Goal: Information Seeking & Learning: Learn about a topic

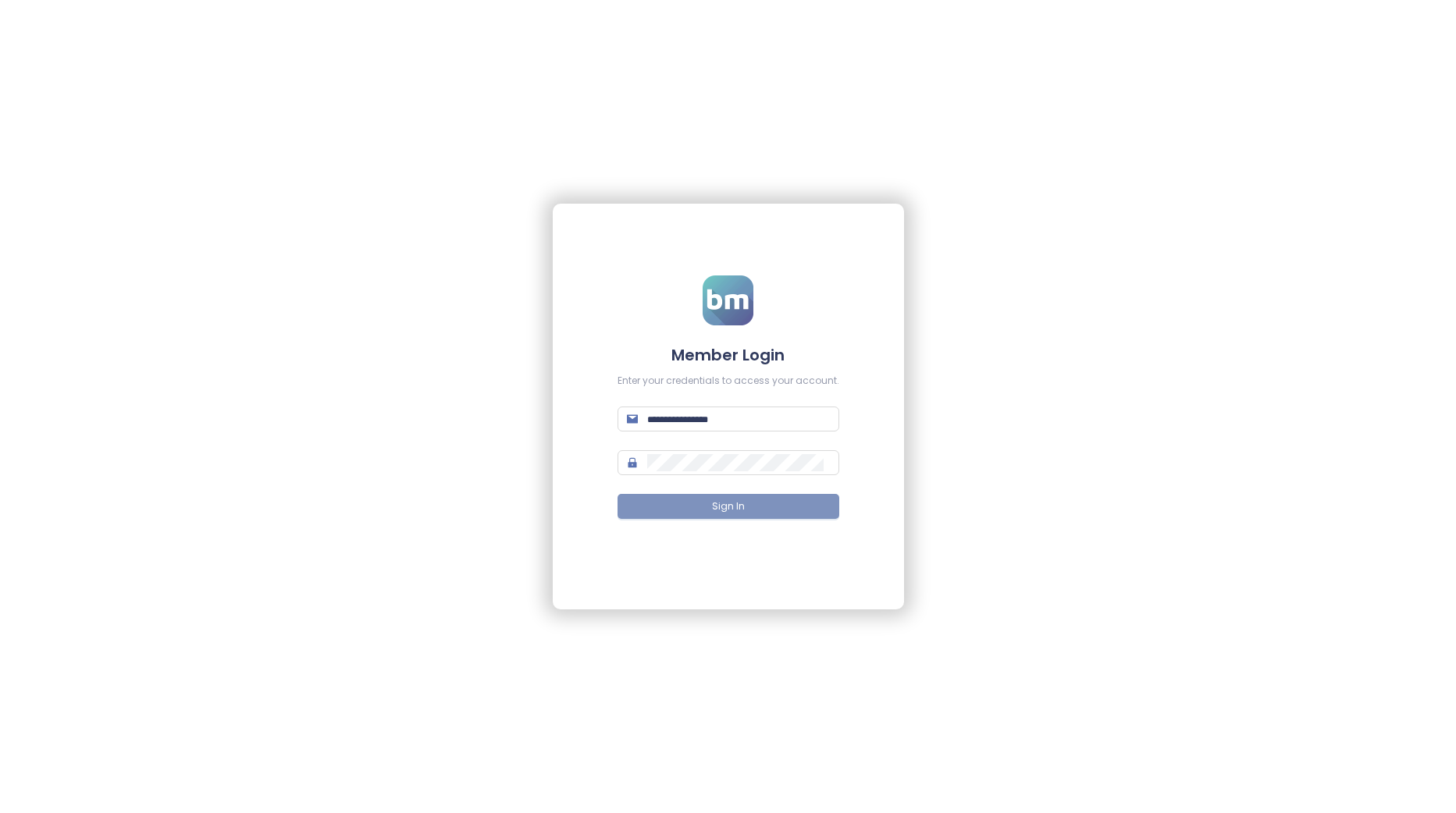
type input "**********"
click at [734, 506] on span "Sign In" at bounding box center [728, 507] width 33 height 15
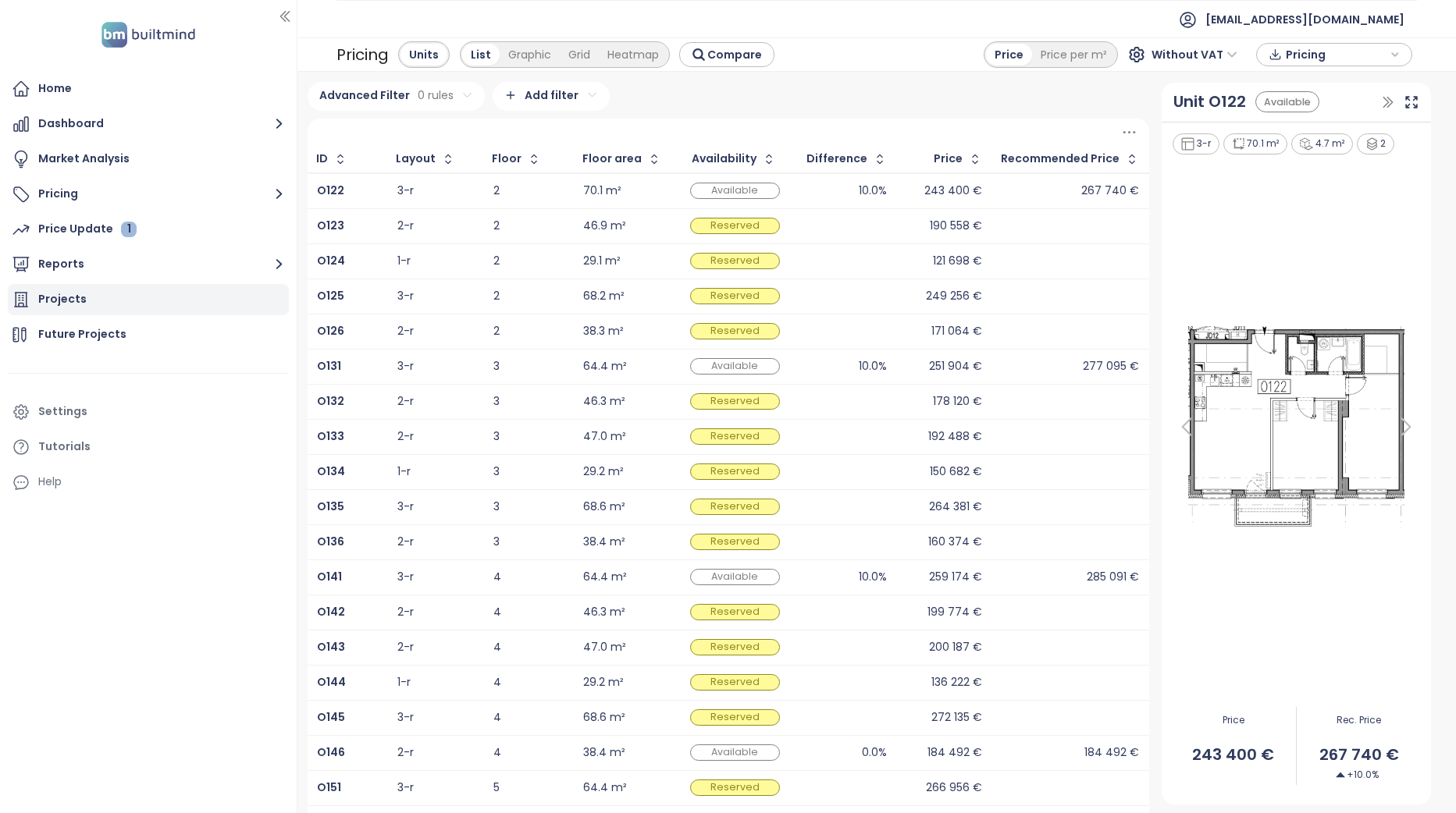
click at [160, 310] on div "Projects" at bounding box center [148, 299] width 281 height 31
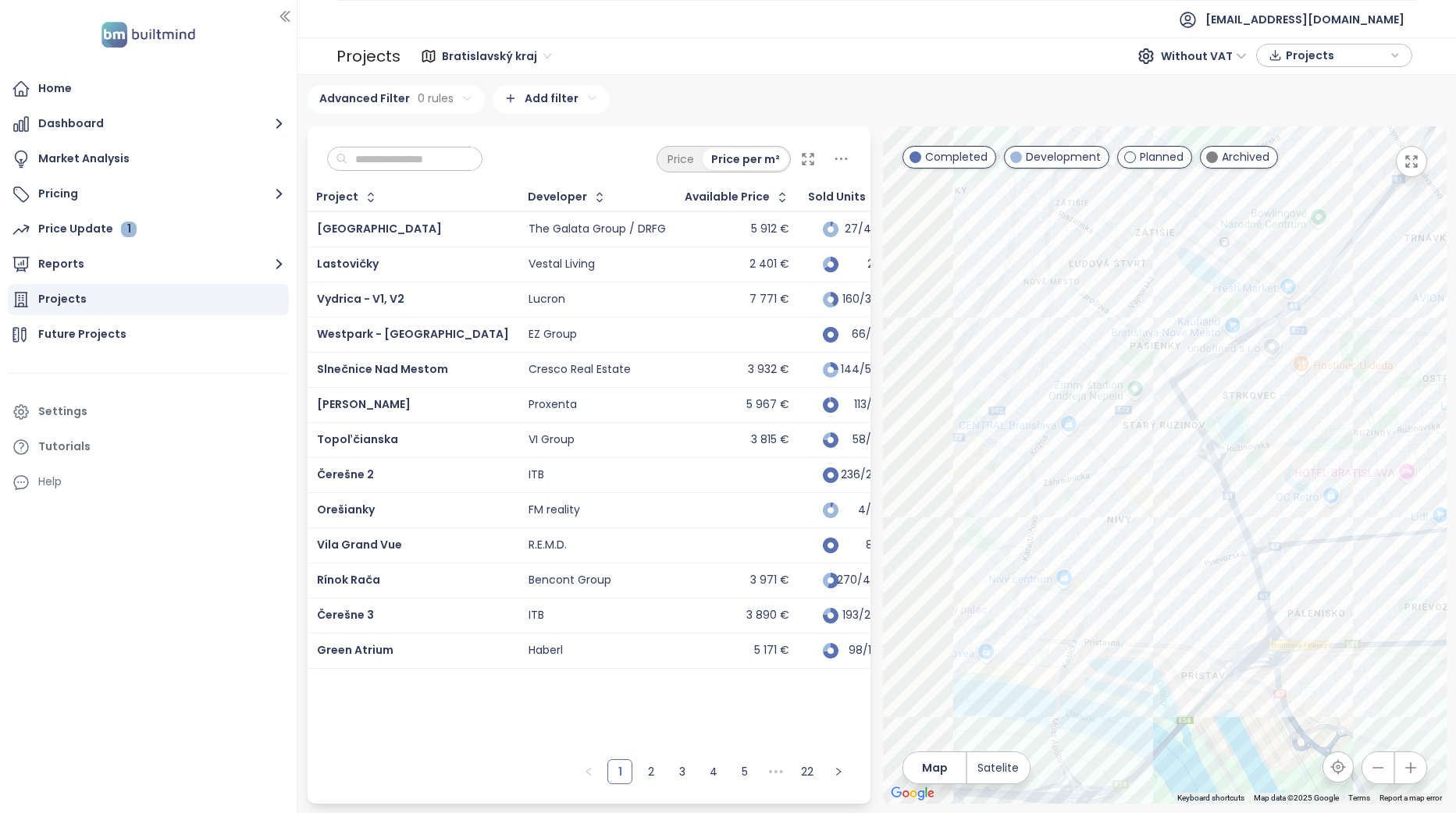
drag, startPoint x: 1145, startPoint y: 617, endPoint x: 1302, endPoint y: 526, distance: 181.5
click at [1302, 526] on div at bounding box center [1164, 465] width 563 height 678
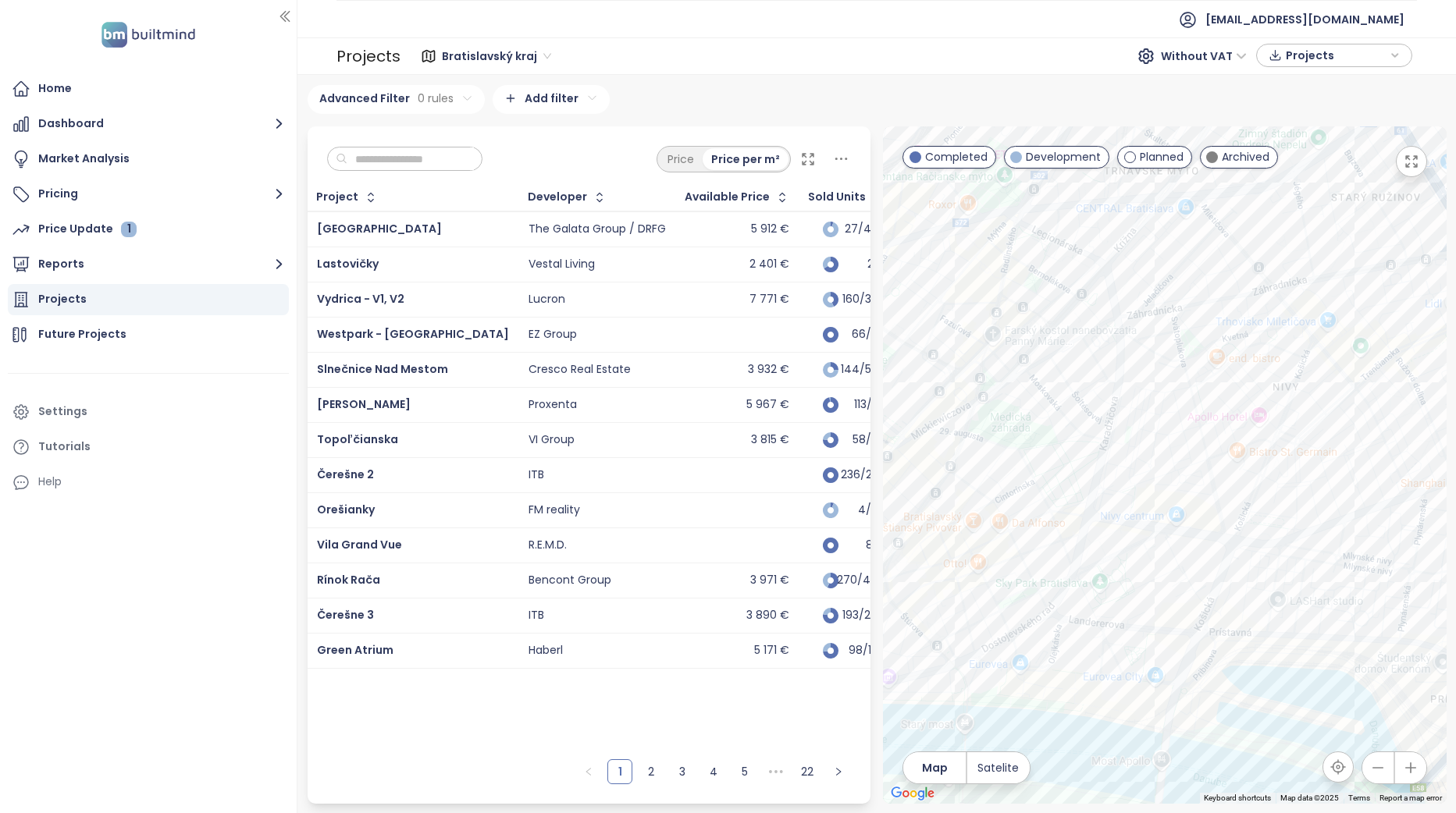
drag, startPoint x: 1148, startPoint y: 583, endPoint x: 1303, endPoint y: 501, distance: 175.4
click at [1303, 501] on div at bounding box center [1164, 465] width 563 height 678
click at [1145, 665] on div at bounding box center [1164, 465] width 563 height 678
click at [1134, 668] on div "Eurovea Tower" at bounding box center [1164, 465] width 563 height 678
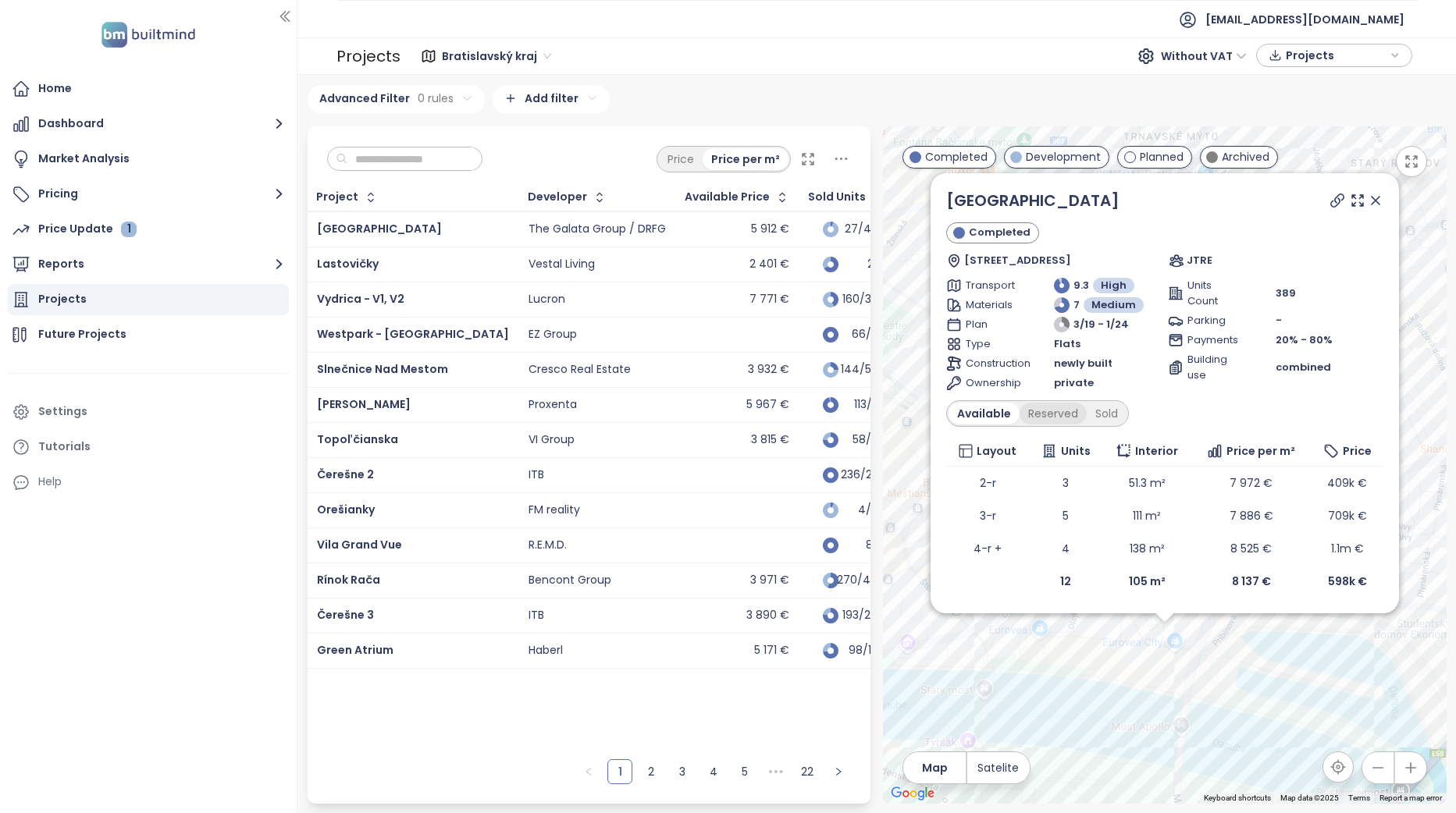
click at [1047, 413] on div "Reserved" at bounding box center [1053, 414] width 67 height 22
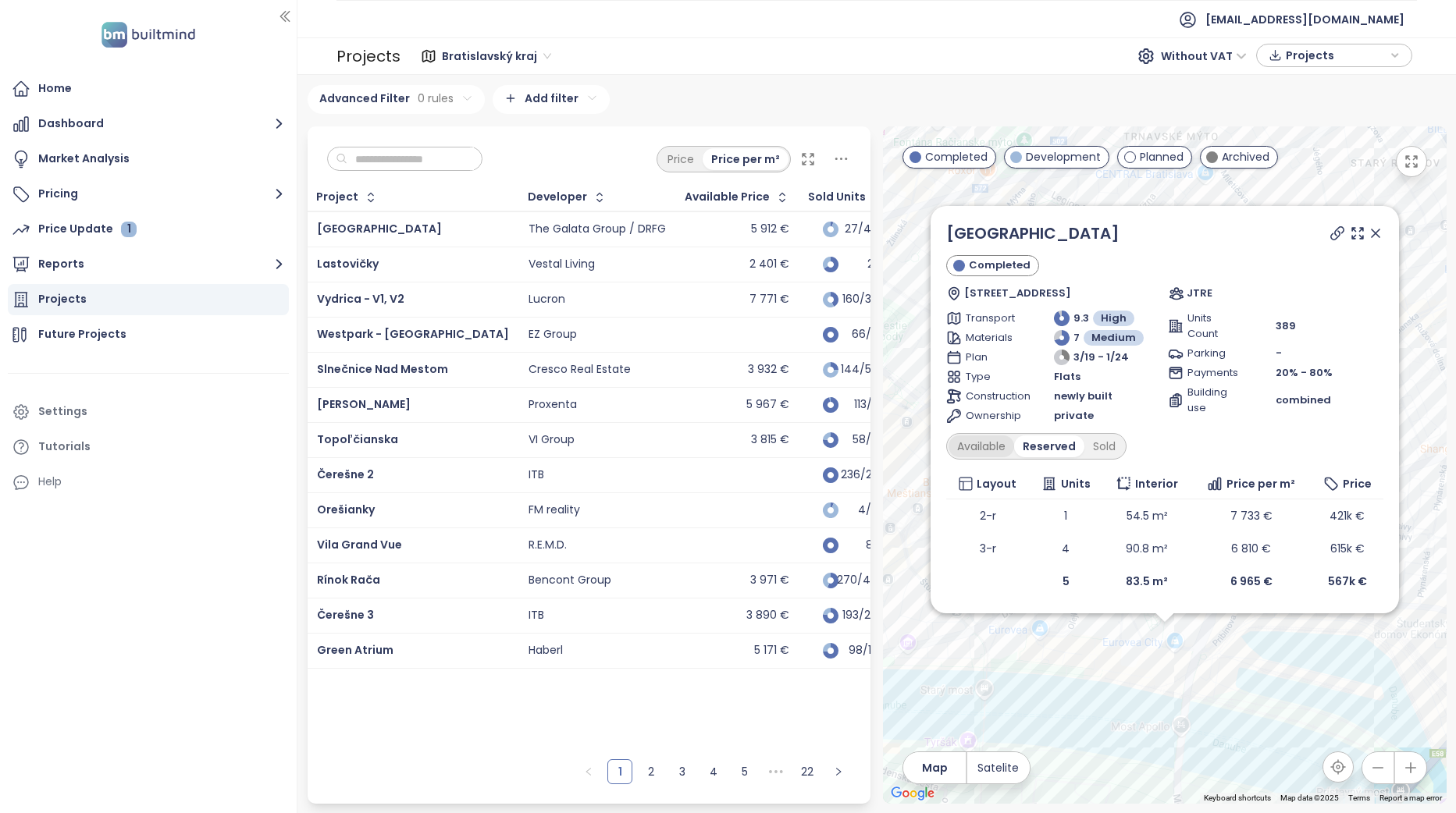
click at [989, 456] on div "Available" at bounding box center [981, 446] width 65 height 22
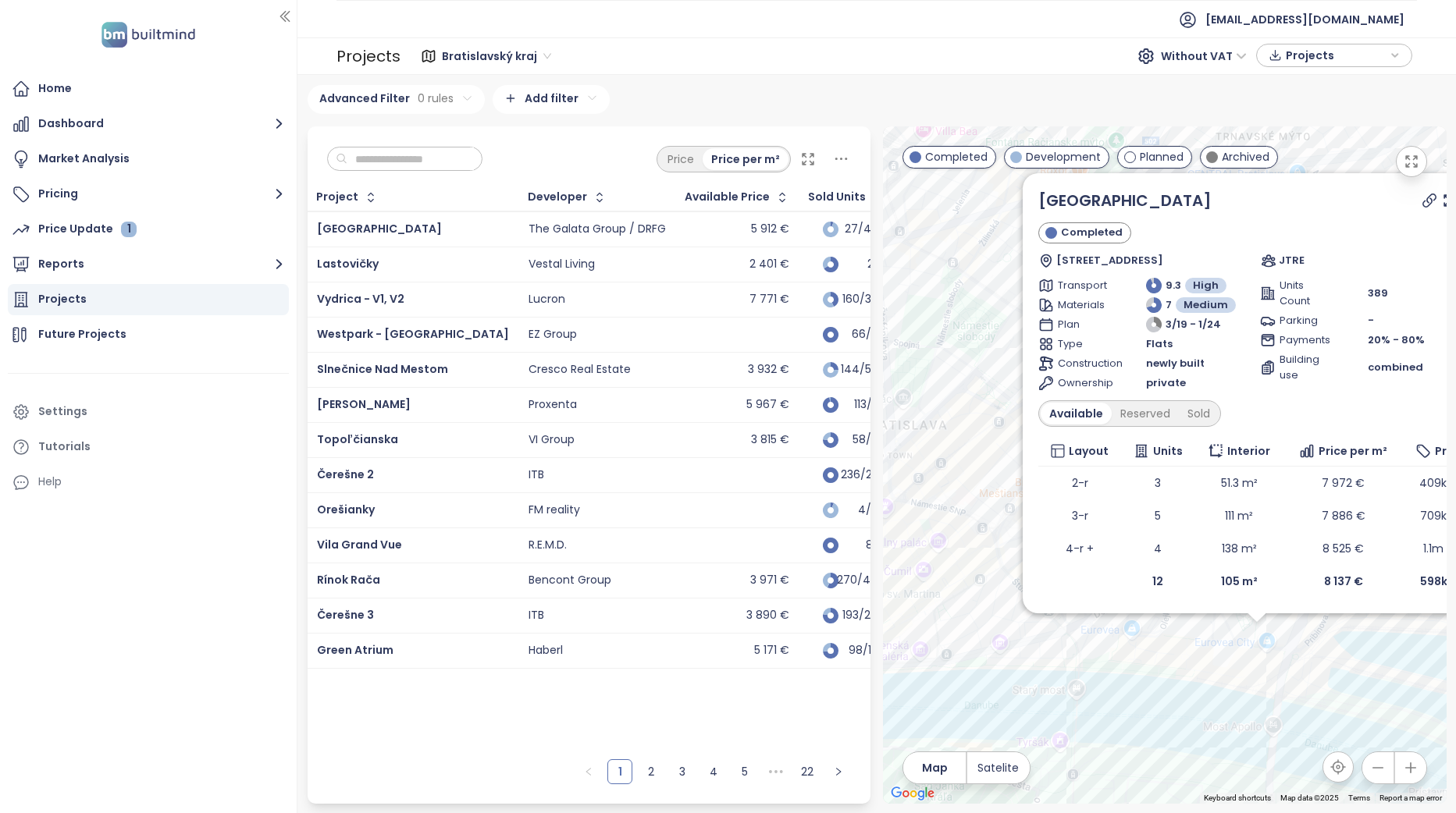
click at [1306, 160] on div "Eurovea Tower Completed Pribinova 38, 821 09 Bratislava, Slovakia JTRE Transpor…" at bounding box center [1164, 465] width 563 height 678
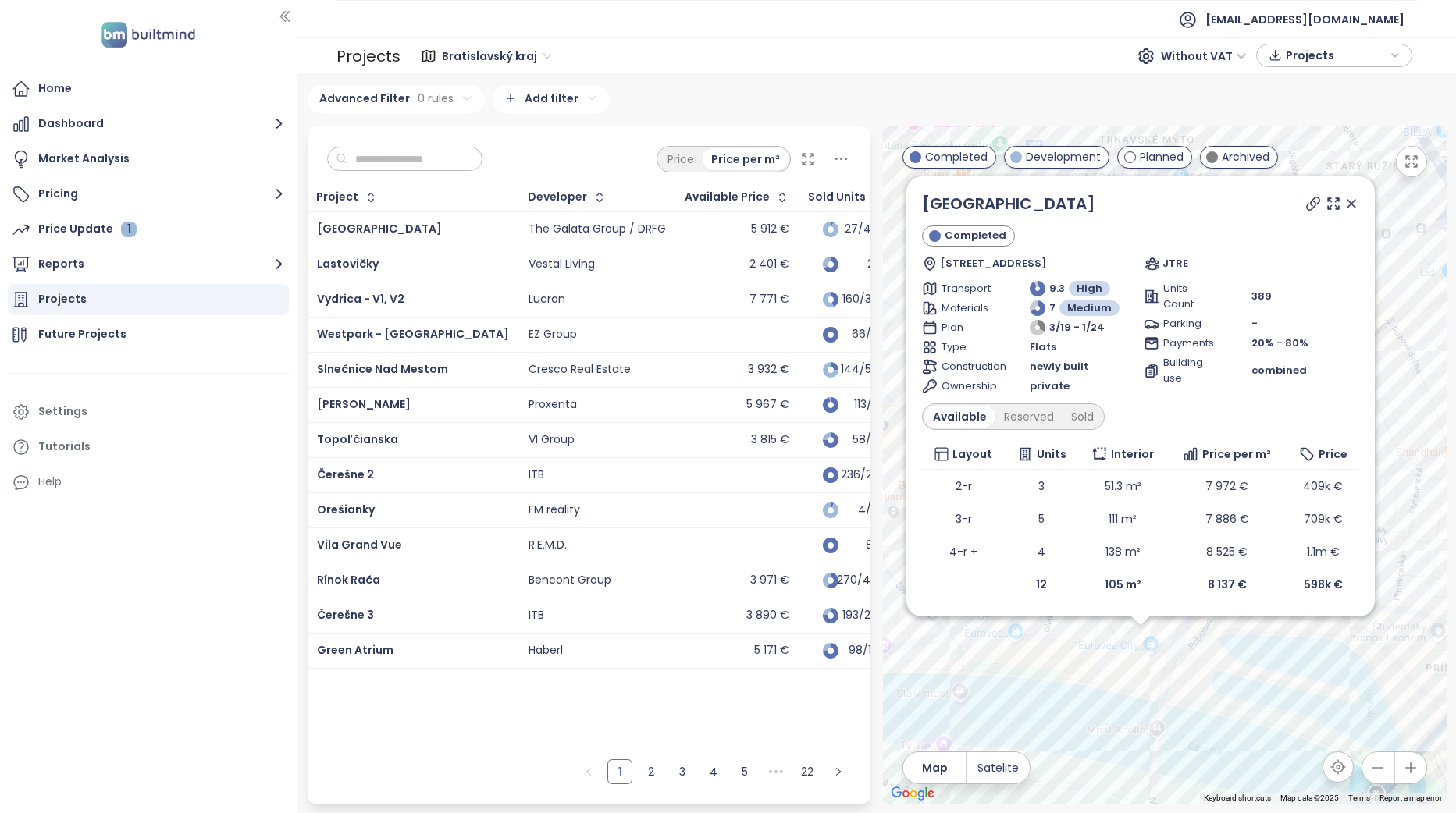
drag, startPoint x: 1312, startPoint y: 159, endPoint x: 1192, endPoint y: 164, distance: 120.1
click at [1192, 164] on div "Eurovea Tower Completed Pribinova 38, 821 09 Bratislava, Slovakia JTRE Transpor…" at bounding box center [1164, 465] width 563 height 678
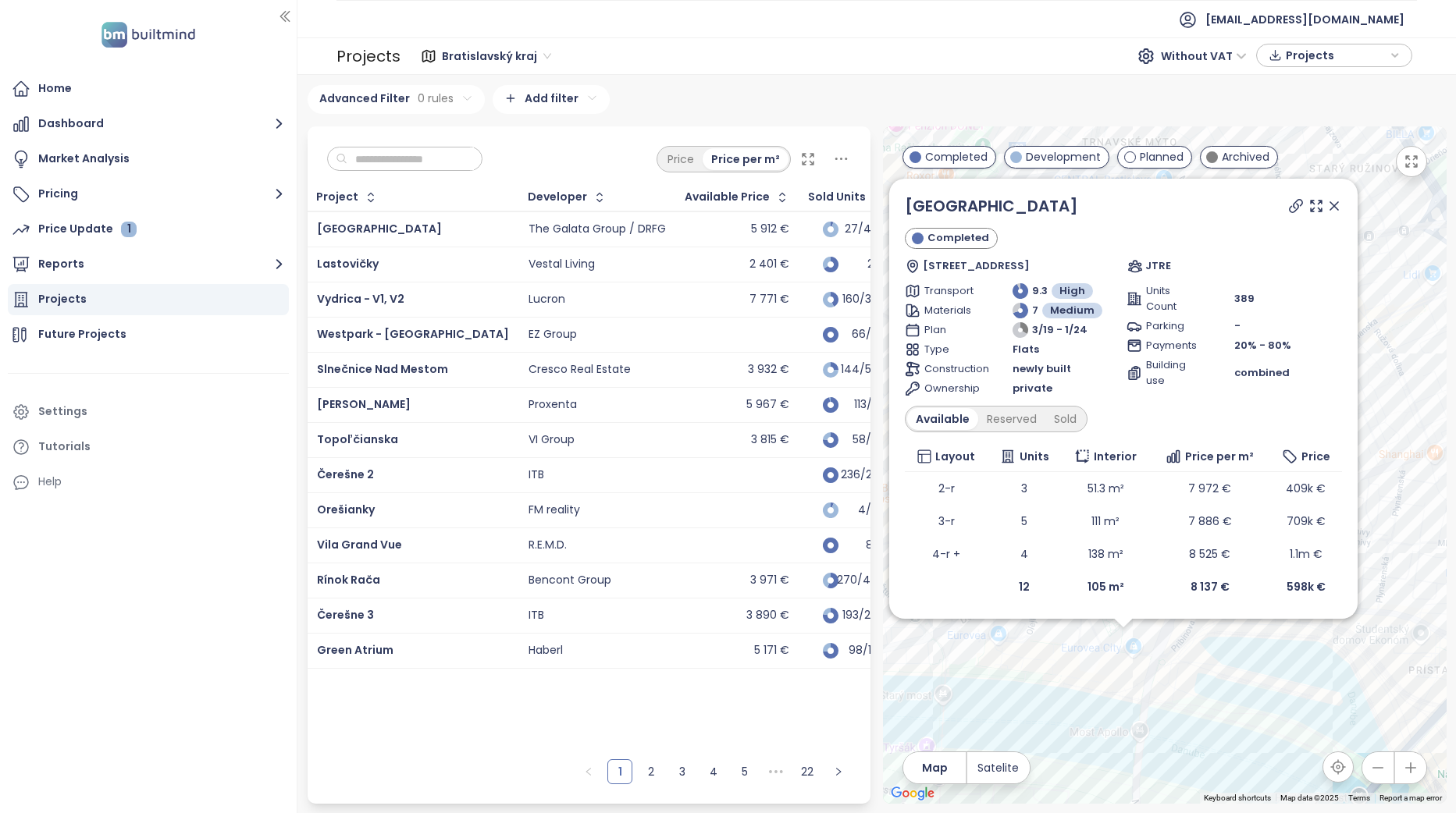
click at [1330, 198] on icon at bounding box center [1334, 206] width 16 height 16
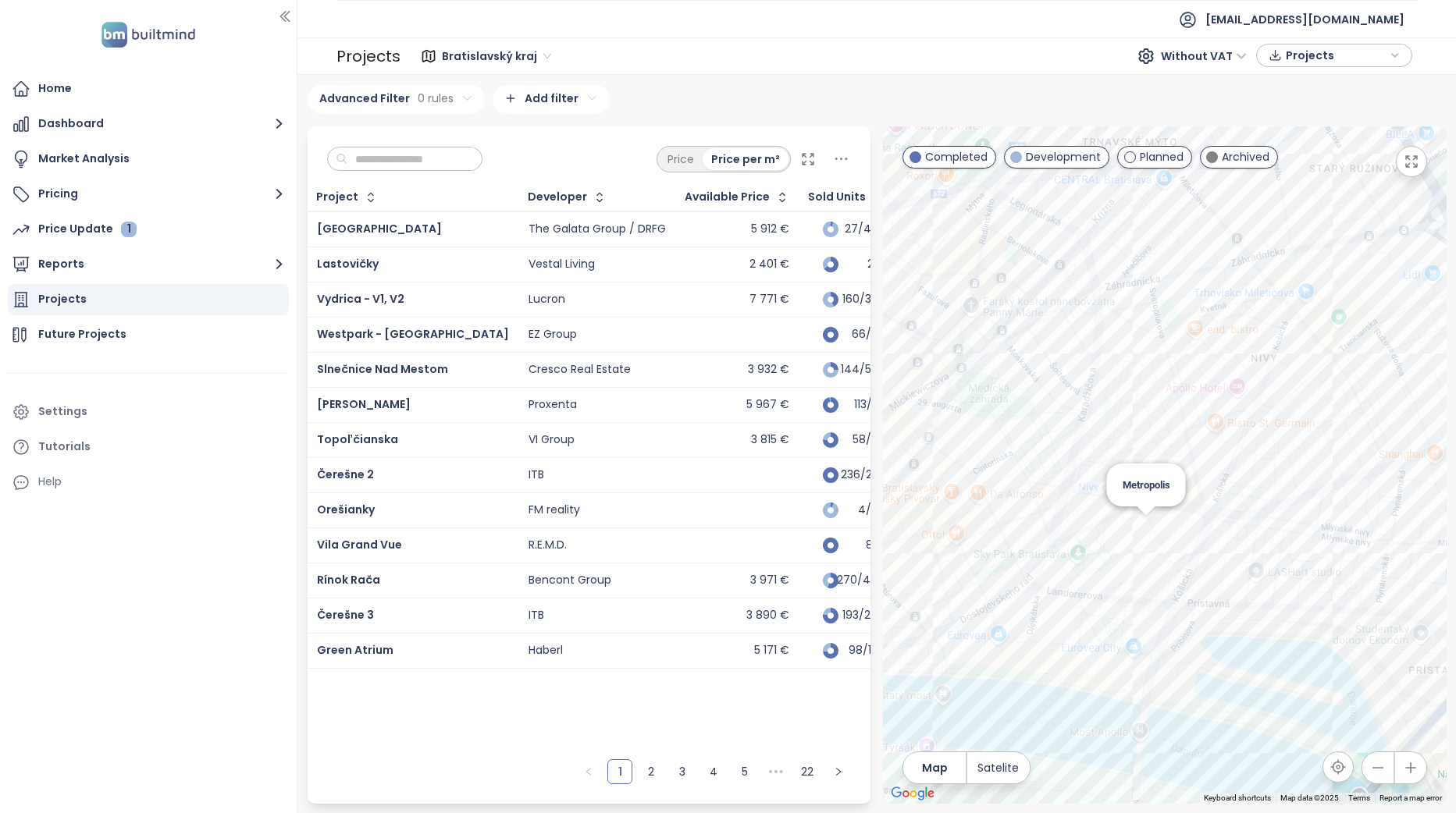
click at [1147, 530] on div "Metropolis" at bounding box center [1164, 465] width 563 height 678
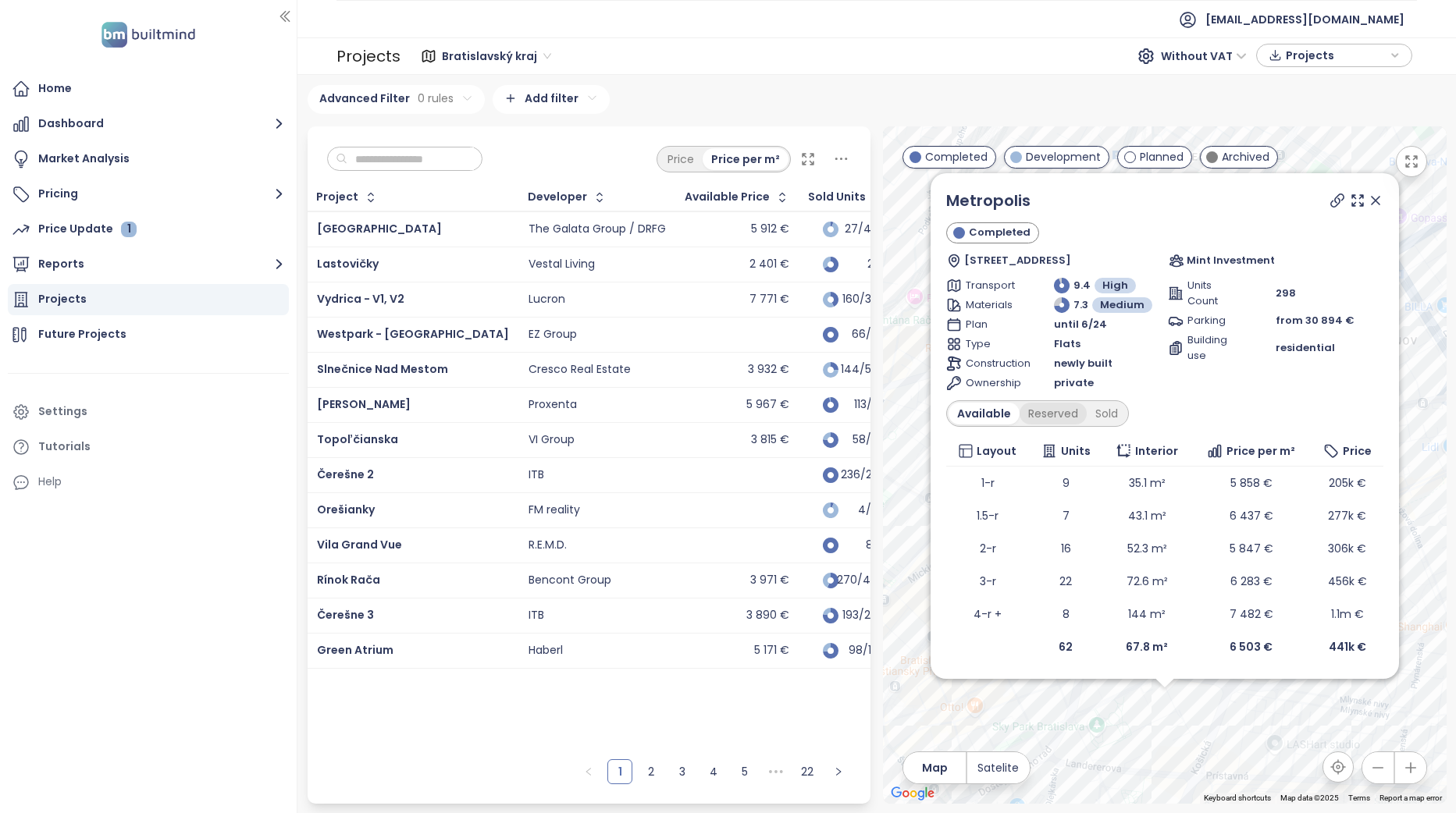
click at [1051, 407] on div "Reserved" at bounding box center [1053, 414] width 67 height 22
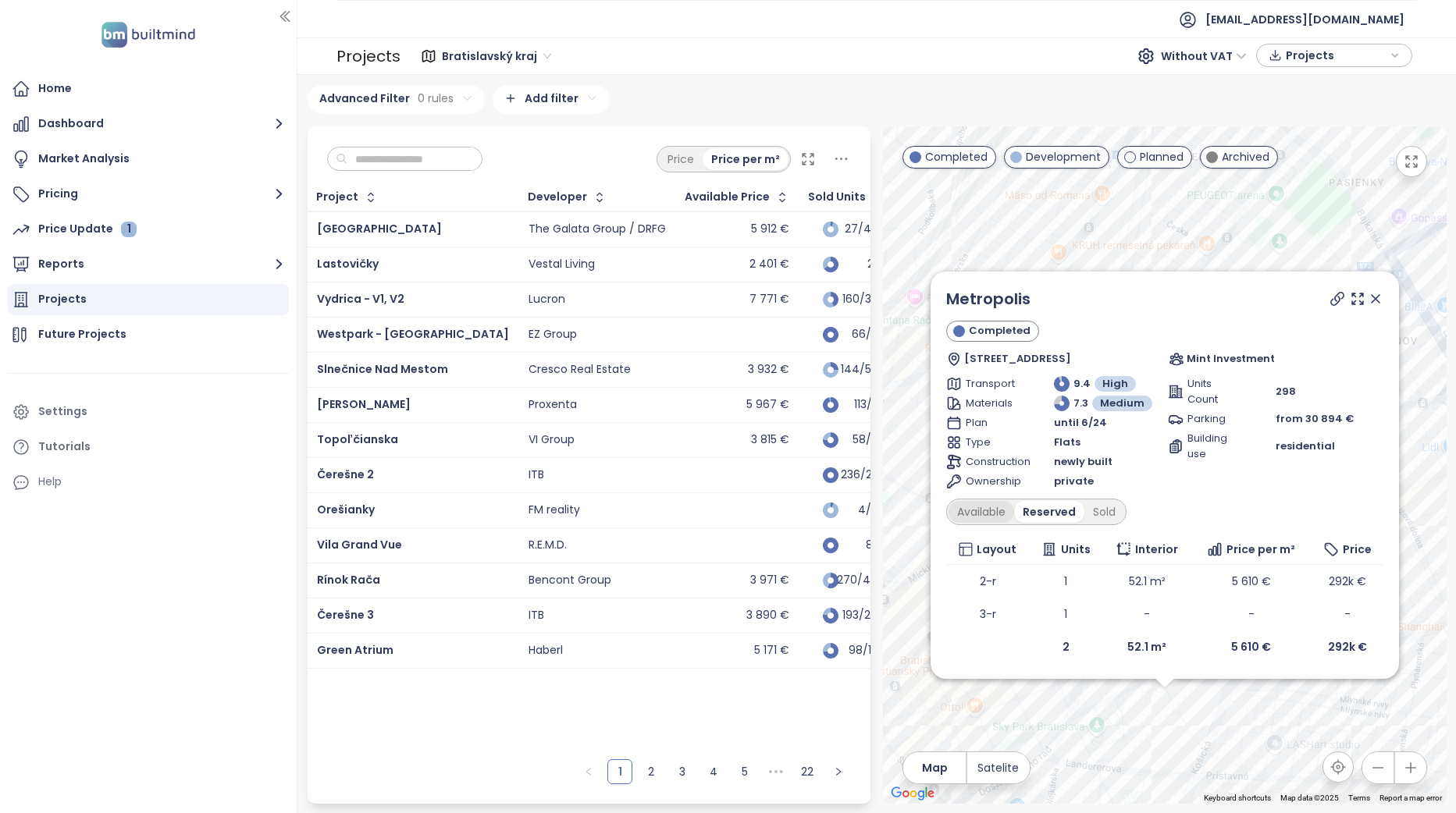
click at [988, 515] on div "Available" at bounding box center [981, 512] width 65 height 22
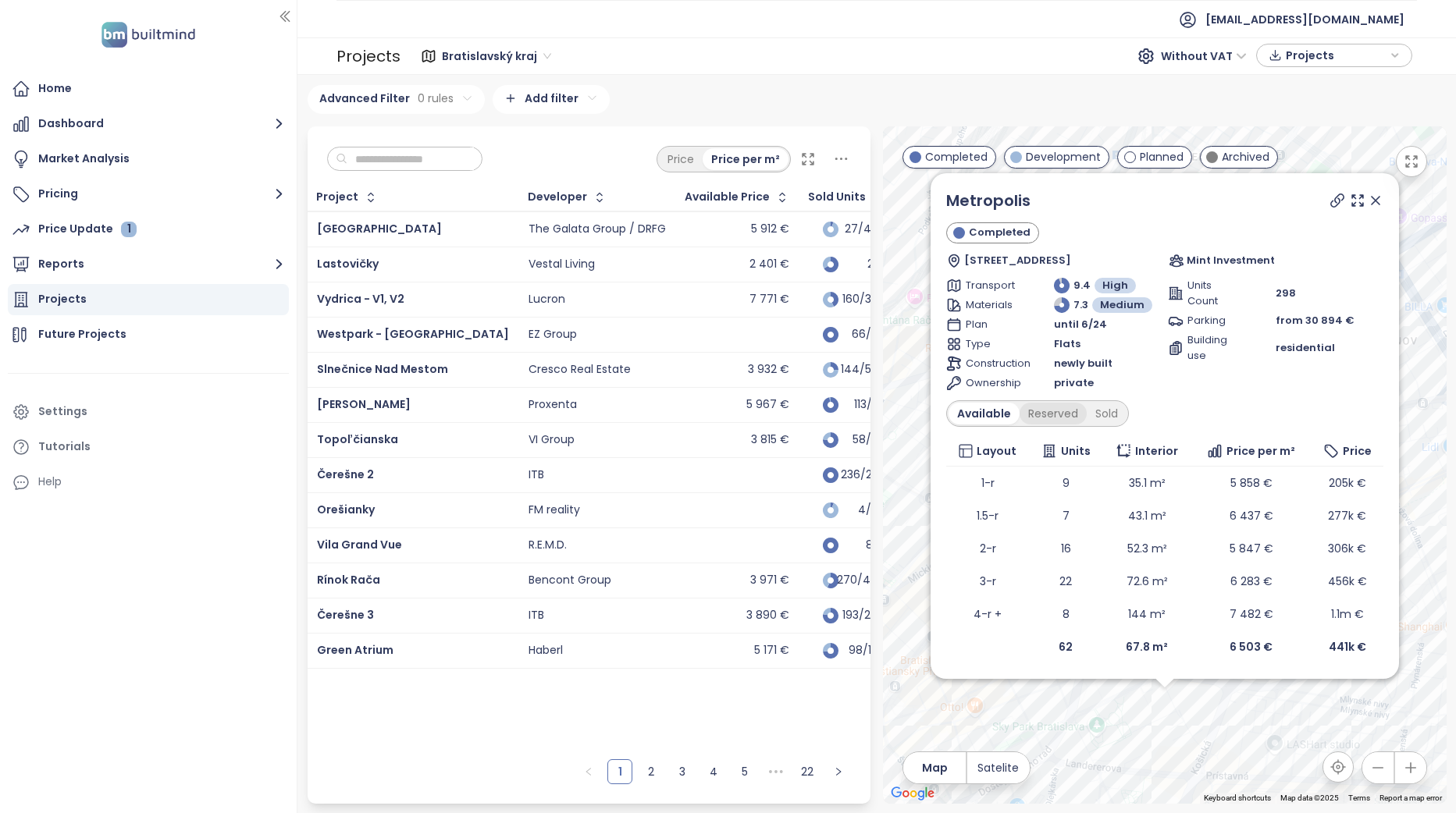
click at [1053, 410] on div "Reserved" at bounding box center [1053, 414] width 67 height 22
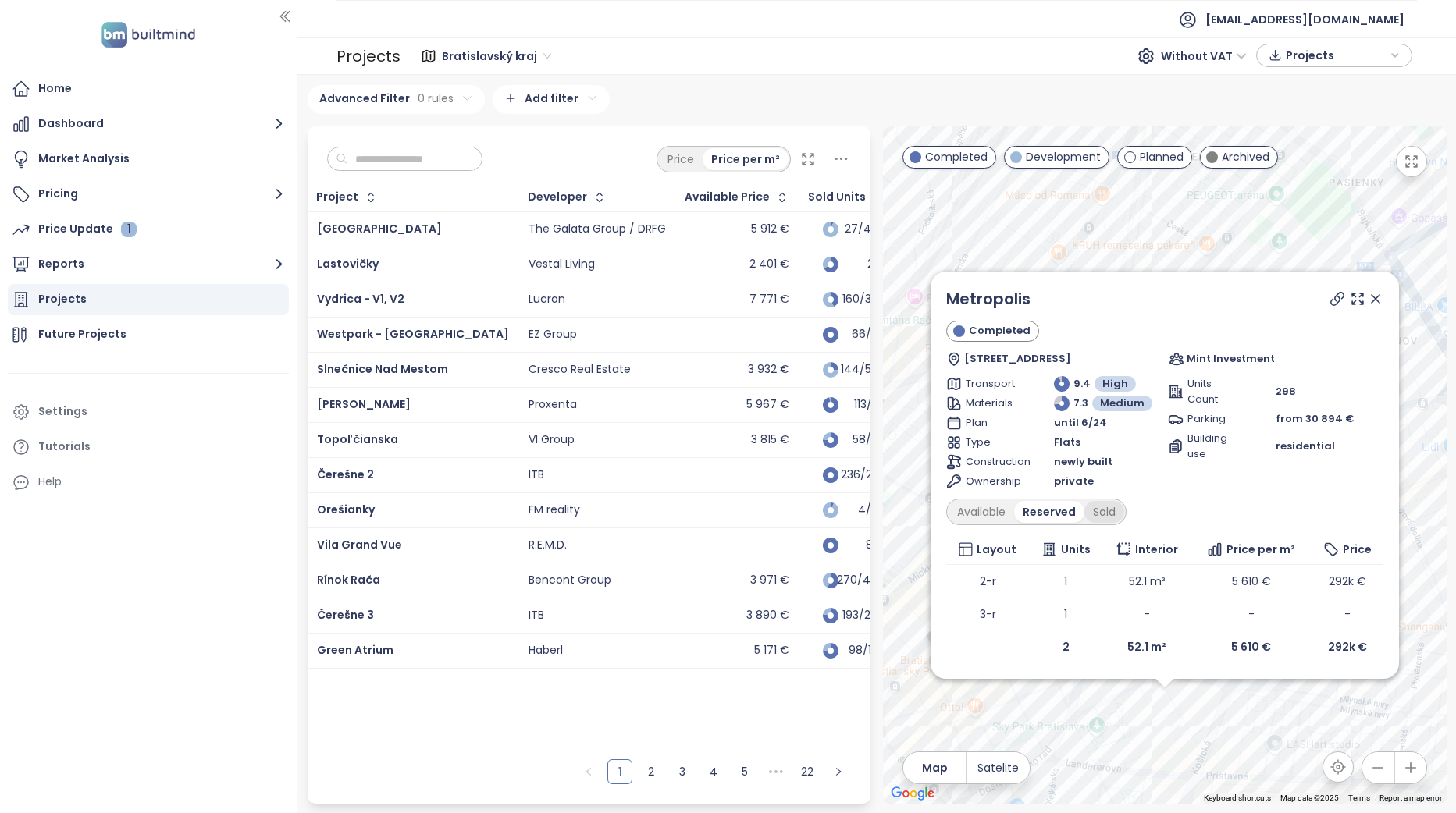
click at [1114, 521] on div "Sold" at bounding box center [1104, 512] width 40 height 22
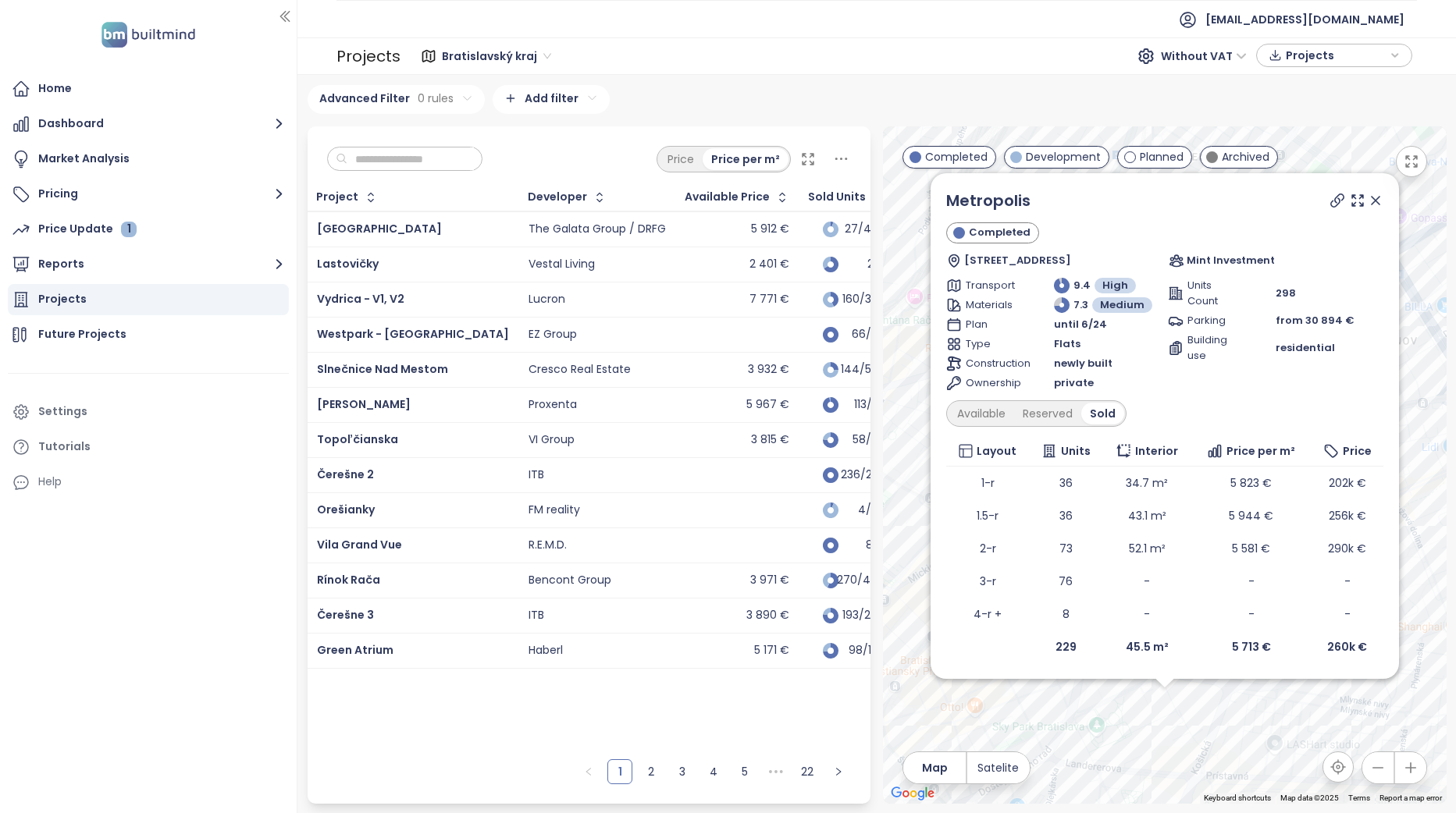
drag, startPoint x: 1117, startPoint y: 754, endPoint x: 1115, endPoint y: 707, distance: 47.0
click at [1115, 707] on div "Metropolis Completed Bottova 5, 811 09 Bratislava, Slovakia Mint Investment Tra…" at bounding box center [1164, 465] width 563 height 678
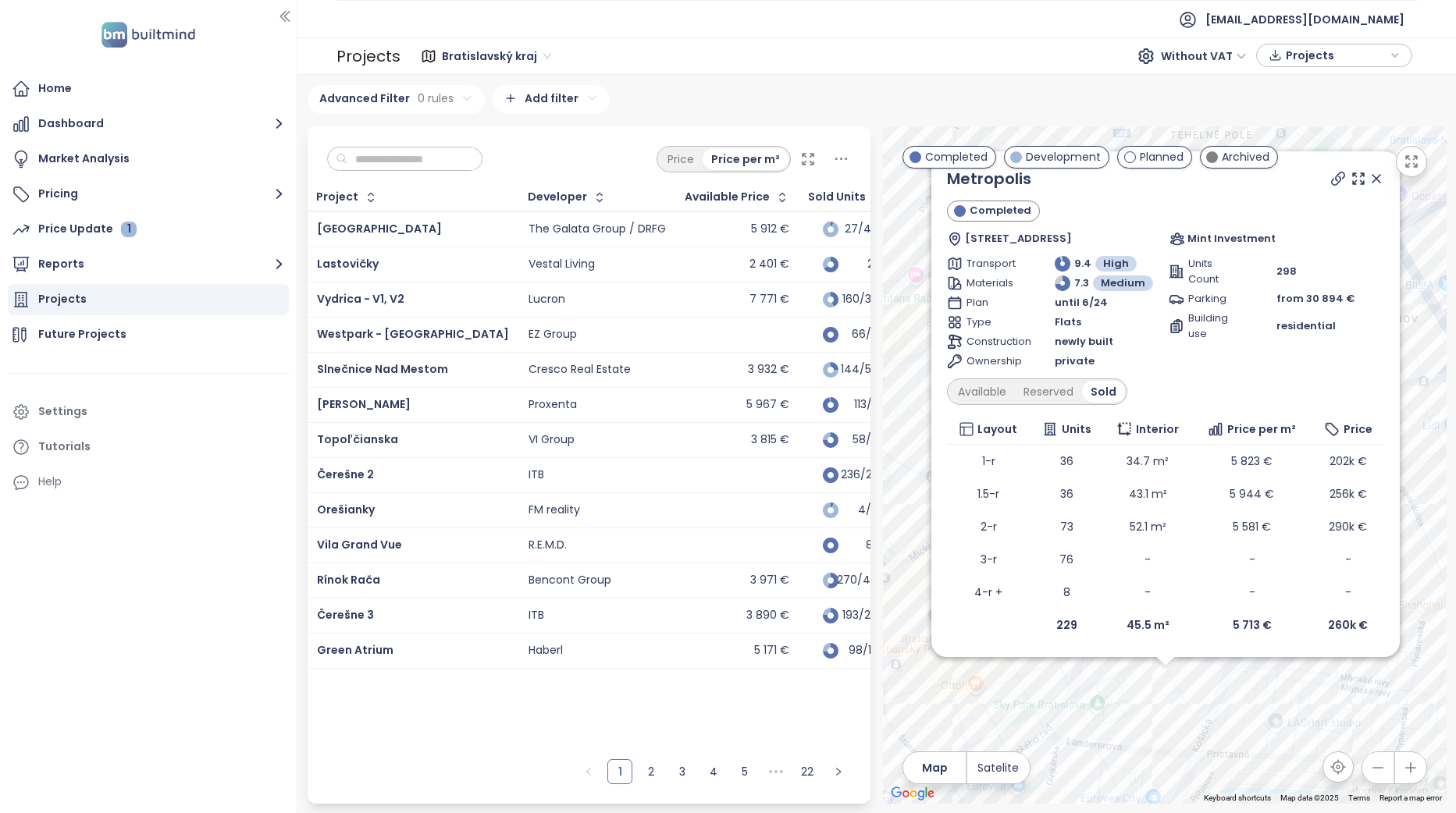
click at [1143, 785] on div "Metropolis Completed Bottova 5, 811 09 Bratislava, Slovakia Mint Investment Tra…" at bounding box center [1164, 465] width 563 height 678
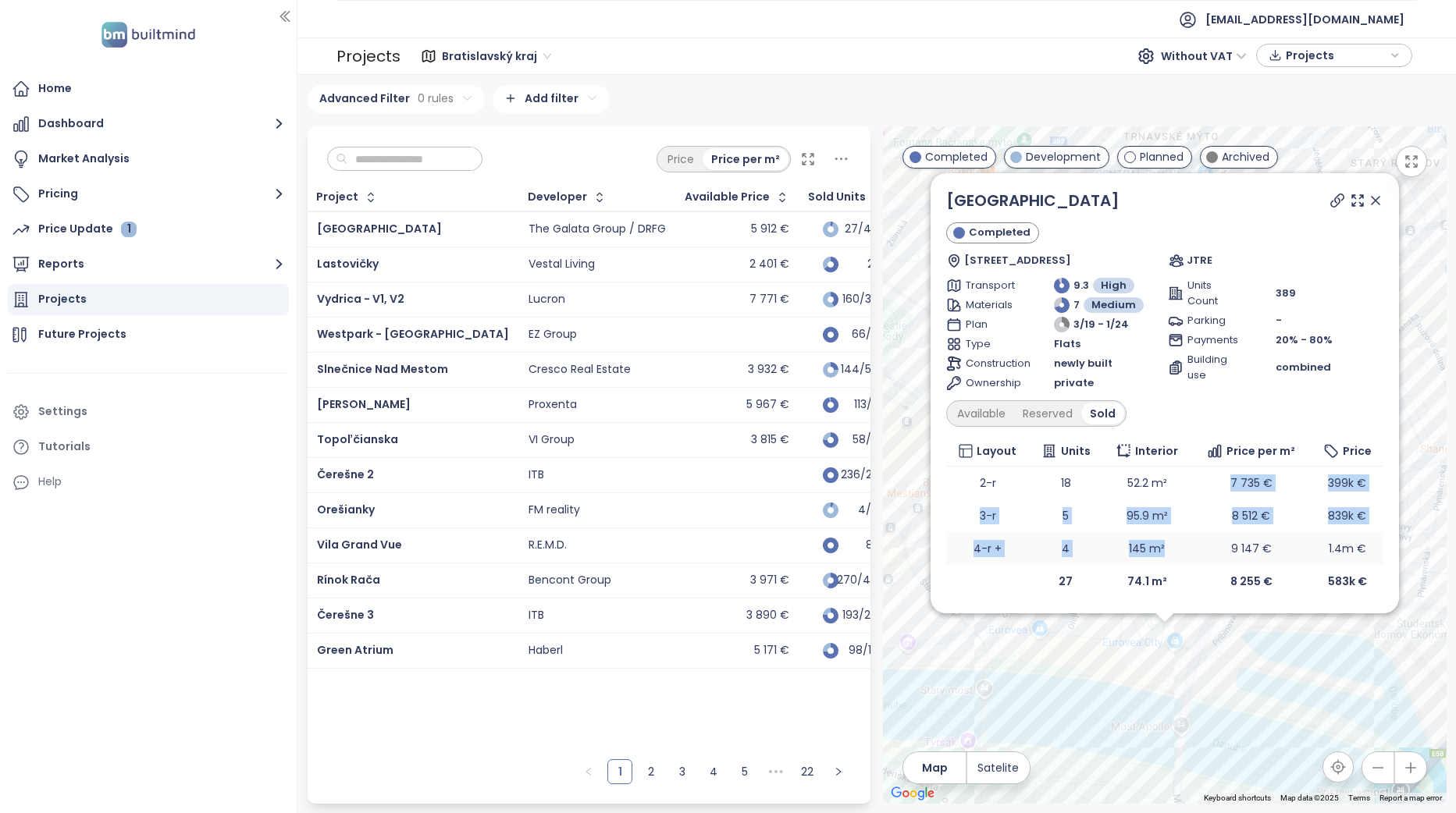
drag, startPoint x: 1205, startPoint y: 494, endPoint x: 1199, endPoint y: 553, distance: 59.3
click at [1199, 553] on tbody "2-r 18 52.2 m² 7 735 € 399k € 3-r 5 95.9 m² 8 512 € 839k € 4-r + 4 145 m² 9 147…" at bounding box center [1164, 516] width 437 height 99
drag, startPoint x: 1199, startPoint y: 553, endPoint x: 1194, endPoint y: 536, distance: 17.7
click at [1194, 536] on td "9 147 €" at bounding box center [1250, 548] width 120 height 33
click at [1058, 411] on div "Reserved" at bounding box center [1047, 414] width 67 height 22
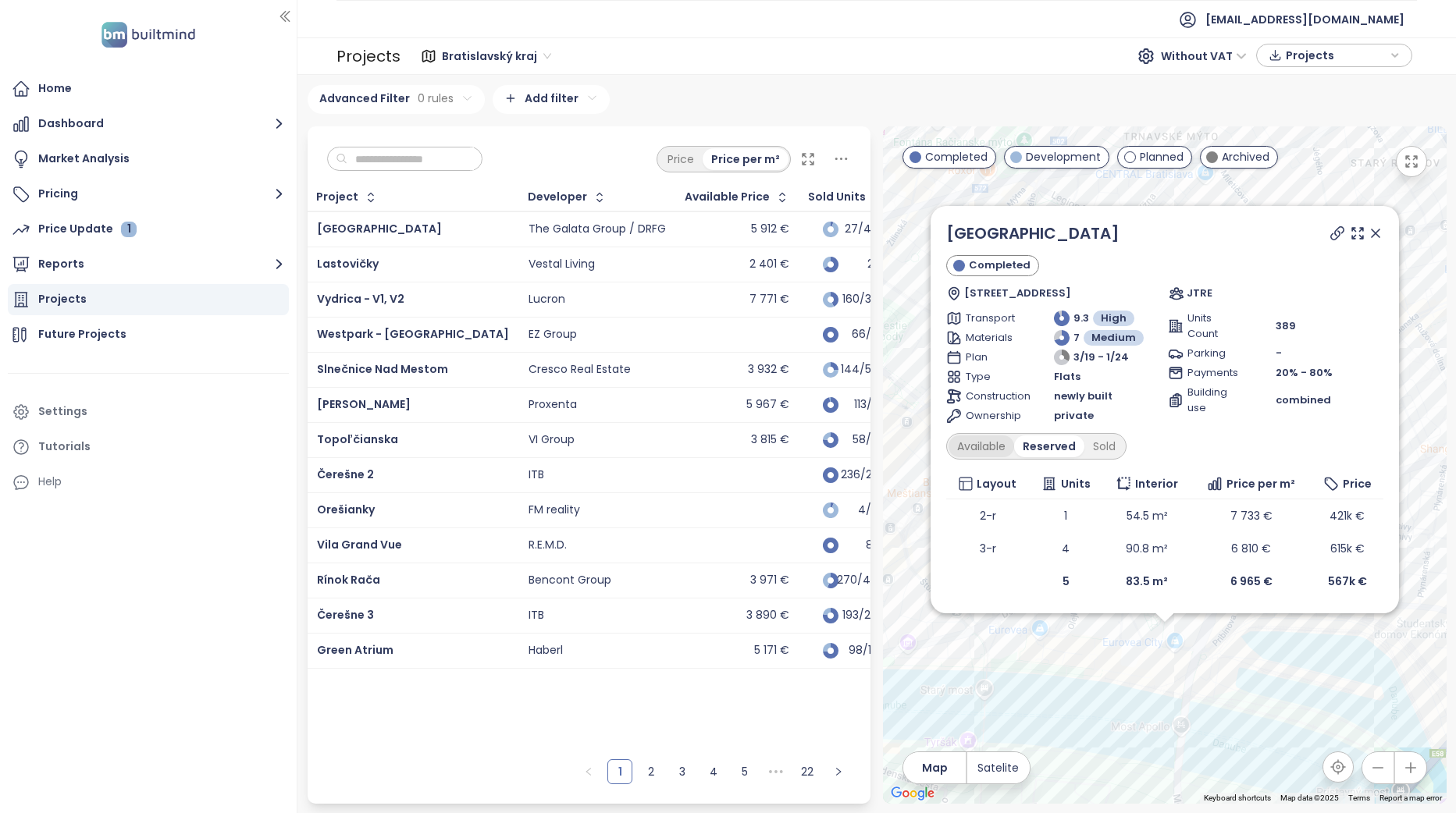
click at [988, 449] on div "Available" at bounding box center [981, 446] width 65 height 22
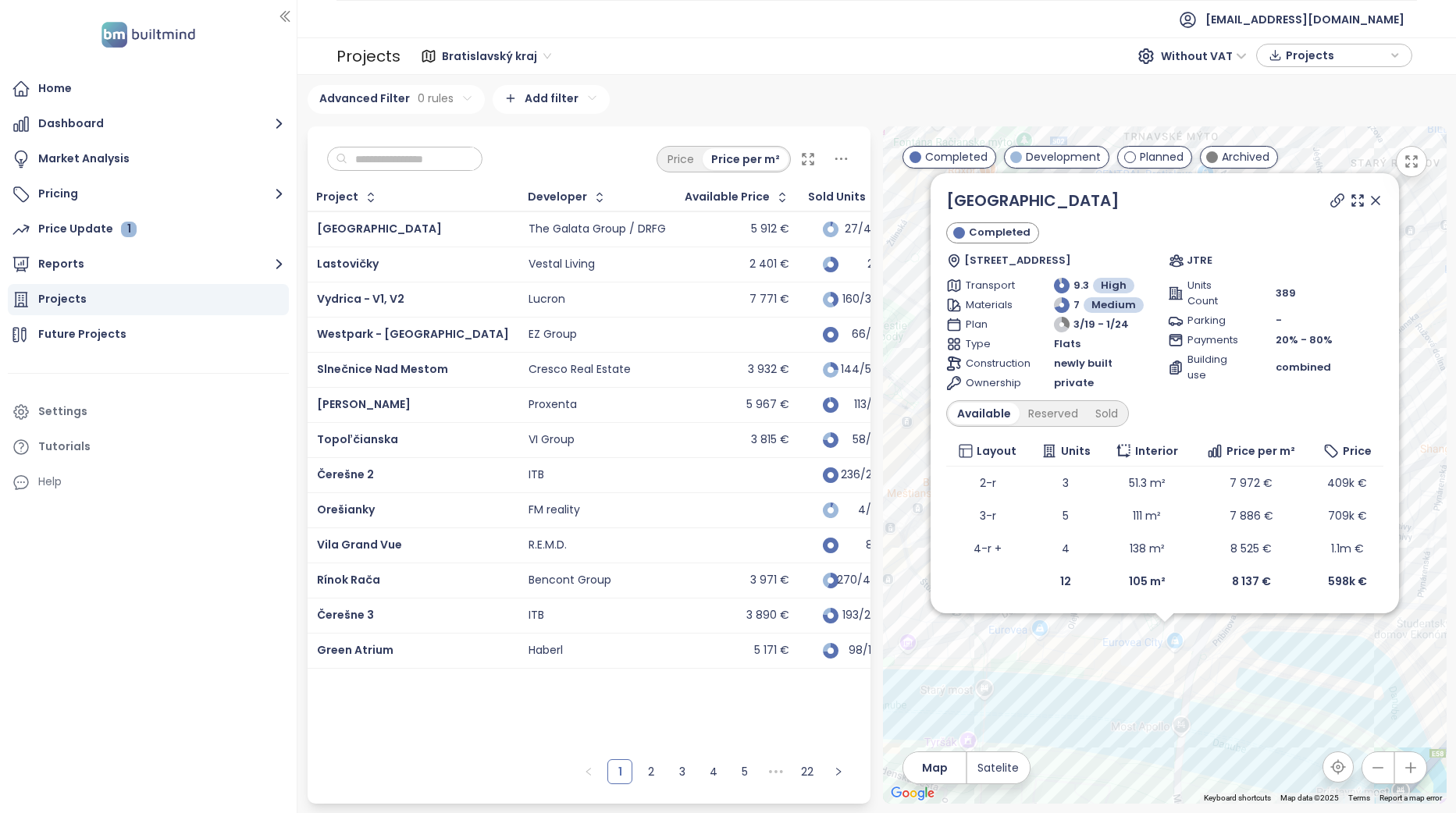
drag, startPoint x: 1379, startPoint y: 200, endPoint x: 1336, endPoint y: 348, distance: 154.1
click at [1379, 200] on icon at bounding box center [1375, 201] width 16 height 16
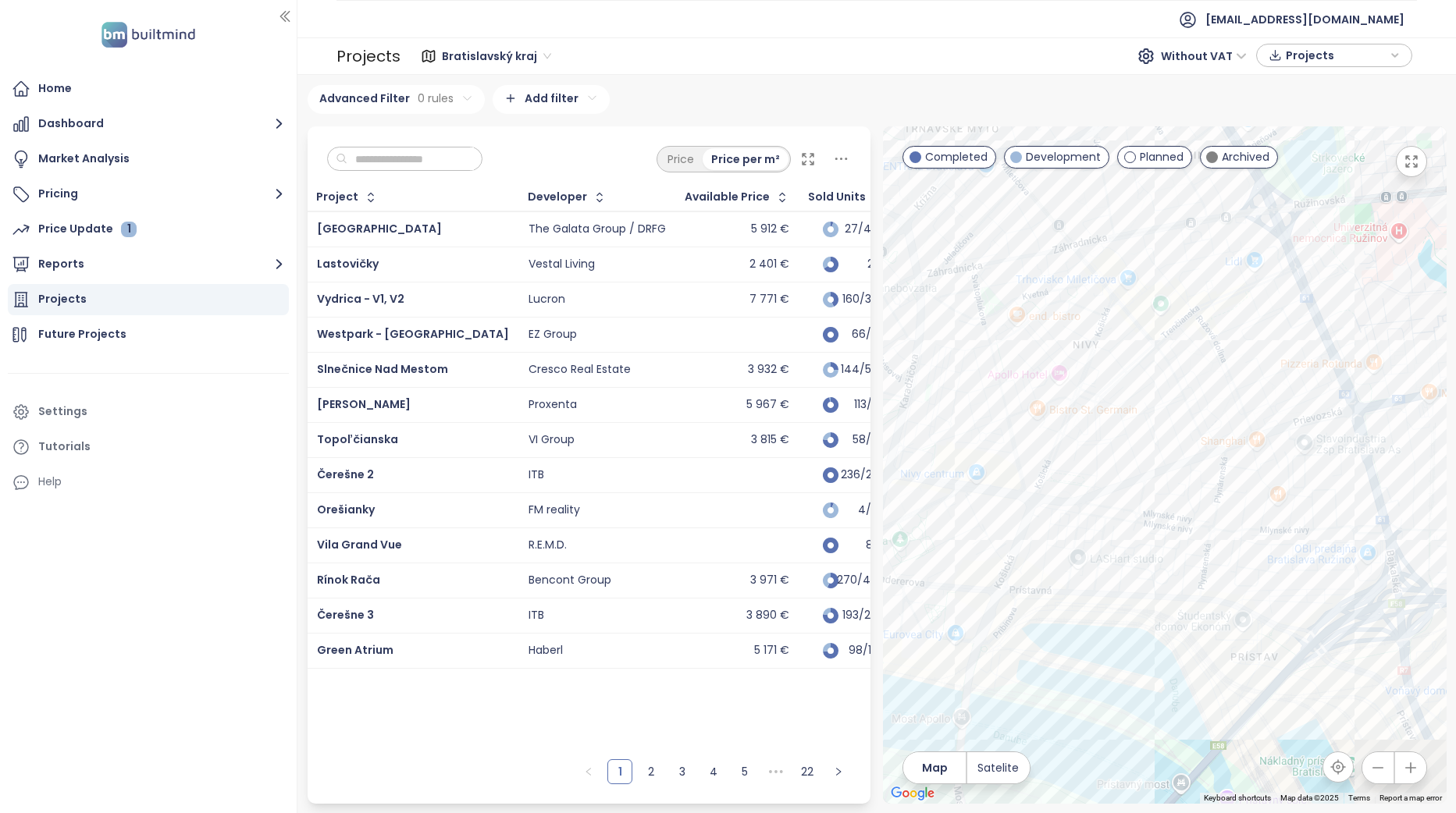
drag, startPoint x: 1320, startPoint y: 484, endPoint x: 1064, endPoint y: 477, distance: 256.1
click at [1064, 477] on div at bounding box center [1164, 465] width 563 height 678
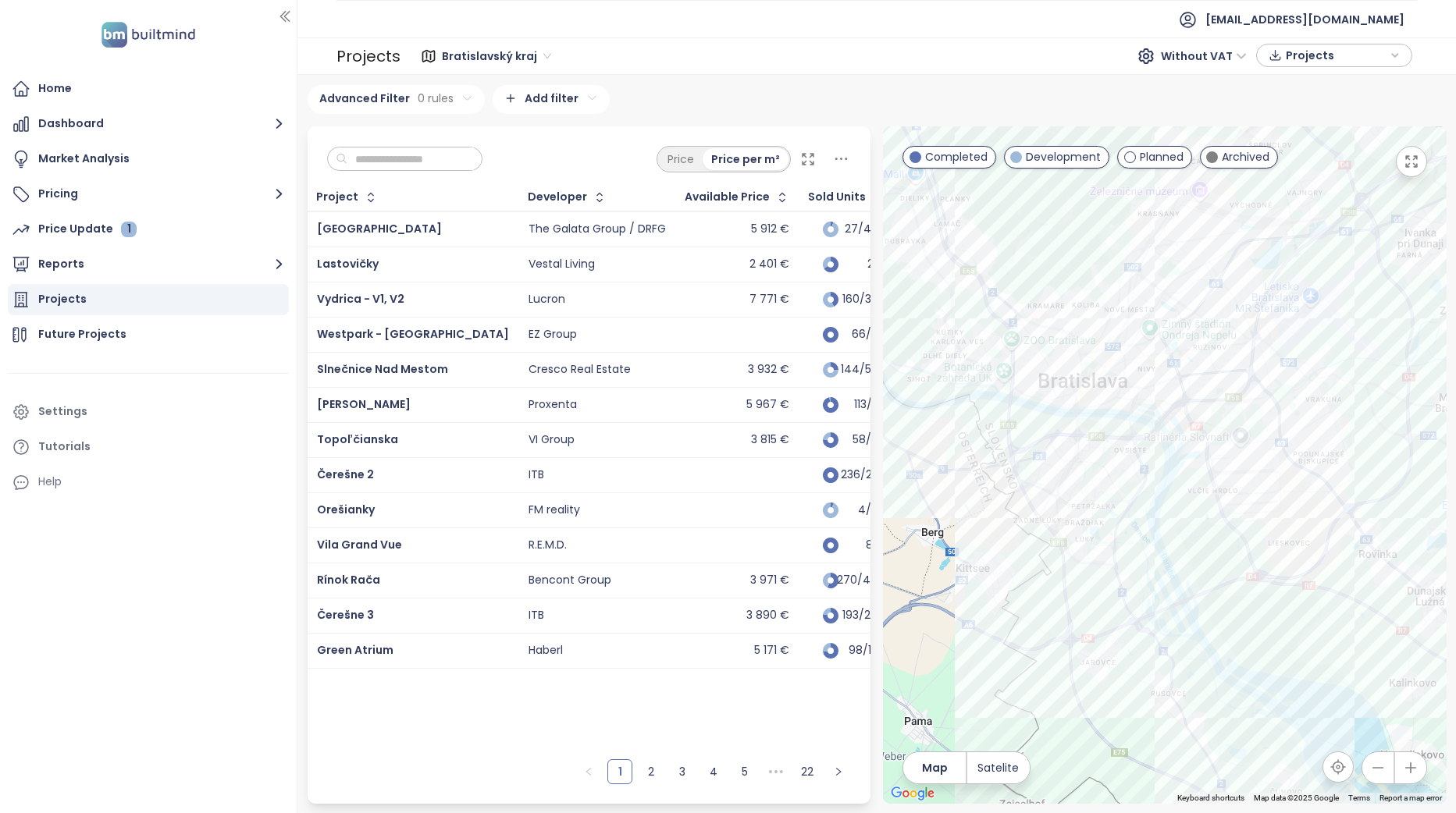
drag, startPoint x: 1062, startPoint y: 607, endPoint x: 1138, endPoint y: 406, distance: 214.9
click at [1138, 406] on div at bounding box center [1164, 465] width 563 height 678
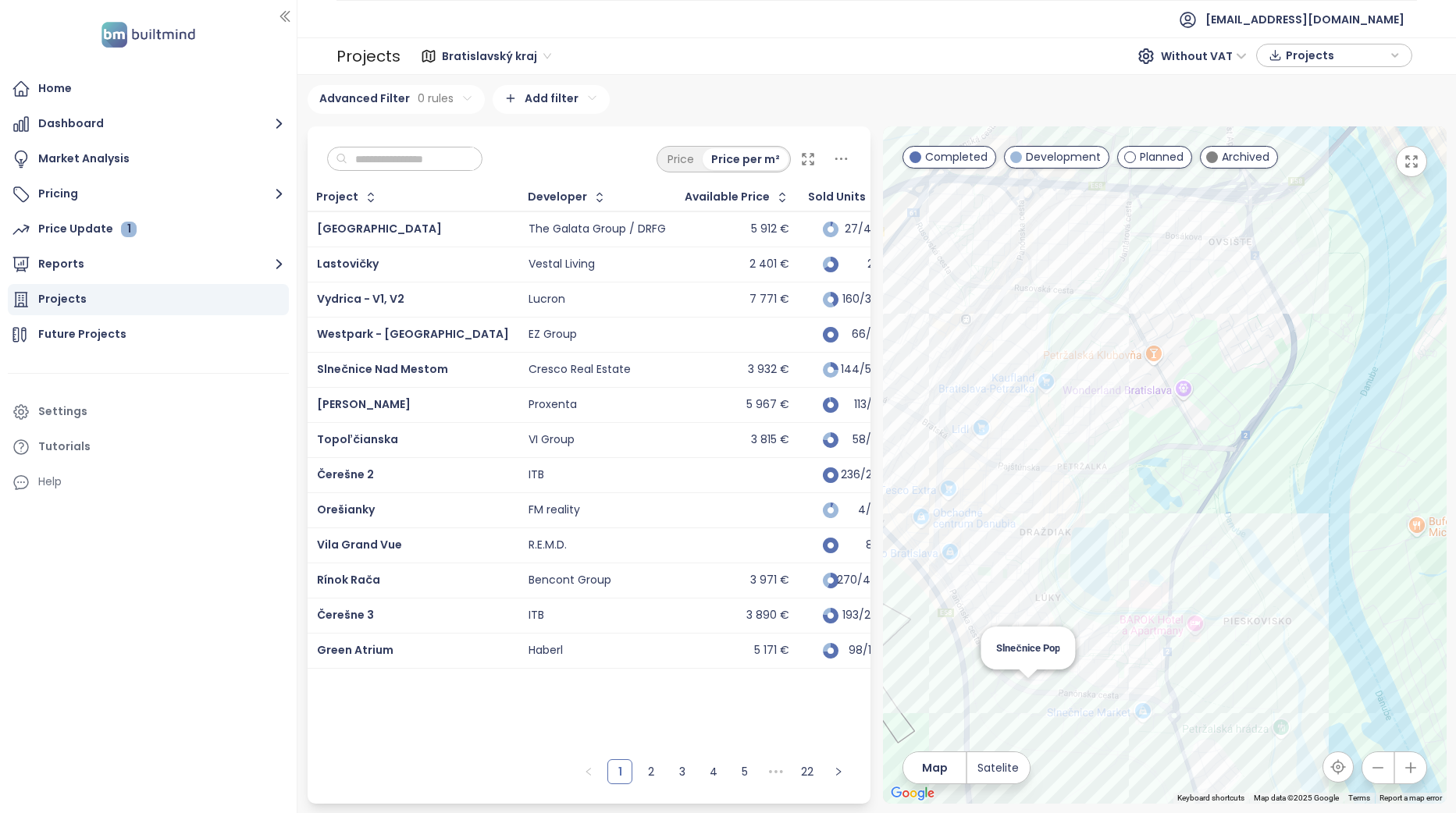
click at [1030, 691] on div "Slnečnice Pop" at bounding box center [1164, 465] width 563 height 678
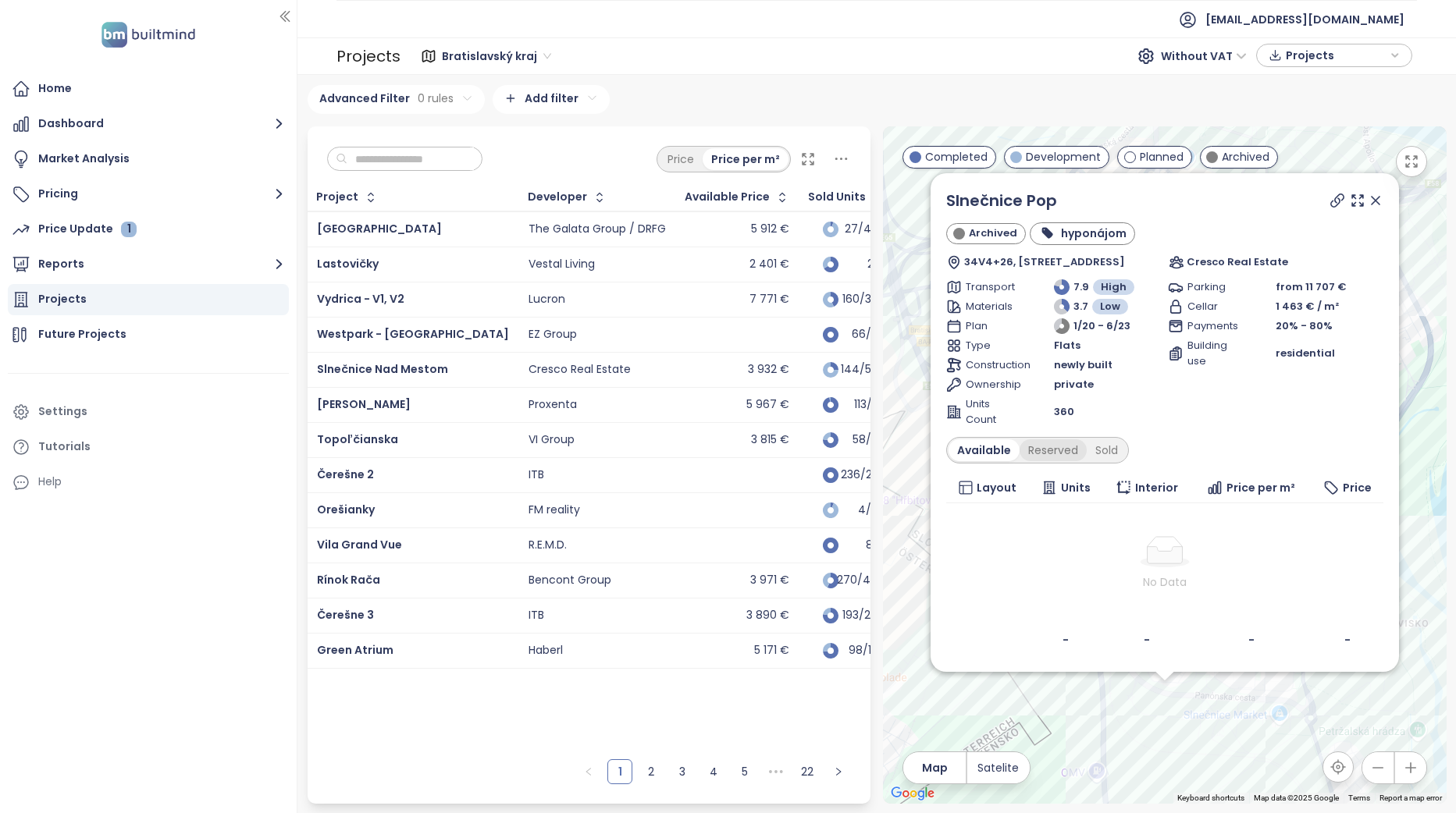
click at [1044, 449] on div "Reserved" at bounding box center [1053, 450] width 67 height 22
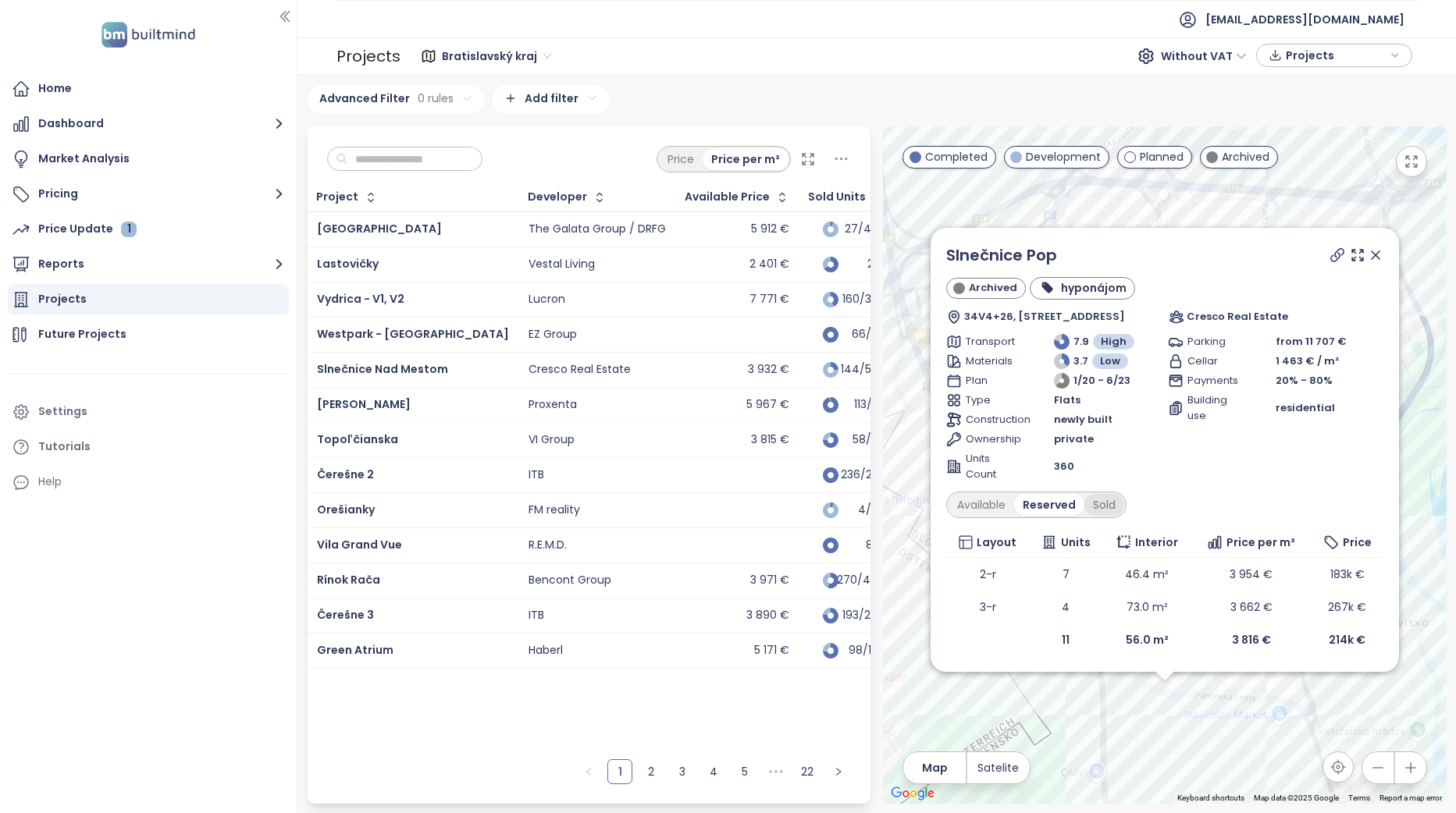
click at [1102, 506] on div "Sold" at bounding box center [1104, 505] width 40 height 22
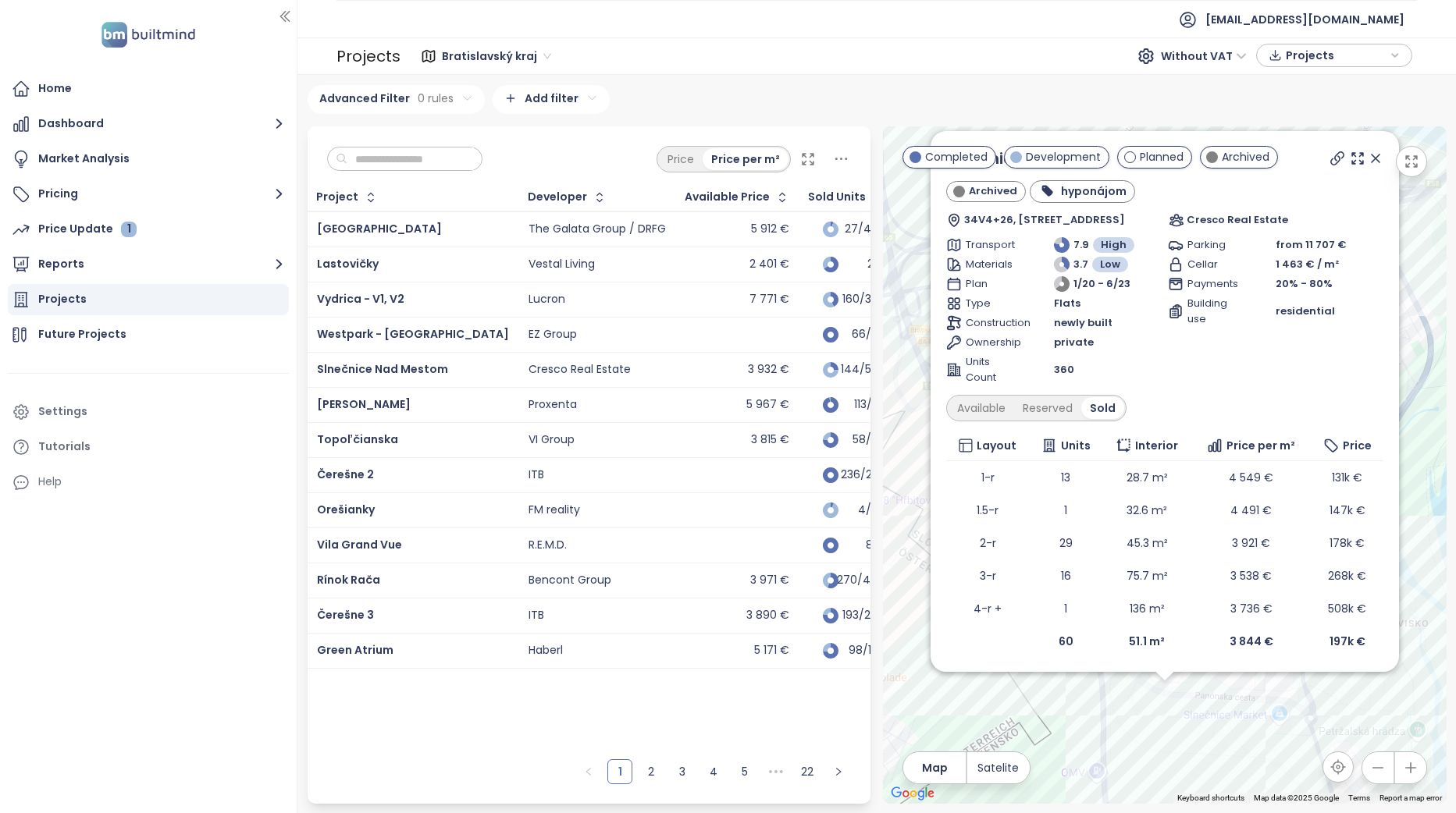
click at [1329, 155] on icon at bounding box center [1336, 158] width 16 height 16
click at [1351, 719] on div "Slnečnice Pop Archived hyponájom 34V4+26, Labutia 5, 851 07 Bratislava-Petržalk…" at bounding box center [1164, 465] width 563 height 678
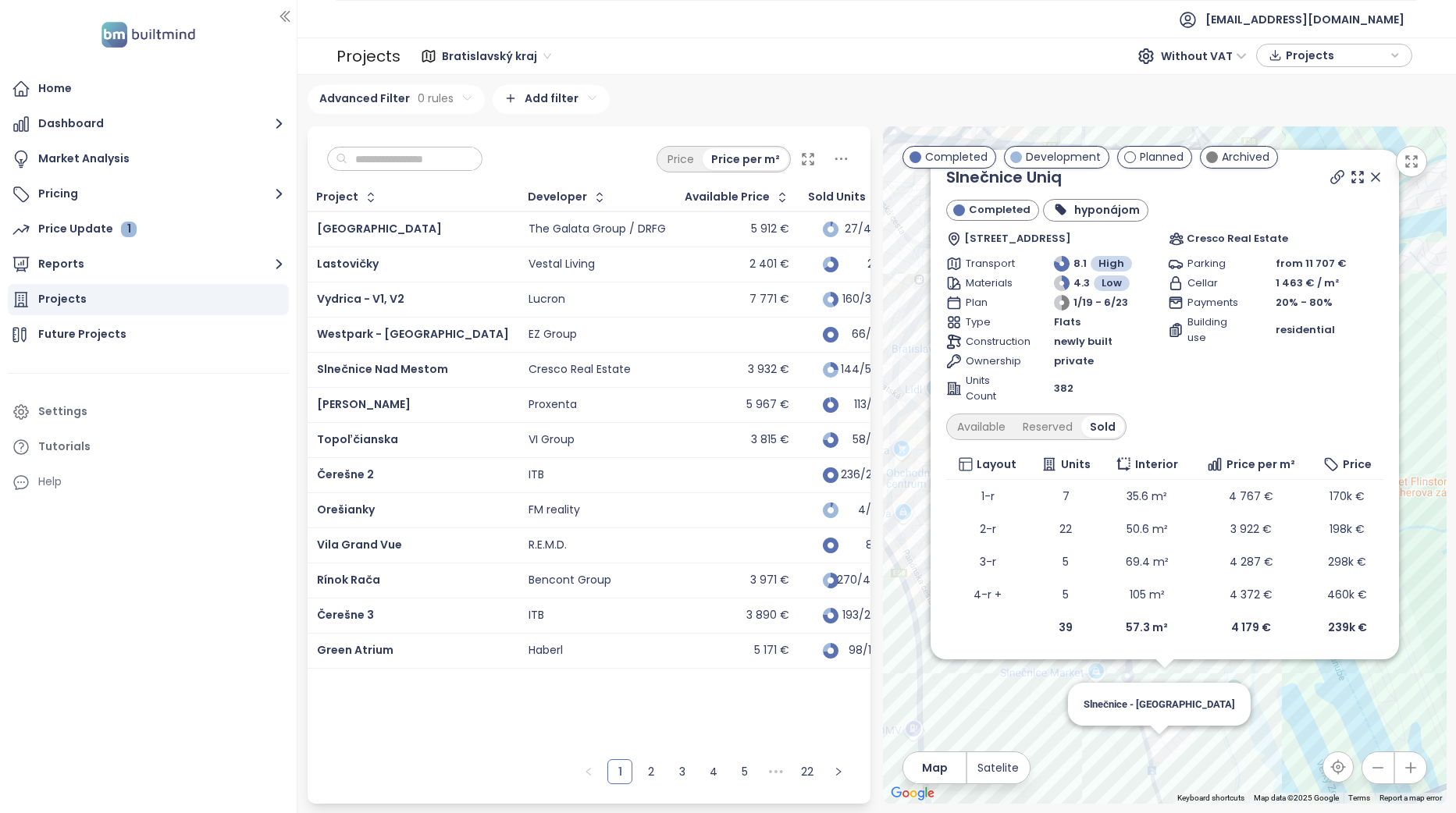
click at [1162, 769] on div "Slnečnice Uniq Completed hyponájom Fialová 7c, 851 07 Bratislava-Petržalka, Slo…" at bounding box center [1164, 465] width 563 height 678
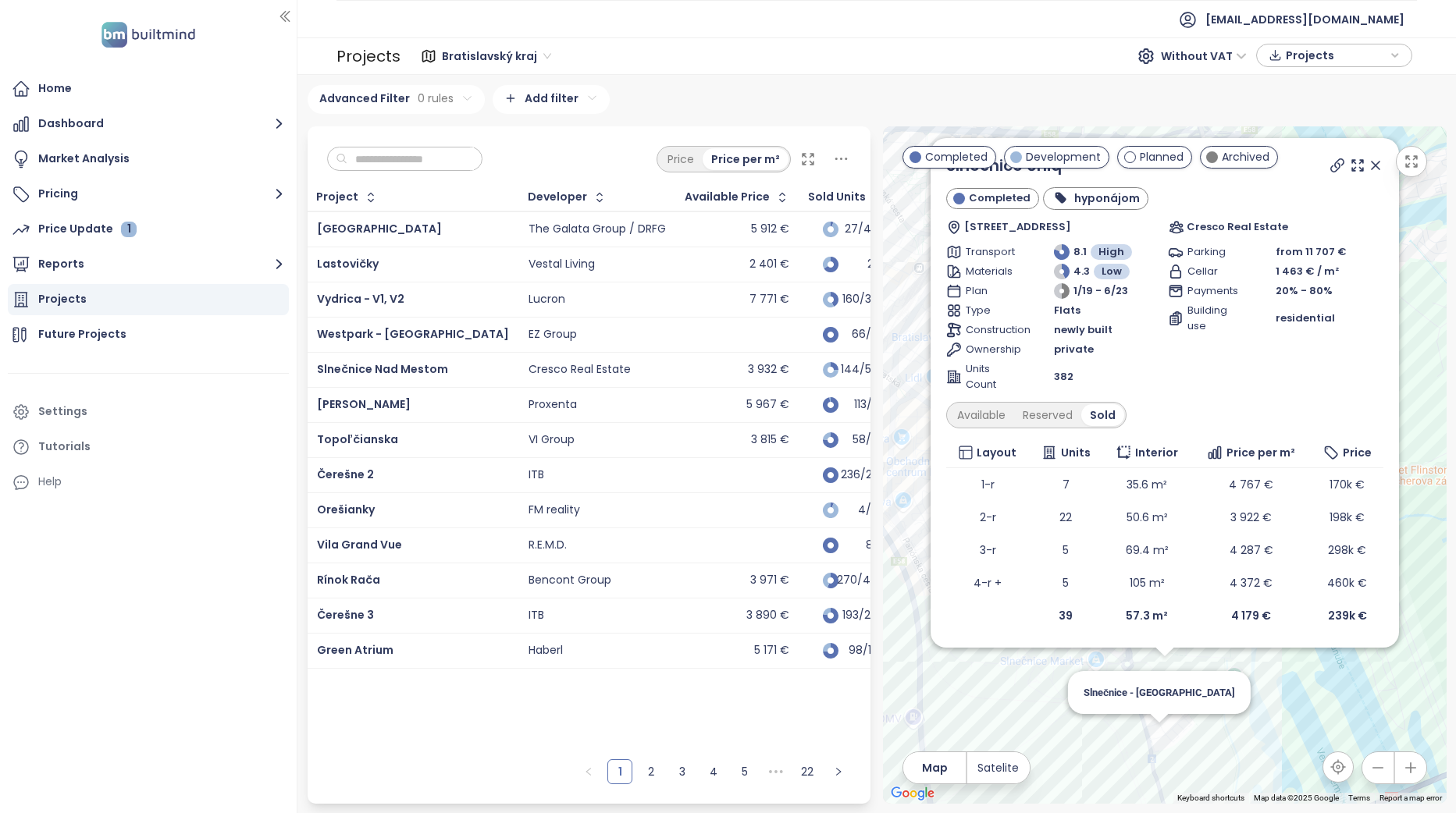
click at [1164, 734] on div "Slnečnice Uniq Completed hyponájom Fialová 7c, 851 07 Bratislava-Petržalka, Slo…" at bounding box center [1164, 465] width 563 height 678
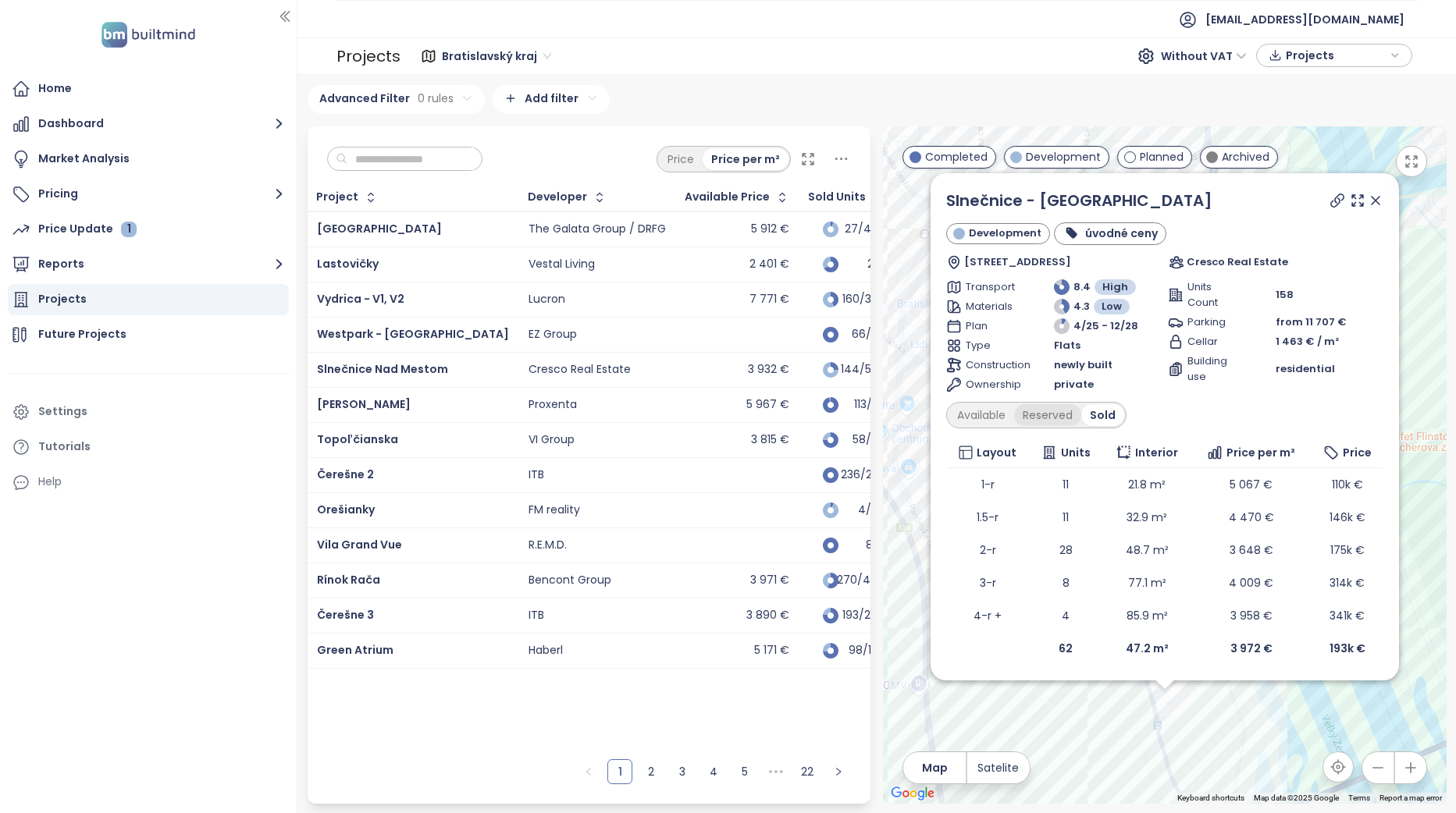
click at [1050, 411] on div "Reserved" at bounding box center [1047, 415] width 67 height 22
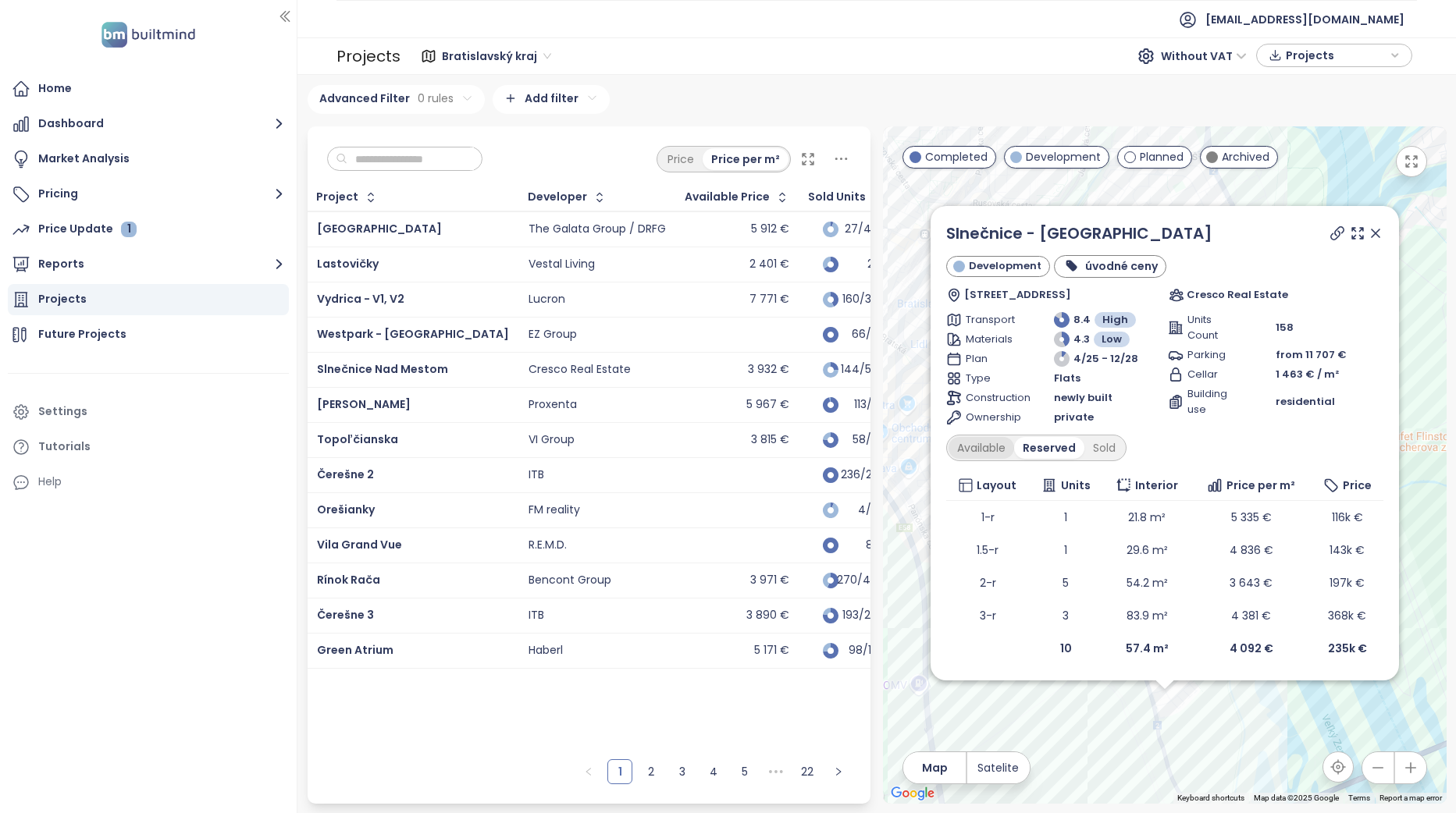
click at [1000, 442] on div "Available" at bounding box center [981, 448] width 65 height 22
click at [1061, 446] on div "Reserved" at bounding box center [1053, 448] width 67 height 22
drag, startPoint x: 1372, startPoint y: 230, endPoint x: 1178, endPoint y: 669, distance: 480.0
click at [1372, 230] on icon at bounding box center [1375, 233] width 8 height 8
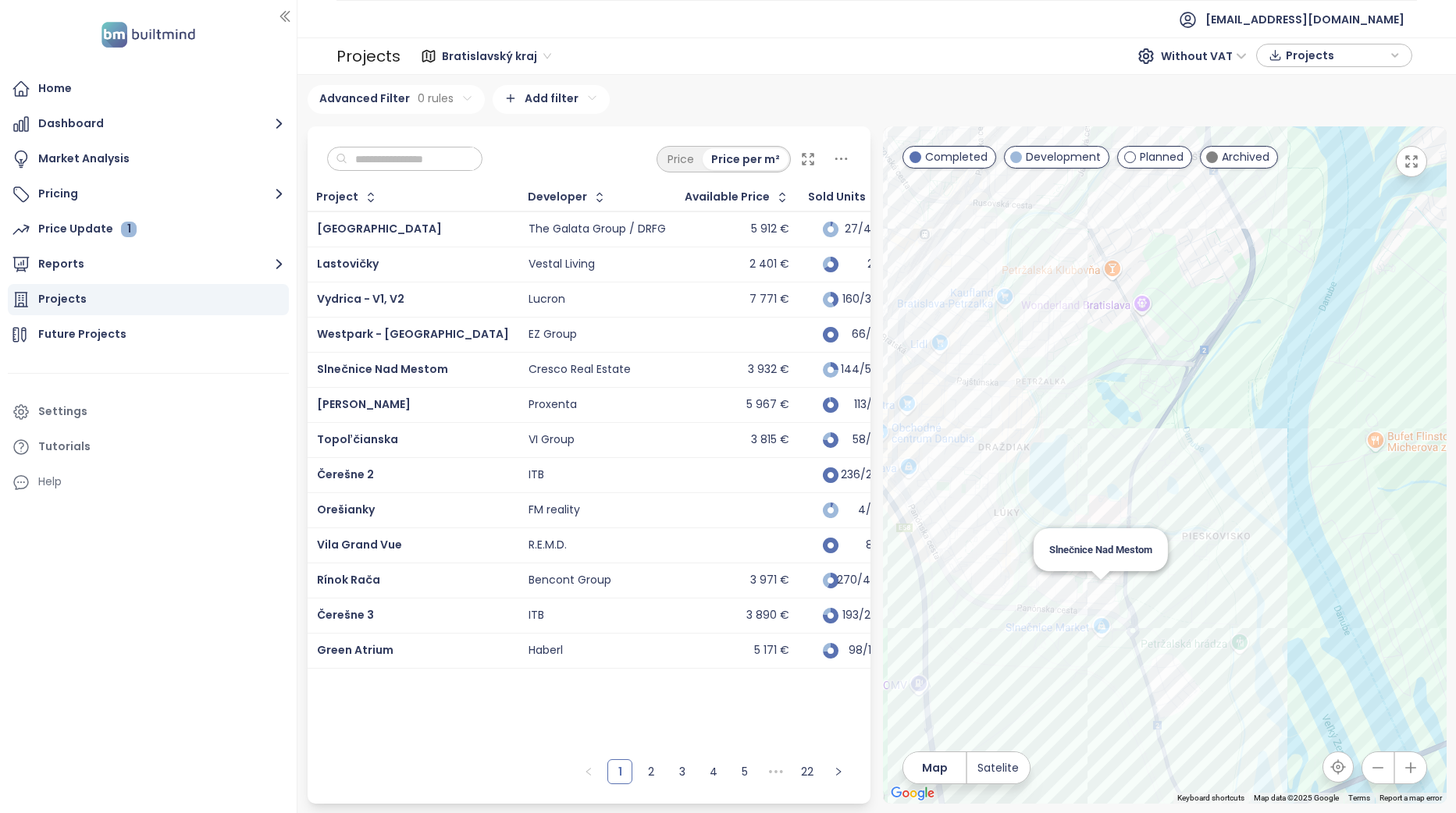
click at [1102, 594] on div "Slnečnice Nad Mestom" at bounding box center [1164, 465] width 563 height 678
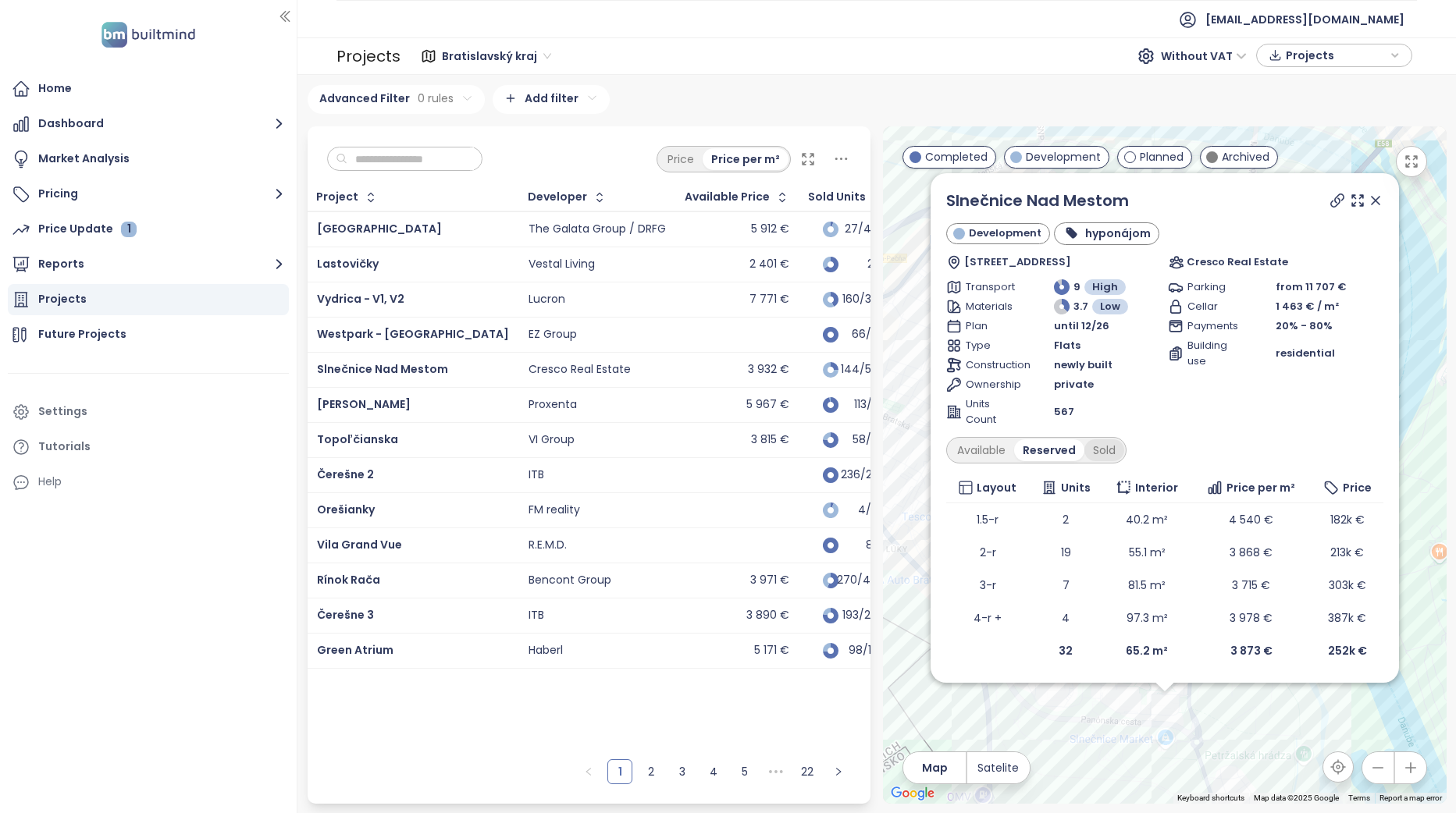
click at [1103, 452] on div "Sold" at bounding box center [1104, 450] width 40 height 22
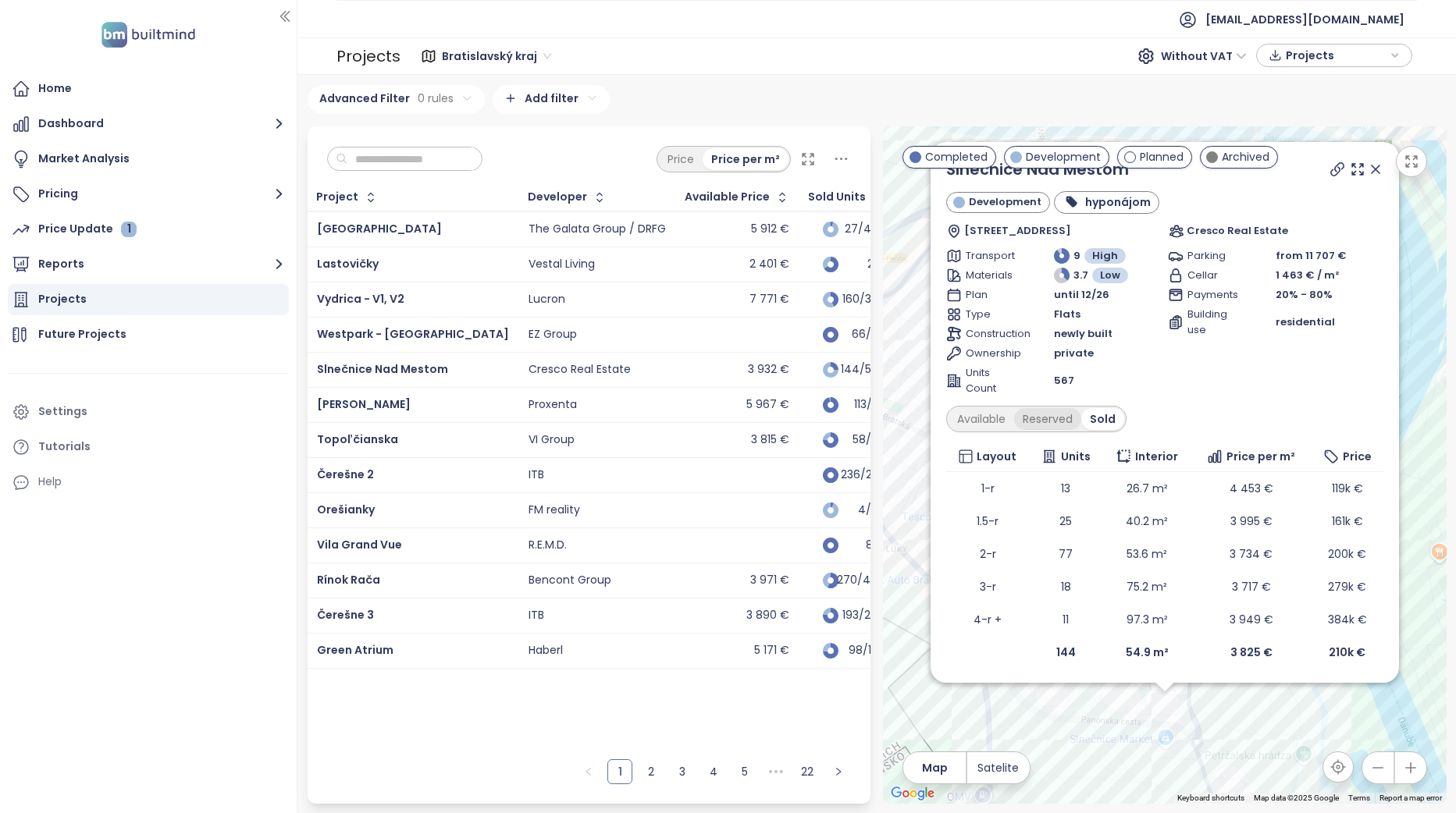
click at [1046, 425] on div "Reserved" at bounding box center [1047, 419] width 67 height 22
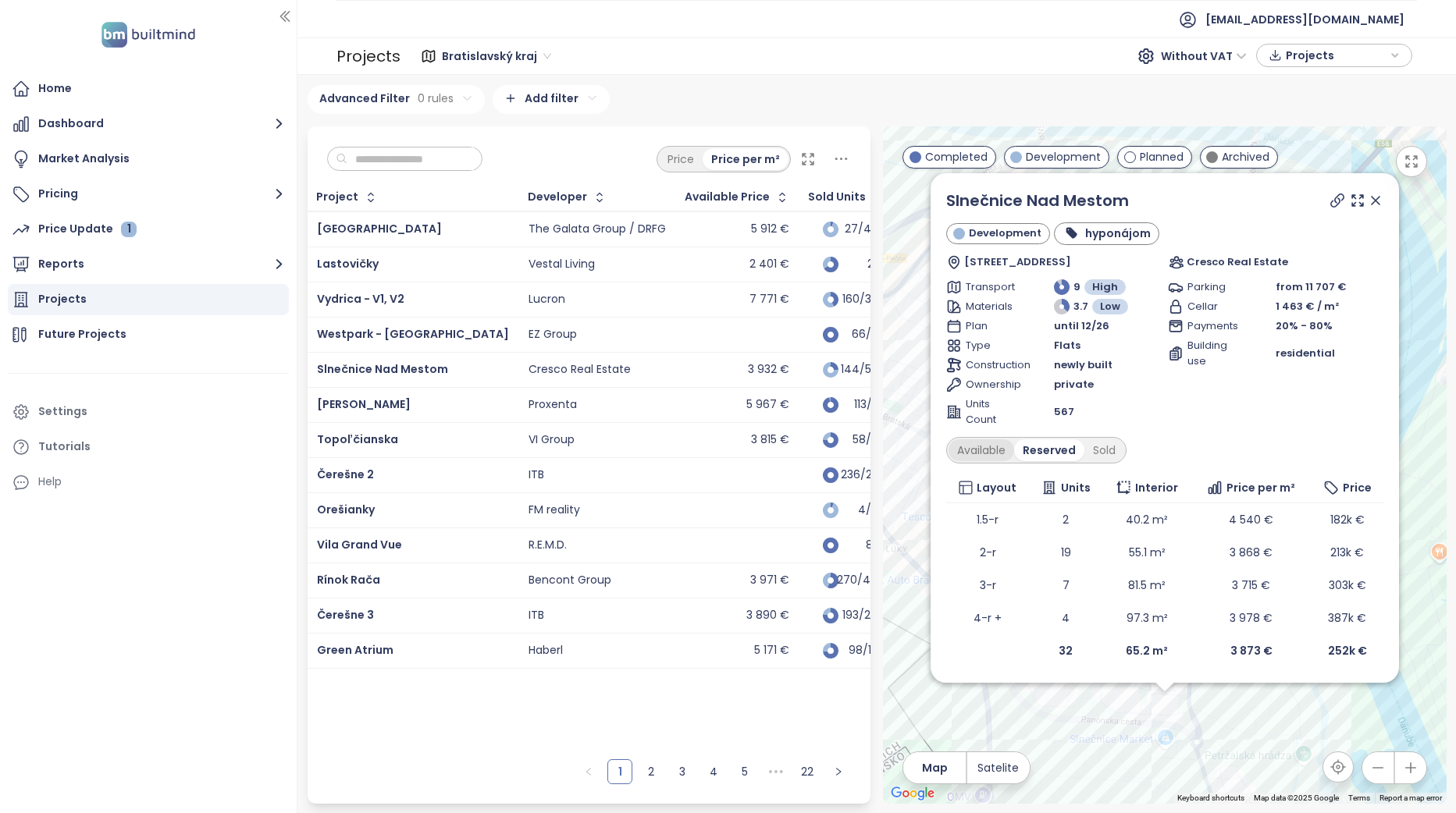
click at [985, 450] on div "Available" at bounding box center [981, 450] width 65 height 22
click at [1046, 454] on div "Reserved" at bounding box center [1053, 450] width 67 height 22
drag, startPoint x: 1376, startPoint y: 204, endPoint x: 1341, endPoint y: 395, distance: 194.2
click at [1376, 204] on icon at bounding box center [1375, 201] width 16 height 16
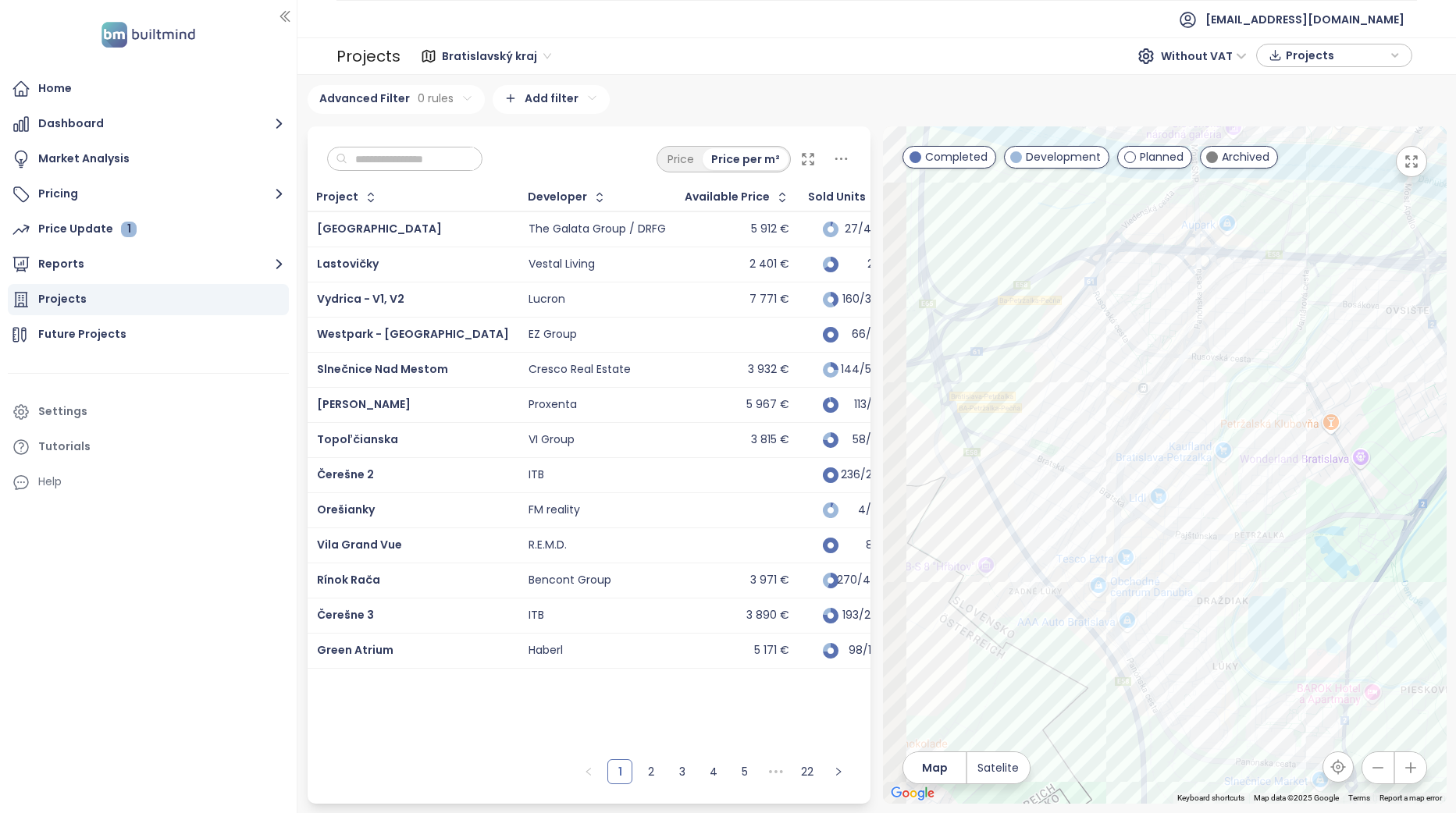
drag, startPoint x: 1036, startPoint y: 535, endPoint x: 1196, endPoint y: 582, distance: 166.8
click at [1196, 582] on div at bounding box center [1164, 465] width 563 height 678
click at [1124, 390] on div "Matadorka Living" at bounding box center [1164, 465] width 563 height 678
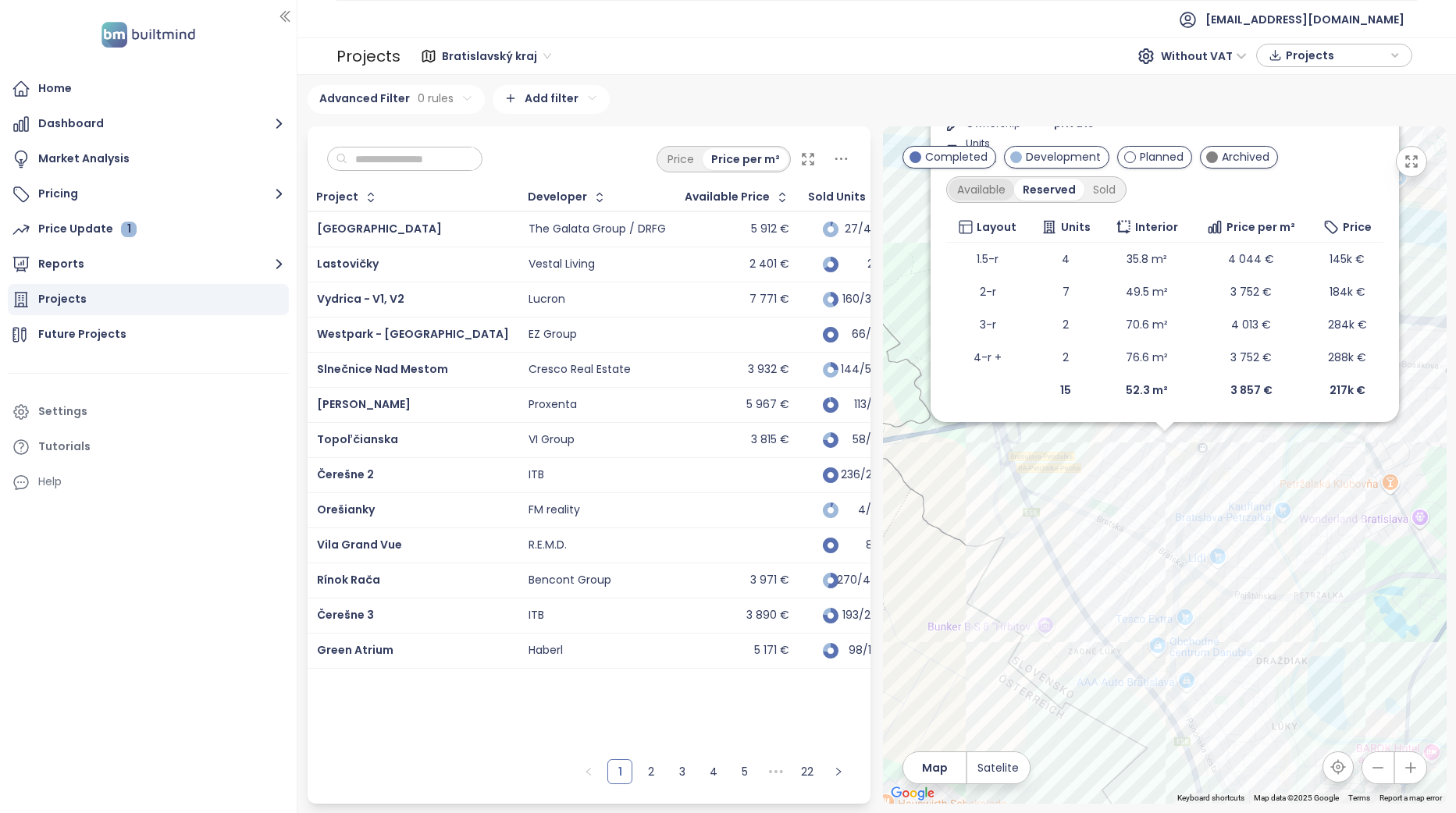
click at [990, 194] on div "Available" at bounding box center [981, 190] width 65 height 22
click at [1102, 191] on div "Sold" at bounding box center [1107, 190] width 40 height 22
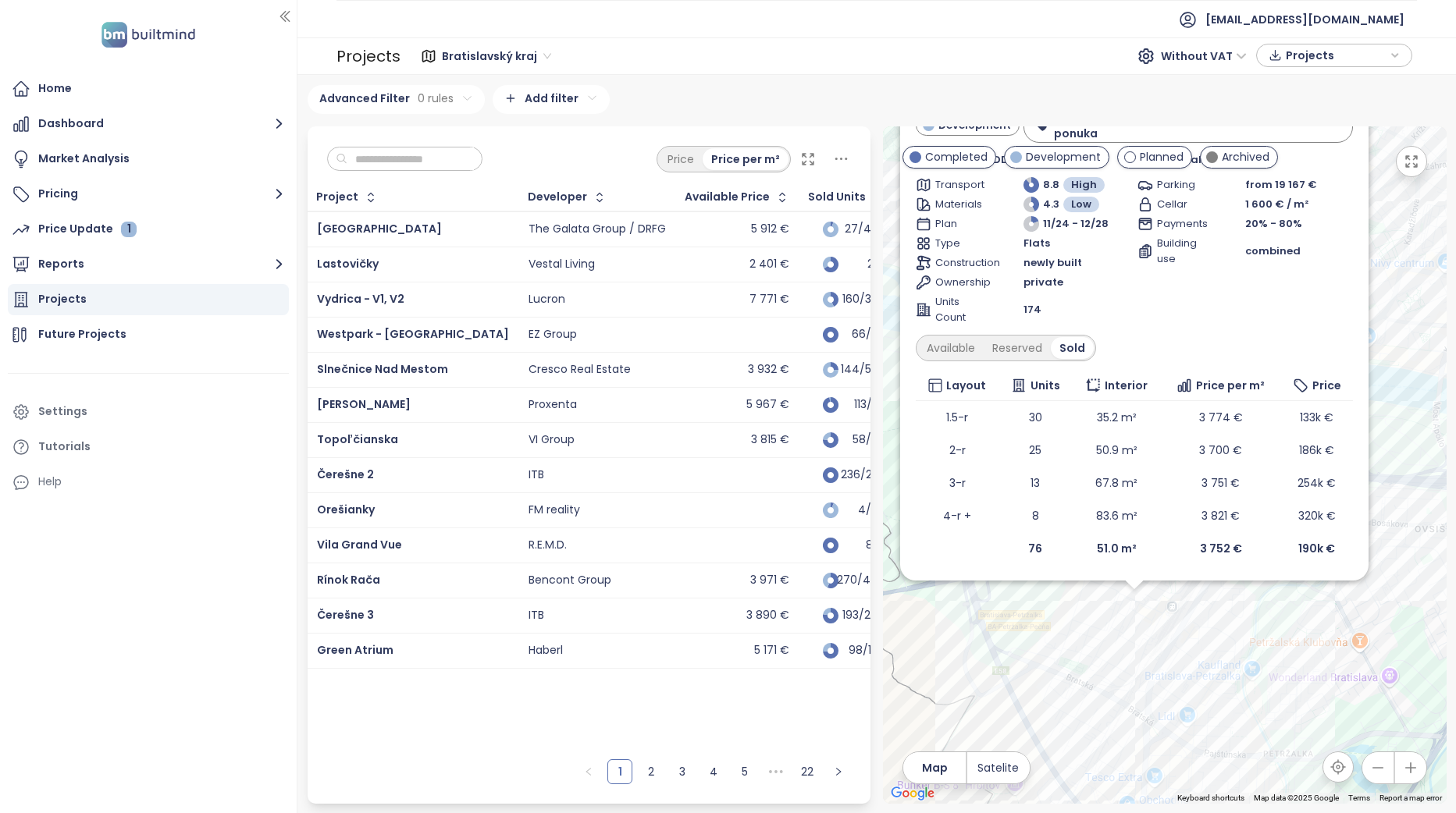
drag, startPoint x: 1153, startPoint y: 530, endPoint x: 1123, endPoint y: 693, distance: 165.7
click at [1123, 693] on div "Matadorka Living Development zľava až do 20 000 eur na byt - limitovaná ponuka …" at bounding box center [1164, 465] width 563 height 678
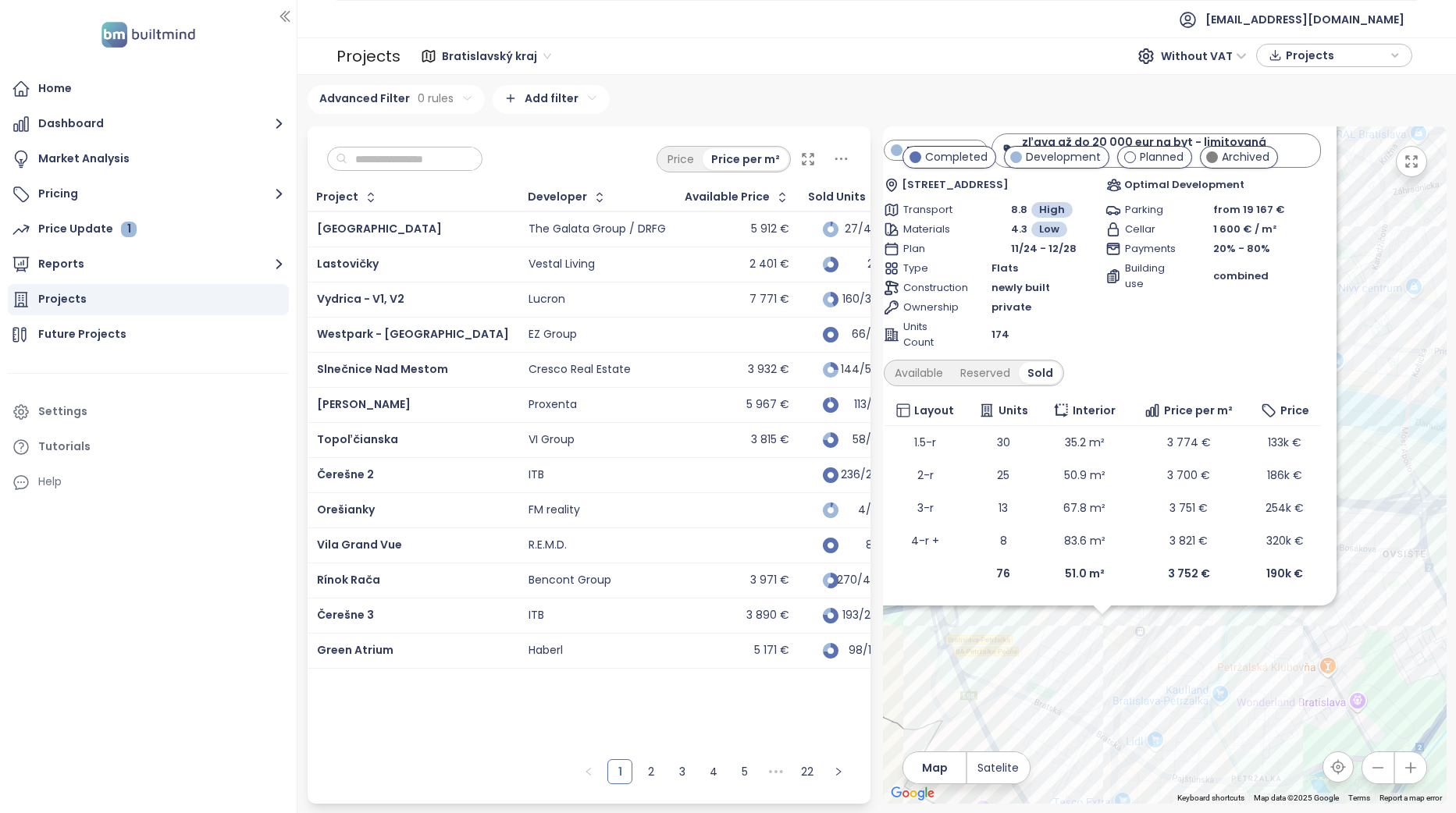
drag, startPoint x: 1394, startPoint y: 533, endPoint x: 1369, endPoint y: 490, distance: 49.7
click at [1396, 549] on div "Matadorka Living Development zľava až do 20 000 eur na byt - limitovaná ponuka …" at bounding box center [1164, 465] width 563 height 678
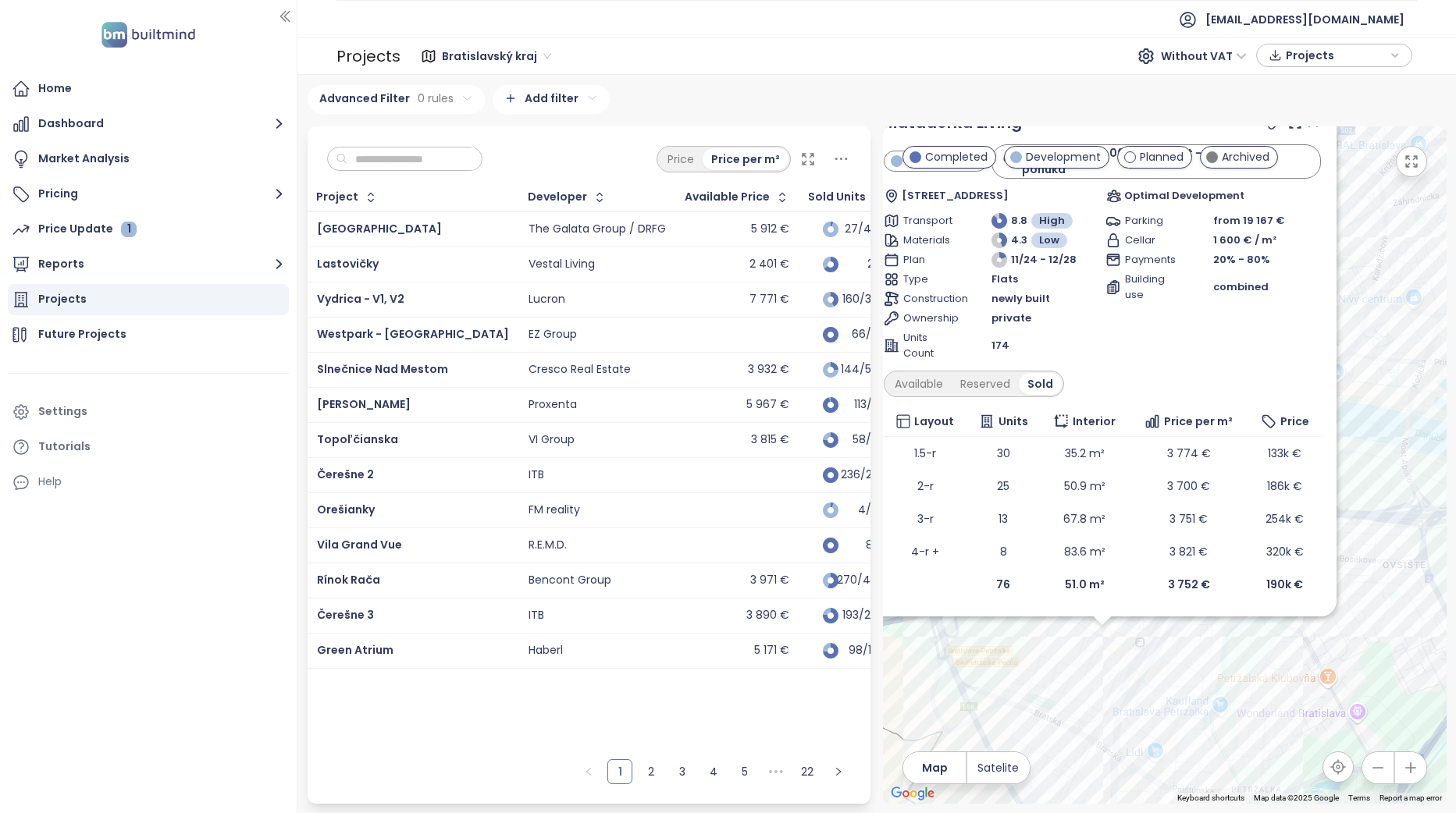
click at [1316, 130] on icon at bounding box center [1312, 122] width 16 height 16
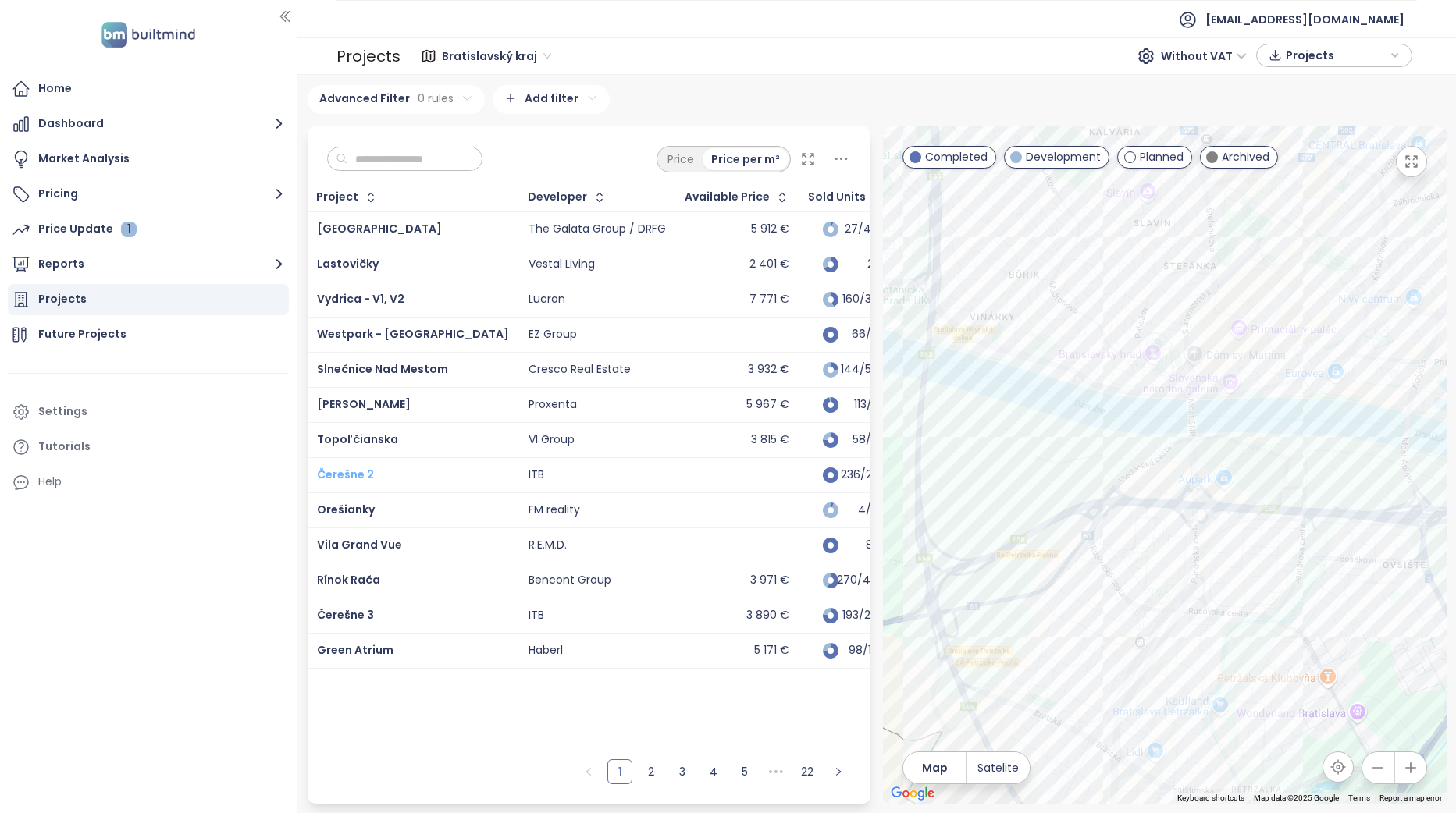
click at [359, 477] on span "Čerešne 2" at bounding box center [345, 474] width 57 height 16
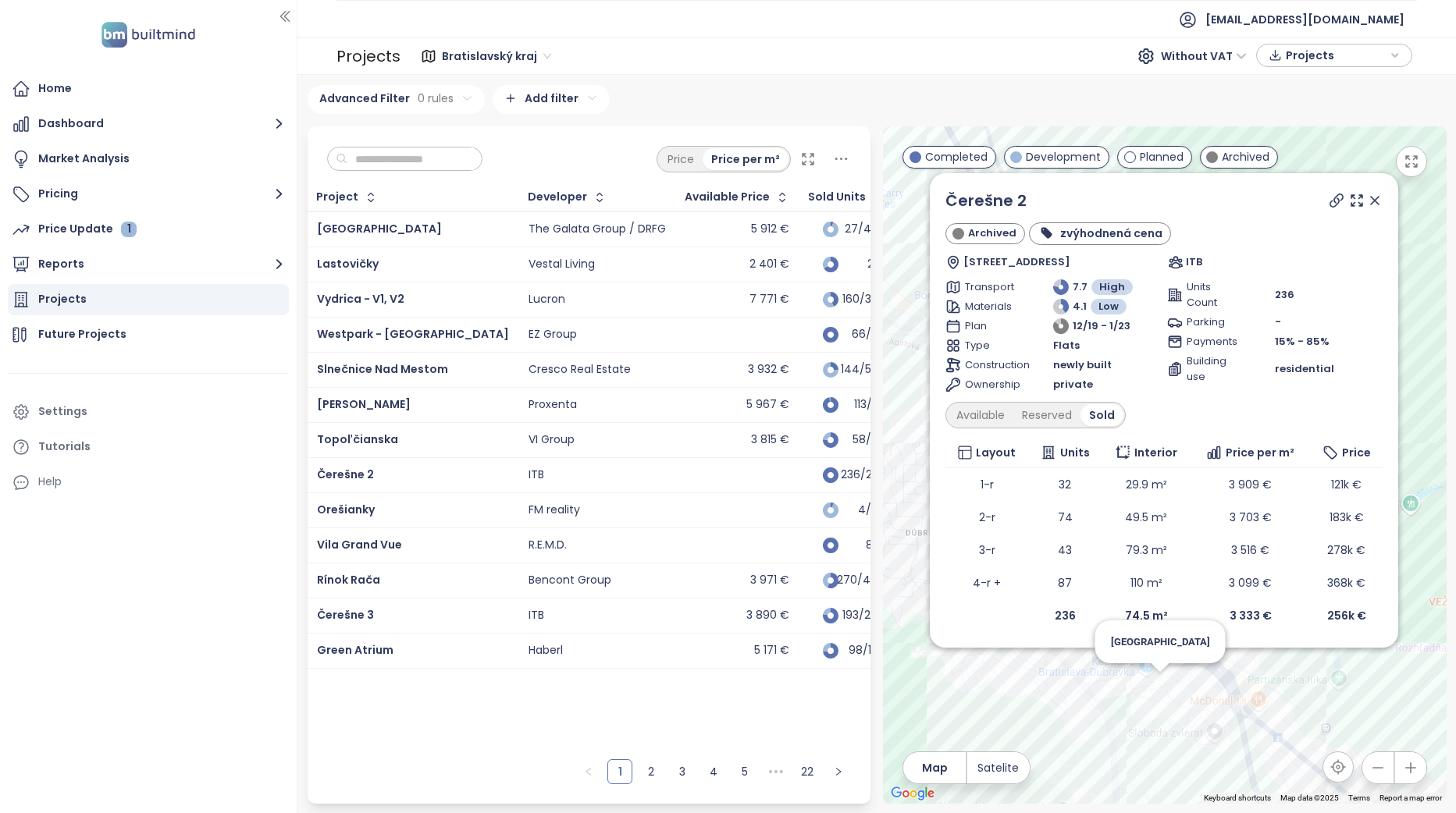
click at [1157, 686] on div "Čerešne 2 Archived zvýhodnená cena Polianky 7B, 841 01 Dúbravka, Slovakia ITB T…" at bounding box center [1164, 465] width 563 height 678
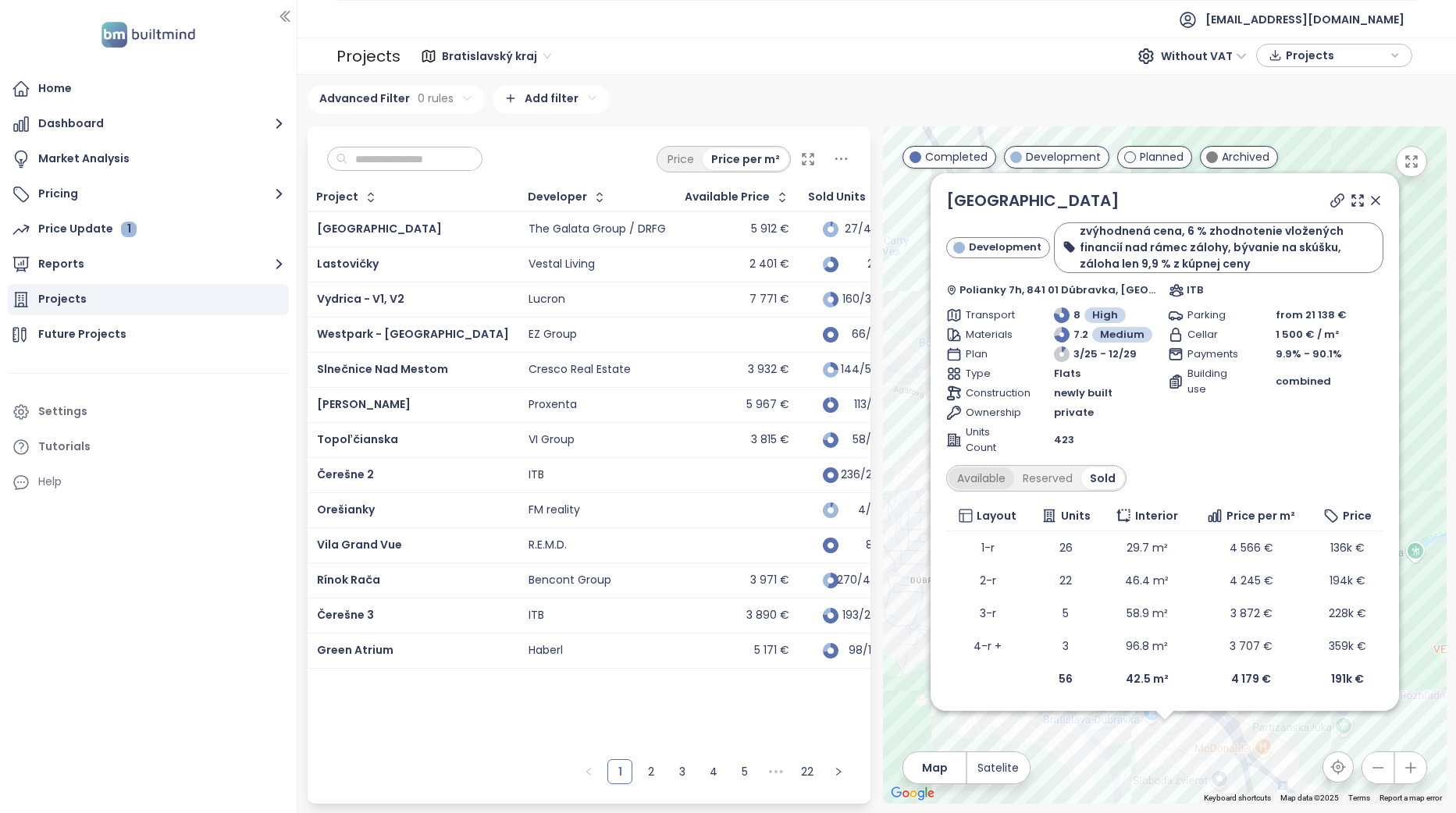
click at [990, 473] on div "Available" at bounding box center [981, 478] width 65 height 22
click at [1039, 476] on div "Reserved" at bounding box center [1053, 478] width 67 height 22
click at [1107, 480] on div "Sold" at bounding box center [1104, 478] width 40 height 22
click at [1377, 197] on icon at bounding box center [1375, 201] width 16 height 16
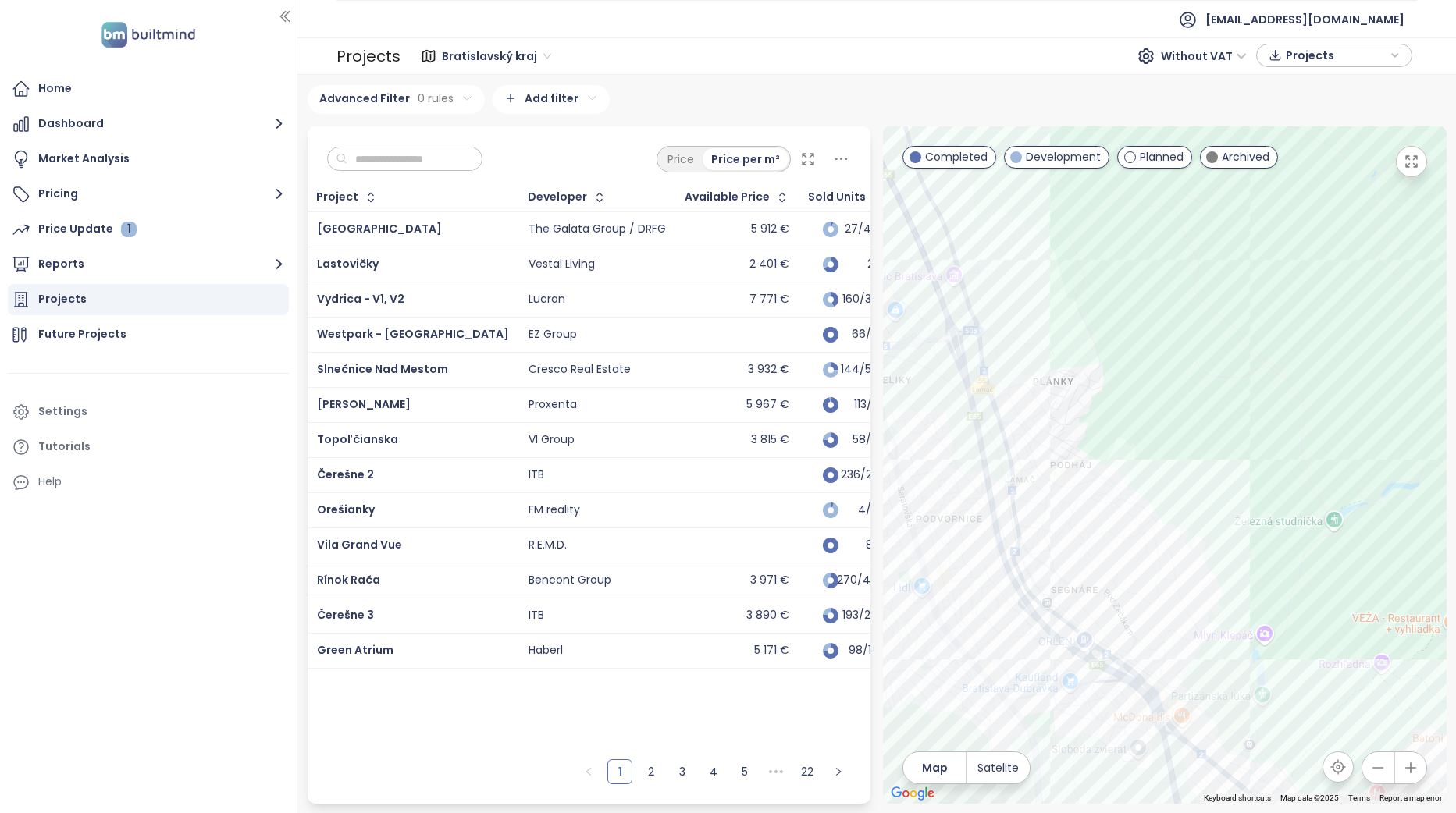
drag, startPoint x: 1333, startPoint y: 501, endPoint x: 1250, endPoint y: 469, distance: 89.0
click at [1250, 469] on div at bounding box center [1164, 465] width 563 height 678
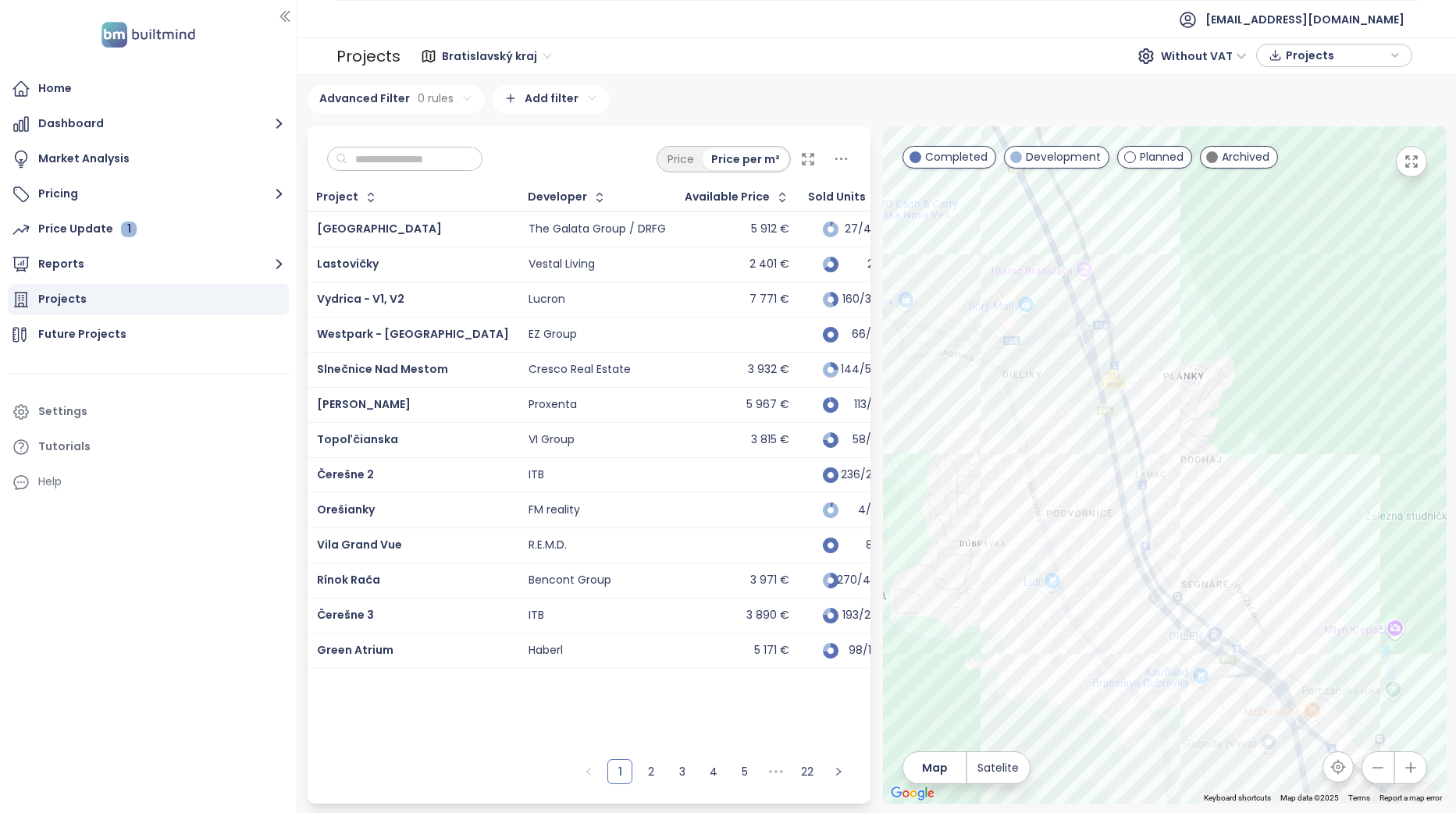
click at [1267, 440] on div at bounding box center [1164, 465] width 563 height 678
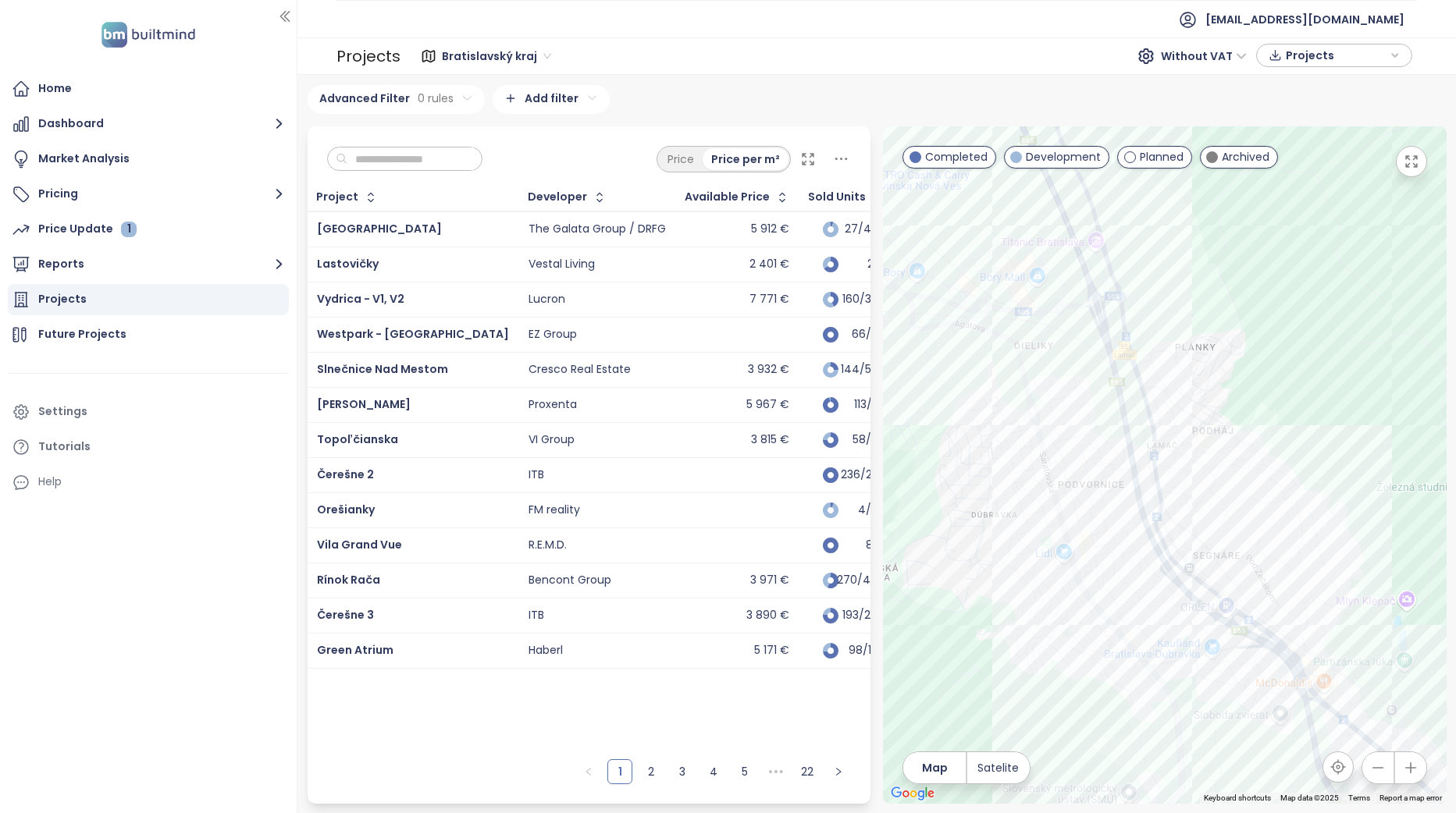
drag, startPoint x: 1189, startPoint y: 417, endPoint x: 1166, endPoint y: 366, distance: 55.9
click at [1170, 369] on div at bounding box center [1164, 465] width 563 height 678
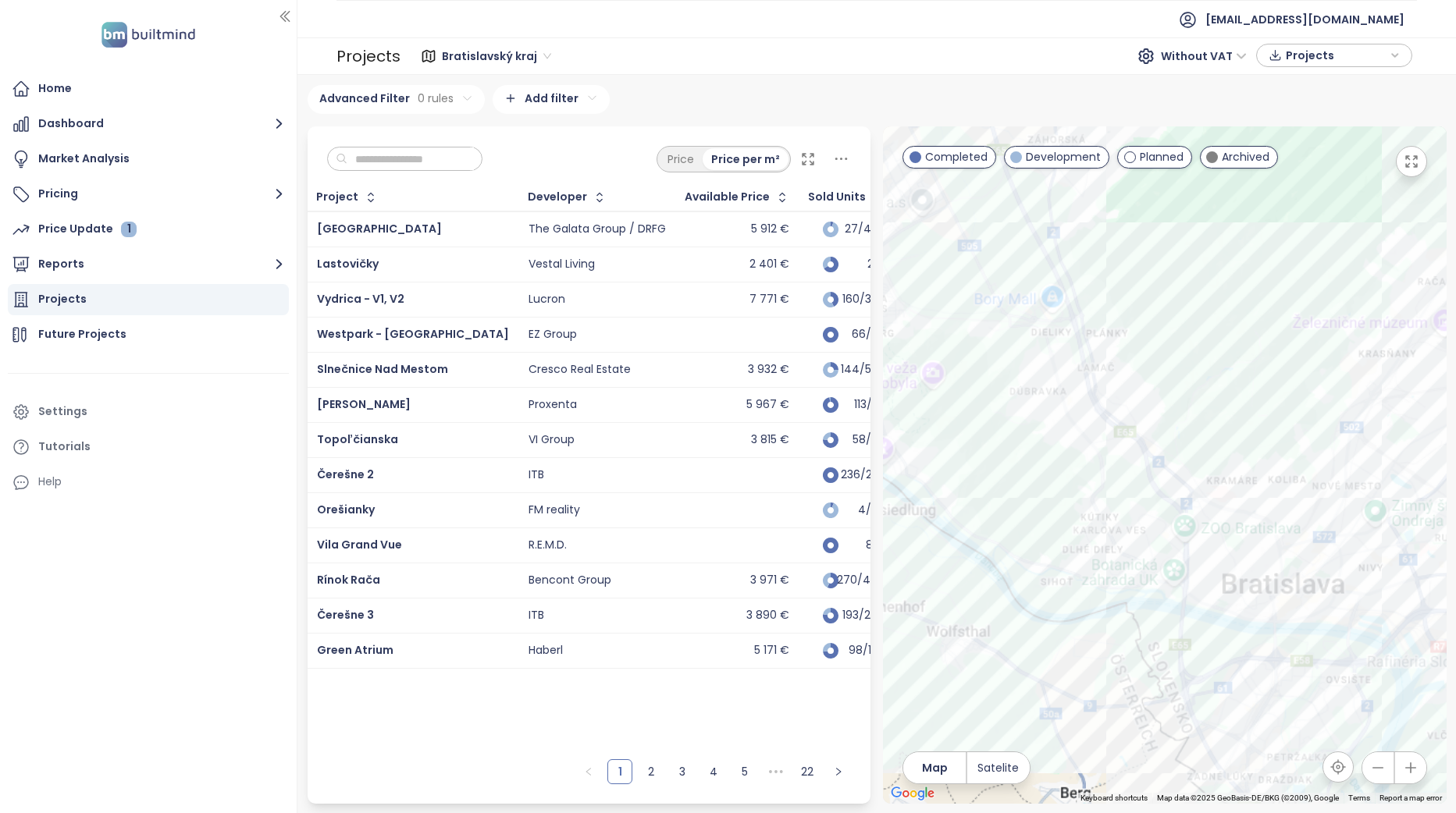
drag, startPoint x: 1301, startPoint y: 510, endPoint x: 1208, endPoint y: 413, distance: 134.4
click at [1213, 404] on div at bounding box center [1164, 465] width 563 height 678
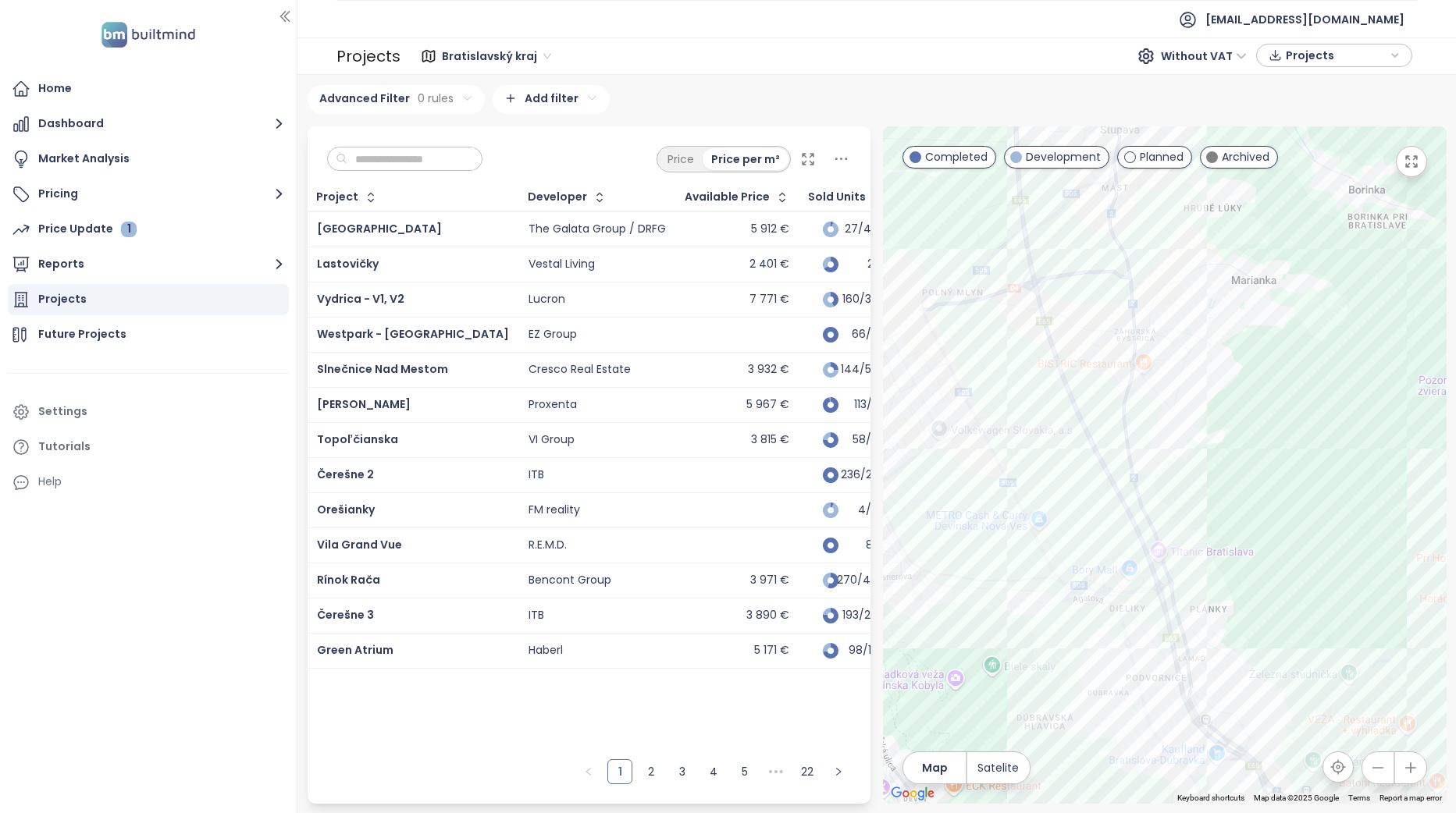
drag, startPoint x: 1122, startPoint y: 373, endPoint x: 1229, endPoint y: 574, distance: 227.7
click at [1229, 574] on div at bounding box center [1164, 465] width 563 height 678
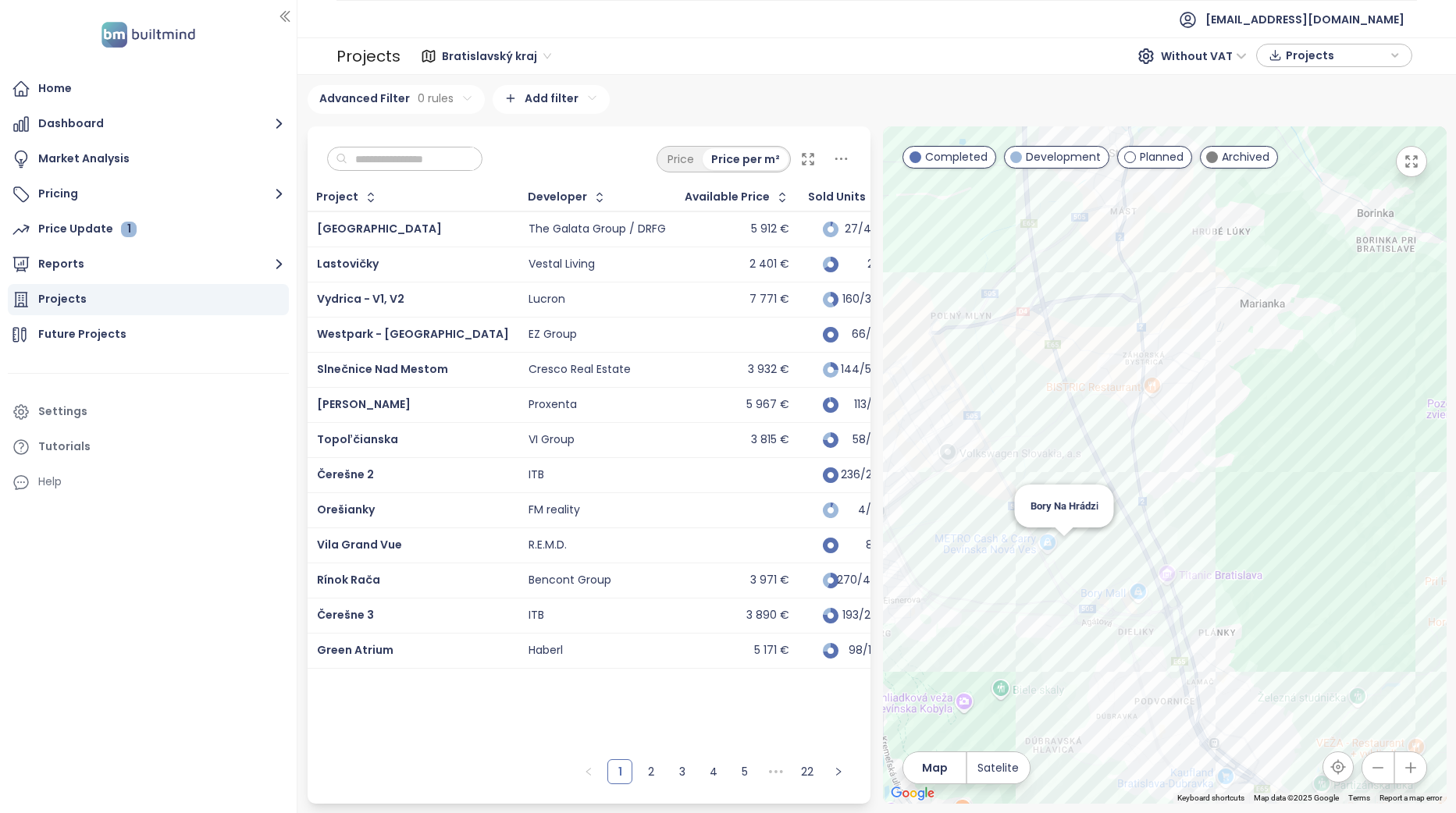
click at [1059, 553] on div "Bory Na Hrádzi" at bounding box center [1164, 465] width 563 height 678
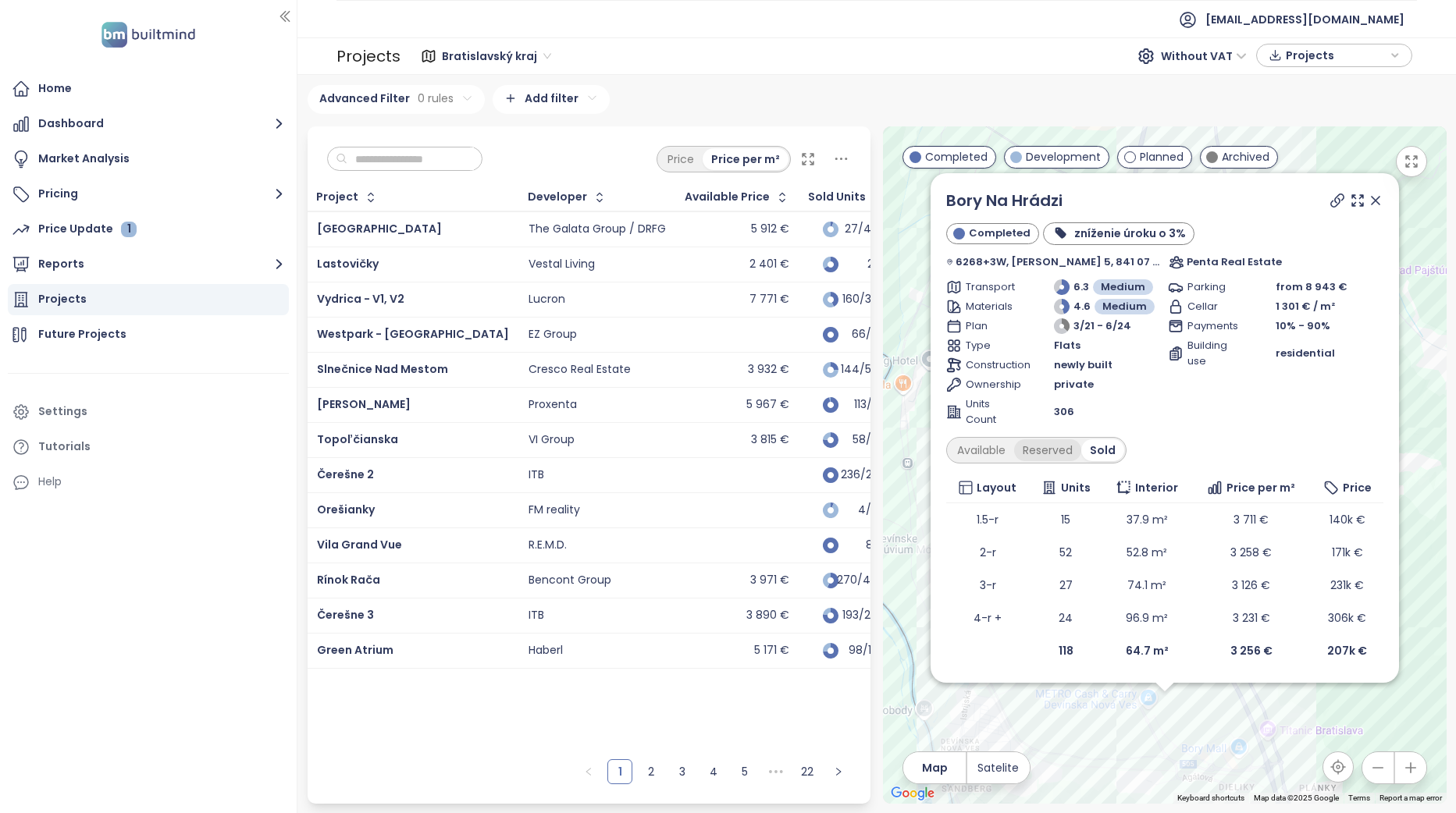
click at [1046, 450] on div "Reserved" at bounding box center [1047, 450] width 67 height 22
click at [994, 454] on div "Available" at bounding box center [981, 450] width 65 height 22
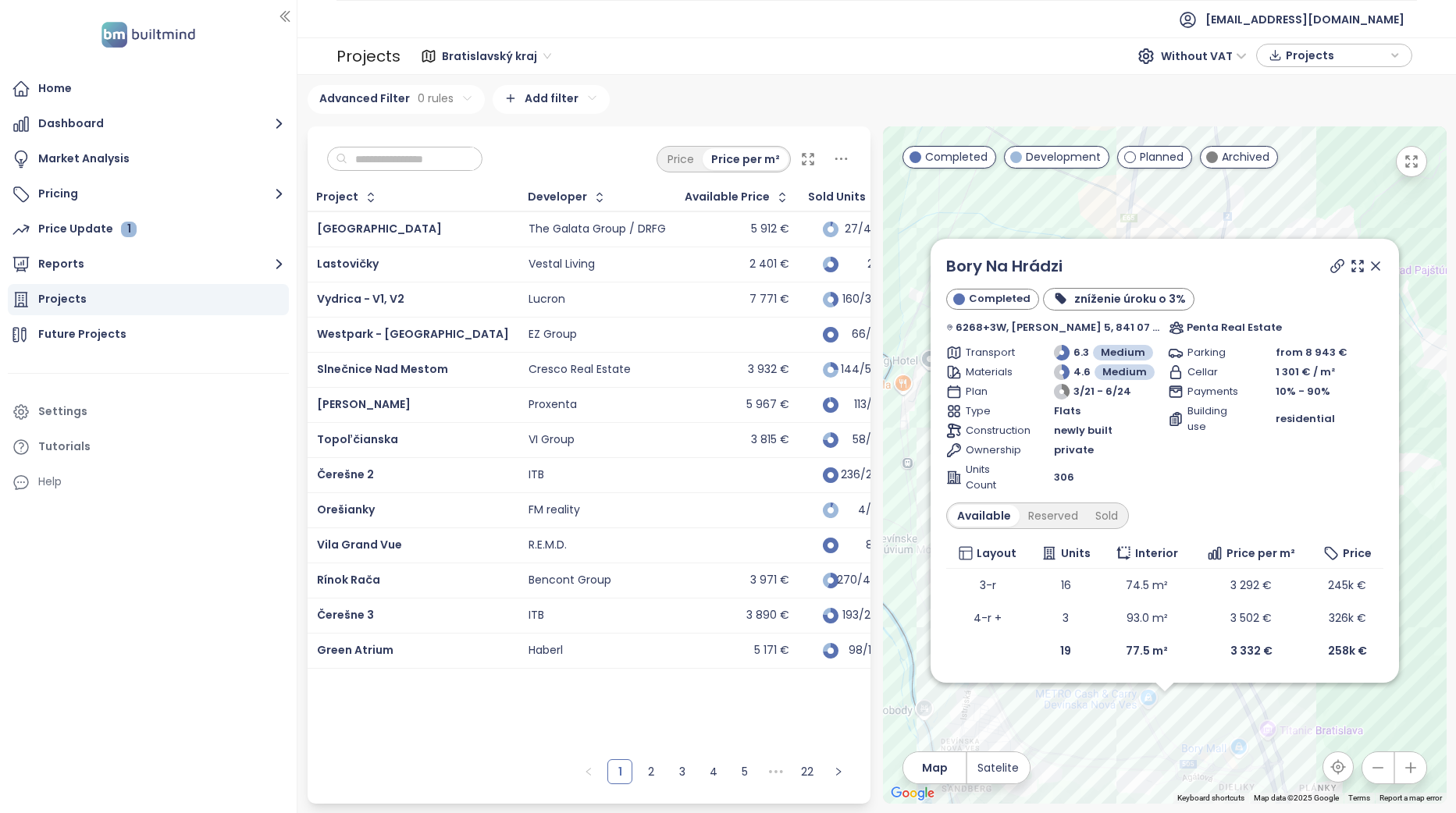
drag, startPoint x: 1378, startPoint y: 266, endPoint x: 1304, endPoint y: 562, distance: 305.1
click at [1378, 266] on icon at bounding box center [1375, 266] width 16 height 16
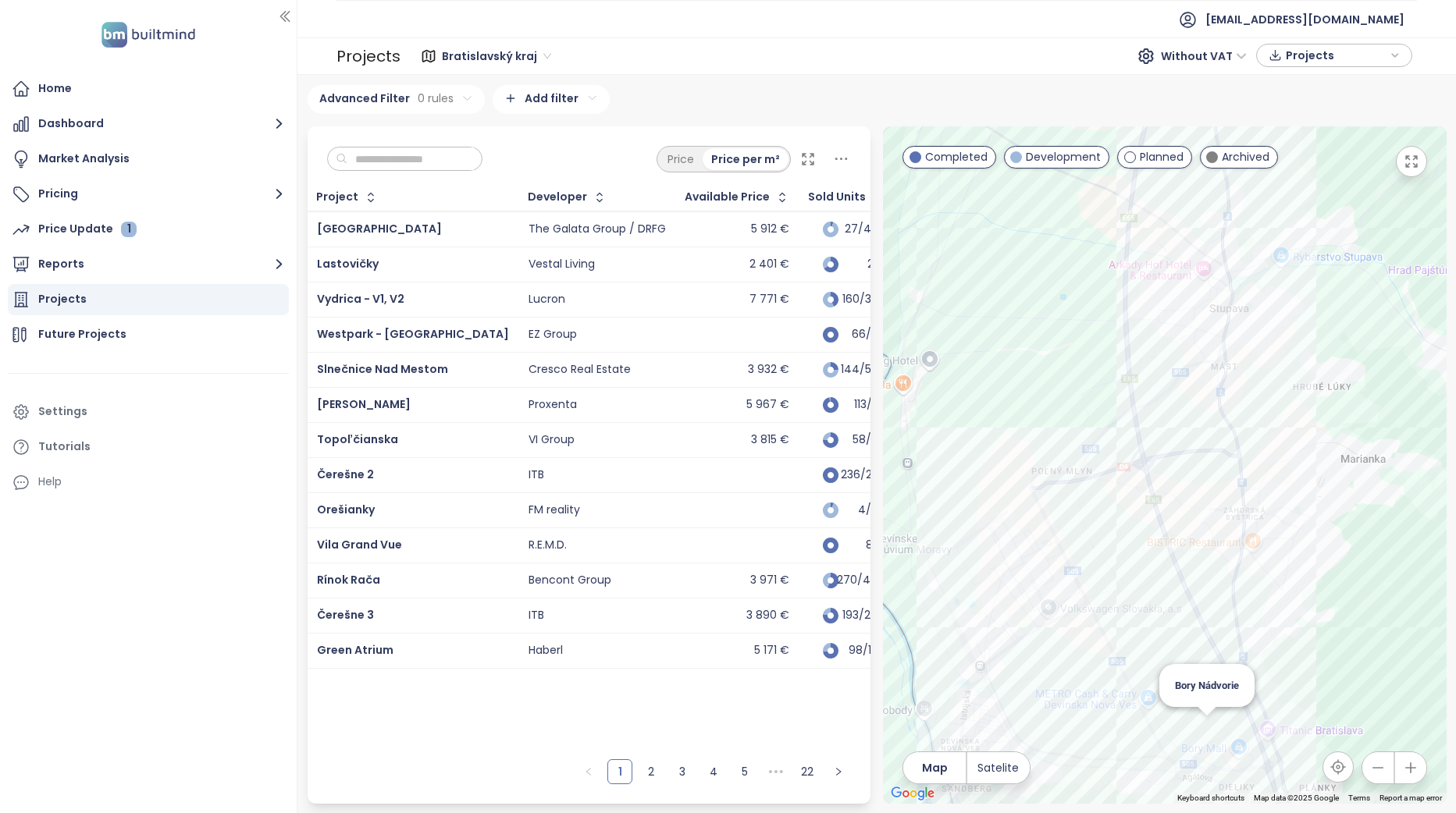
click at [1204, 725] on div "Bory Nádvorie" at bounding box center [1164, 465] width 563 height 678
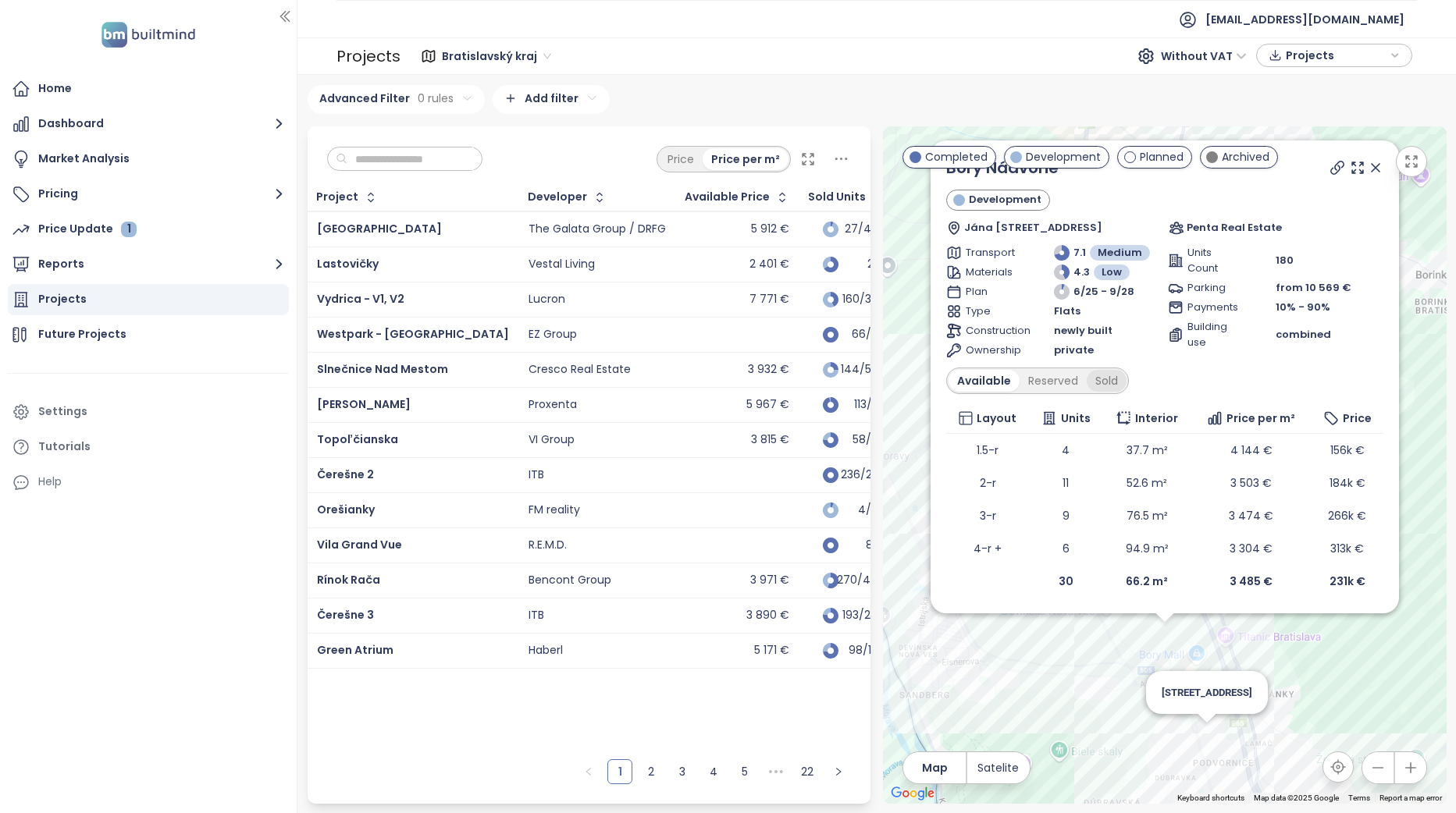
click at [1096, 370] on div "Sold" at bounding box center [1107, 381] width 40 height 22
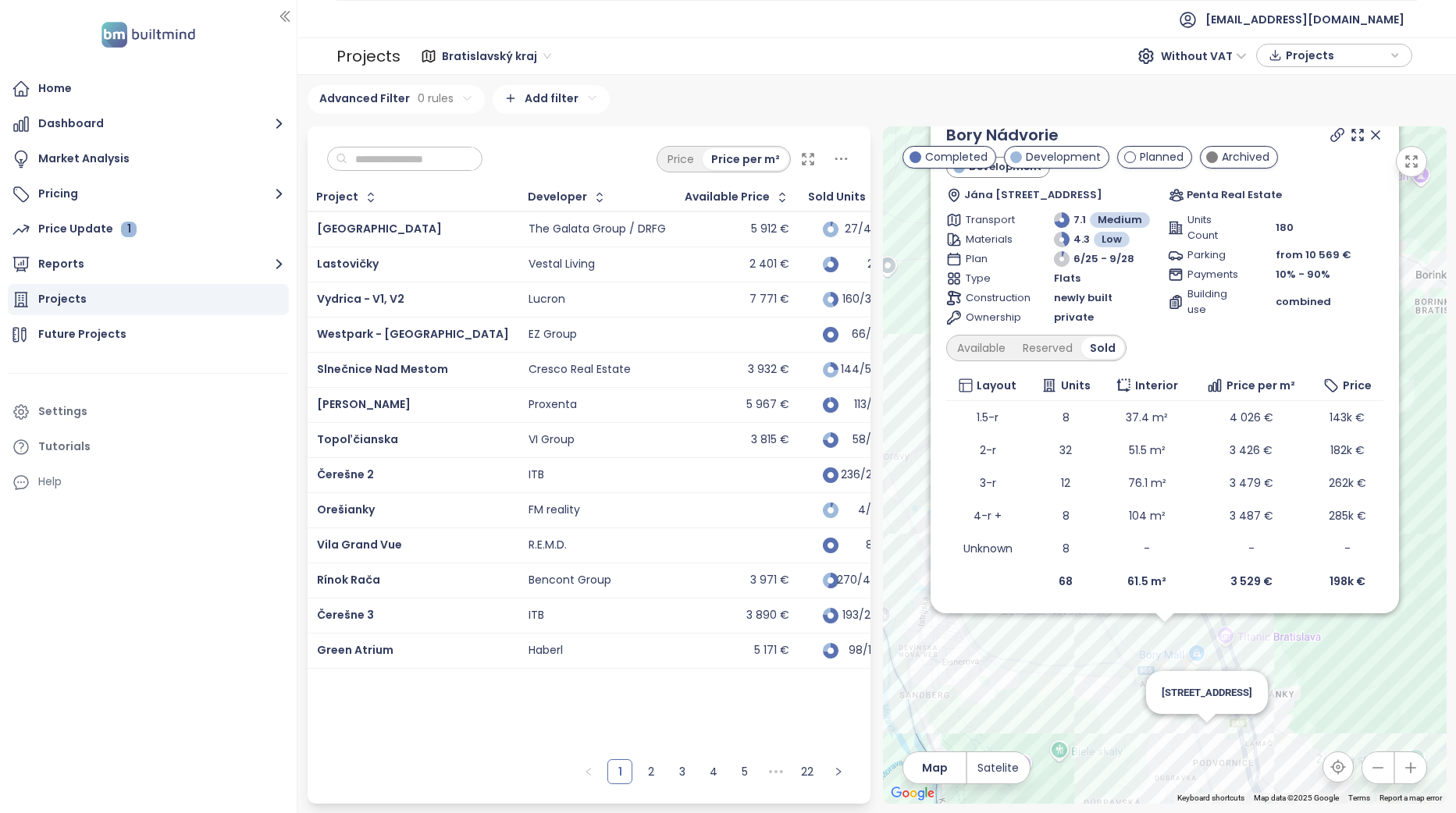
click at [1102, 380] on th "Units" at bounding box center [1066, 386] width 74 height 30
click at [1056, 348] on div "Reserved" at bounding box center [1047, 348] width 67 height 22
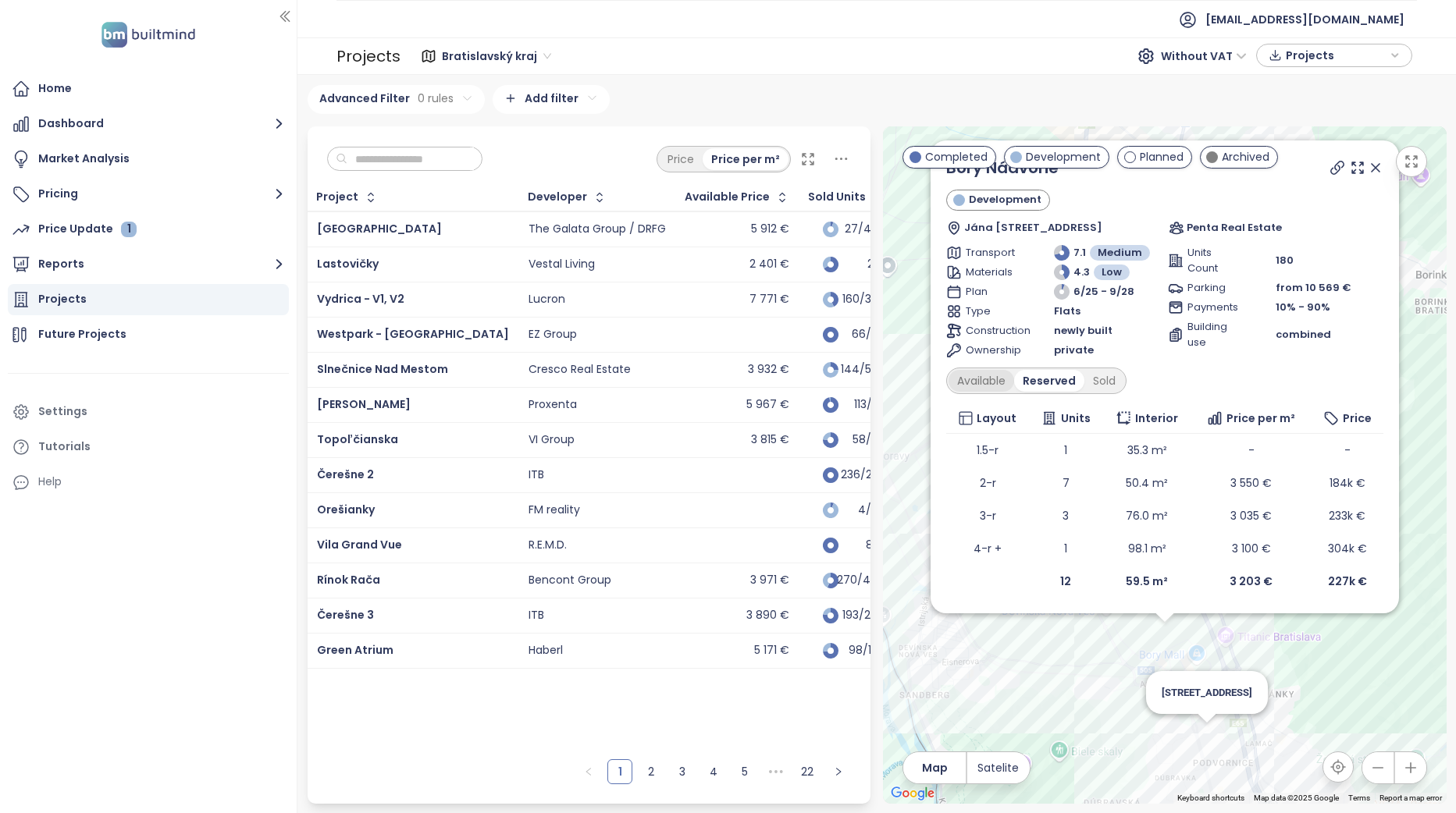
click at [985, 370] on div "Available" at bounding box center [981, 381] width 65 height 22
click at [1048, 380] on div "Reserved" at bounding box center [1053, 381] width 67 height 22
click at [995, 384] on div "Available" at bounding box center [981, 381] width 65 height 22
drag, startPoint x: 1376, startPoint y: 168, endPoint x: 843, endPoint y: 388, distance: 576.6
click at [1376, 168] on icon at bounding box center [1375, 167] width 8 height 8
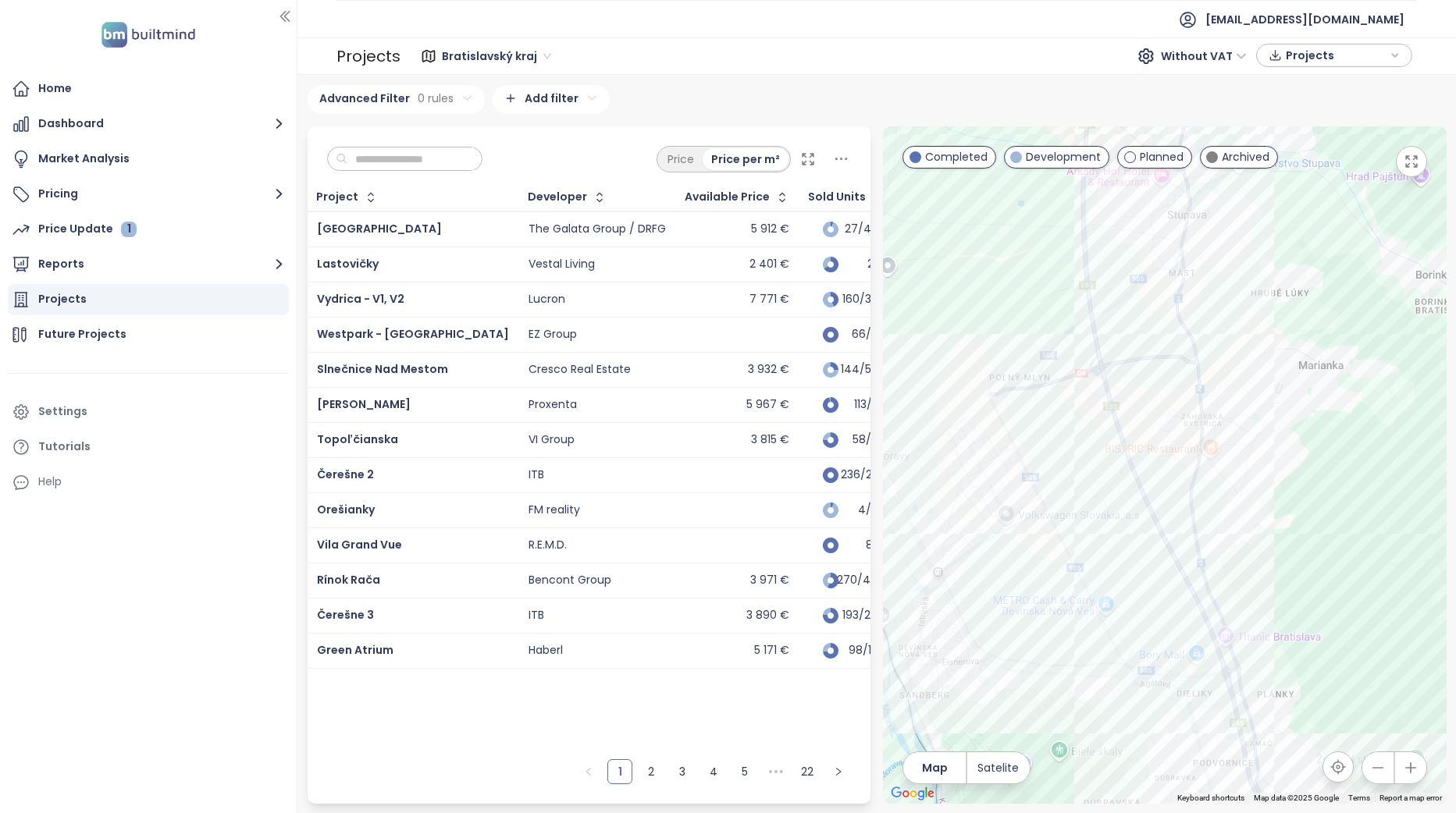
click at [395, 154] on input "text" at bounding box center [410, 159] width 126 height 23
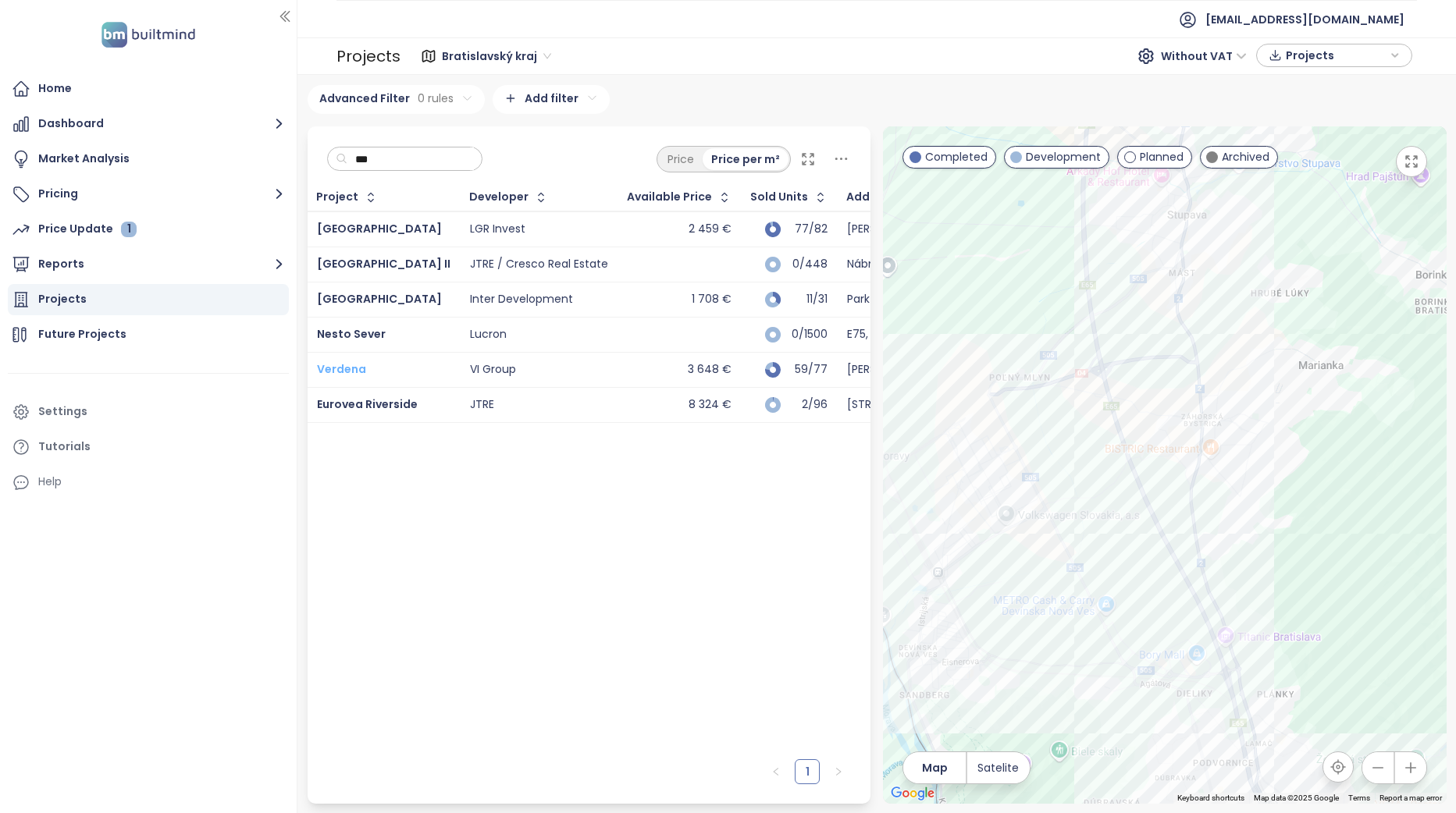
click at [344, 371] on span "Verdena" at bounding box center [341, 368] width 49 height 16
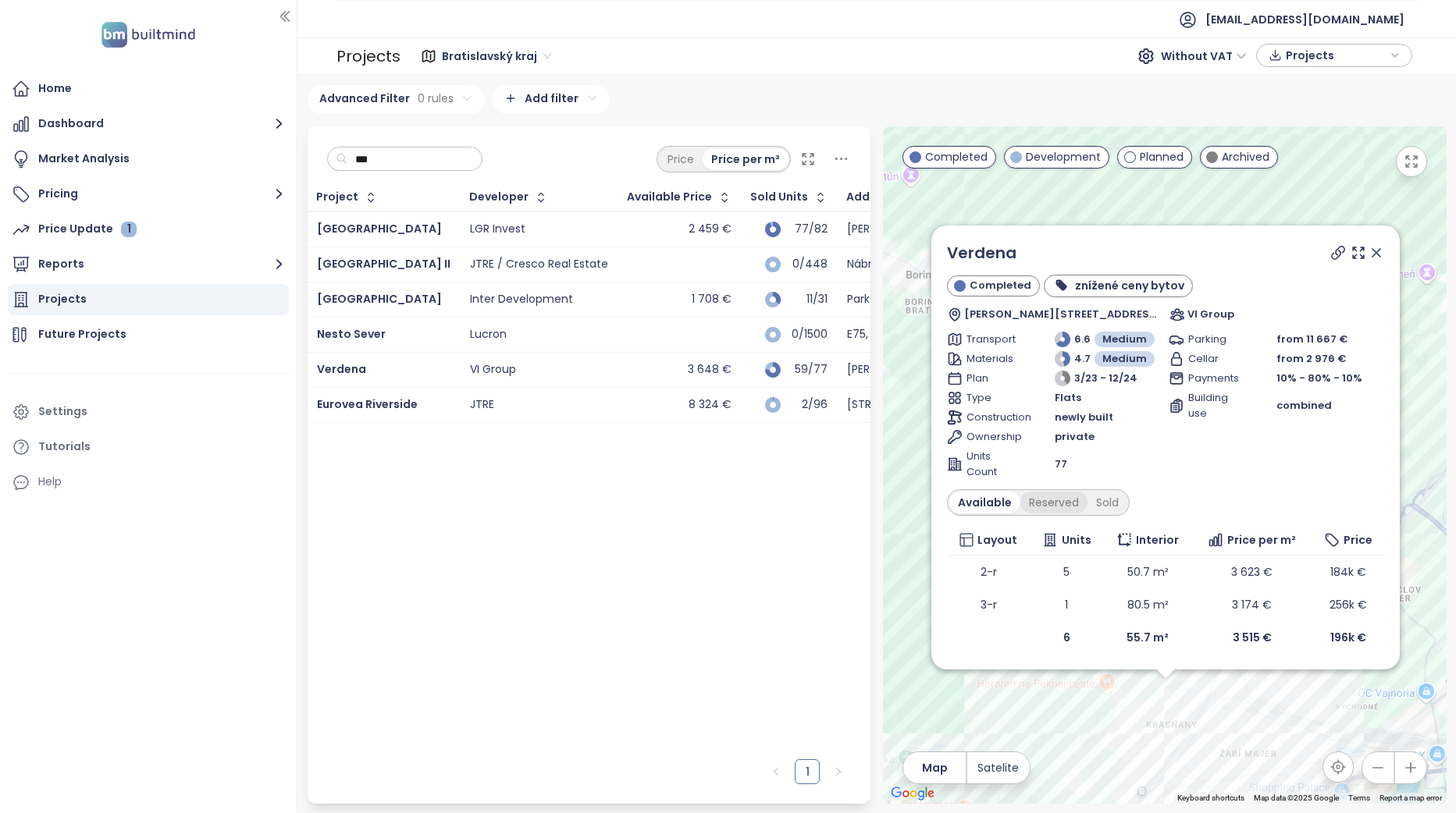
click at [1055, 506] on div "Reserved" at bounding box center [1053, 502] width 67 height 22
click at [1105, 504] on div "Sold" at bounding box center [1105, 502] width 40 height 22
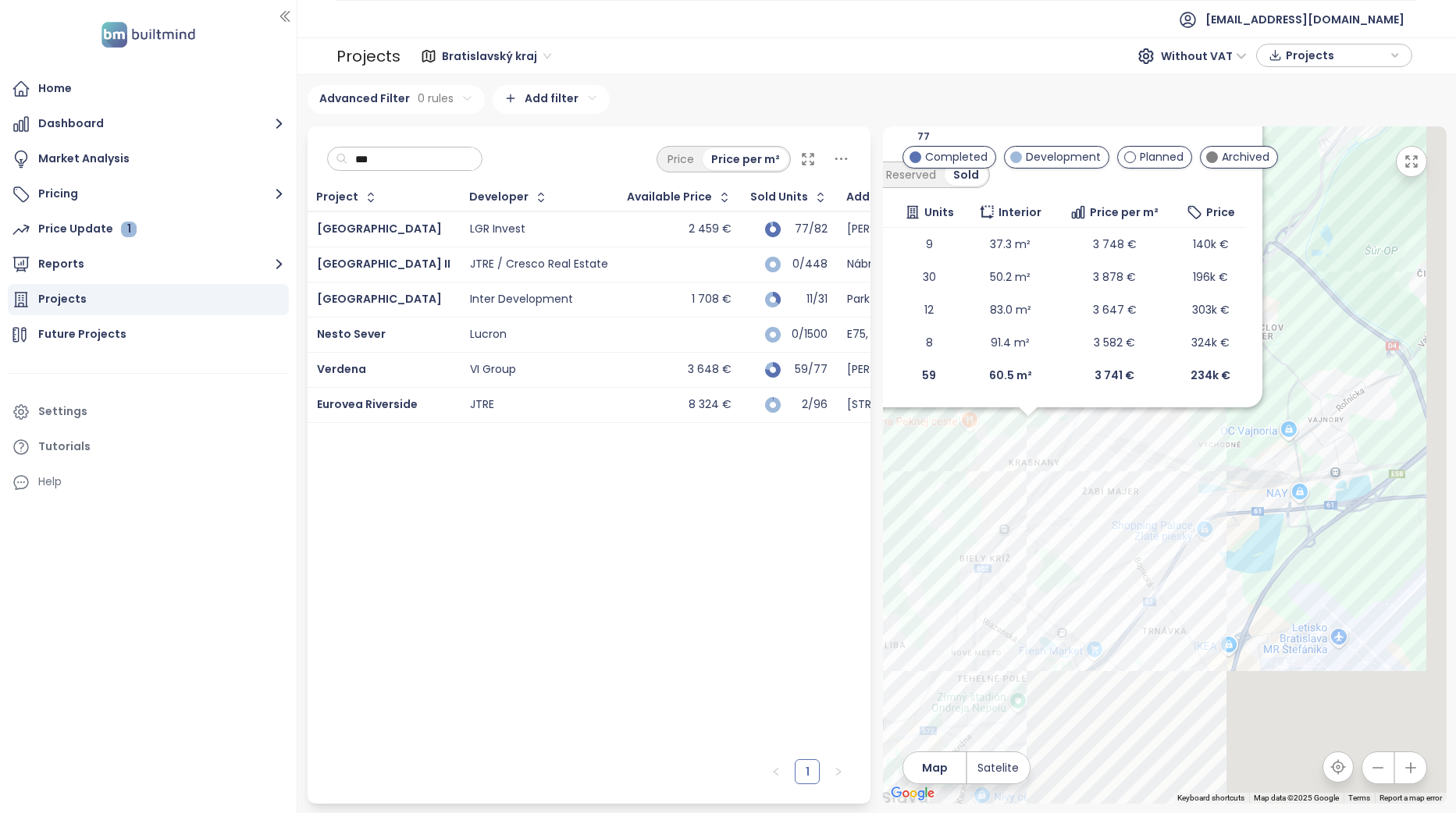
drag, startPoint x: 1290, startPoint y: 729, endPoint x: 1159, endPoint y: 465, distance: 294.7
click at [1148, 428] on div "Verdena Completed znížené ceny bytov Jozefa Hagaru 9767/7, 831 51 Bratislava, S…" at bounding box center [1164, 465] width 563 height 678
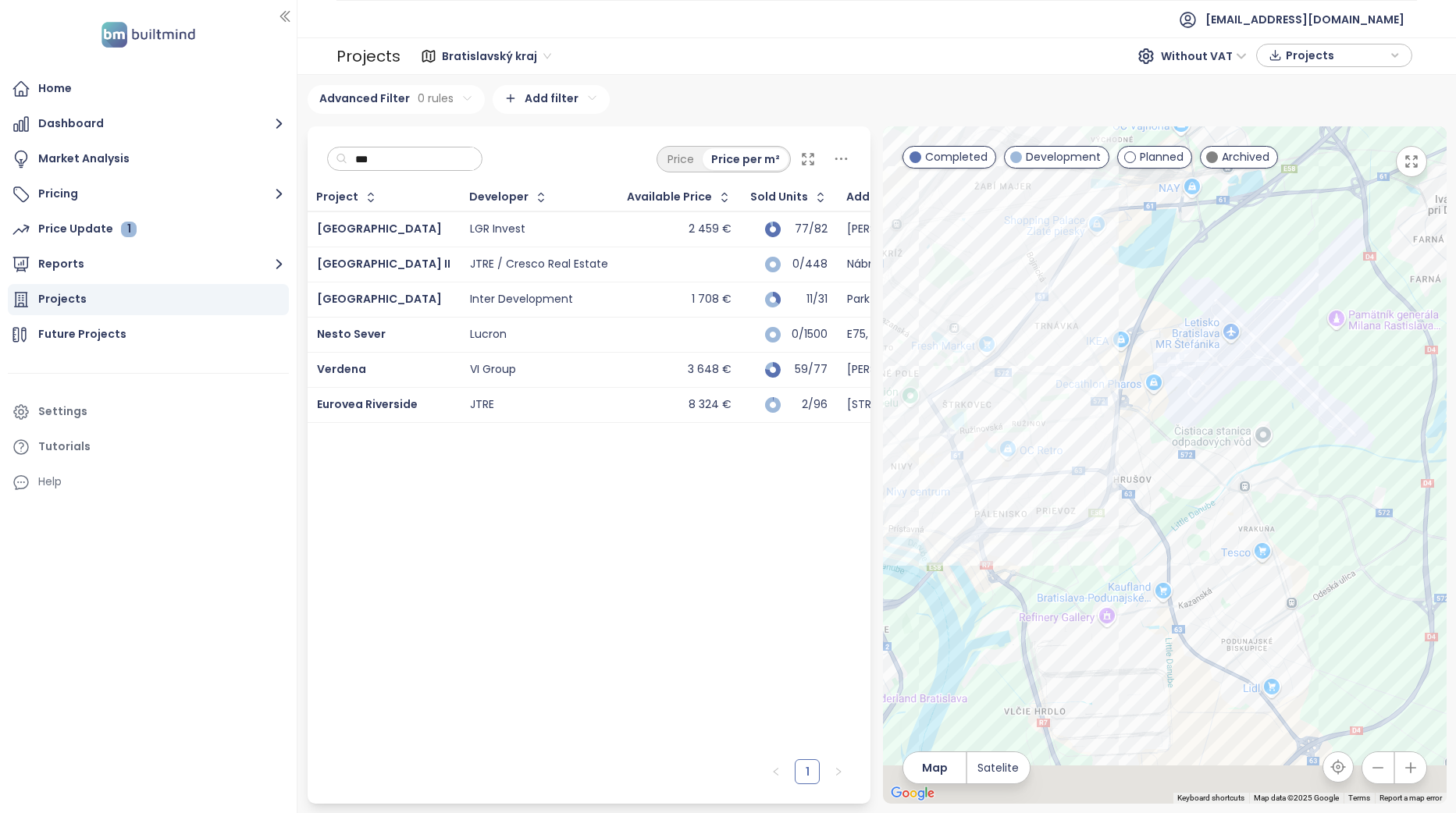
drag, startPoint x: 1243, startPoint y: 641, endPoint x: 1137, endPoint y: 424, distance: 241.5
click at [1138, 424] on div "Verdena Completed znížené ceny bytov Jozefa Hagaru 9767/7, 831 51 Bratislava, S…" at bounding box center [1164, 465] width 563 height 678
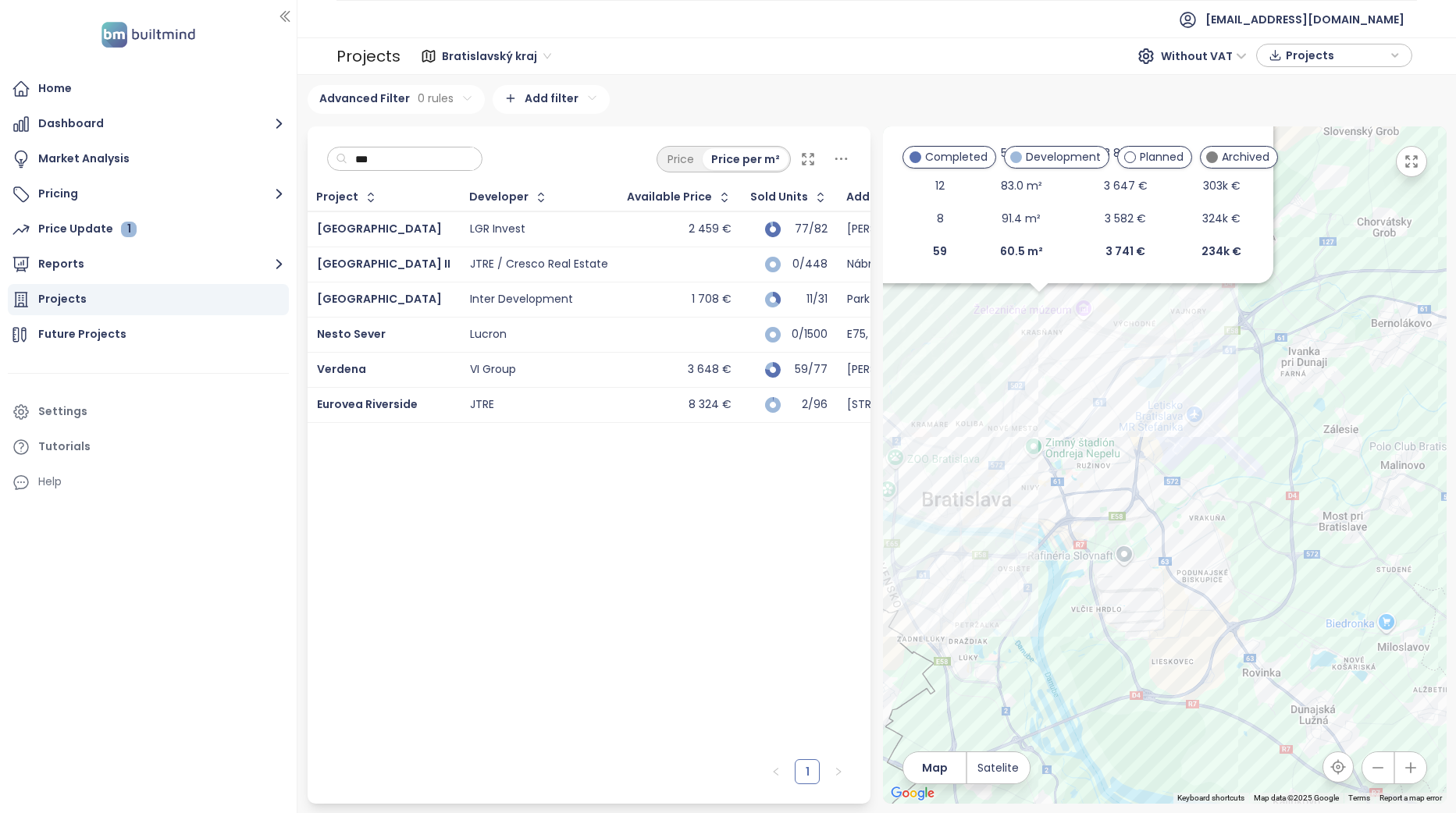
click at [395, 155] on input "***" at bounding box center [410, 159] width 126 height 23
type input "*"
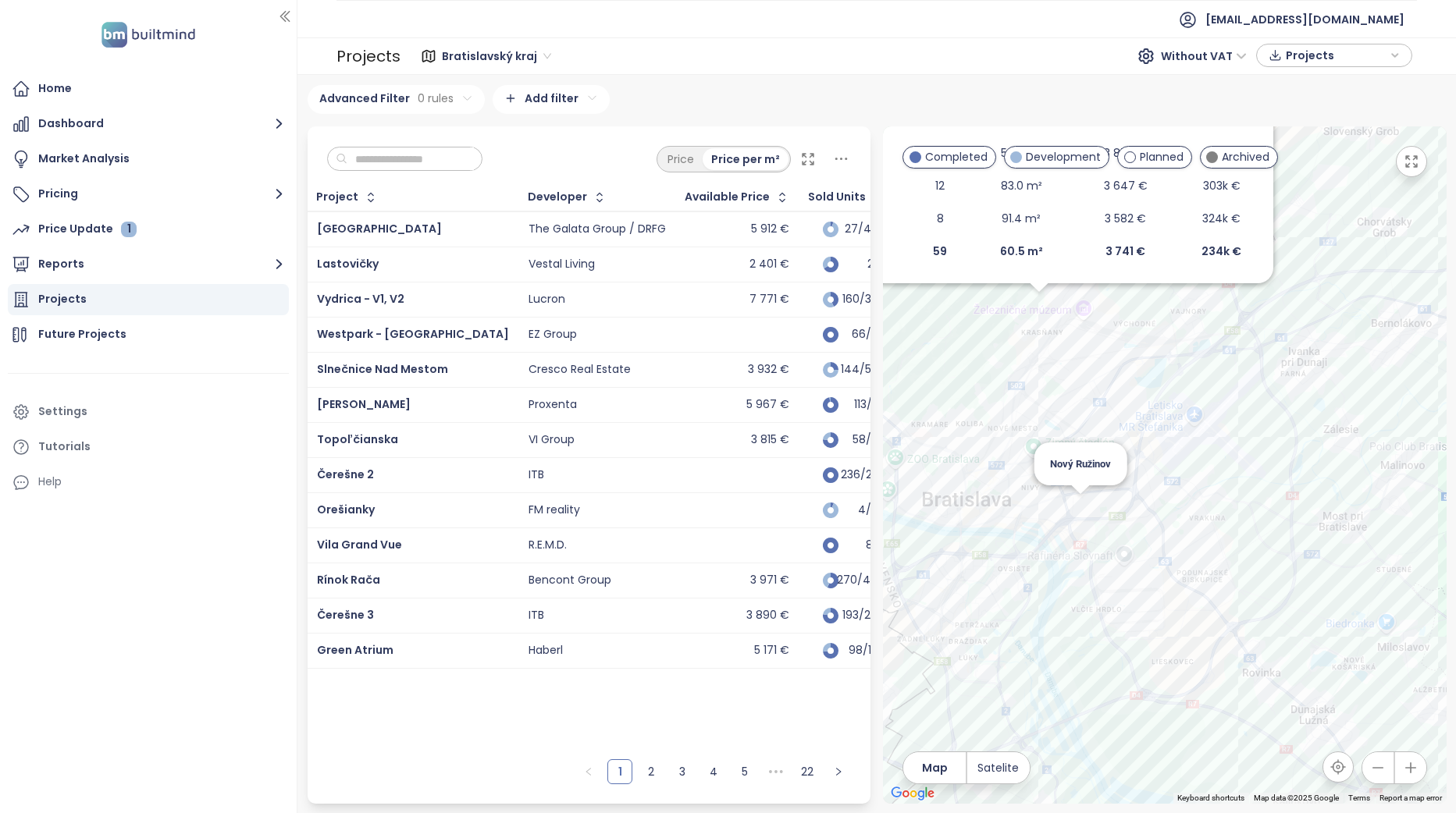
click at [1082, 516] on div "Verdena Completed znížené ceny bytov Jozefa Hagaru 9767/7, 831 51 Bratislava, S…" at bounding box center [1164, 465] width 563 height 678
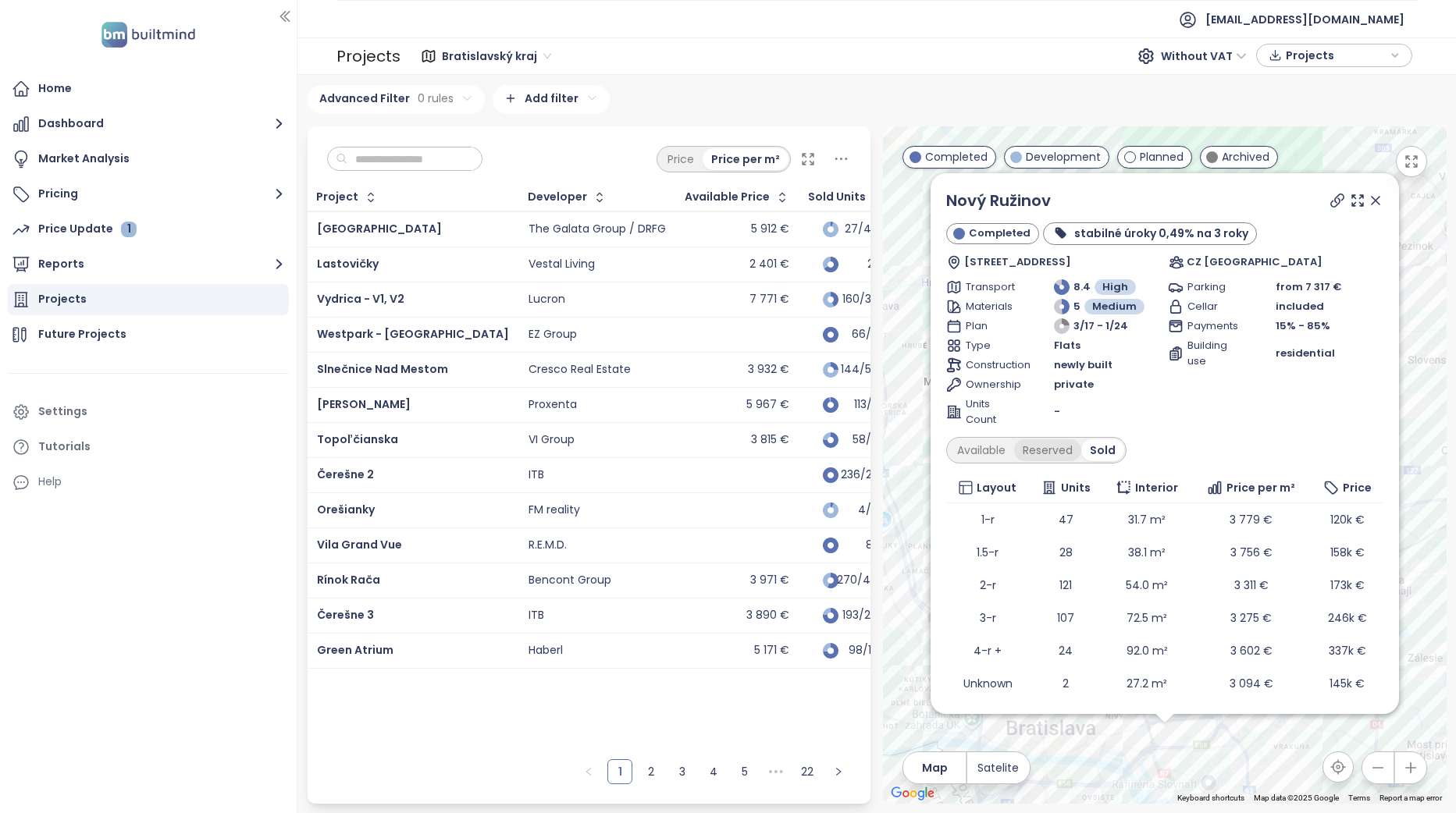
click at [1044, 450] on div "Reserved" at bounding box center [1047, 450] width 67 height 22
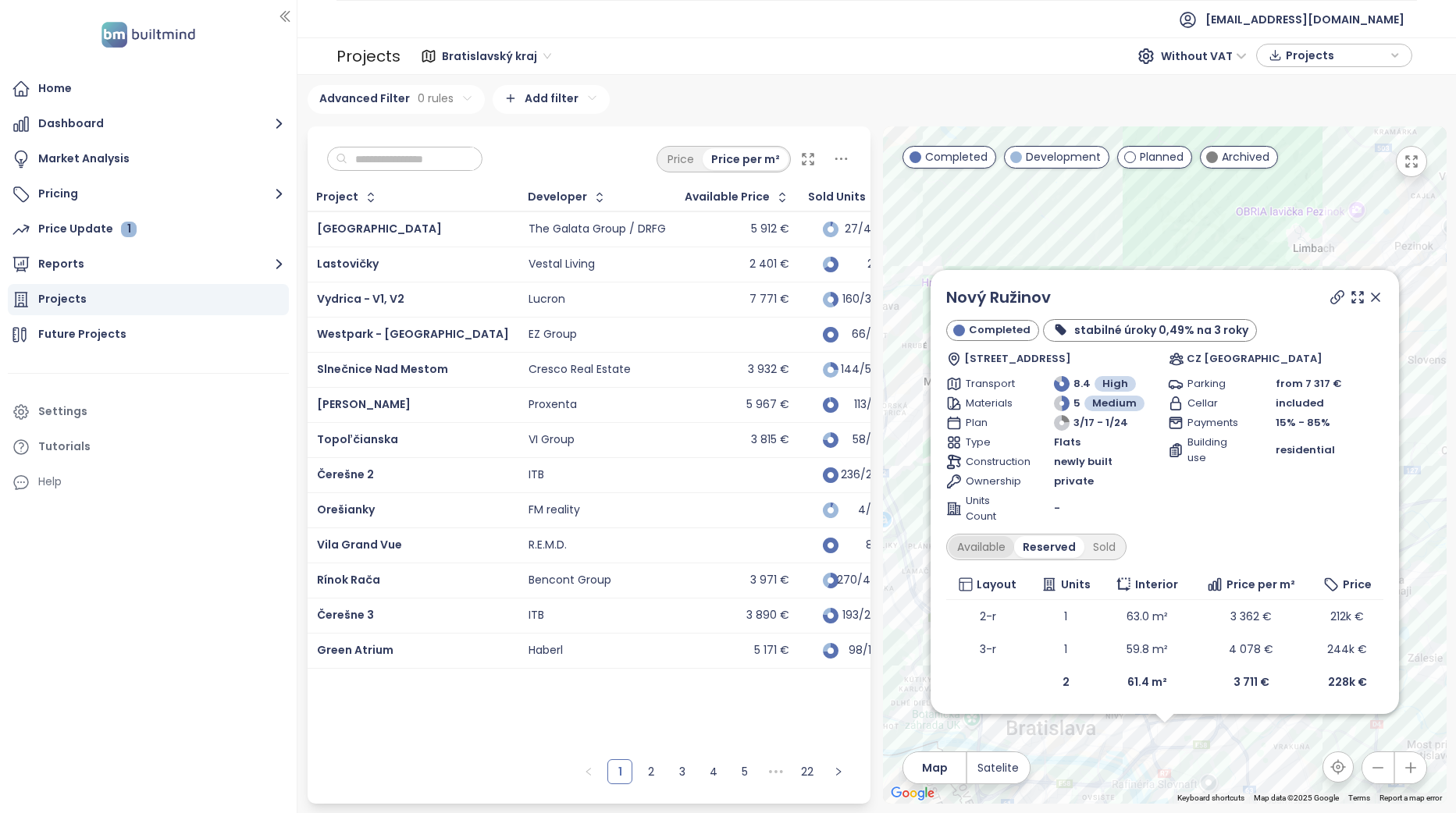
click at [986, 553] on div "Available" at bounding box center [981, 547] width 65 height 22
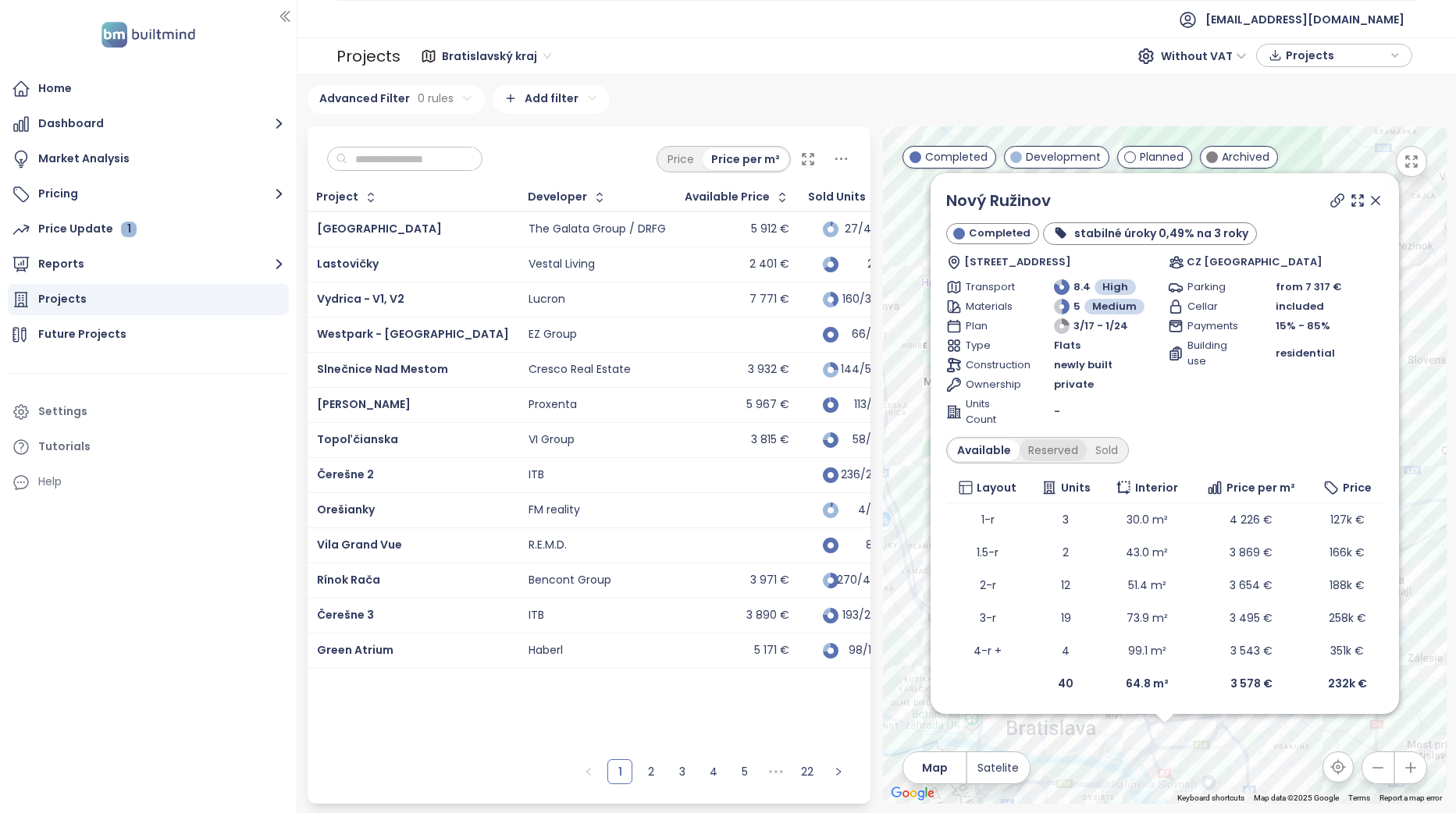
click at [1058, 463] on div "Available Reserved Sold" at bounding box center [1037, 450] width 183 height 27
click at [1057, 456] on div "Reserved" at bounding box center [1053, 450] width 67 height 22
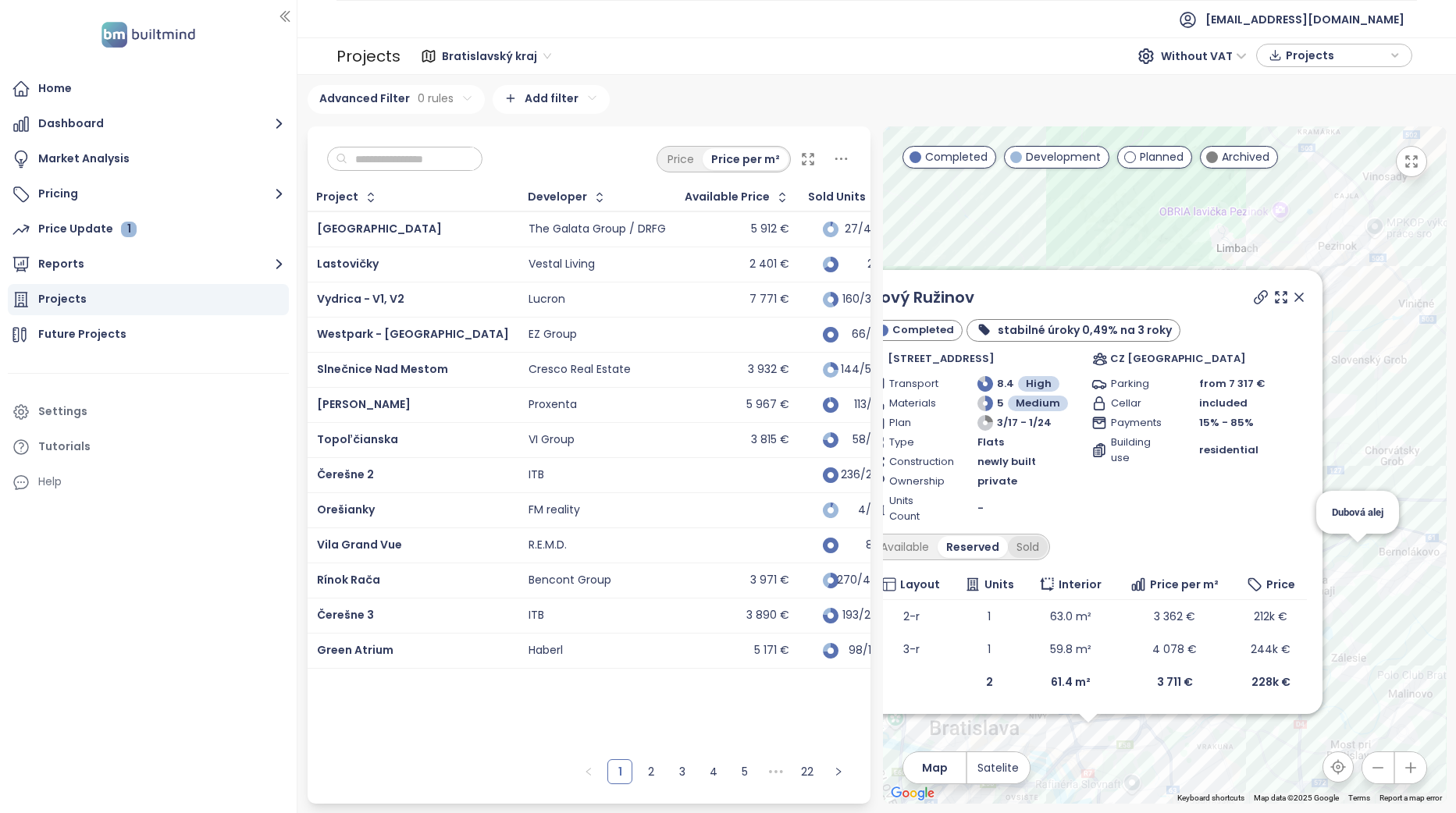
click at [1029, 550] on div "Sold" at bounding box center [1028, 547] width 40 height 22
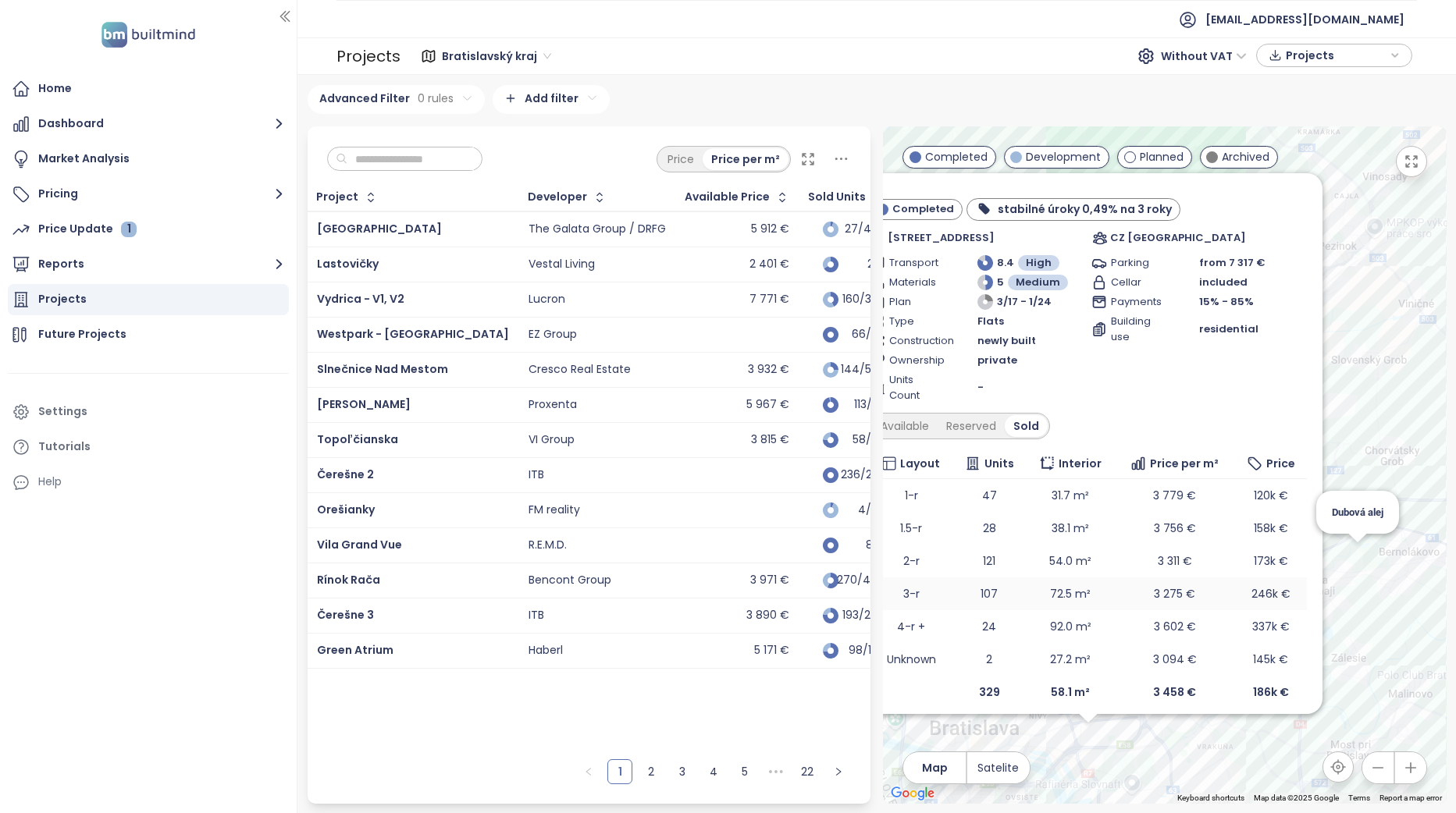
scroll to position [34, 0]
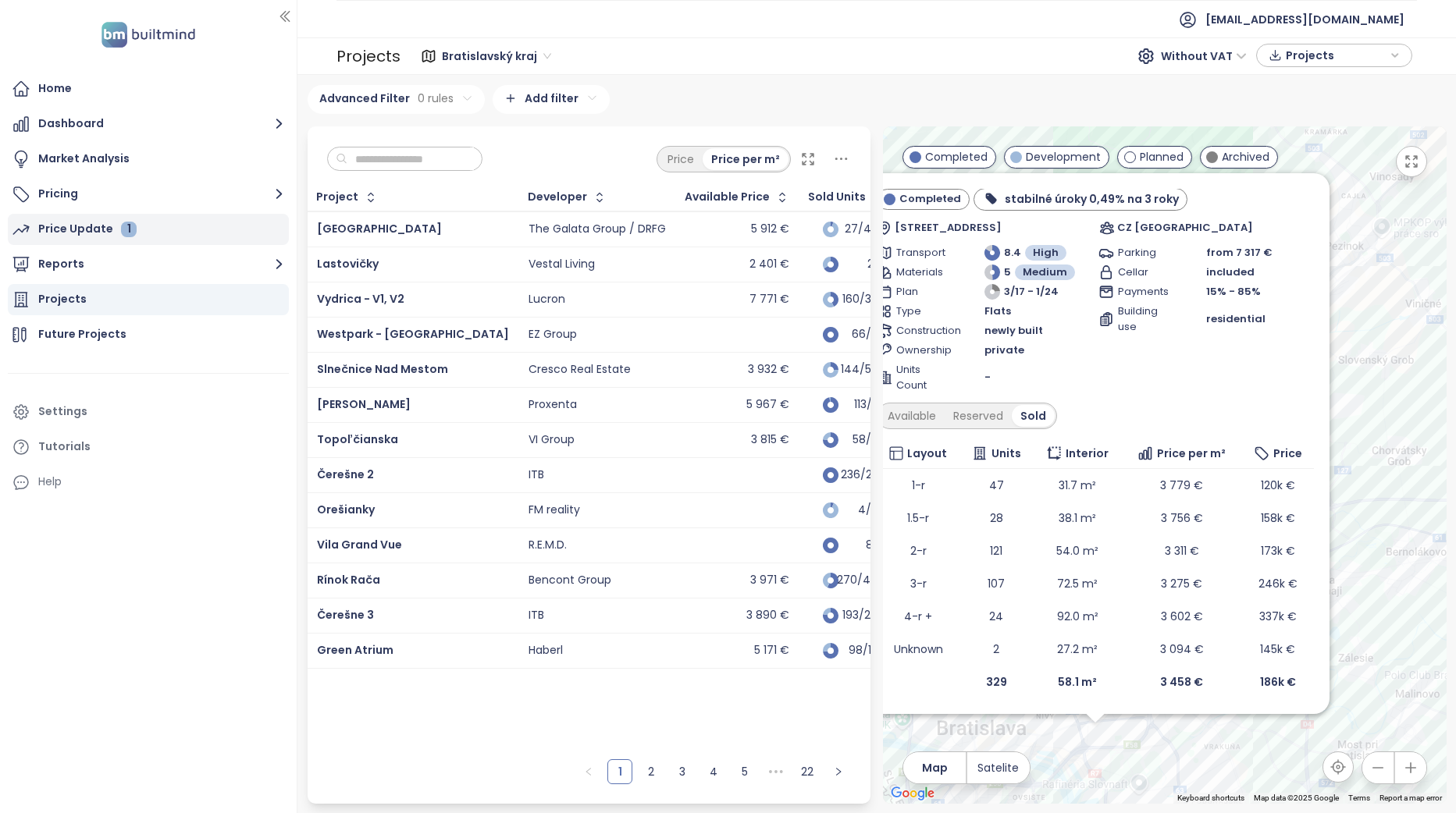
click at [156, 225] on div "Price Update 1" at bounding box center [148, 229] width 281 height 31
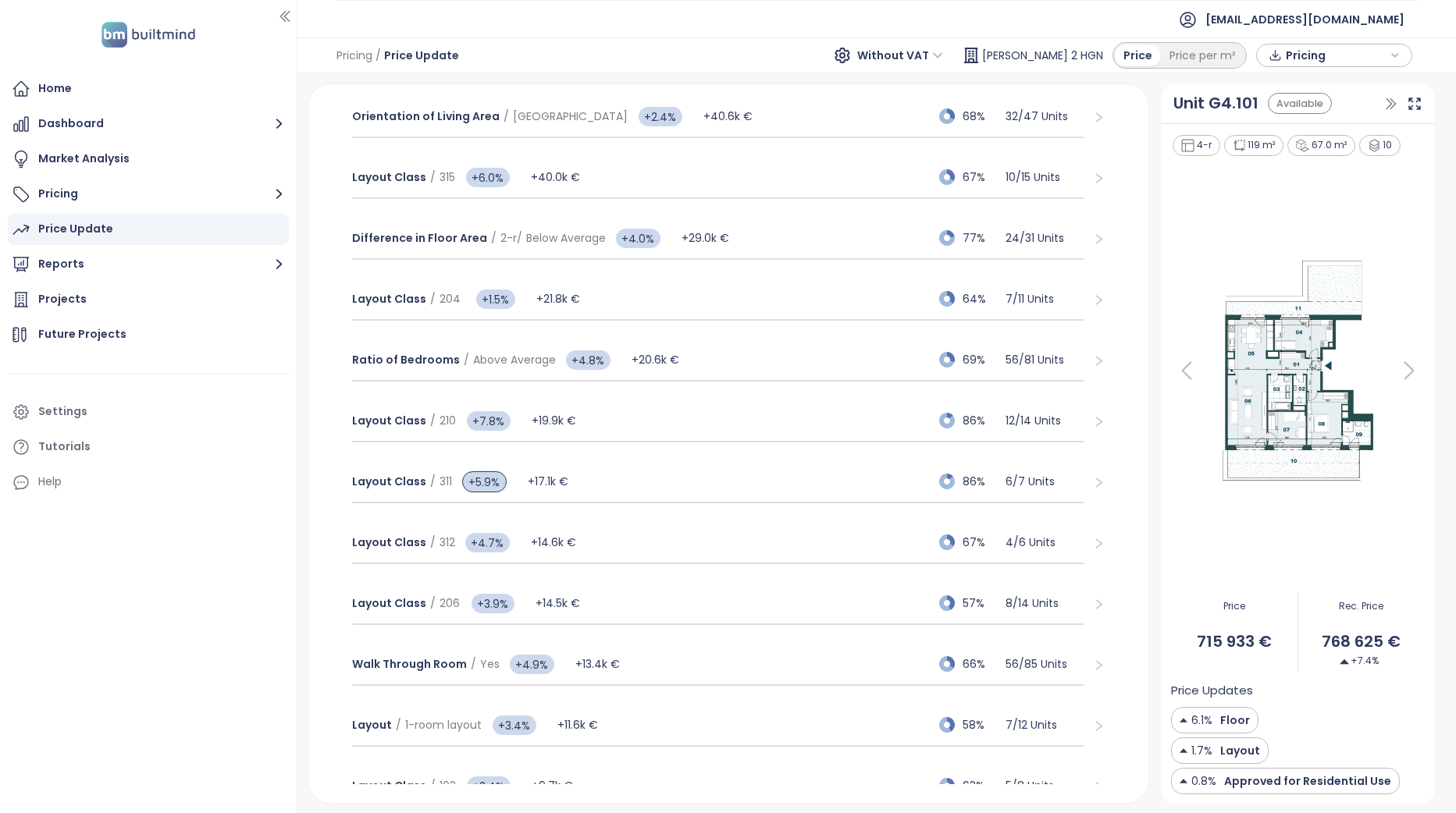
scroll to position [780, 0]
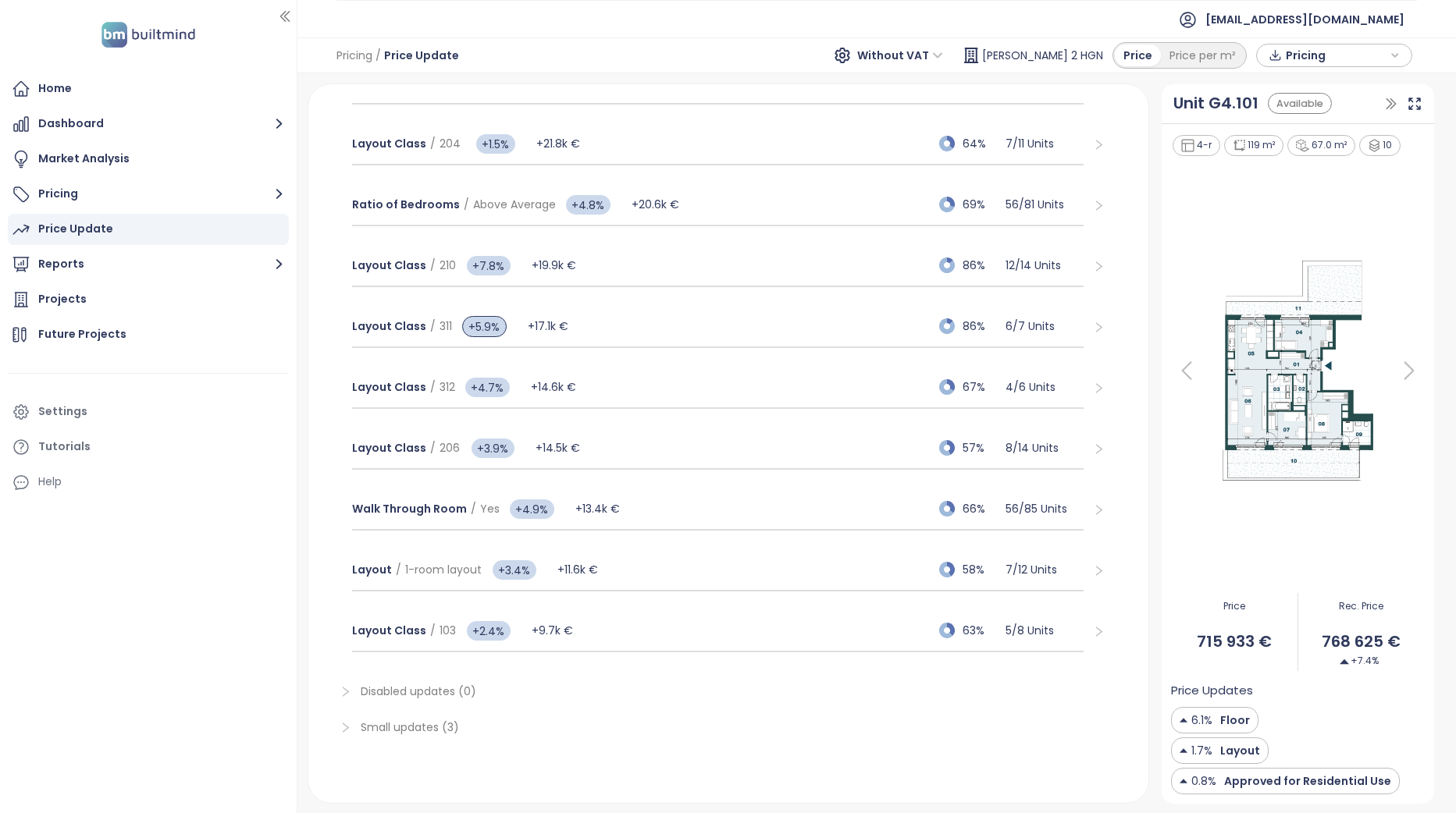
click at [456, 734] on span "Small updates (3)" at bounding box center [410, 727] width 99 height 16
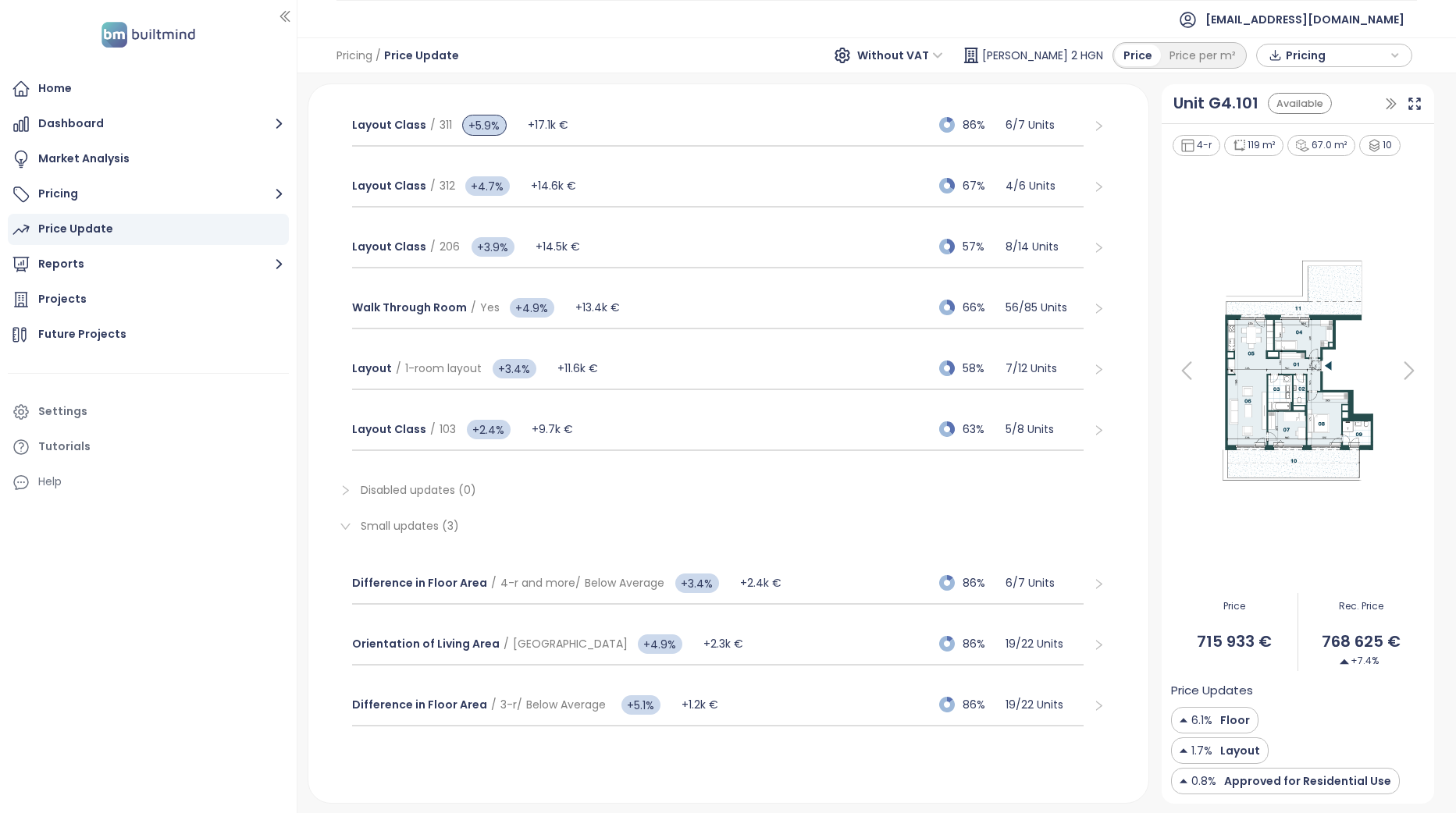
click at [798, 525] on span "Small updates (3)" at bounding box center [738, 526] width 756 height 18
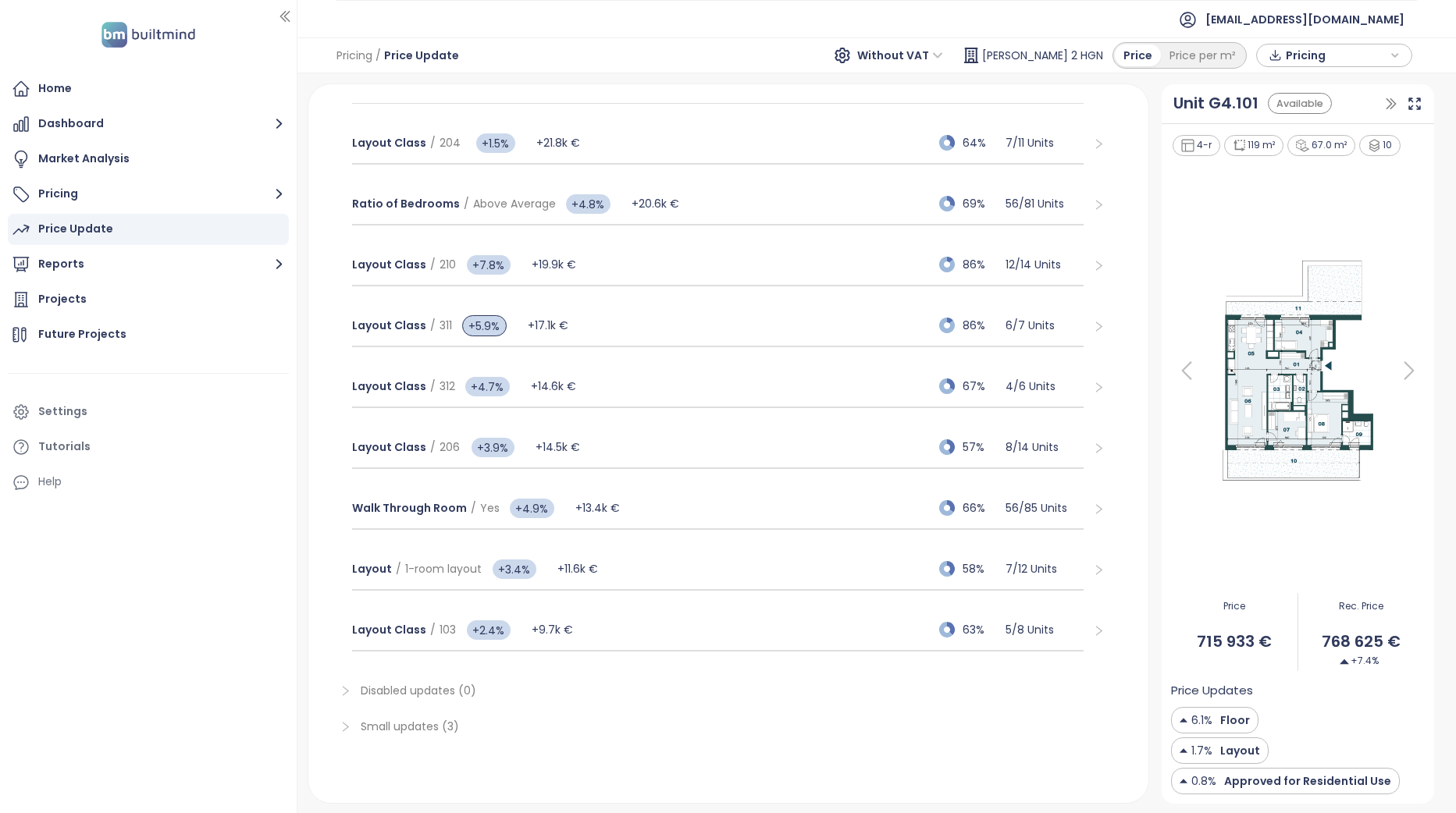
scroll to position [780, 0]
click at [643, 569] on div "Layout / 1-room layout +3.4% +11.6k € 58% 7 / 12 Units" at bounding box center [717, 569] width 731 height 42
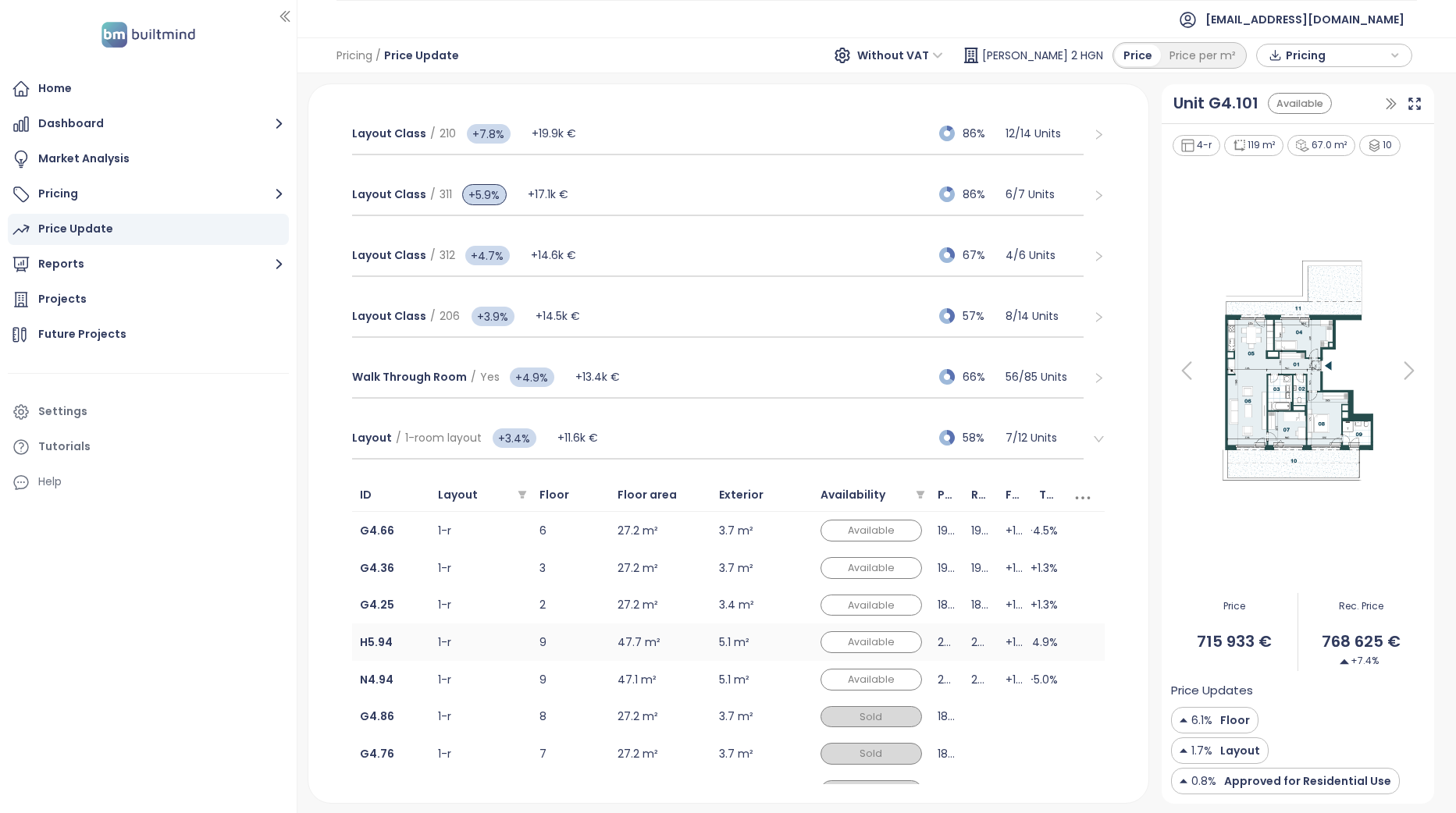
scroll to position [937, 0]
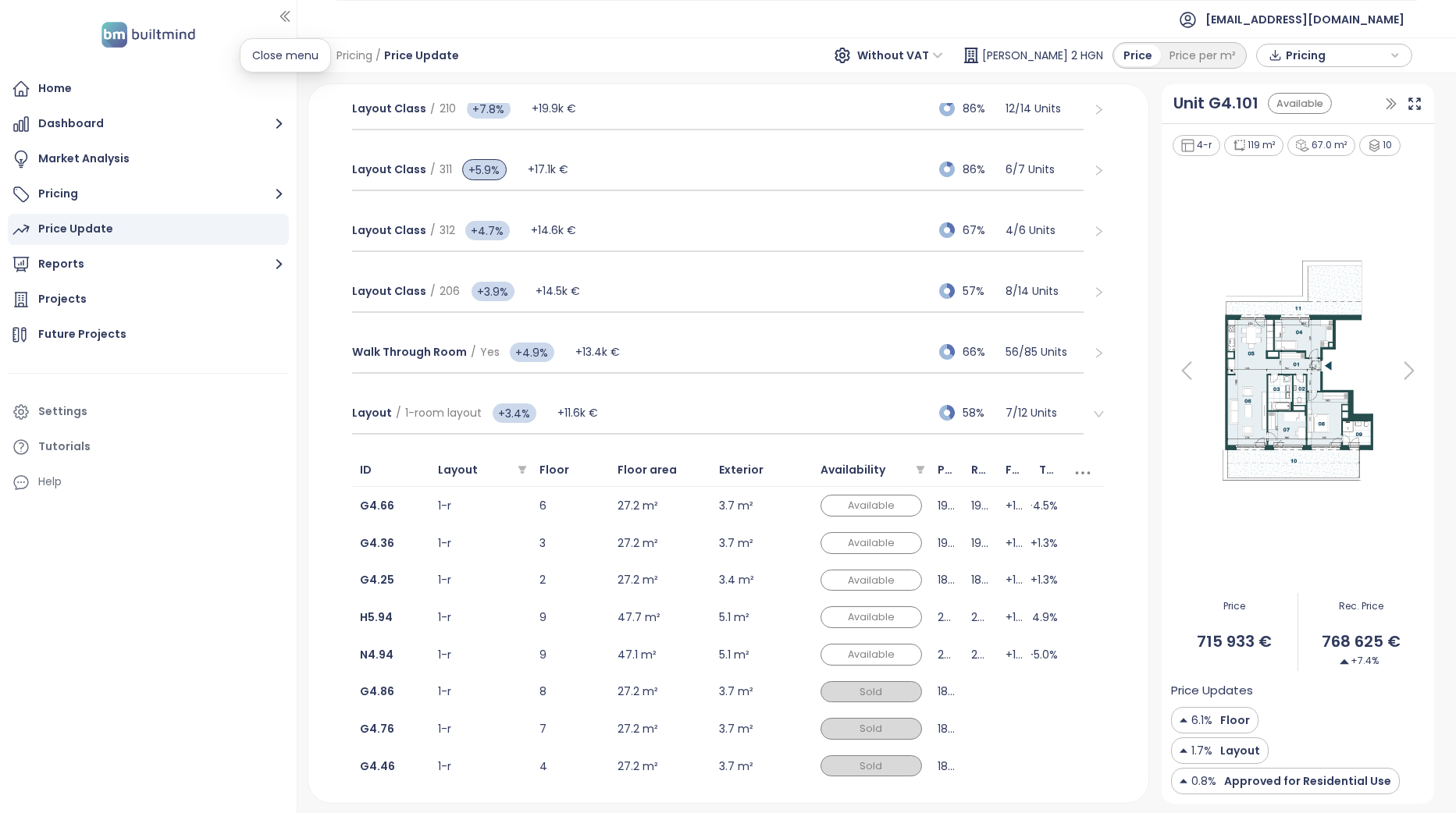
click at [285, 18] on icon "button" at bounding box center [285, 16] width 16 height 16
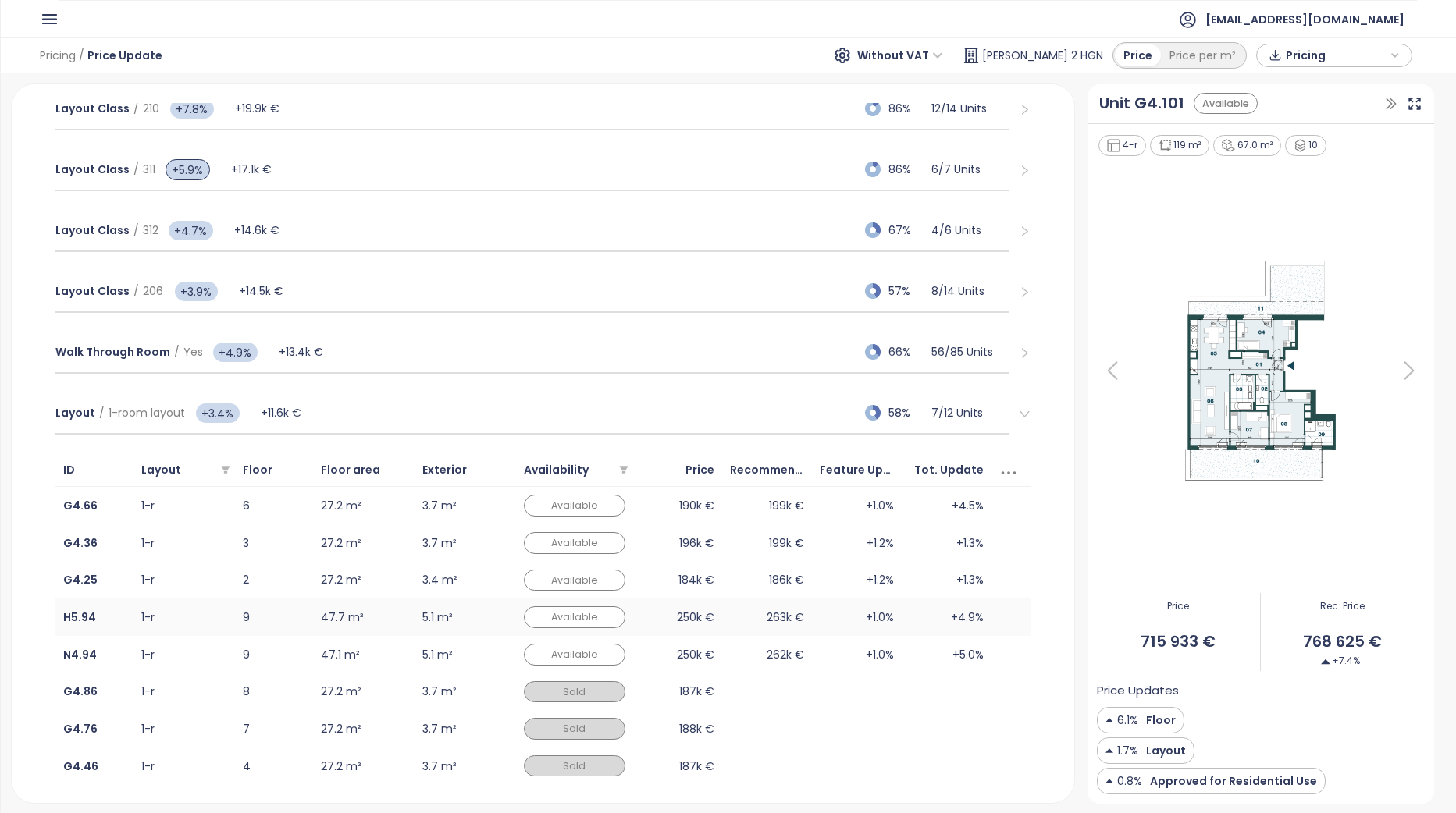
click at [889, 622] on td "+1.0%" at bounding box center [856, 617] width 89 height 38
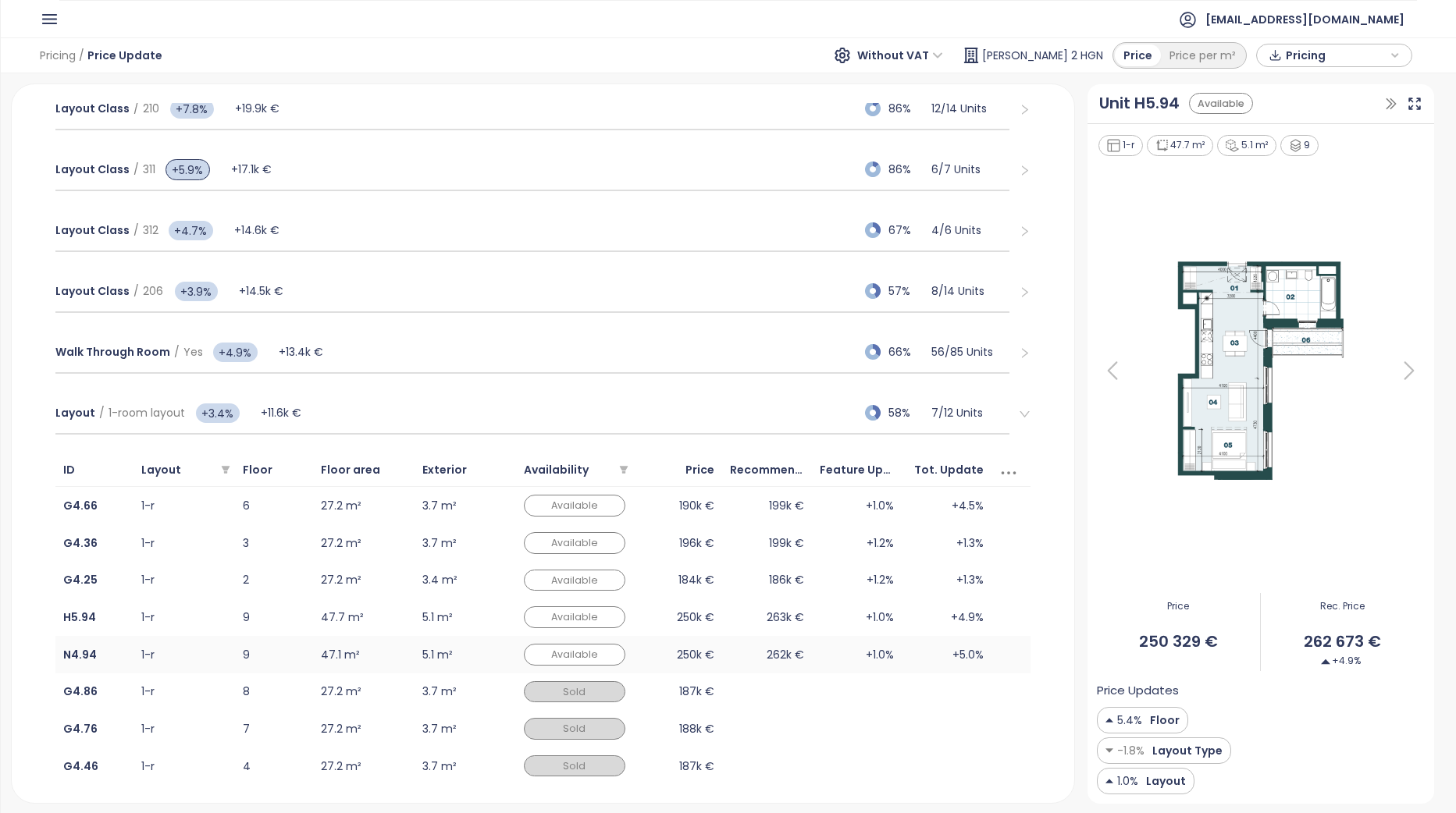
click at [936, 657] on div "+5.0%" at bounding box center [946, 654] width 74 height 18
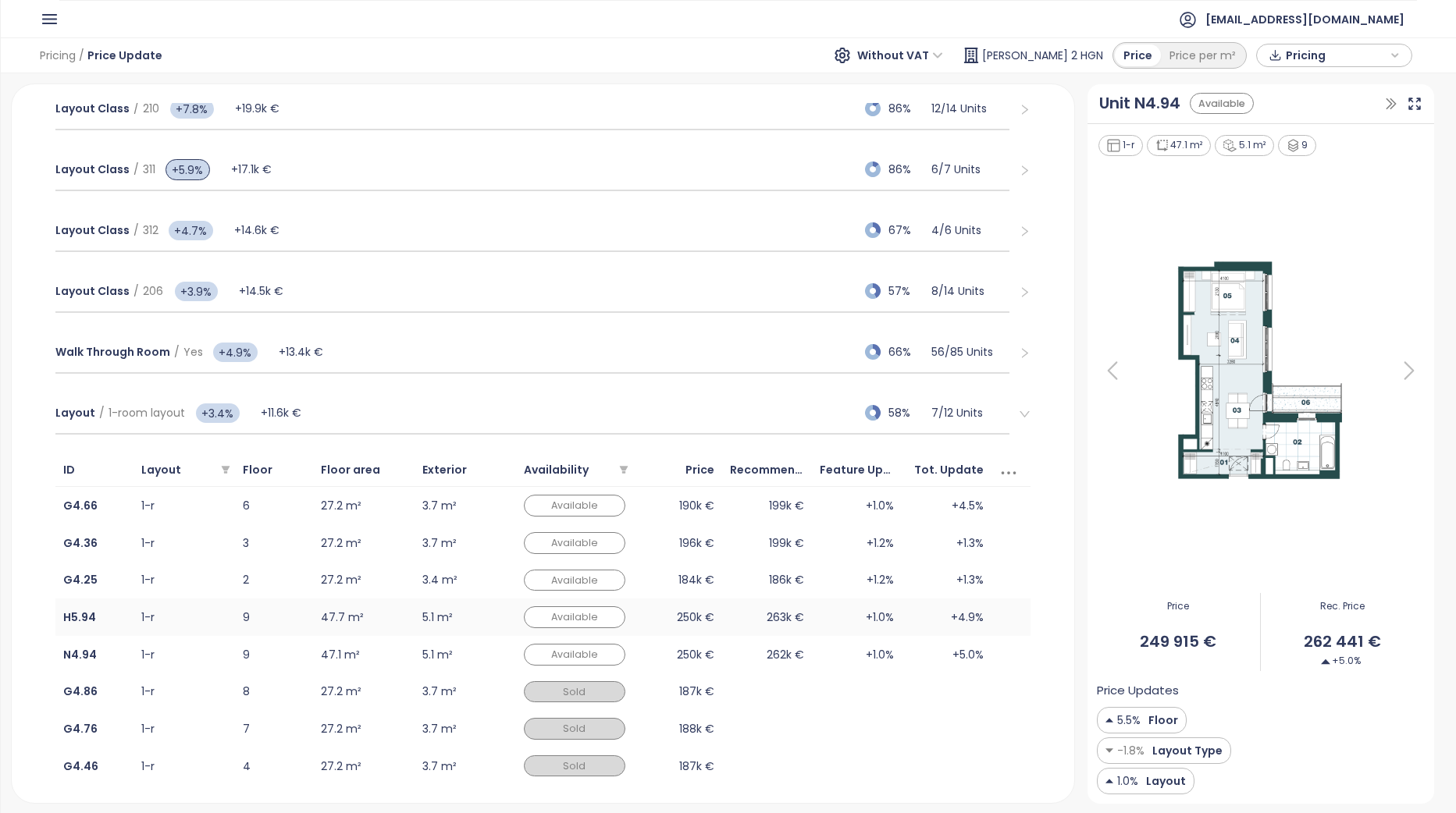
click at [921, 617] on div "+4.9%" at bounding box center [946, 617] width 74 height 18
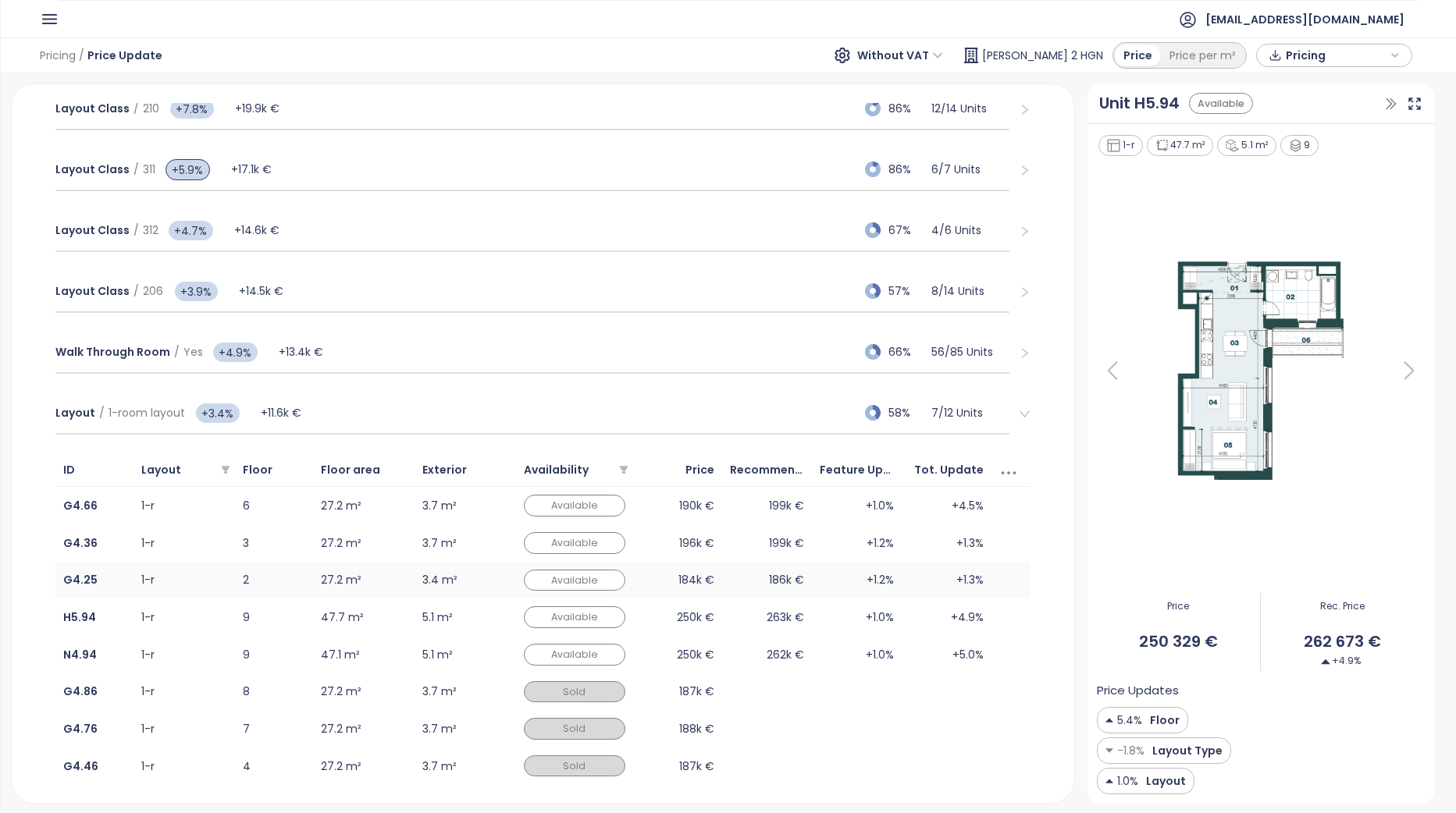
click at [924, 584] on div "+1.3%" at bounding box center [946, 580] width 74 height 18
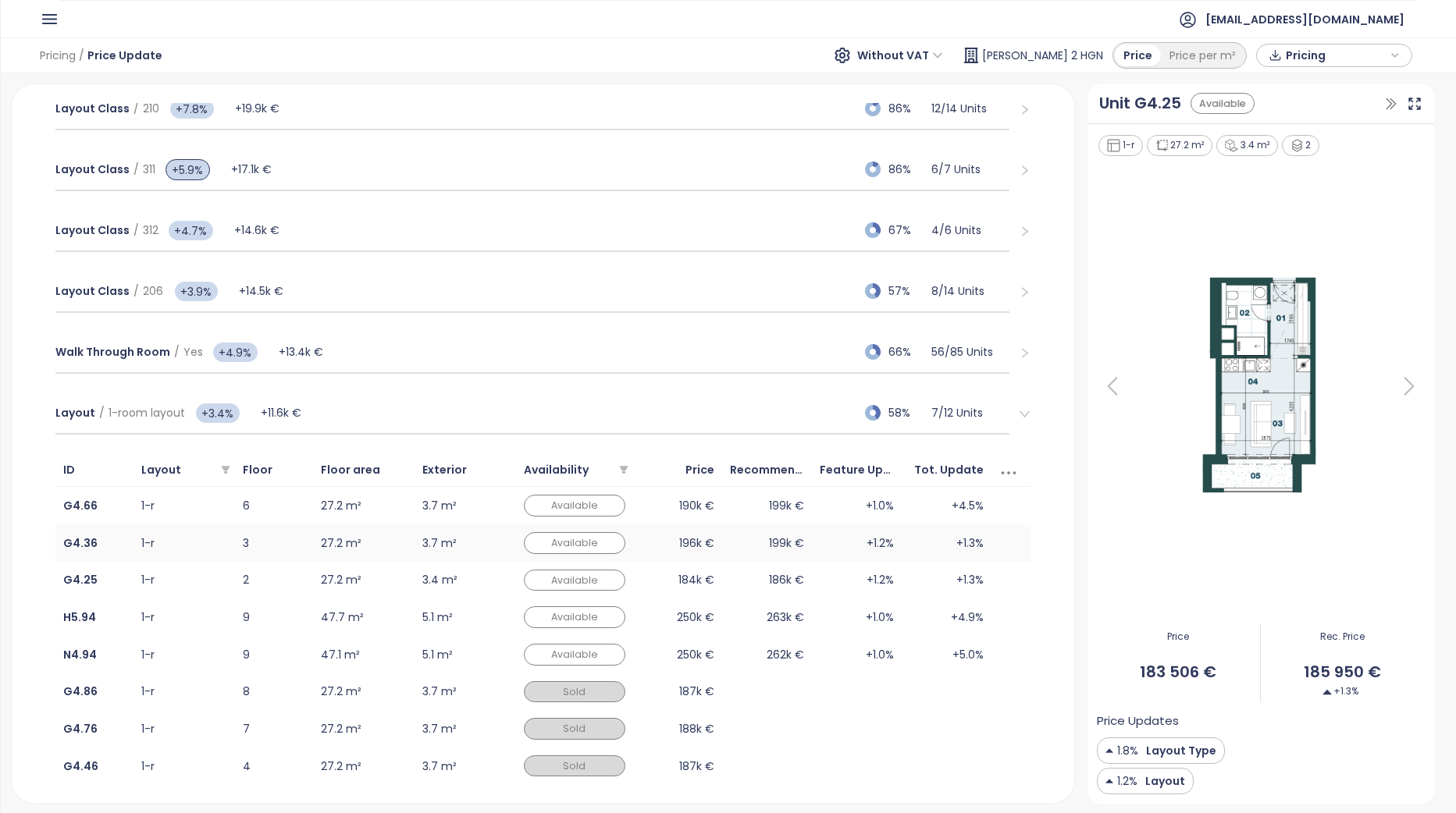
click at [914, 547] on div "+1.3%" at bounding box center [946, 543] width 74 height 18
click at [916, 506] on div "+4.5%" at bounding box center [946, 506] width 74 height 18
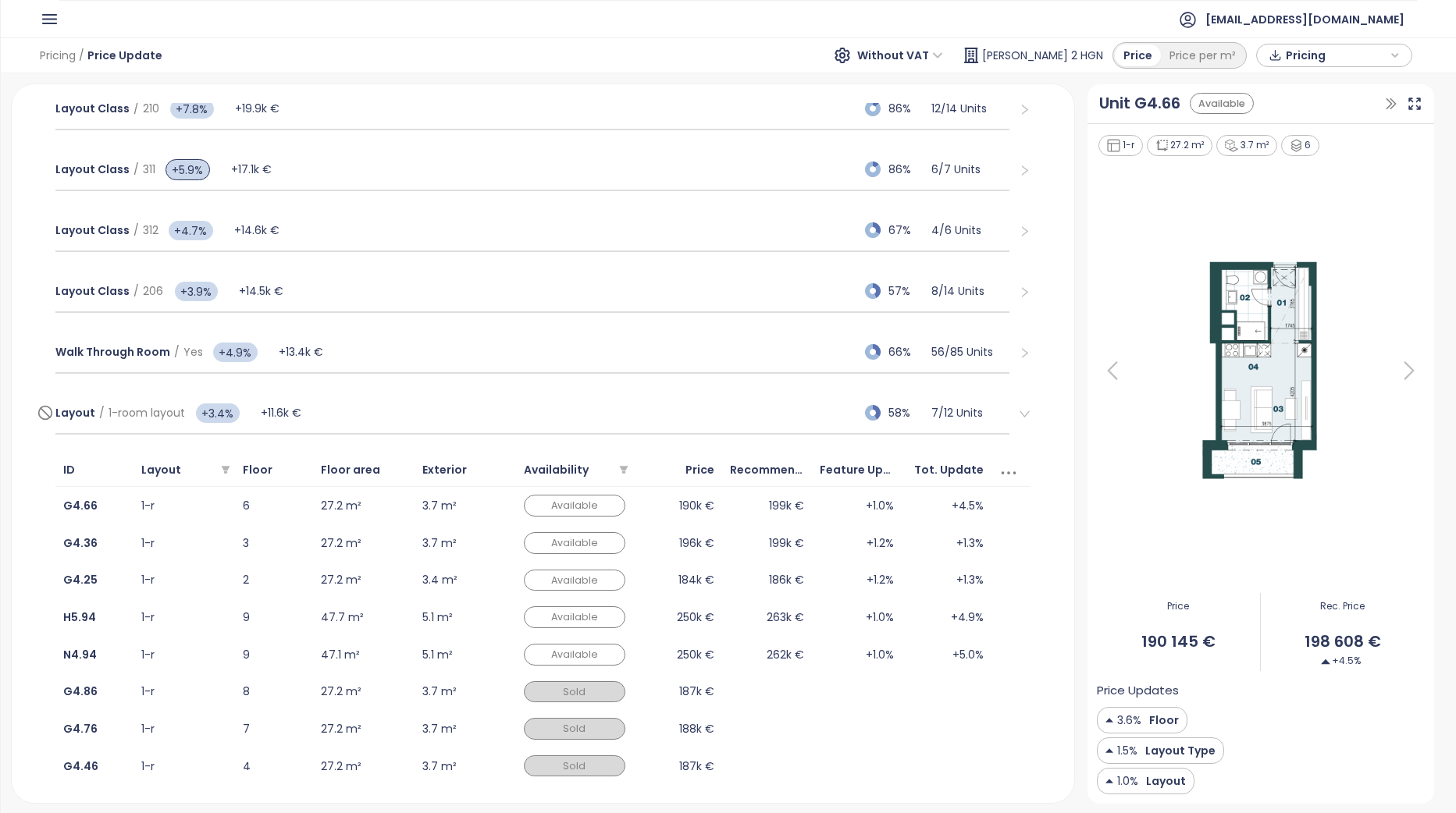
click at [669, 400] on div "Layout / 1-room layout +3.4% +11.6k € 58% 7 / 12 Units" at bounding box center [532, 414] width 954 height 42
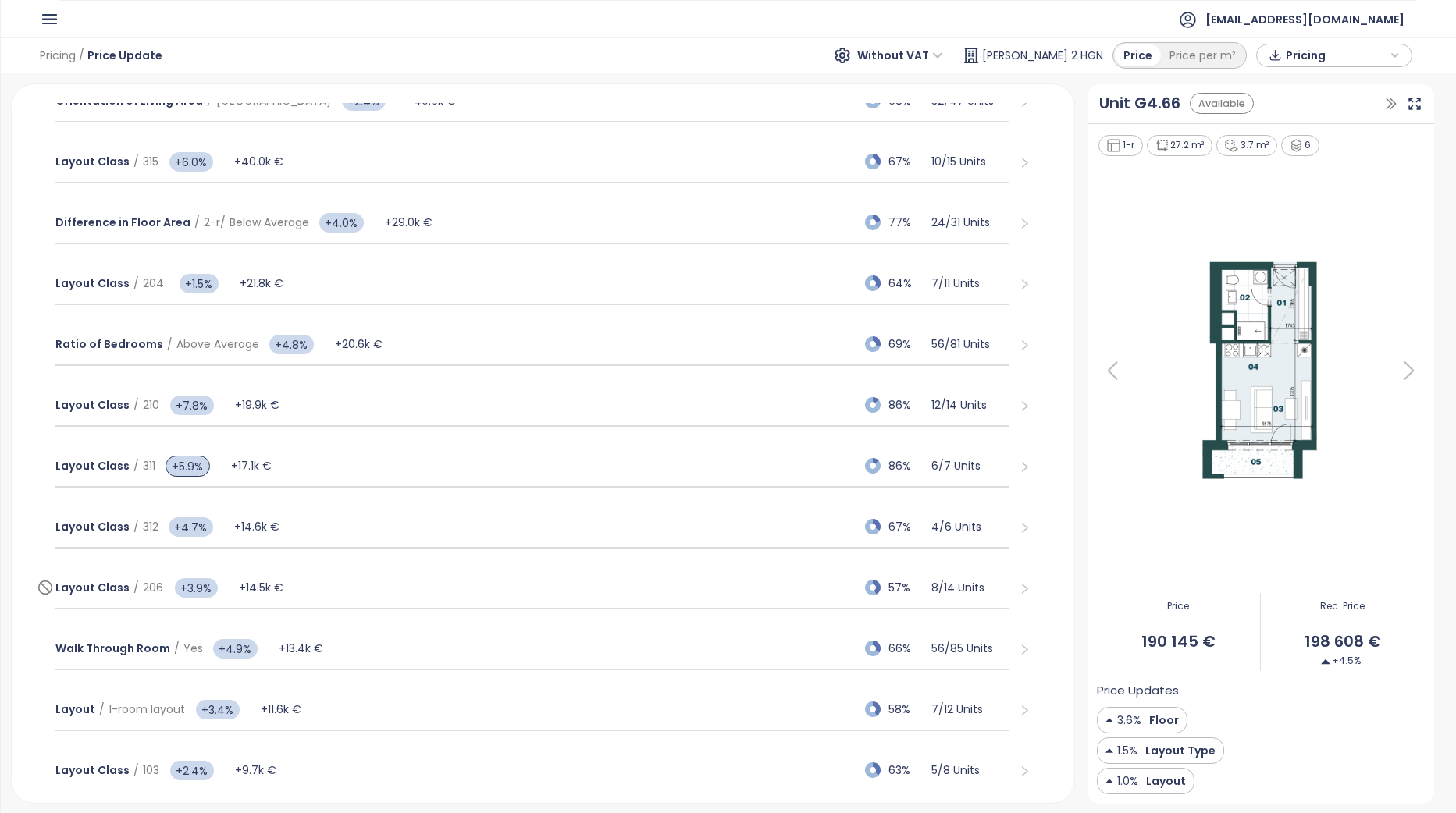
scroll to position [702, 0]
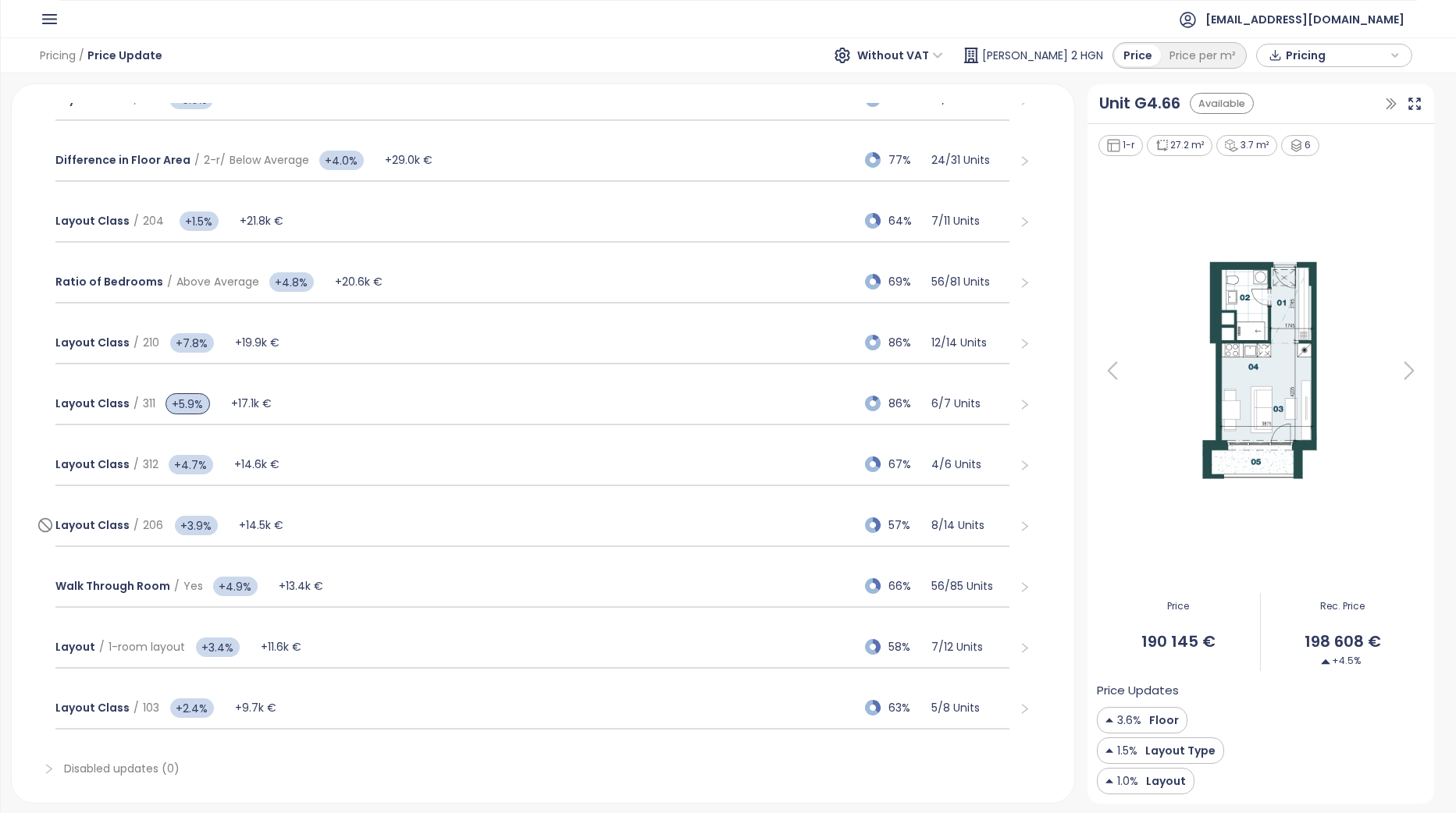
click at [336, 529] on div "Layout Class / 206 +3.9% +14.5k € 57% 8 / 14 Units" at bounding box center [532, 526] width 954 height 42
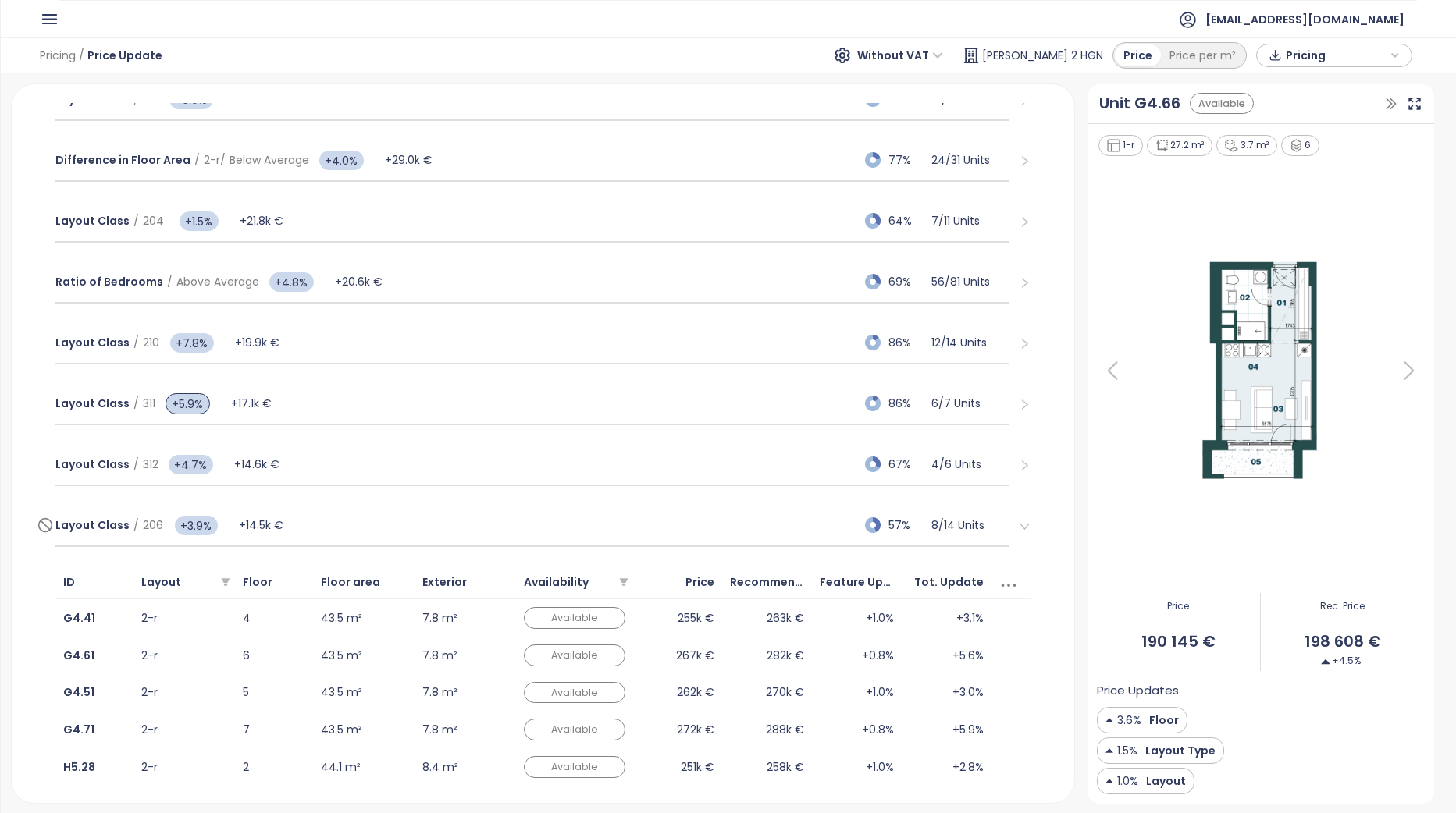
click at [339, 528] on div "Layout Class / 206 +3.9% +14.5k € 57% 8 / 14 Units" at bounding box center [532, 526] width 954 height 42
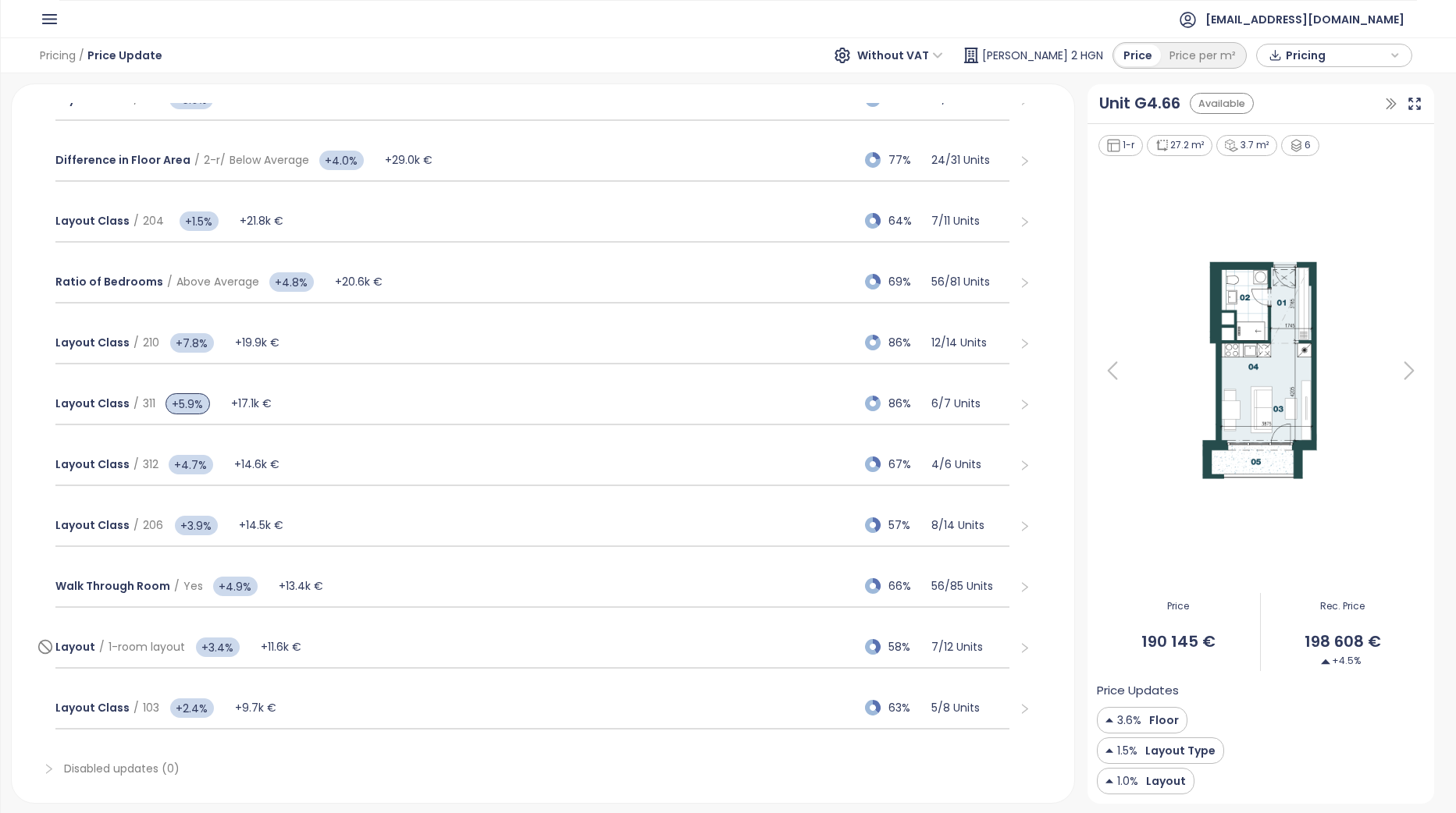
click at [334, 650] on div "Layout / 1-room layout +3.4% +11.6k € 58% 7 / 12 Units" at bounding box center [532, 648] width 954 height 42
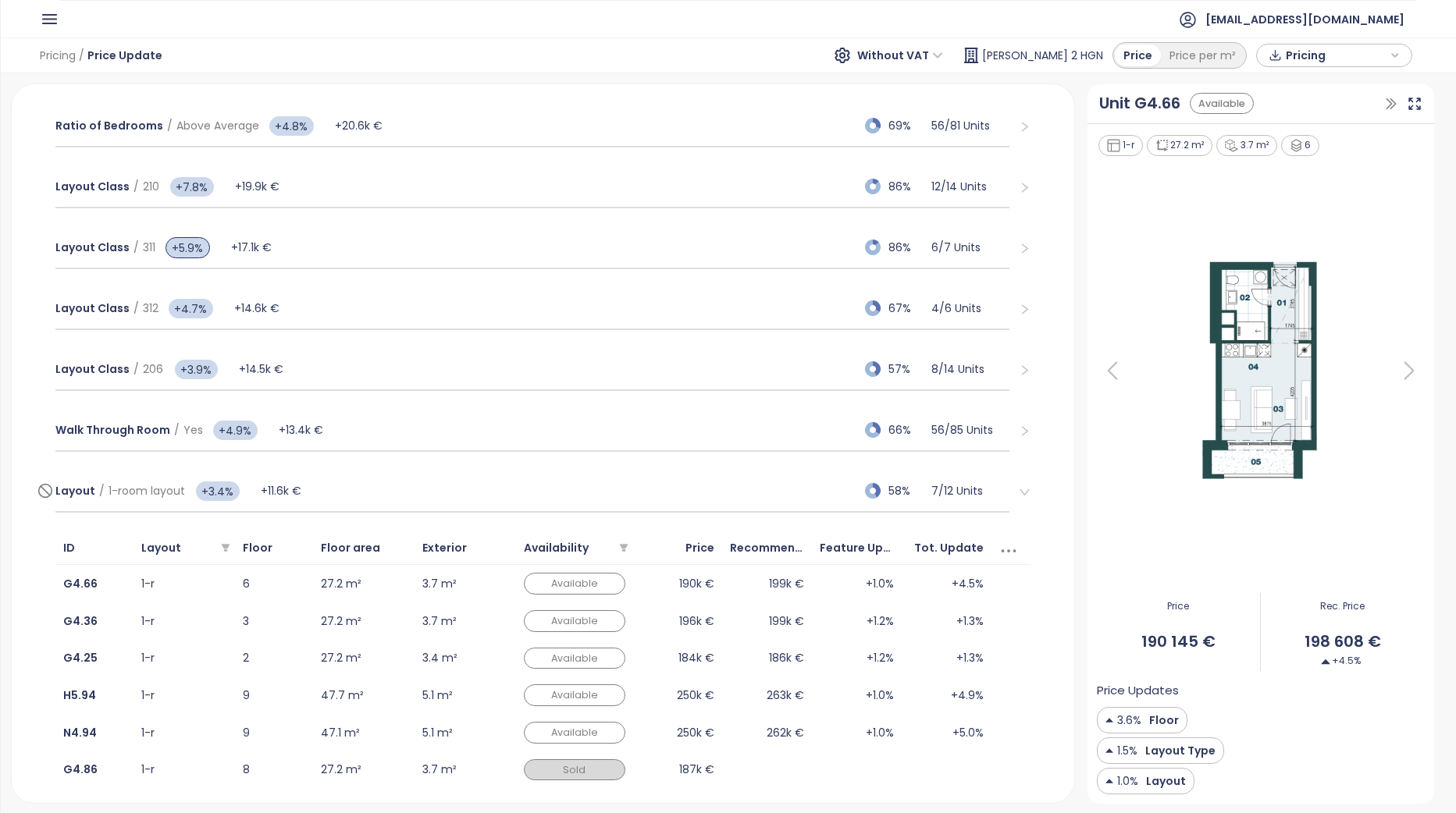
scroll to position [937, 0]
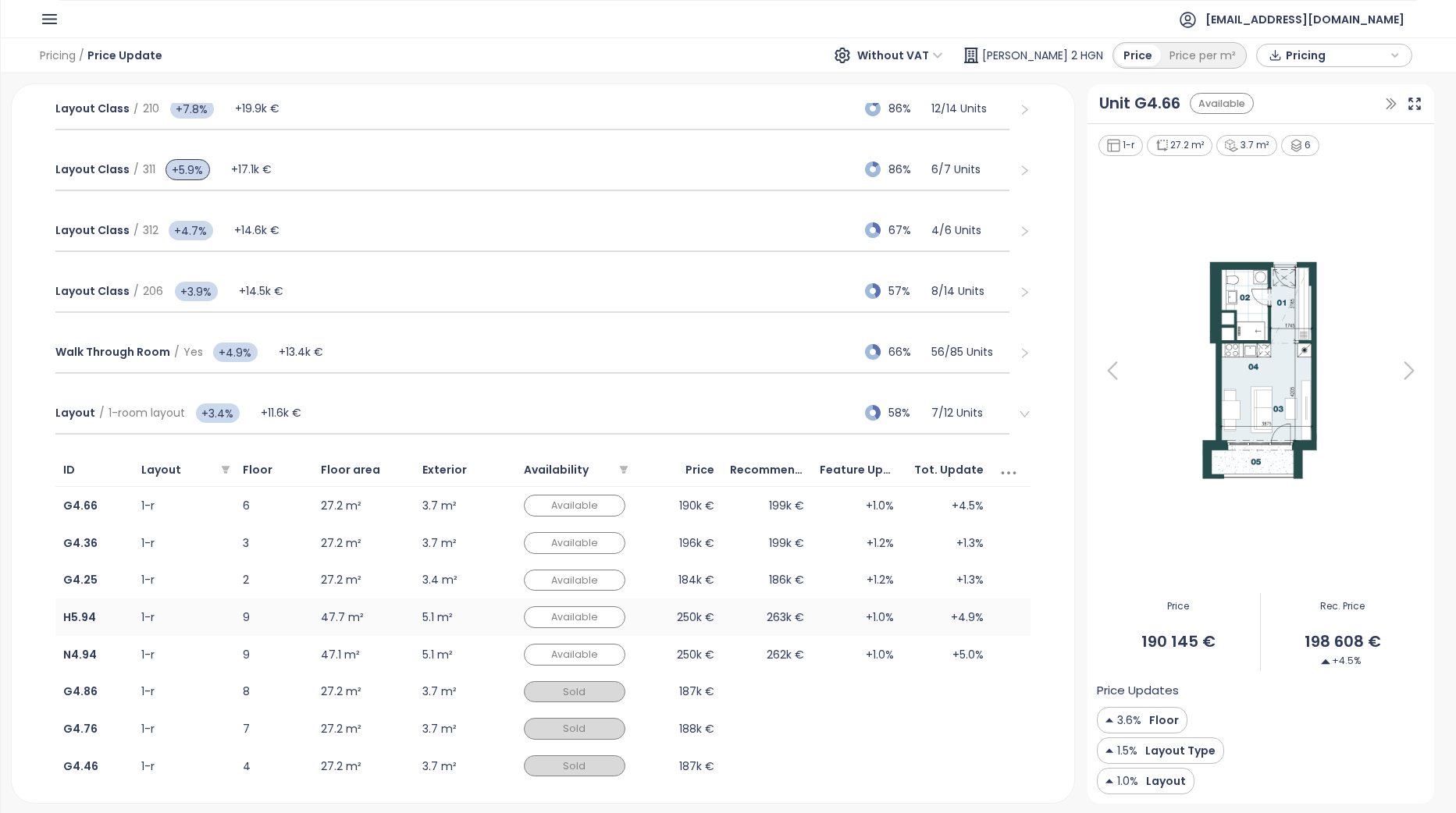
click at [820, 622] on td "+1.0%" at bounding box center [856, 617] width 89 height 38
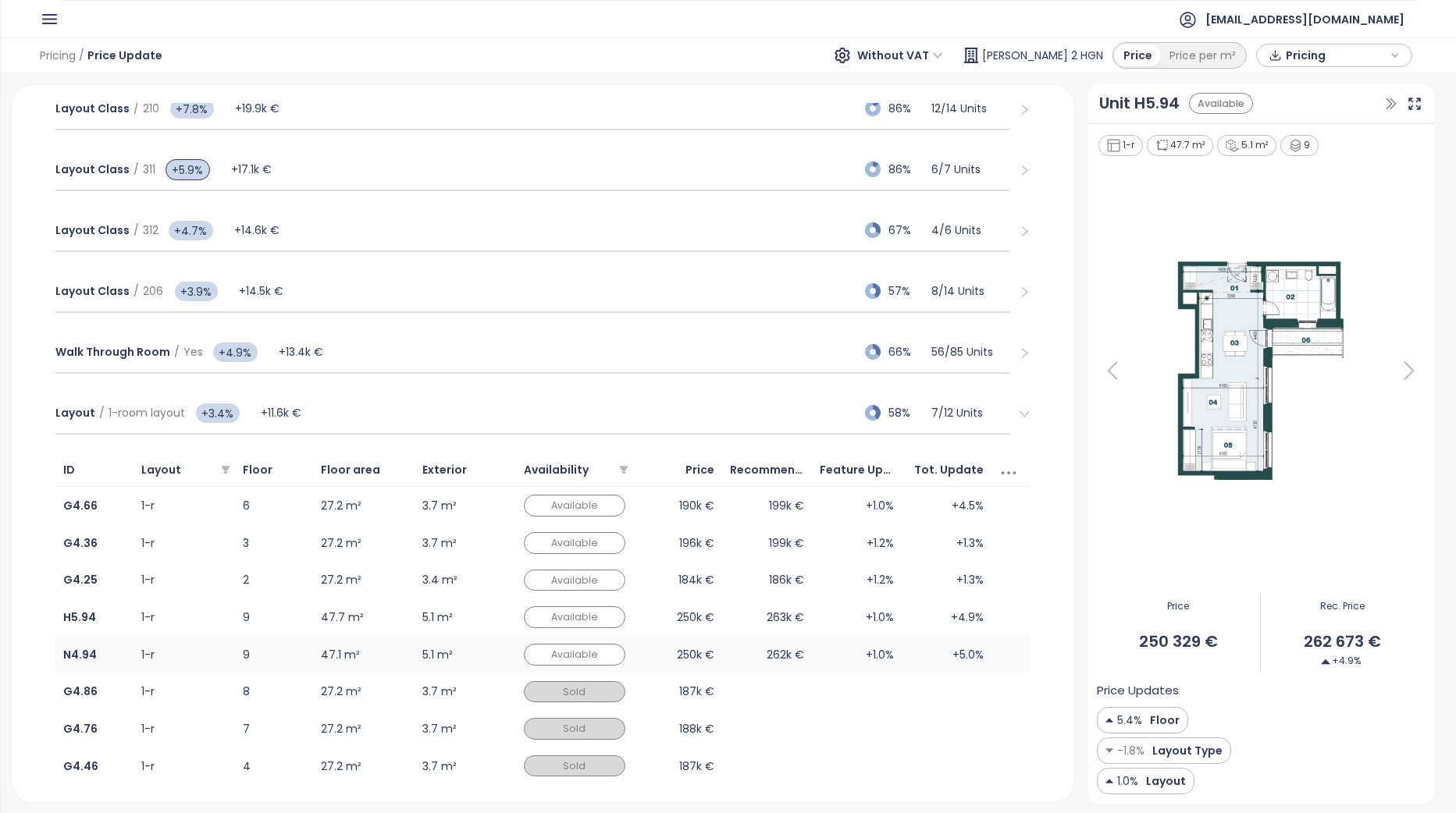
click at [802, 651] on td "262k €" at bounding box center [766, 654] width 89 height 38
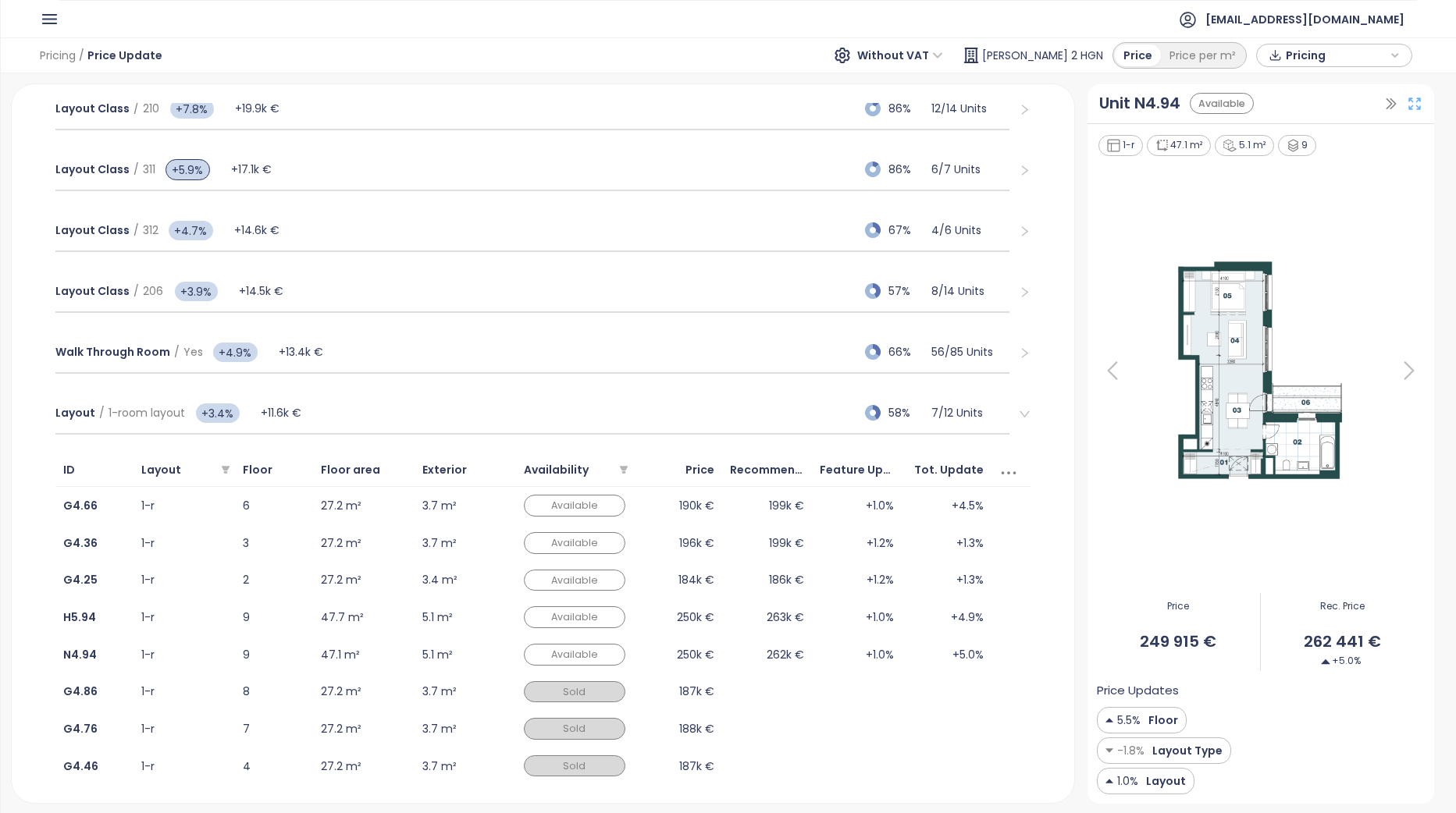
click at [1416, 105] on icon at bounding box center [1414, 104] width 16 height 16
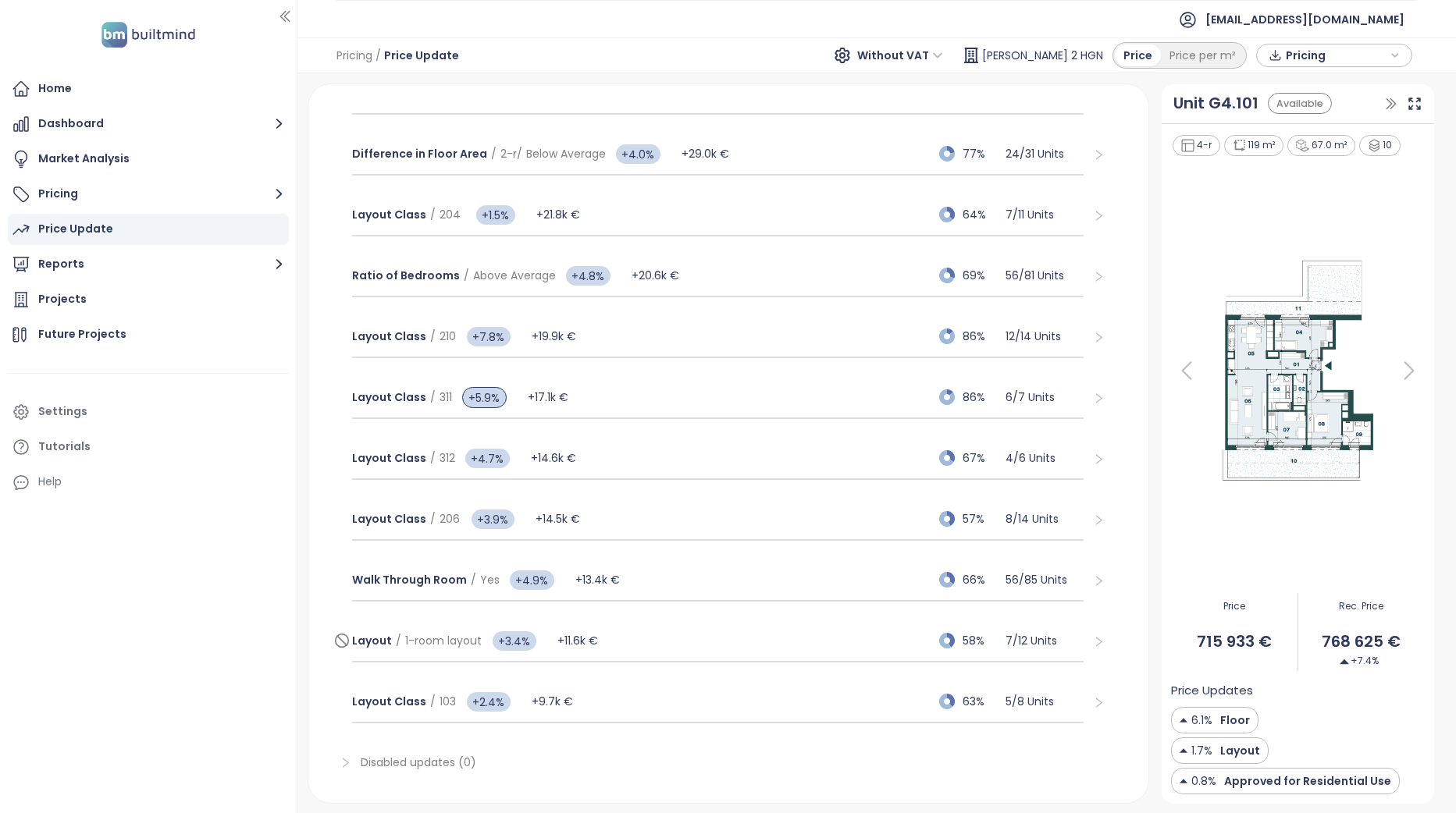
scroll to position [780, 0]
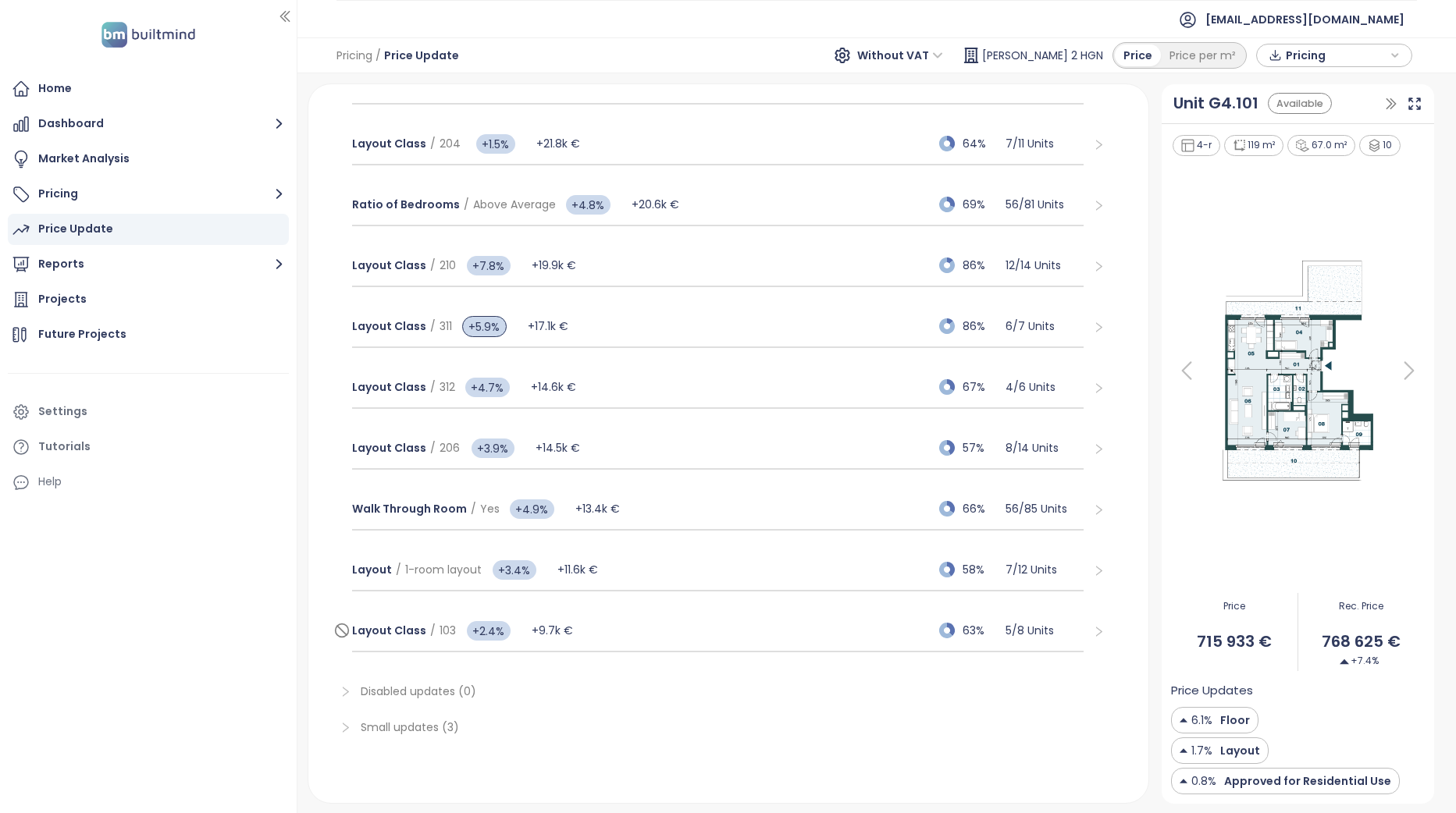
click at [595, 631] on div "Layout Class / 103 +2.4% +9.7k € 63% 5 / 8 Units" at bounding box center [717, 631] width 731 height 42
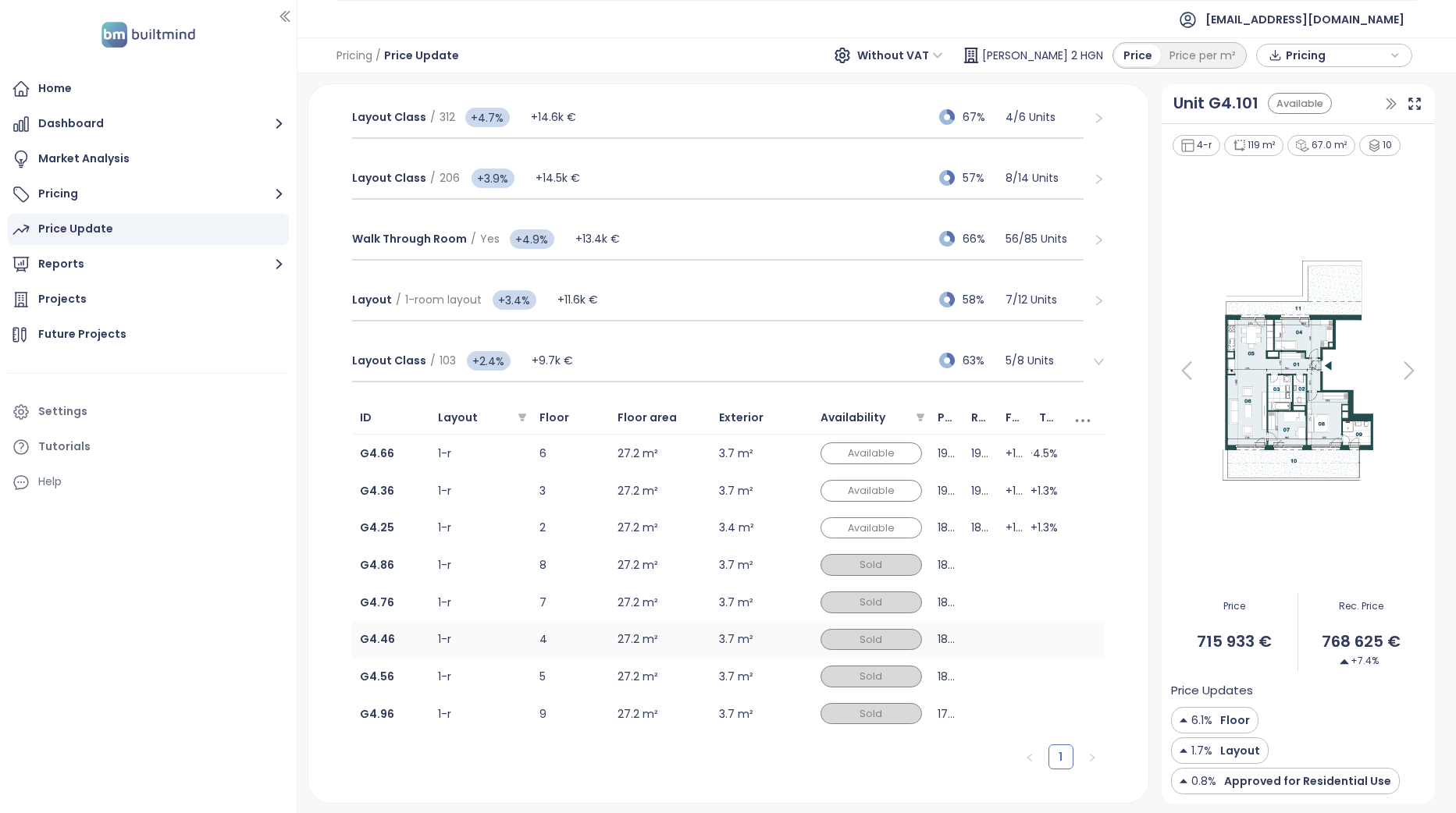
scroll to position [1091, 0]
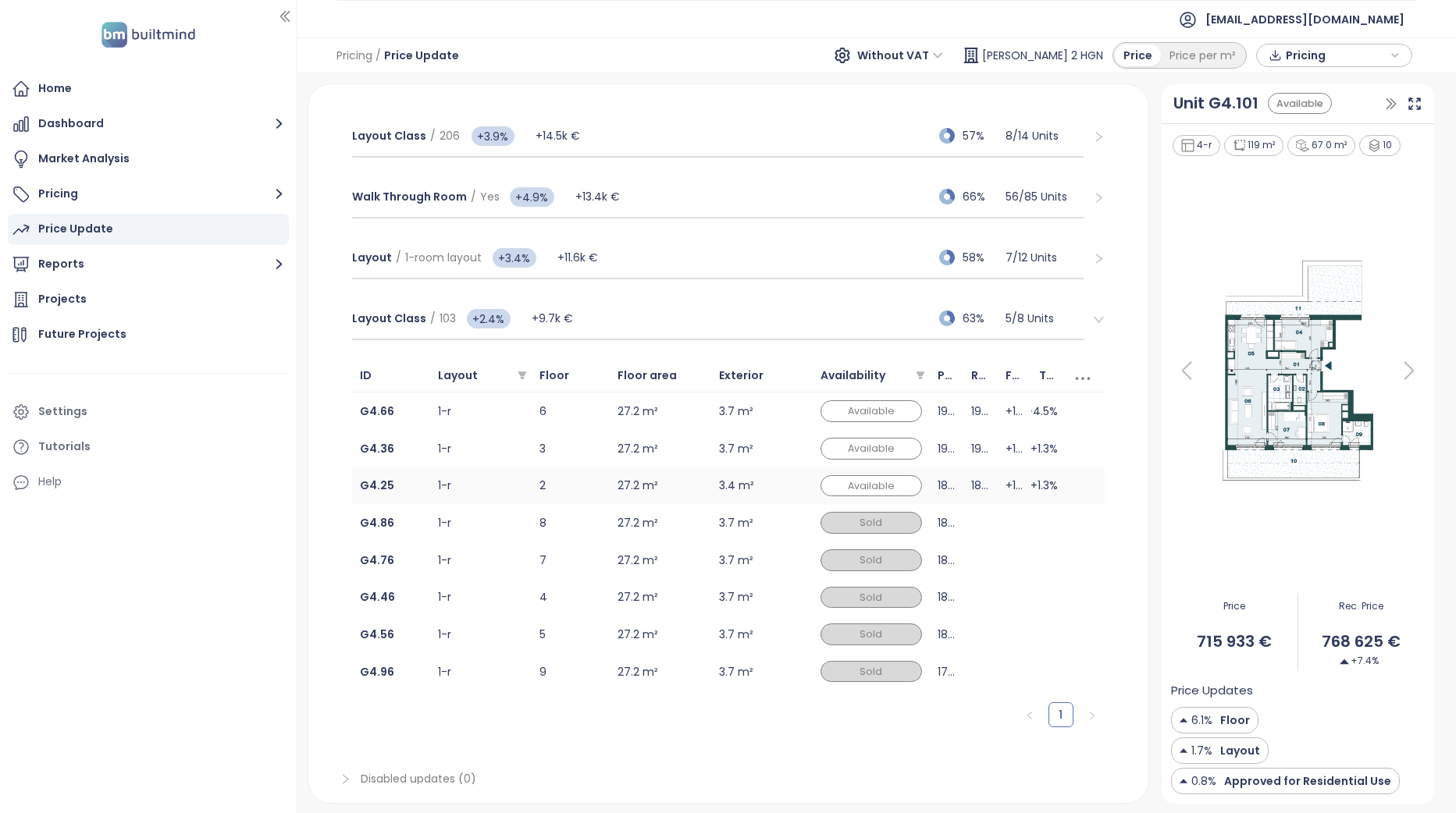
click at [655, 489] on td "27.2 m²" at bounding box center [659, 485] width 101 height 38
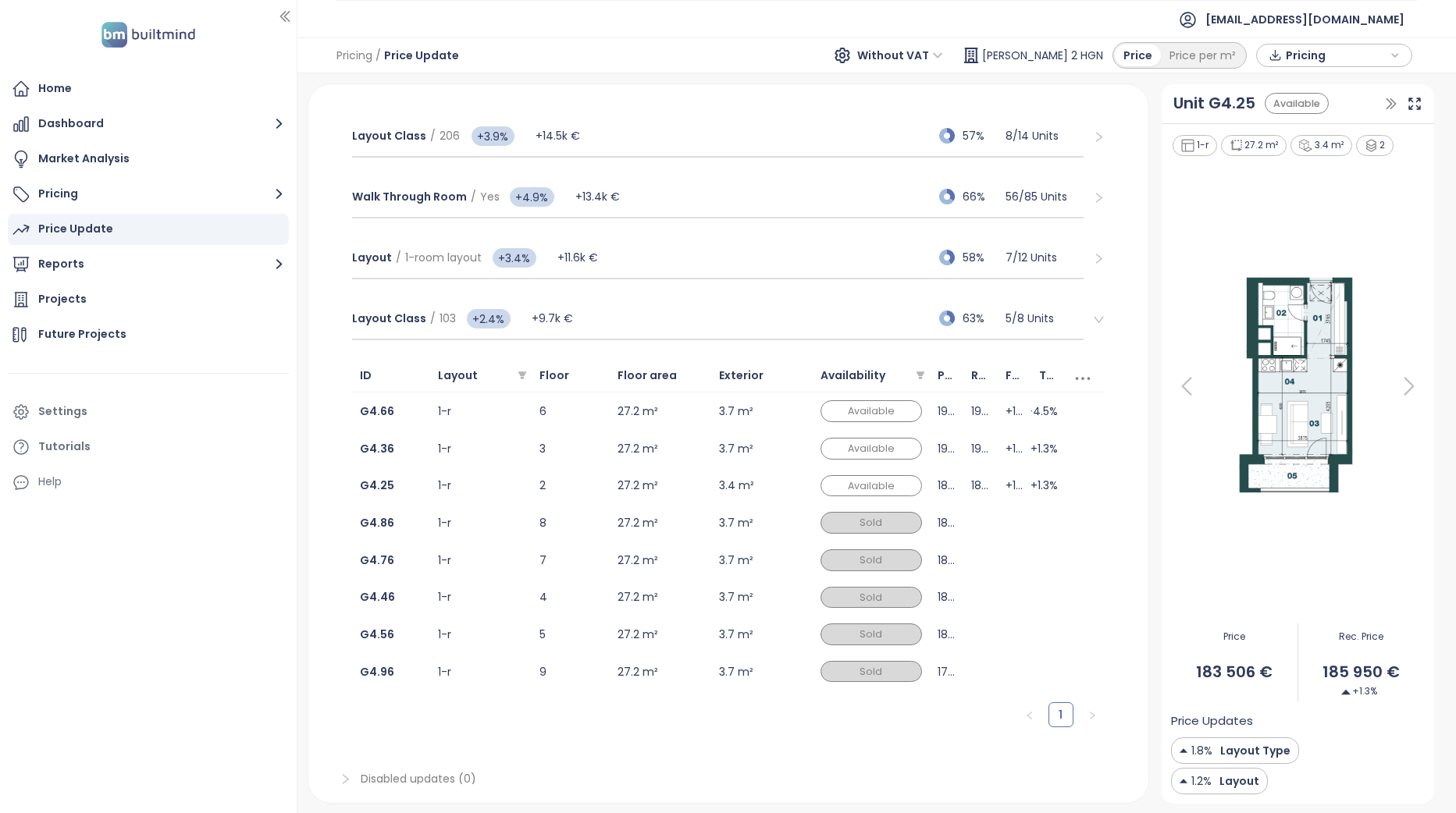
click at [288, 22] on icon "button" at bounding box center [285, 16] width 16 height 16
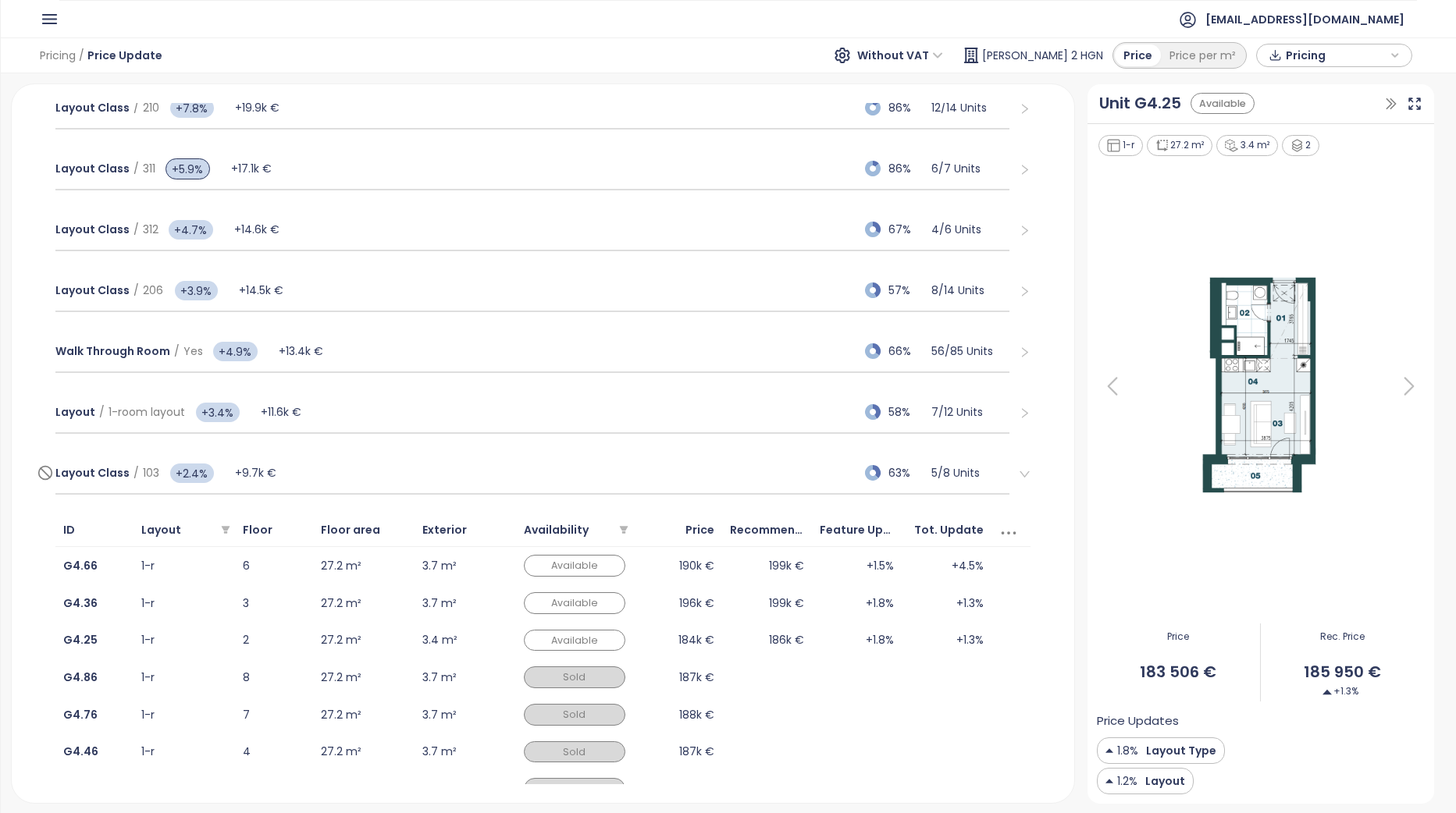
scroll to position [936, 0]
click at [180, 465] on span "+2.4%" at bounding box center [192, 475] width 43 height 19
click at [248, 462] on div "Layout Class / 103 *** +9.7k €" at bounding box center [165, 474] width 221 height 31
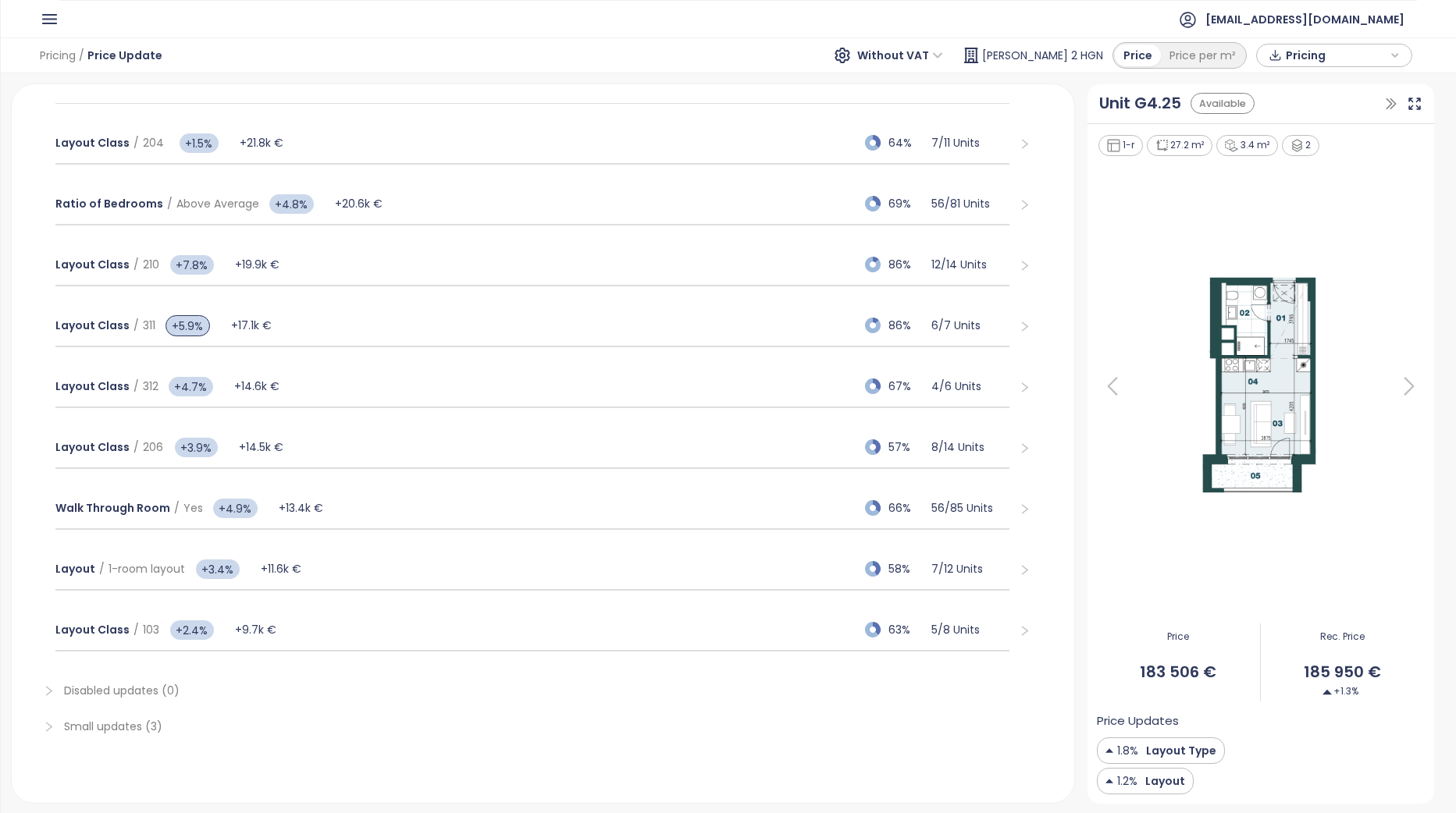
scroll to position [780, 0]
click at [318, 562] on div "Layout / 1-room layout +3.4% +11.6k € 58% 7 / 12 Units" at bounding box center [532, 569] width 954 height 42
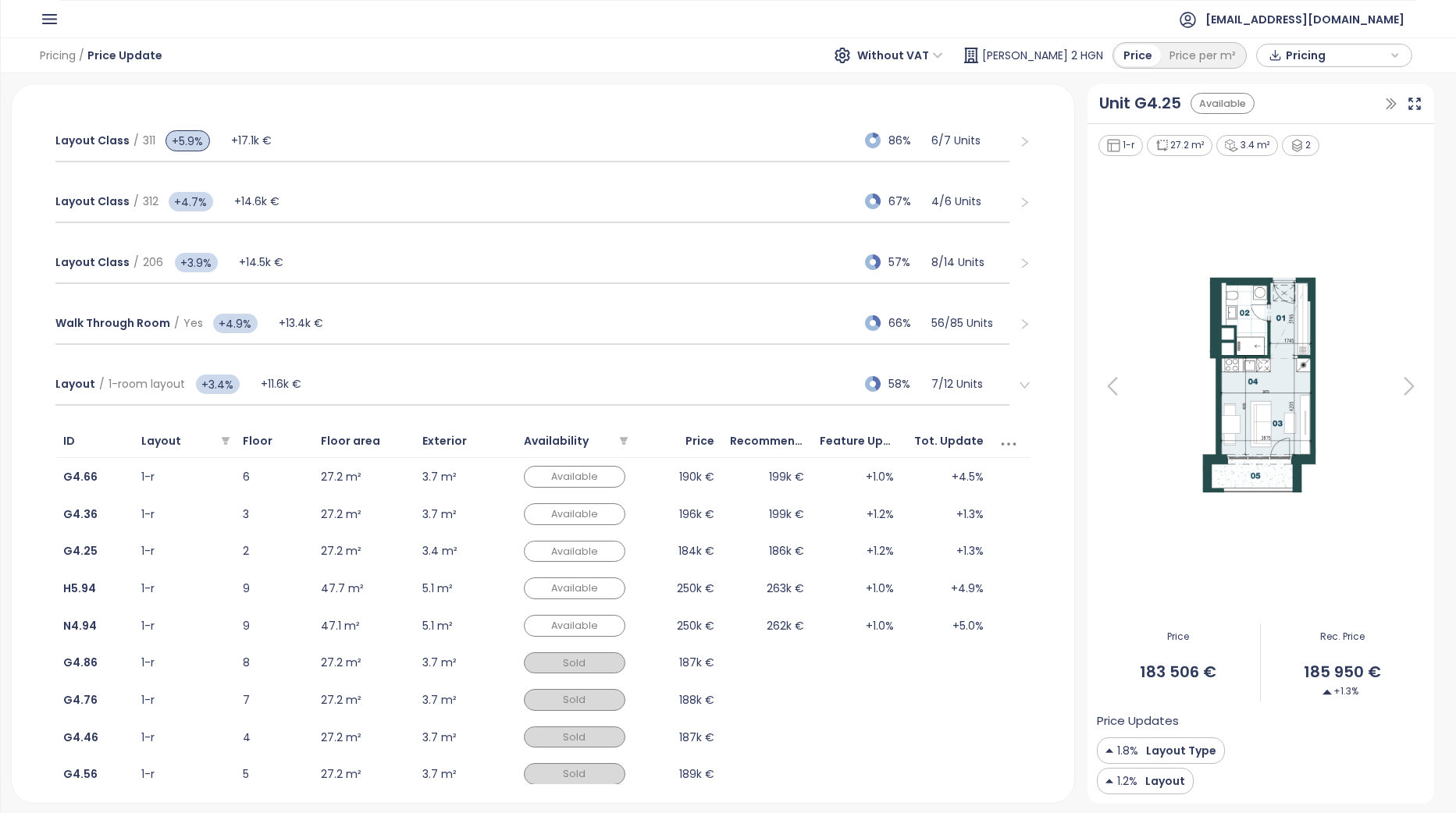
scroll to position [937, 0]
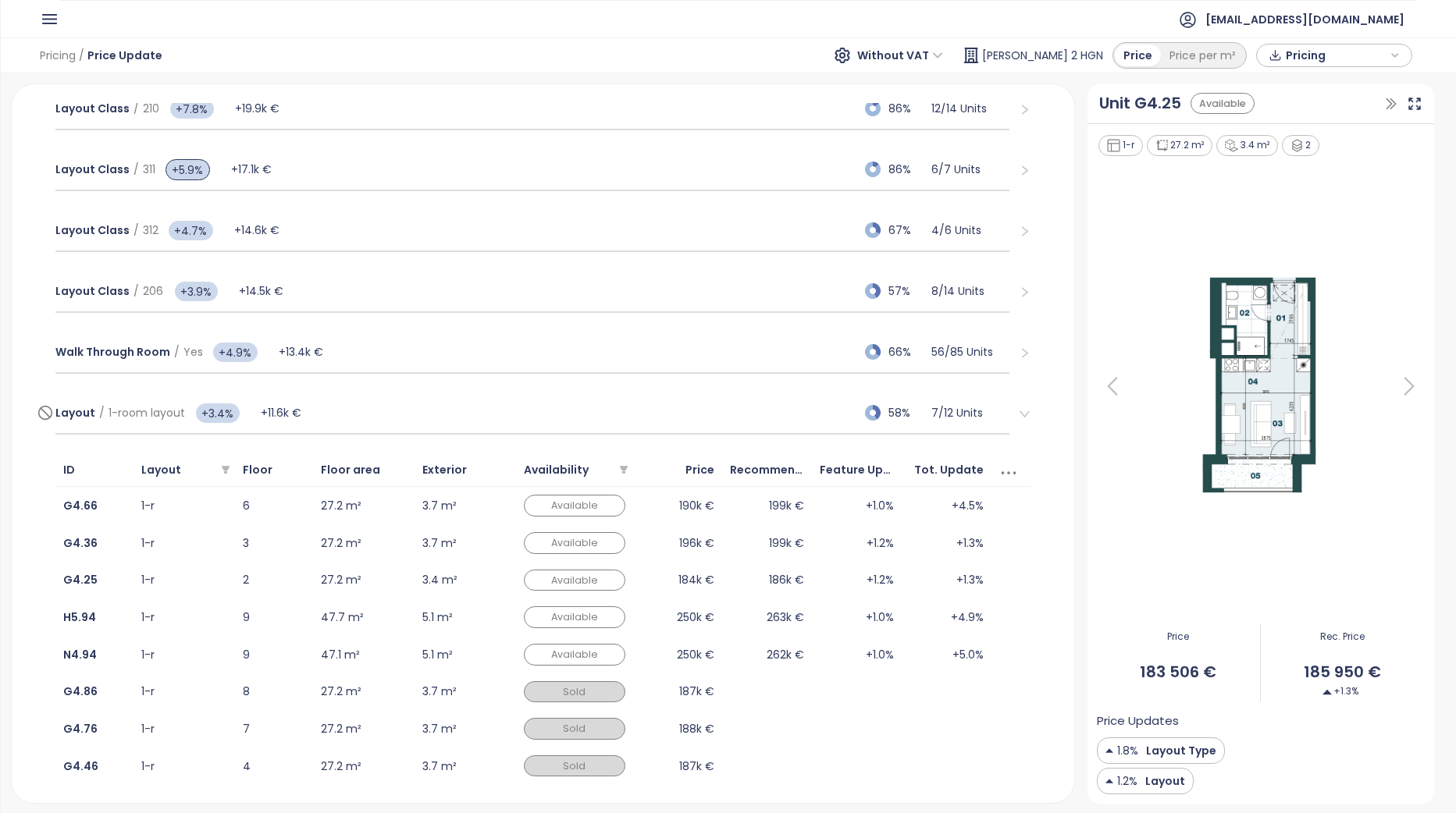
click at [345, 422] on div "Layout / 1-room layout +3.4% +11.6k € 58% 7 / 12 Units" at bounding box center [532, 414] width 954 height 42
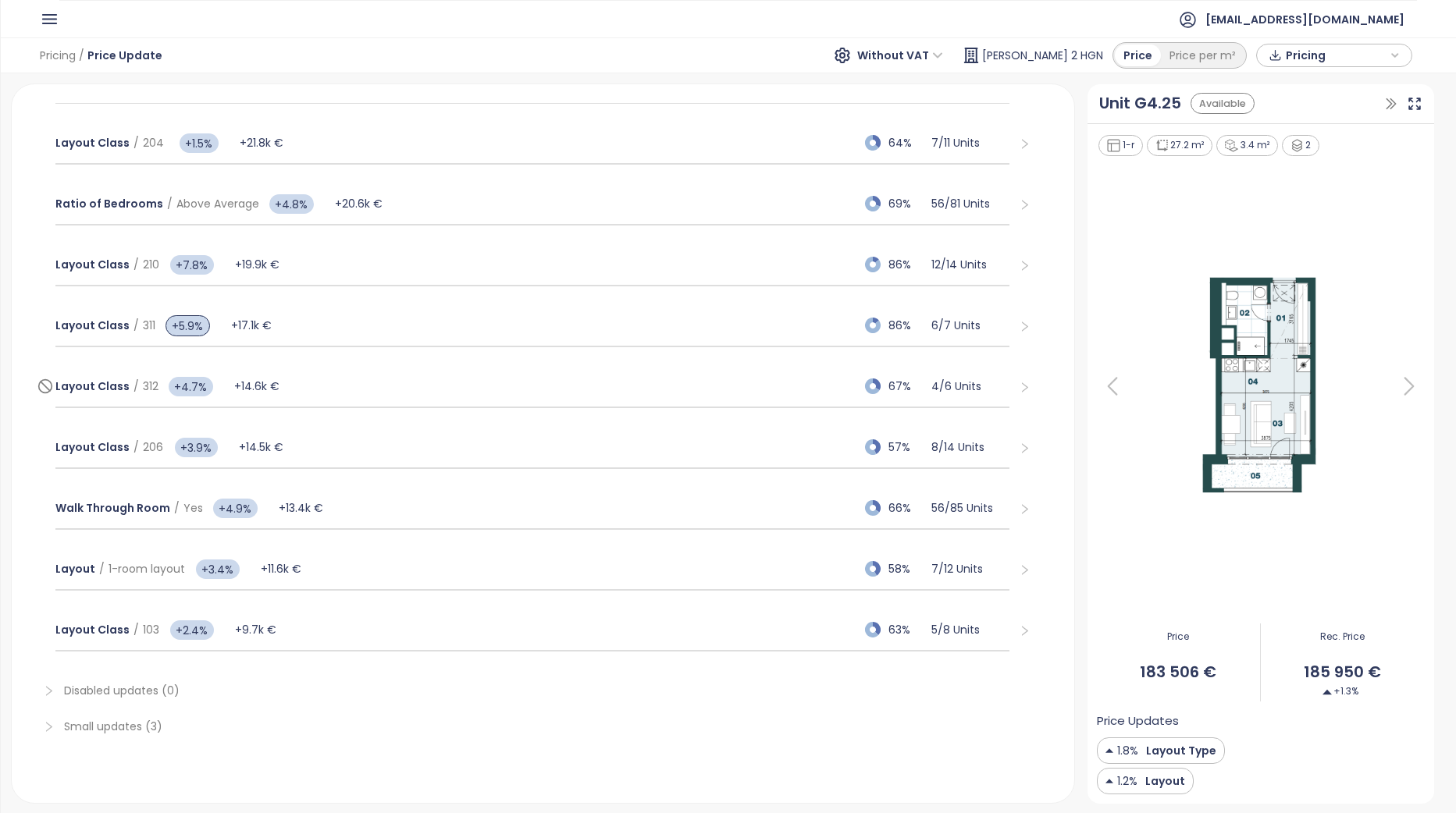
scroll to position [780, 0]
click at [367, 445] on div "Layout Class / 206 +3.9% +14.5k € 57% 8 / 14 Units" at bounding box center [532, 448] width 954 height 42
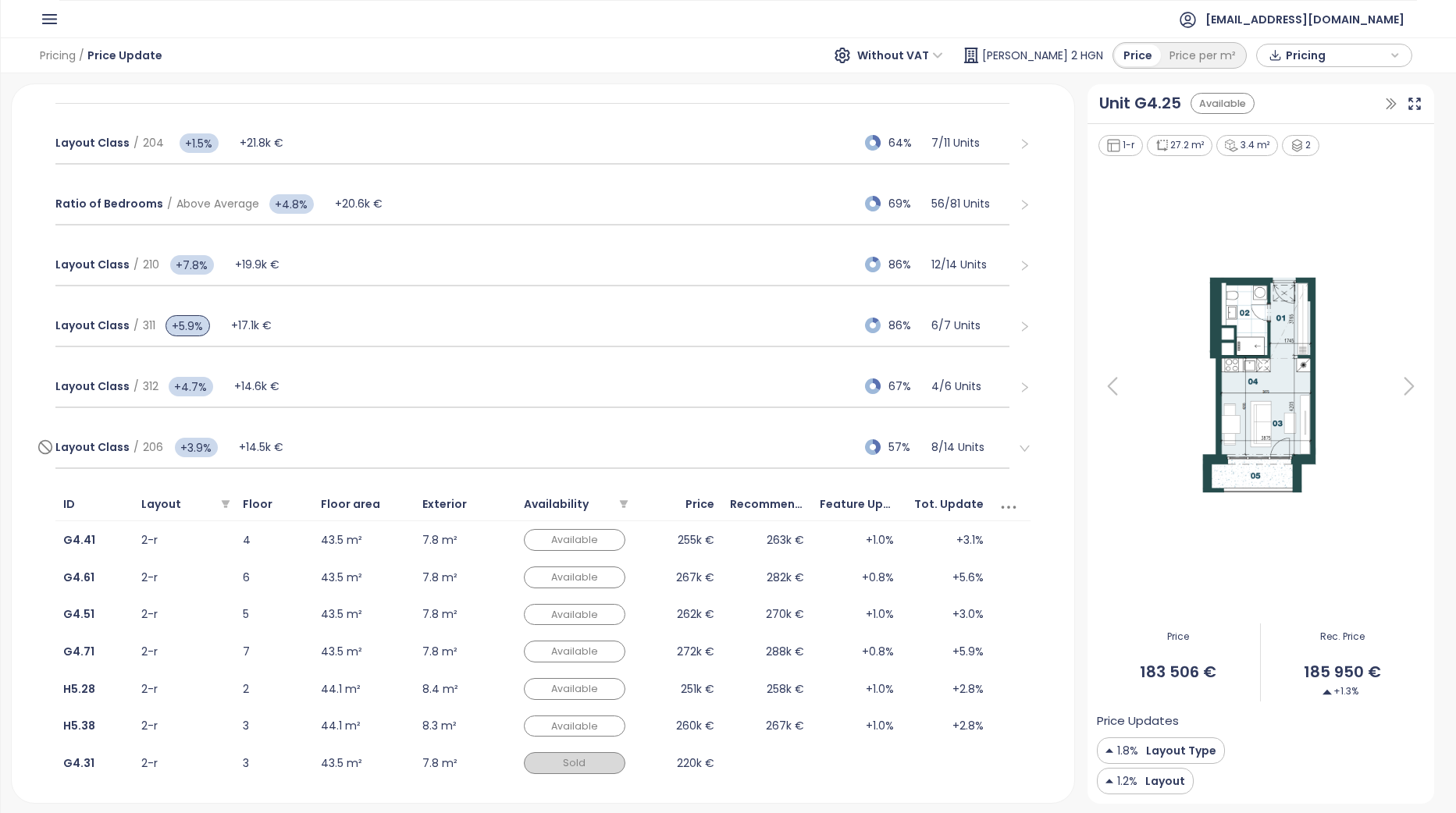
scroll to position [858, 0]
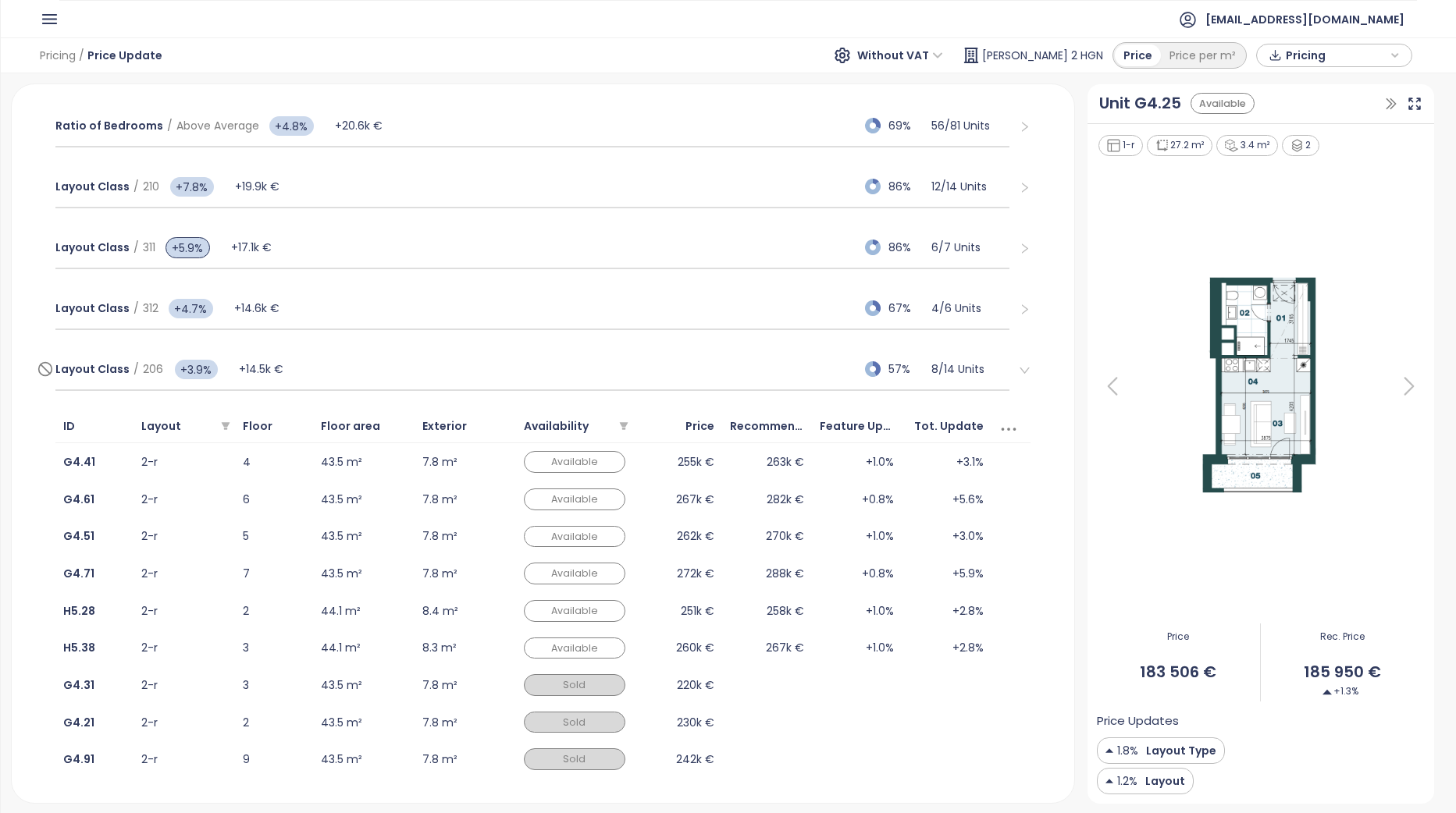
click at [360, 360] on div "Layout Class / 206 +3.9% +14.5k € 57% 8 / 14 Units" at bounding box center [532, 369] width 954 height 42
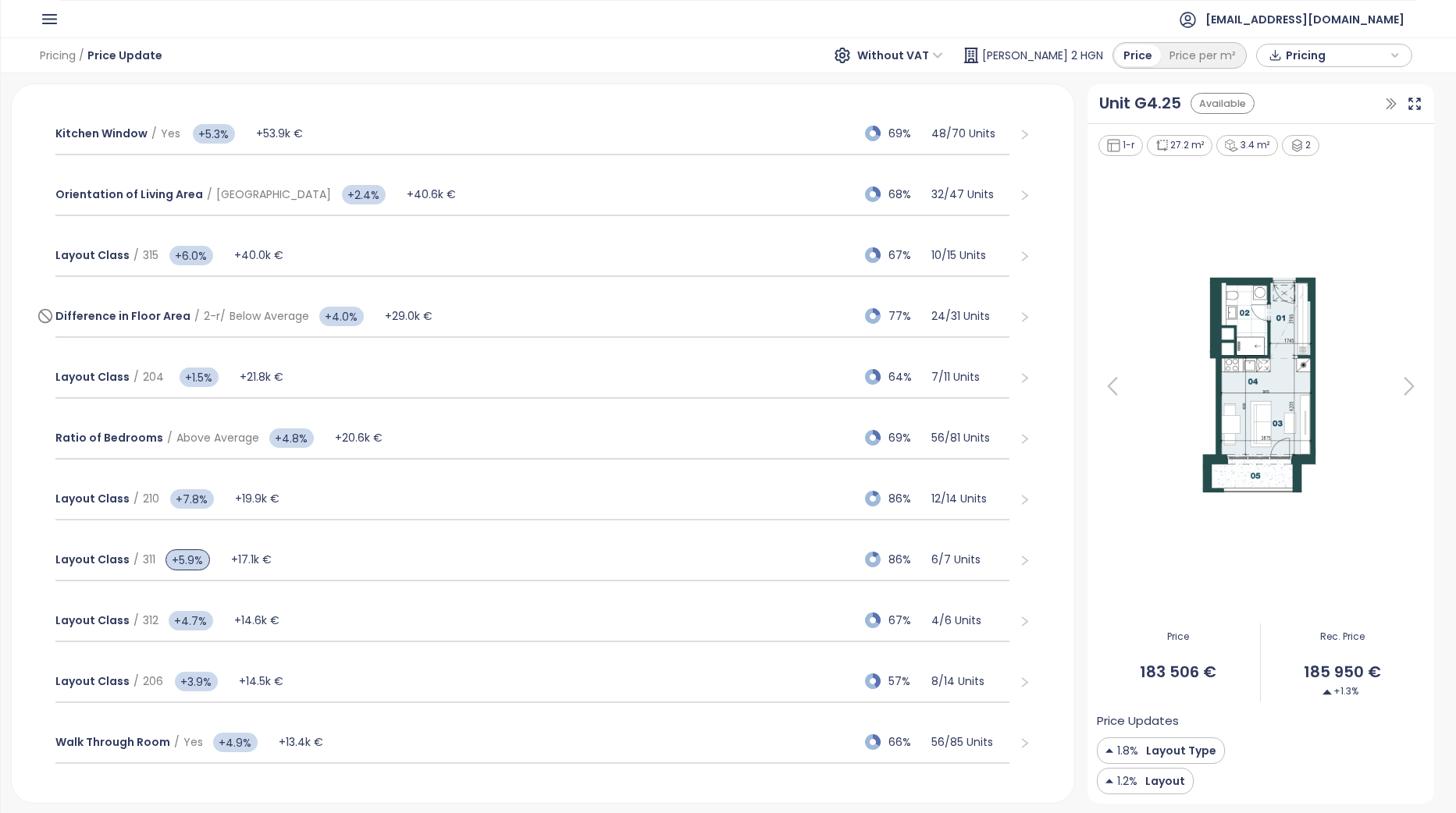
scroll to position [468, 0]
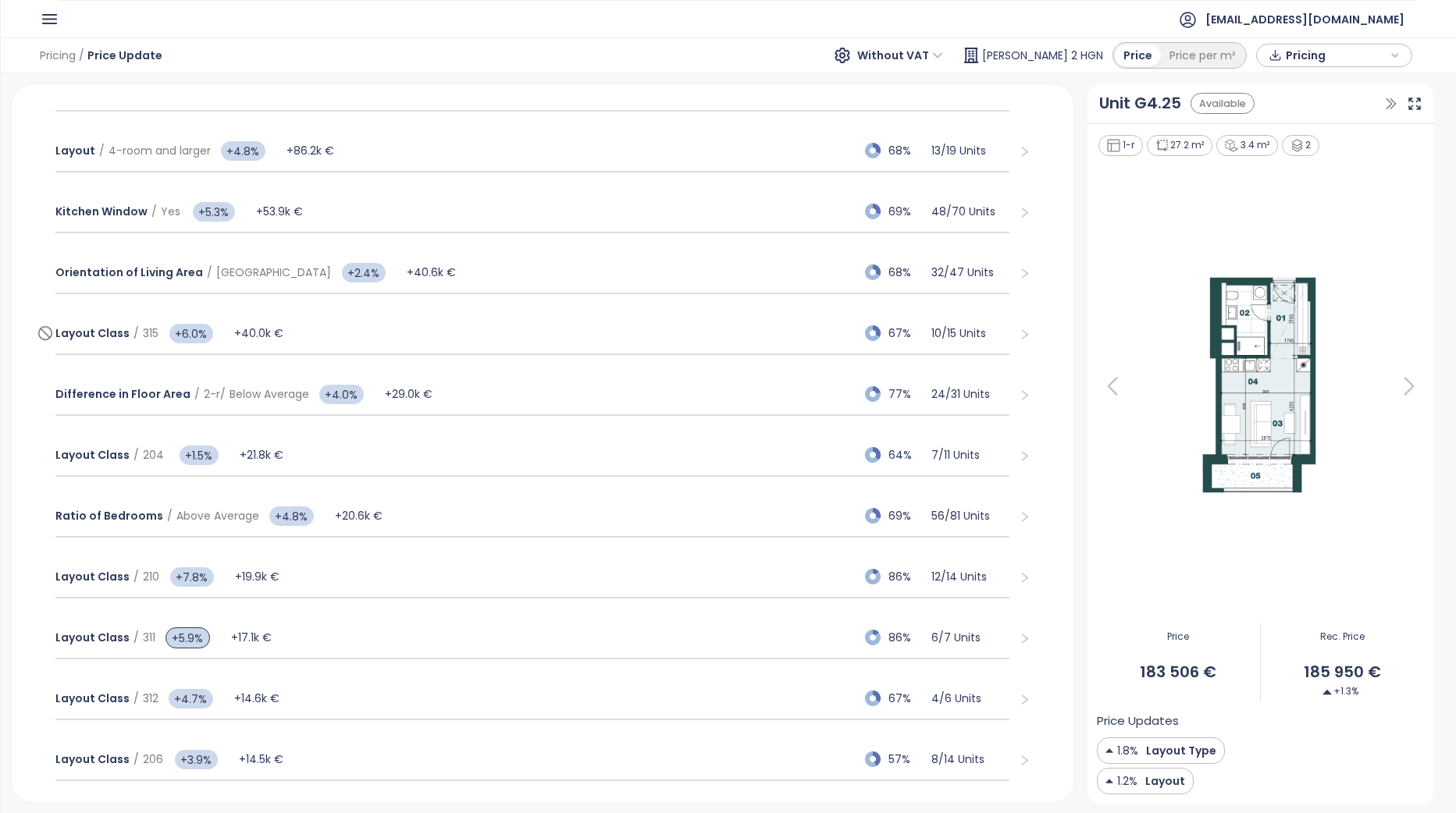
click at [324, 340] on div "Layout Class / 315 +6.0% +40.0k € 67% 10 / 15 Units" at bounding box center [532, 333] width 954 height 42
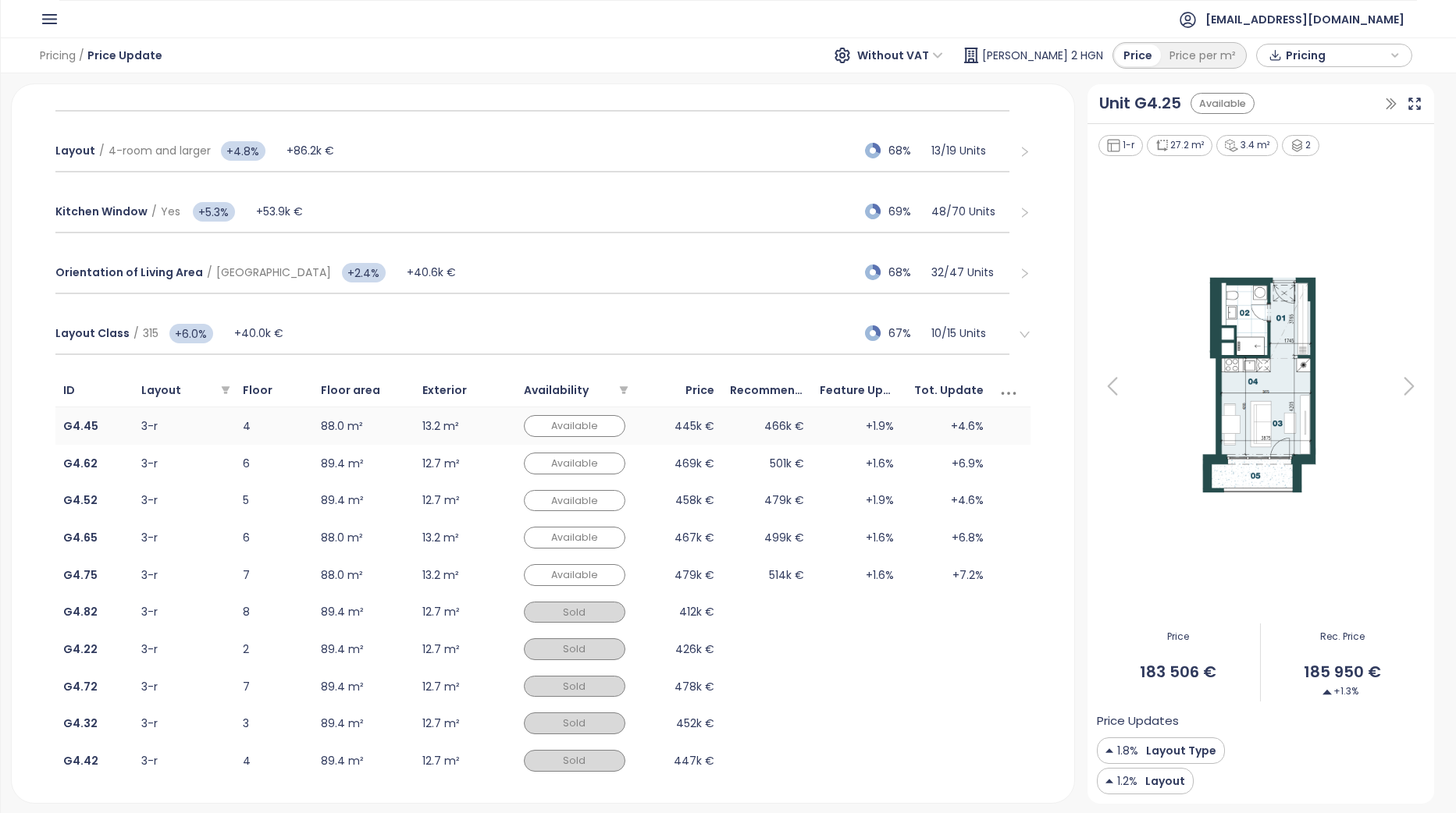
click at [407, 425] on td "88.0 m²" at bounding box center [363, 425] width 101 height 38
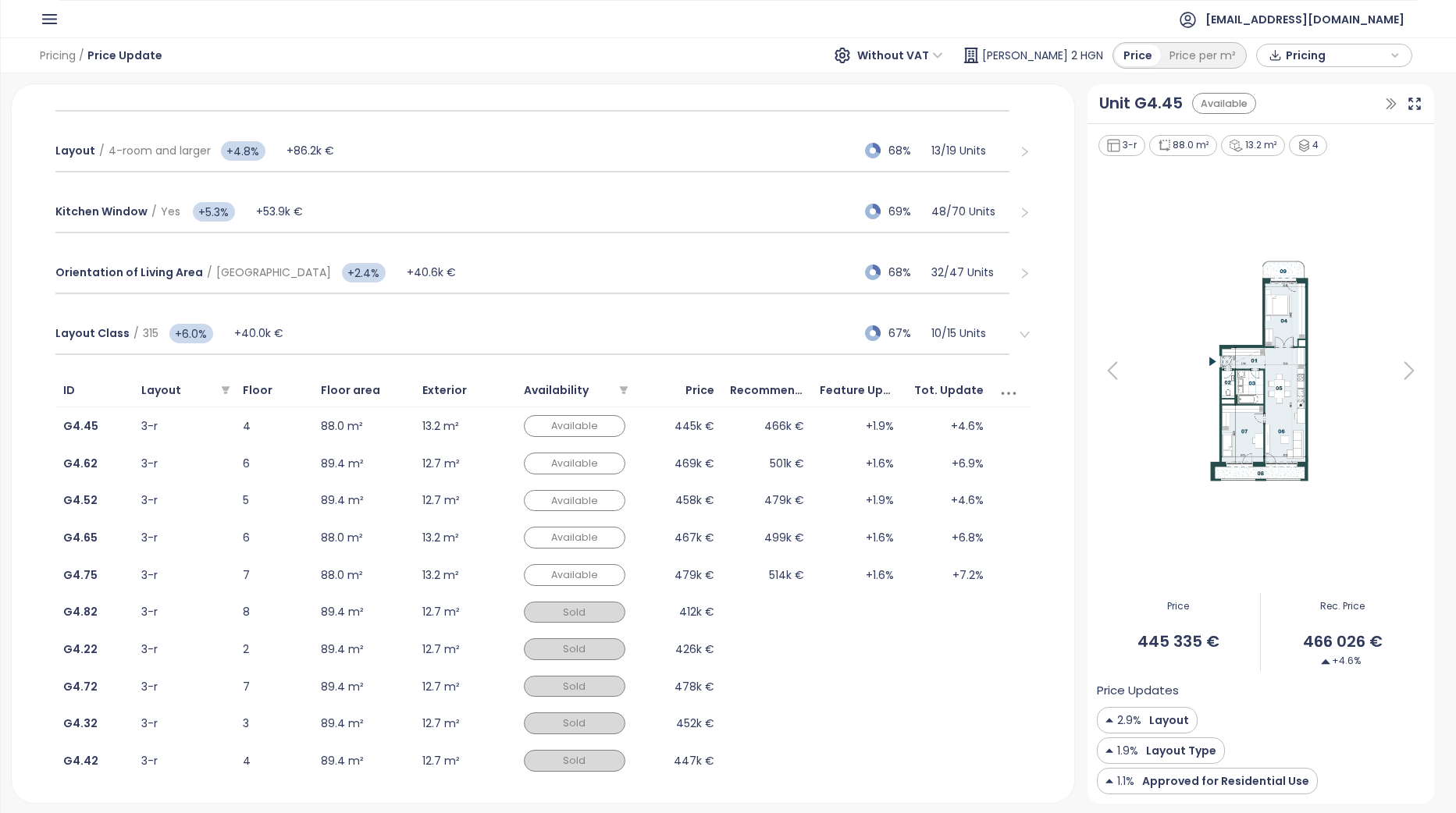
click at [1394, 366] on icon at bounding box center [1408, 370] width 31 height 31
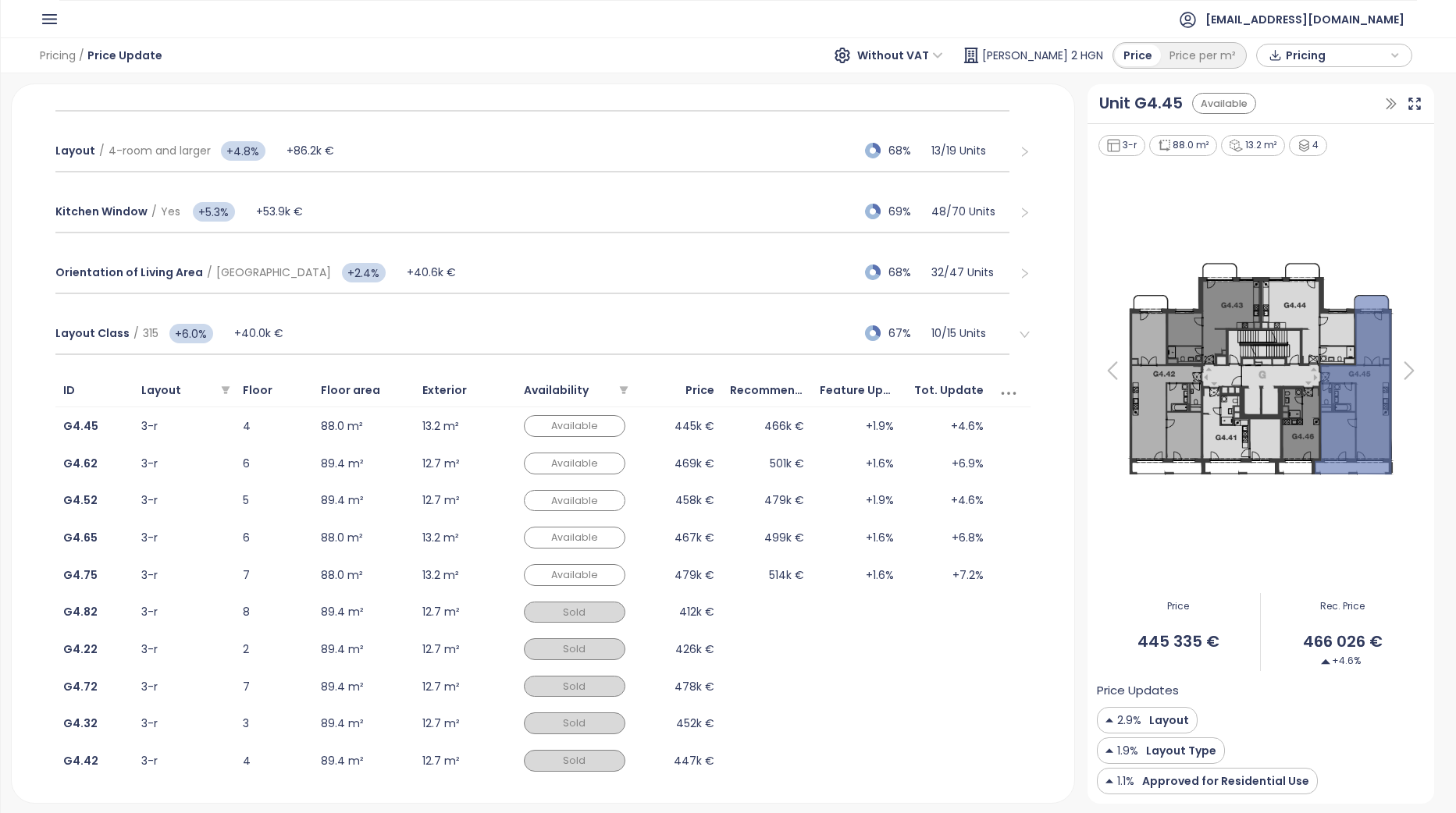
click at [1403, 361] on icon at bounding box center [1408, 370] width 31 height 31
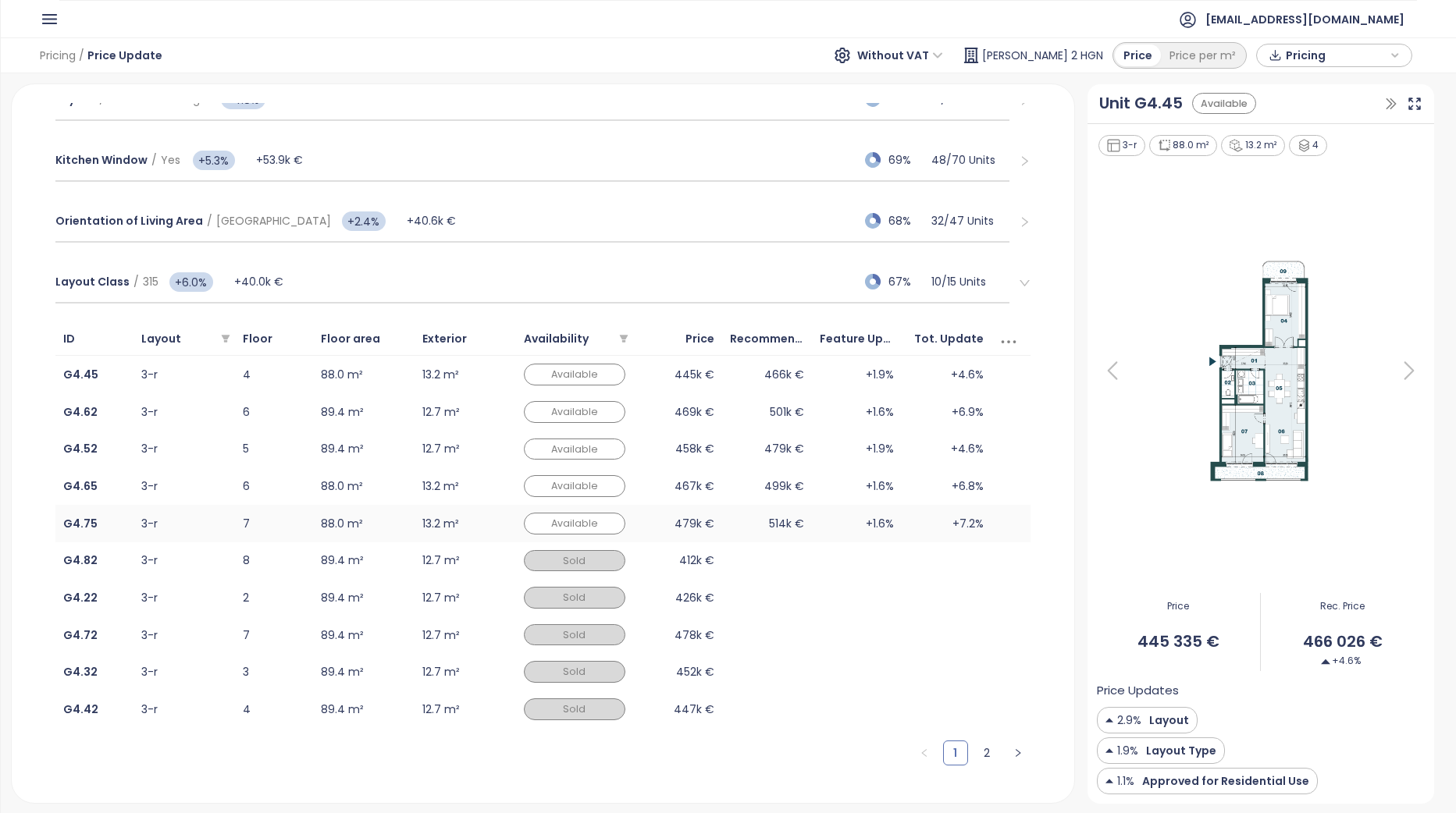
scroll to position [546, 0]
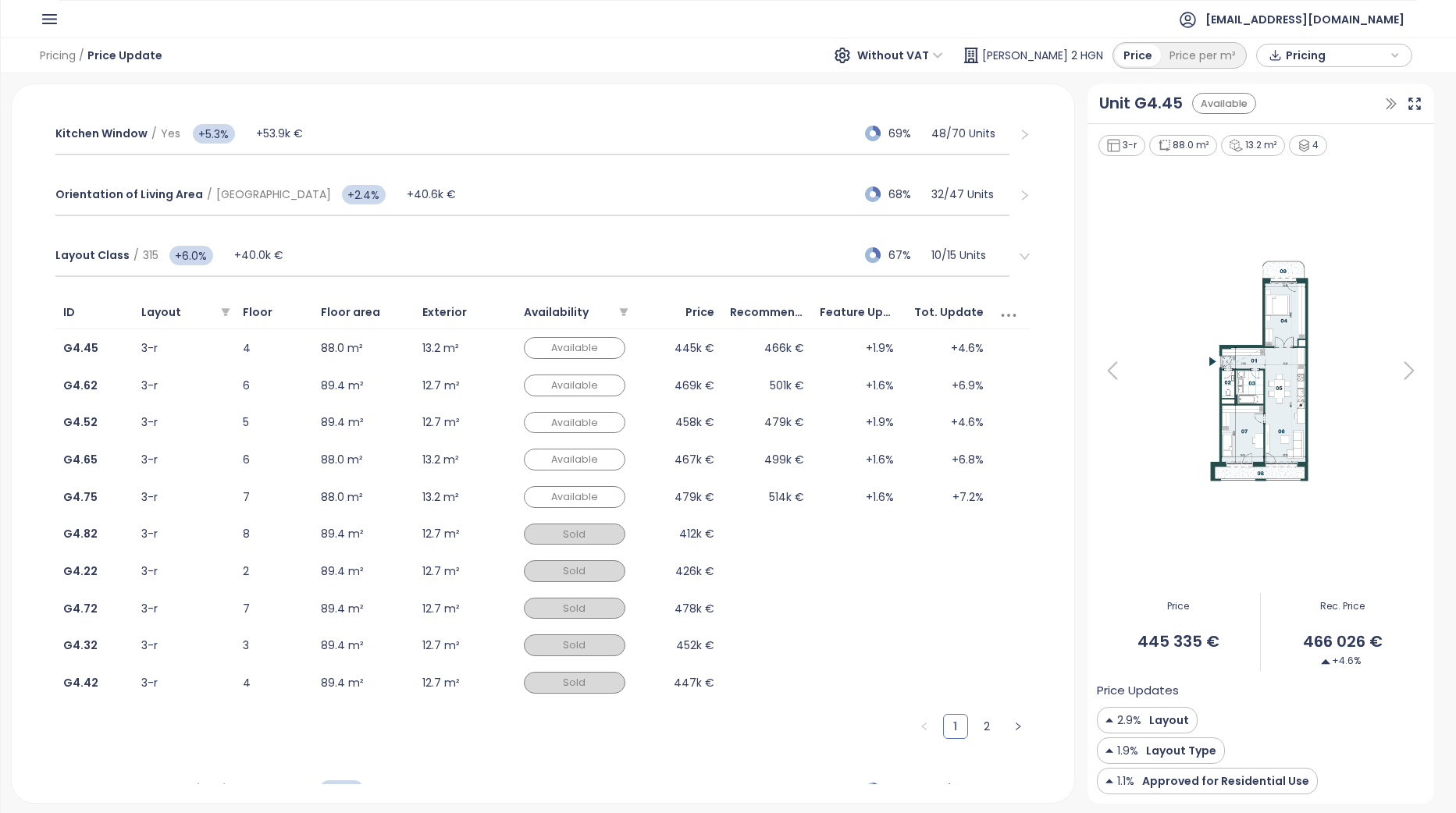
click at [37, 14] on header "[EMAIL_ADDRESS][DOMAIN_NAME]" at bounding box center [728, 18] width 1455 height 38
click at [48, 18] on icon "button" at bounding box center [49, 18] width 19 height 19
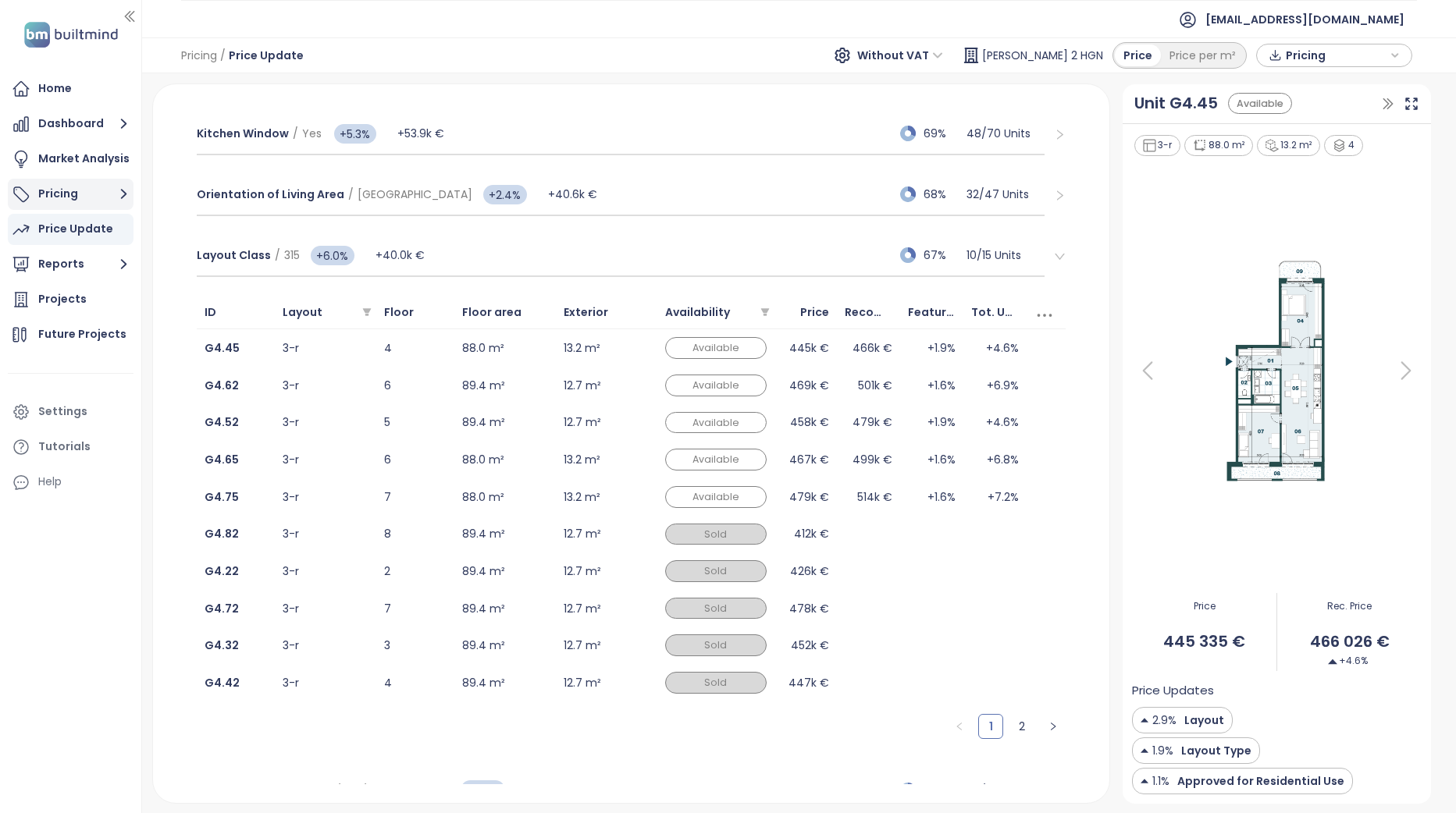
drag, startPoint x: 293, startPoint y: 198, endPoint x: 142, endPoint y: 209, distance: 151.4
click at [142, 209] on div at bounding box center [140, 406] width 8 height 813
click at [78, 414] on div "Settings" at bounding box center [63, 411] width 49 height 19
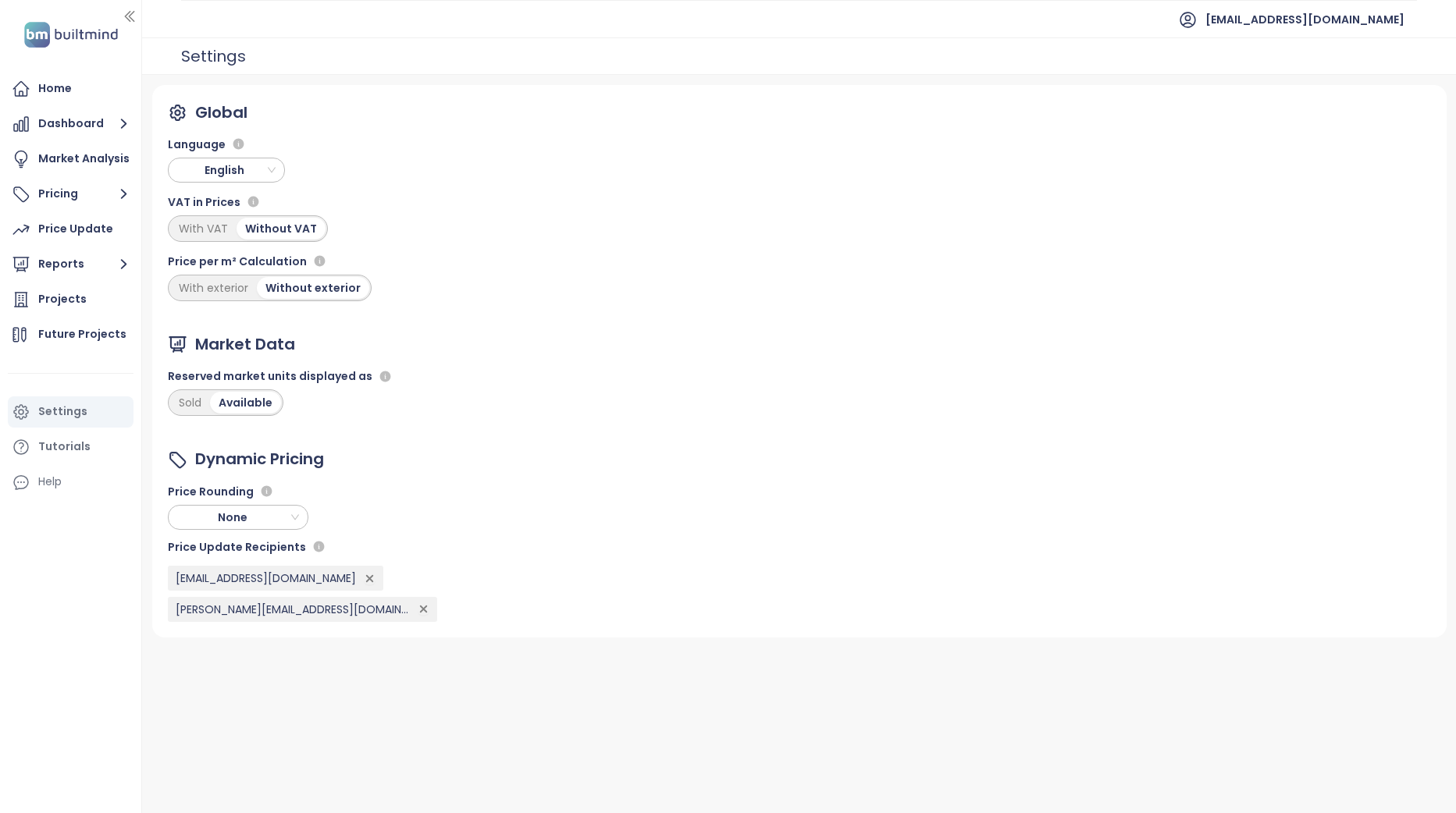
click at [259, 183] on div "Global Language English VAT in Prices With VAT Without VAT Price per m² Calcula…" at bounding box center [270, 201] width 204 height 201
click at [259, 178] on span "English" at bounding box center [227, 170] width 109 height 23
click at [242, 331] on div "Slovak" at bounding box center [227, 326] width 92 height 18
click at [226, 287] on div "S exteriérom" at bounding box center [214, 288] width 87 height 22
click at [74, 222] on div "Updaty" at bounding box center [59, 228] width 43 height 19
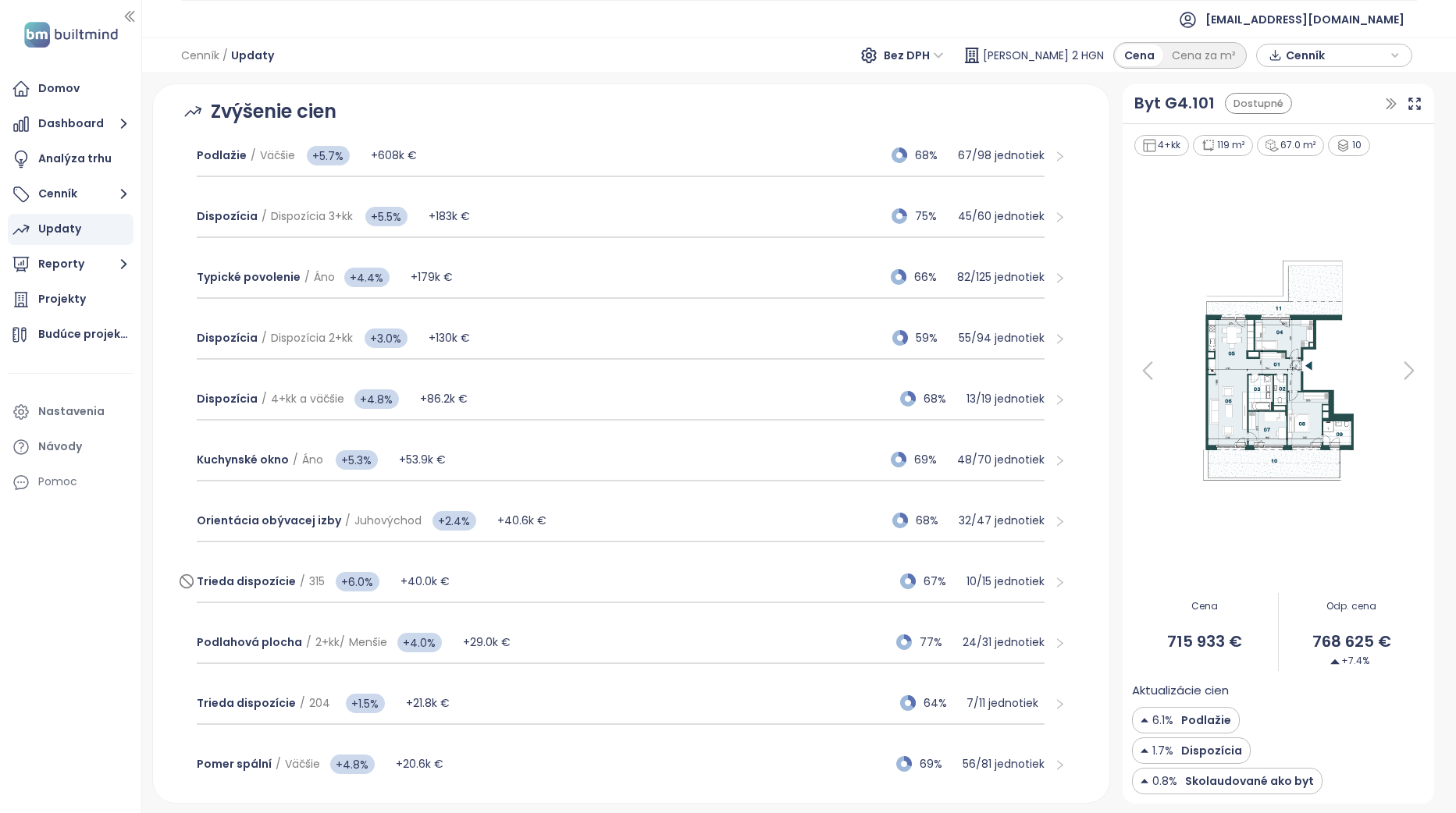
scroll to position [234, 0]
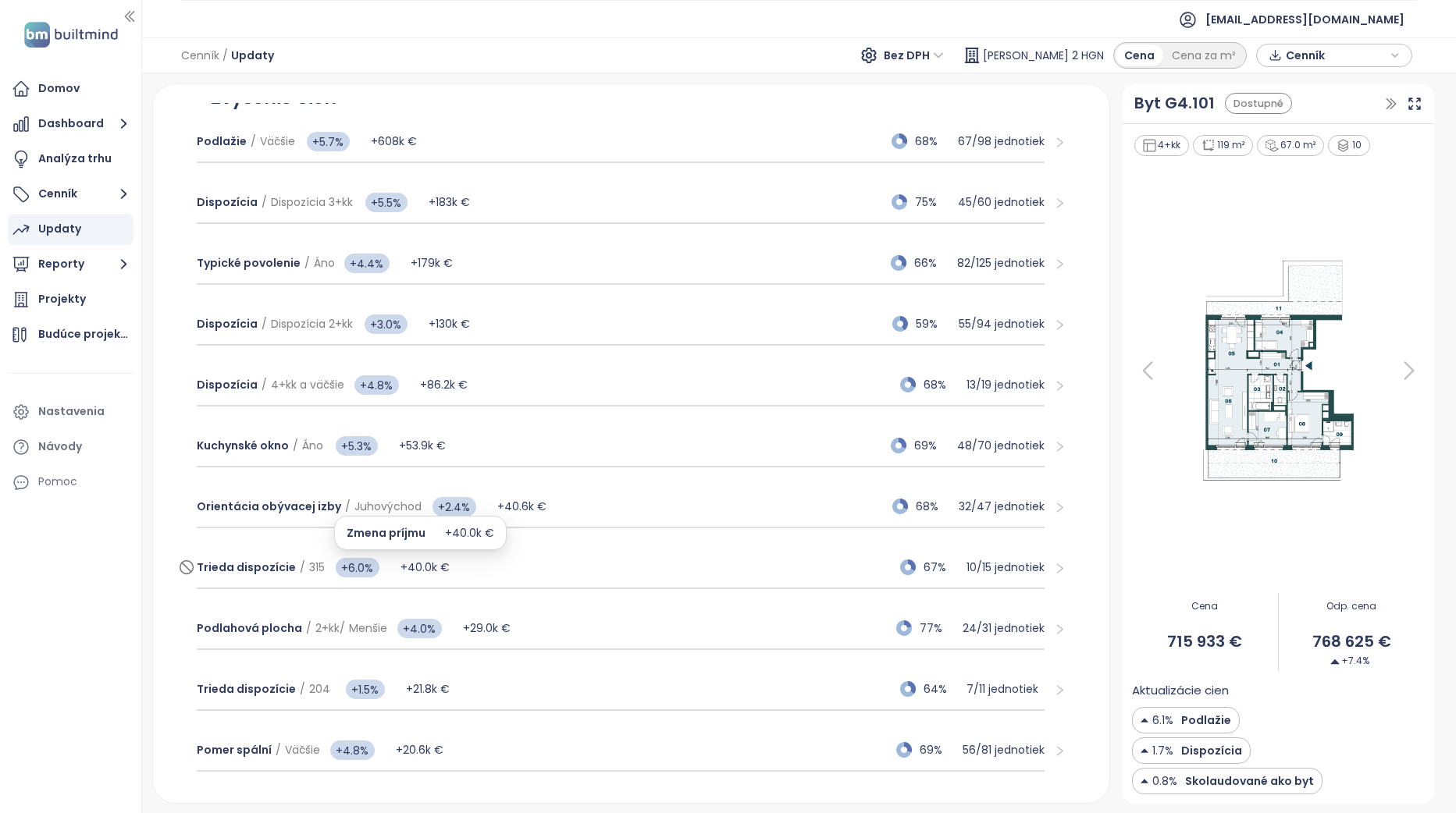
click at [414, 563] on span "+40.0k €" at bounding box center [425, 567] width 49 height 16
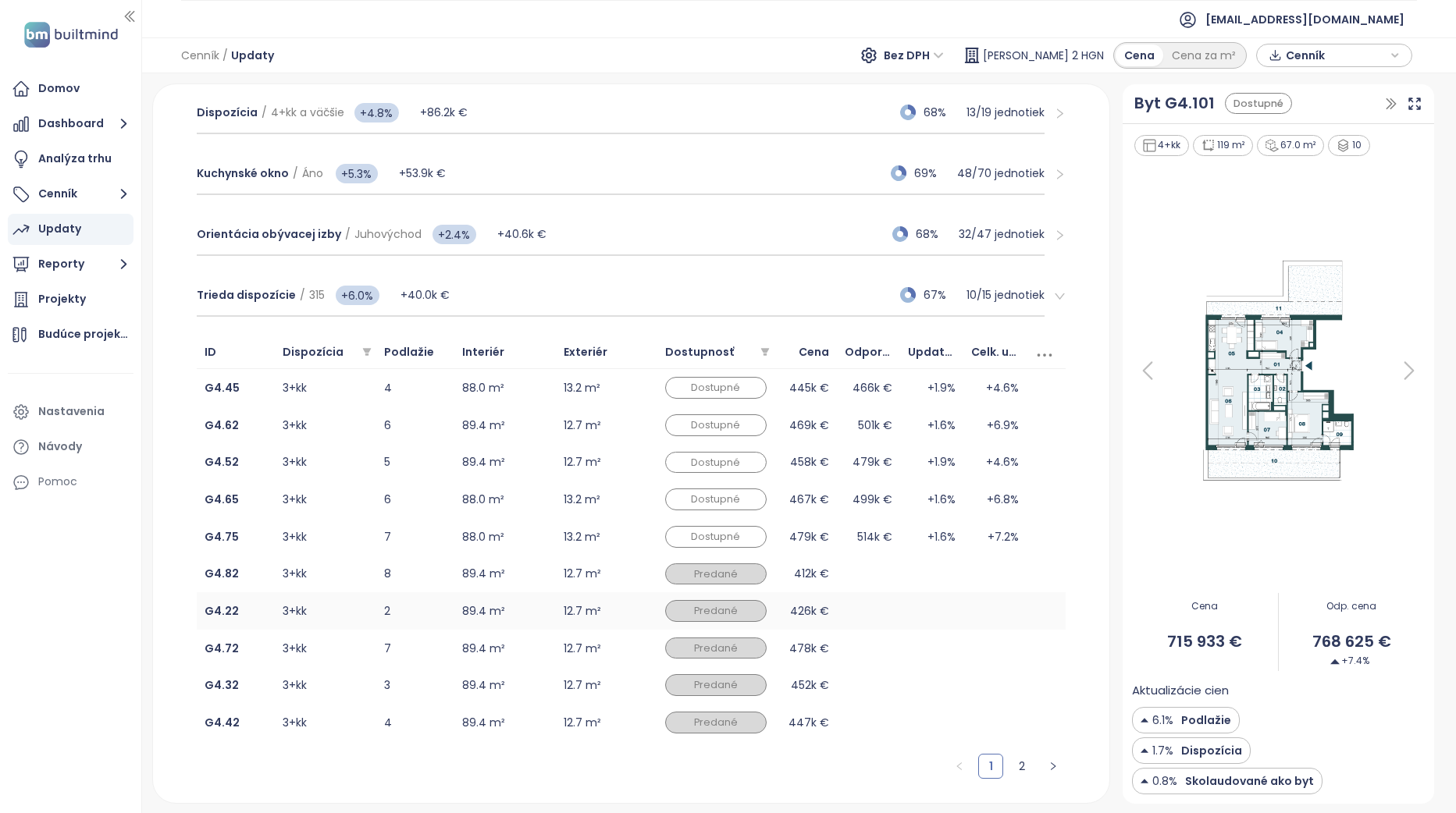
scroll to position [468, 0]
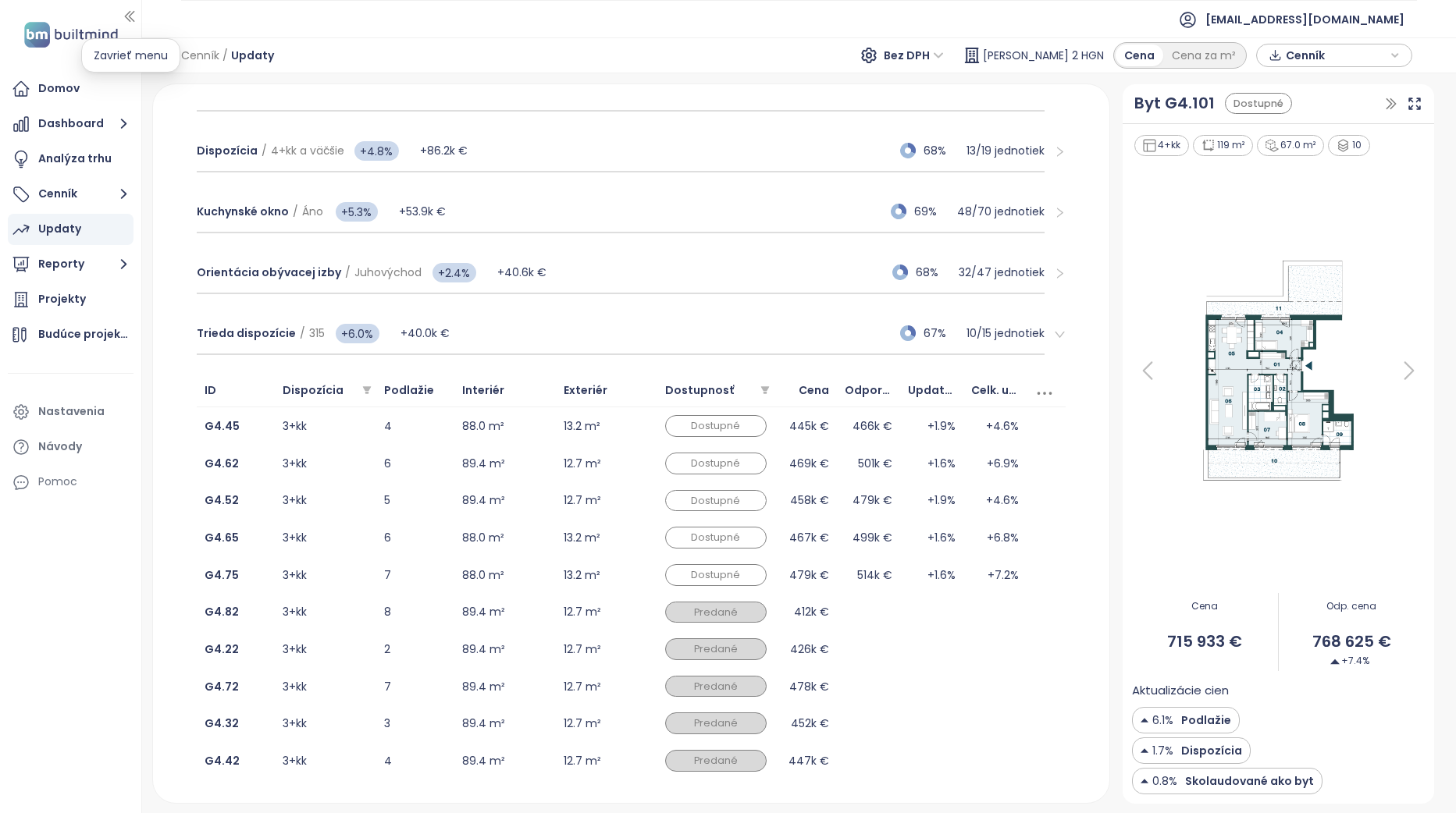
click at [130, 16] on icon "button" at bounding box center [129, 17] width 8 height 10
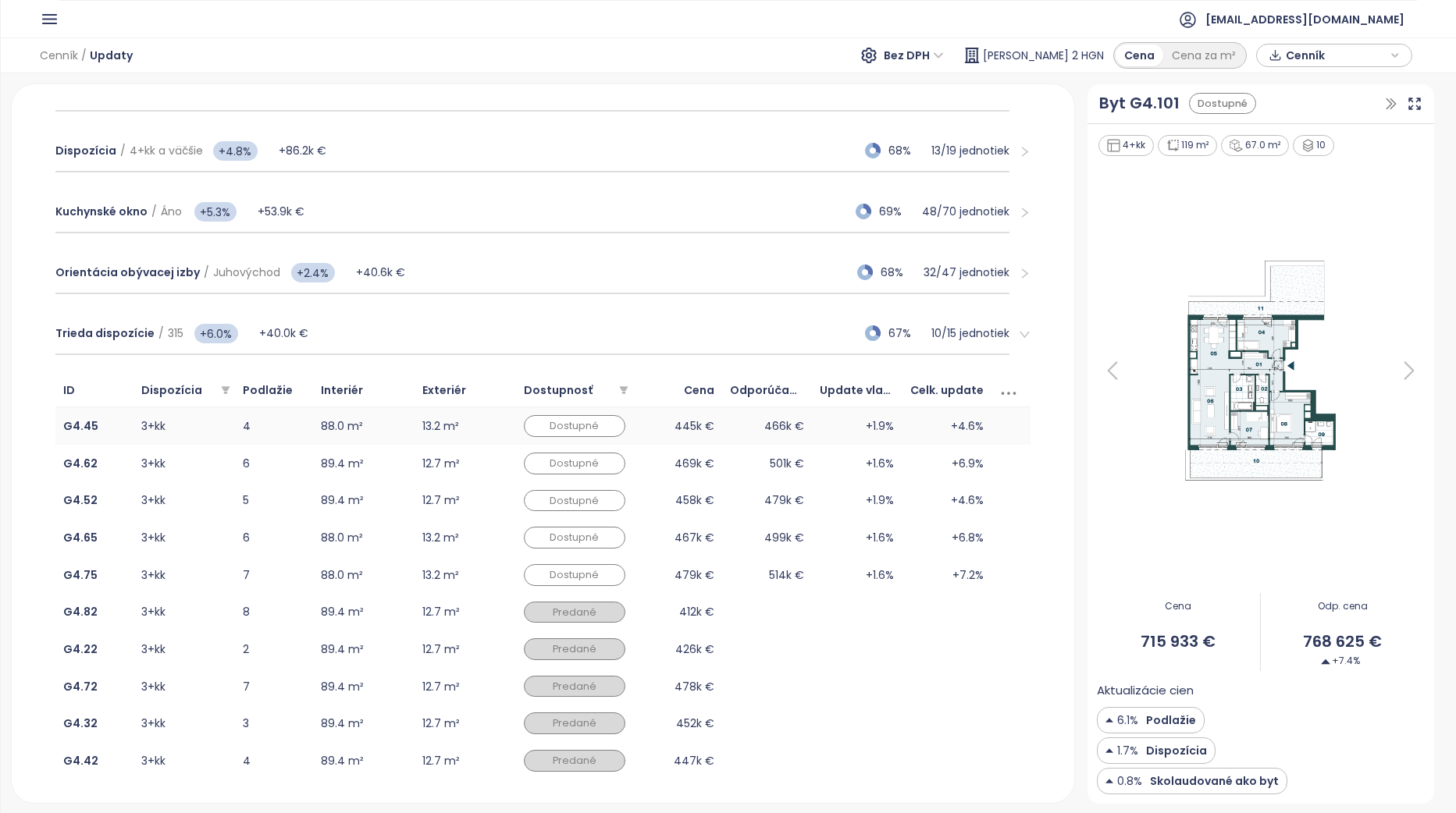
click at [761, 430] on td "466k €" at bounding box center [766, 425] width 89 height 38
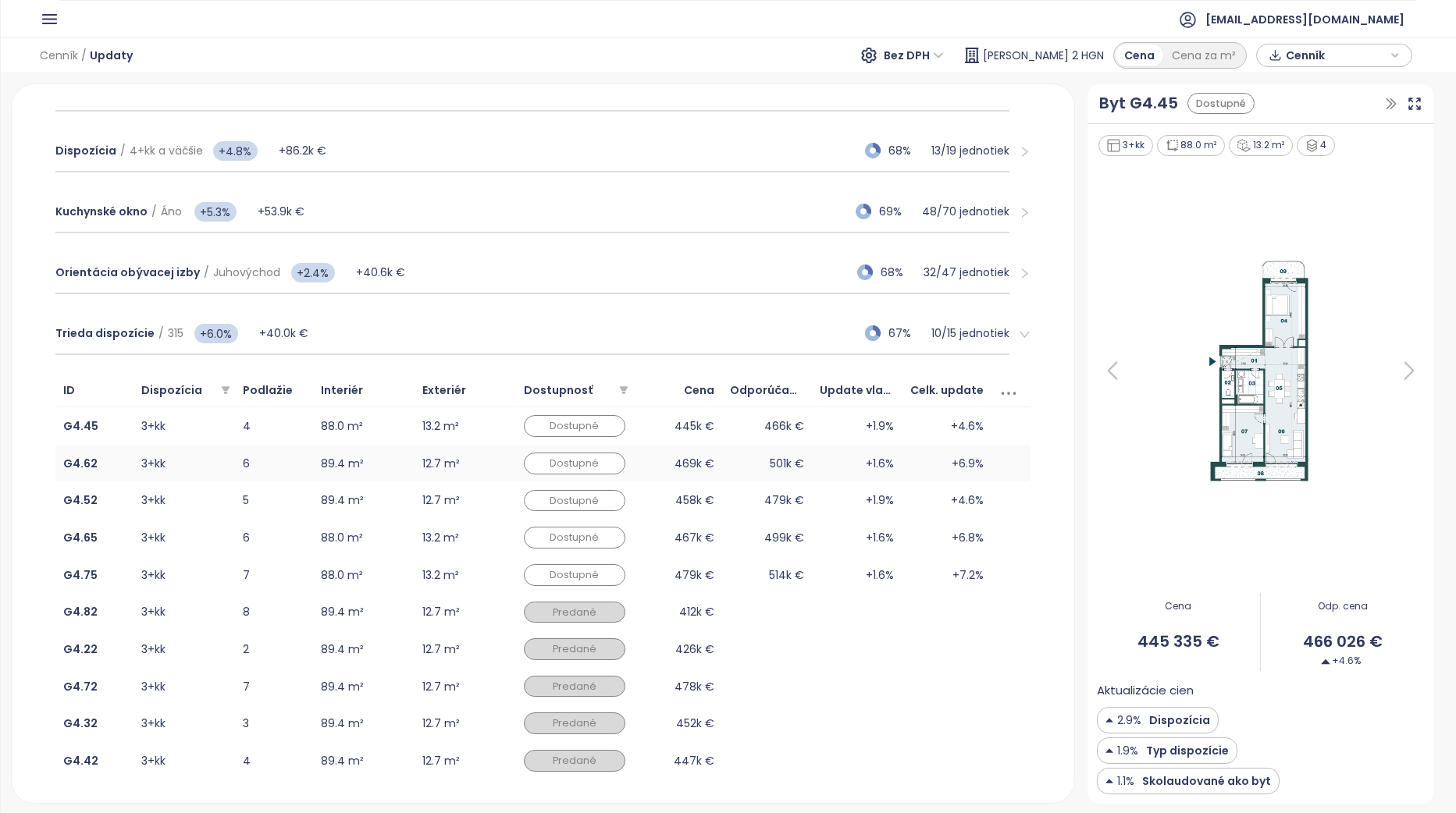
click at [761, 469] on td "501k €" at bounding box center [766, 463] width 89 height 38
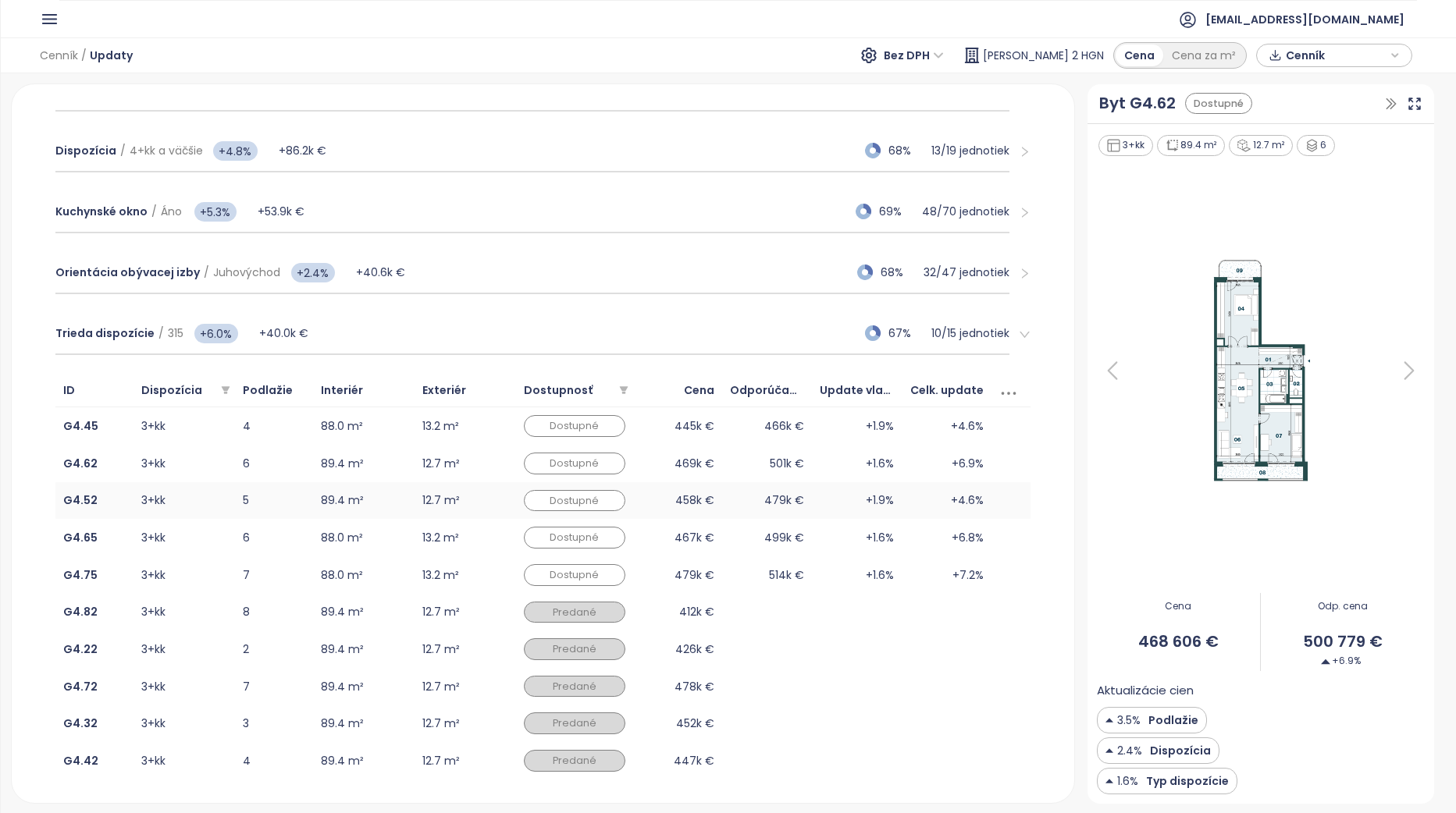
click at [761, 501] on td "479k €" at bounding box center [766, 501] width 89 height 38
click at [761, 539] on td "499k €" at bounding box center [766, 537] width 89 height 38
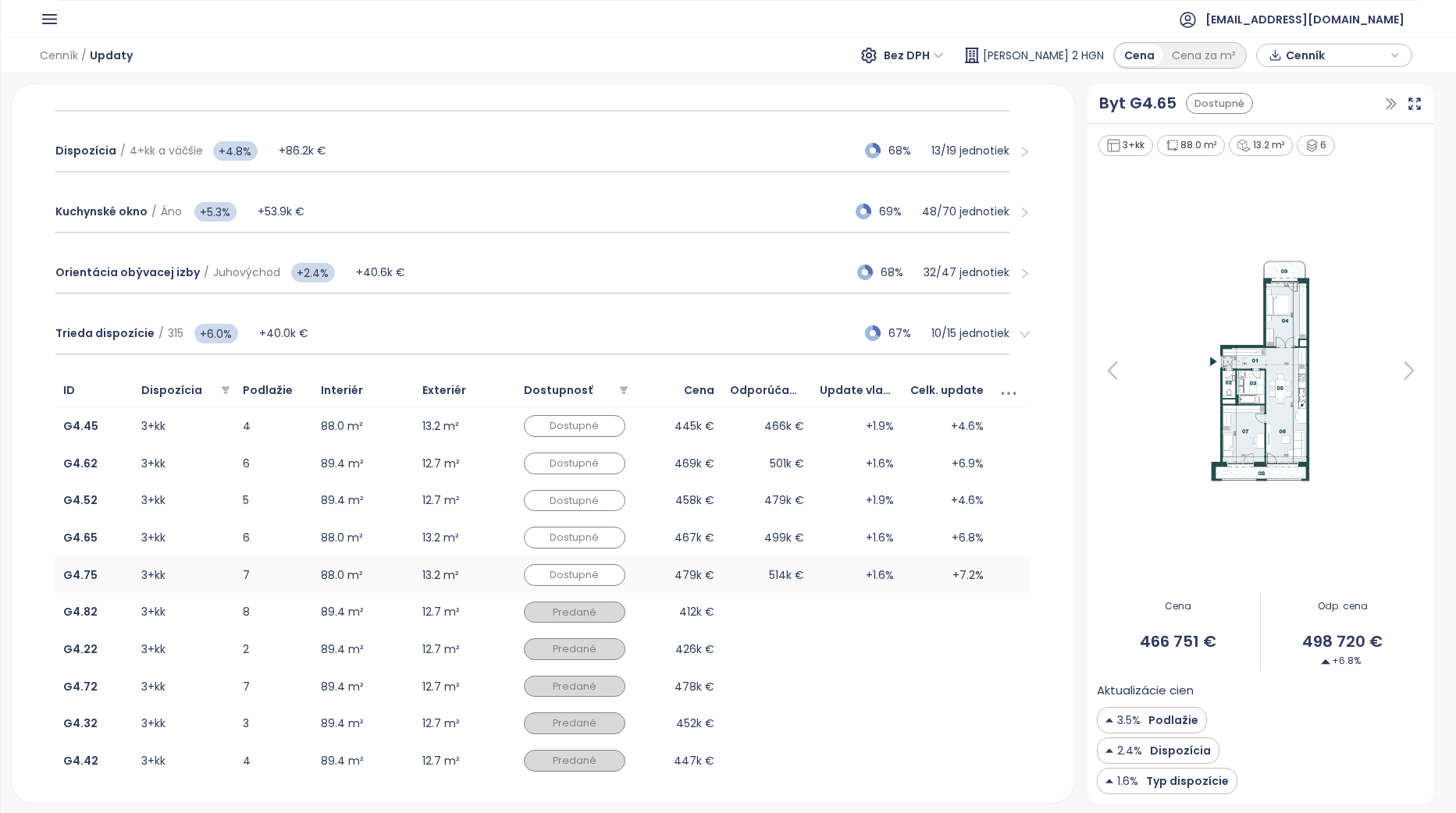
click at [761, 570] on td "514k €" at bounding box center [766, 575] width 89 height 38
click at [938, 425] on div "+4.6%" at bounding box center [946, 426] width 74 height 18
click at [914, 461] on div "+6.9%" at bounding box center [946, 463] width 74 height 18
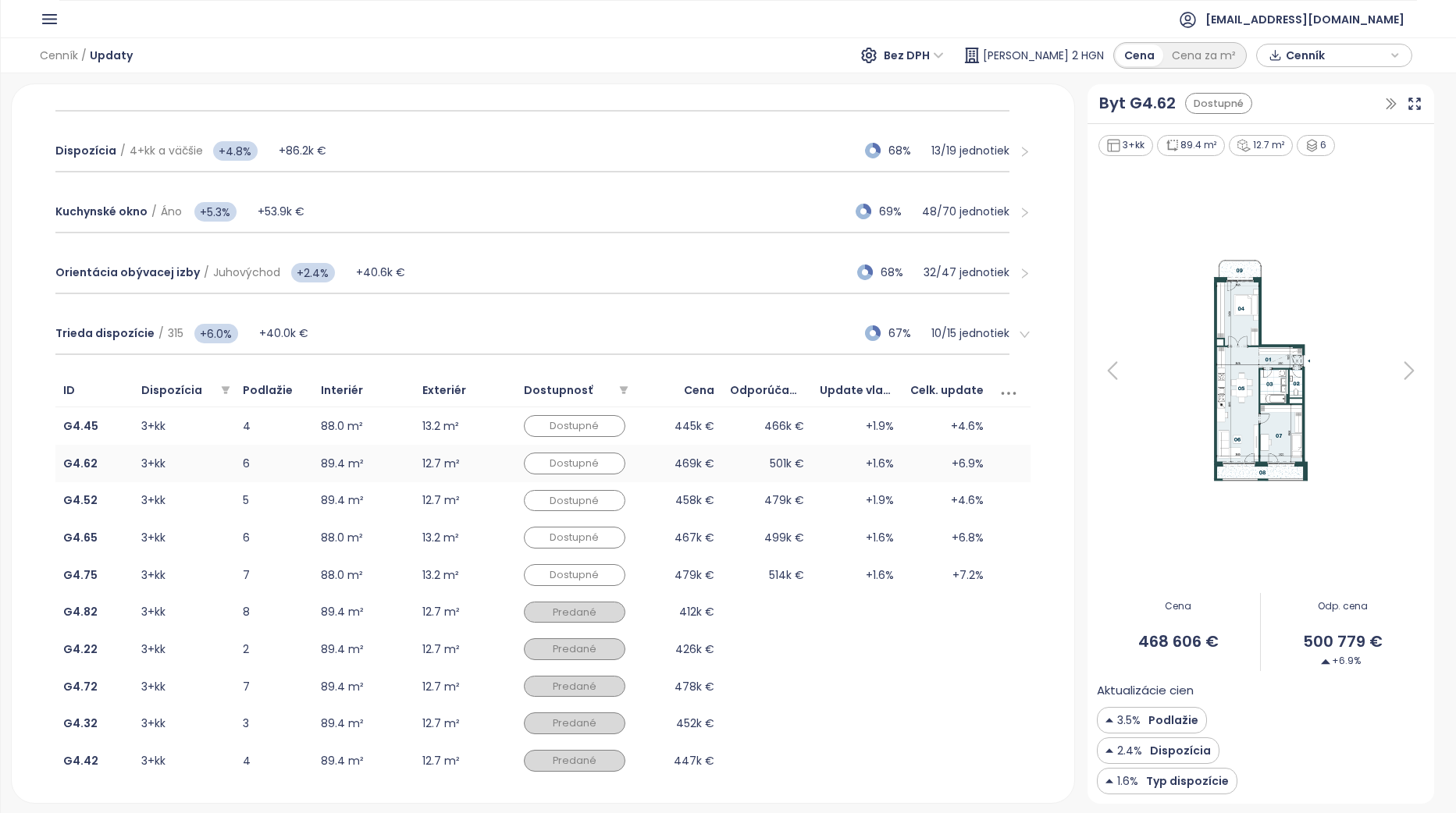
click at [910, 466] on div "+6.9%" at bounding box center [946, 463] width 74 height 18
click at [909, 498] on div "+4.6%" at bounding box center [946, 500] width 74 height 18
click at [909, 532] on div "+6.8%" at bounding box center [946, 537] width 74 height 18
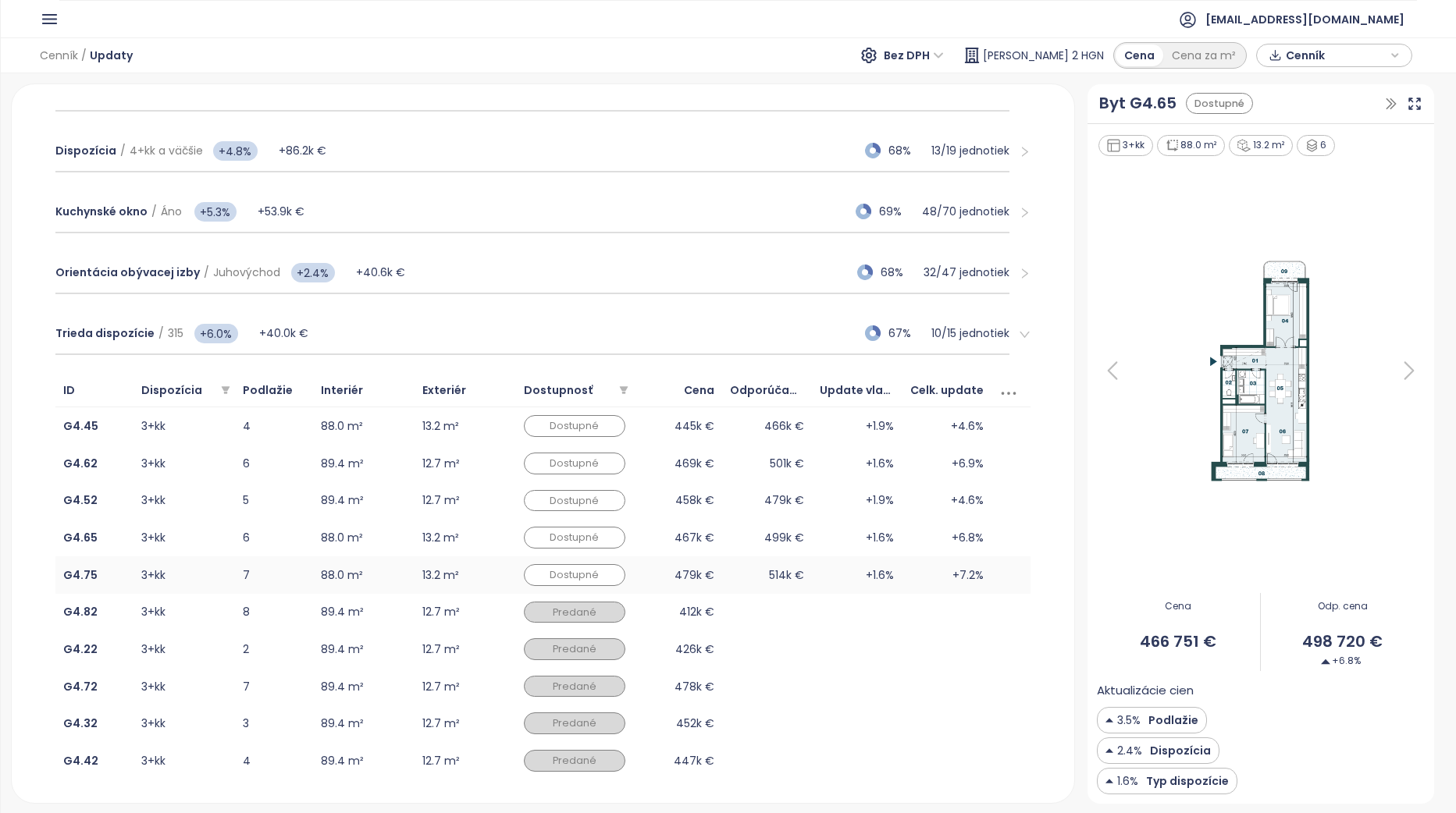
click at [916, 564] on td "+7.2%" at bounding box center [946, 575] width 89 height 38
click at [950, 426] on span "+4.6%" at bounding box center [966, 426] width 33 height 18
click at [916, 455] on div "+6.9%" at bounding box center [946, 463] width 74 height 18
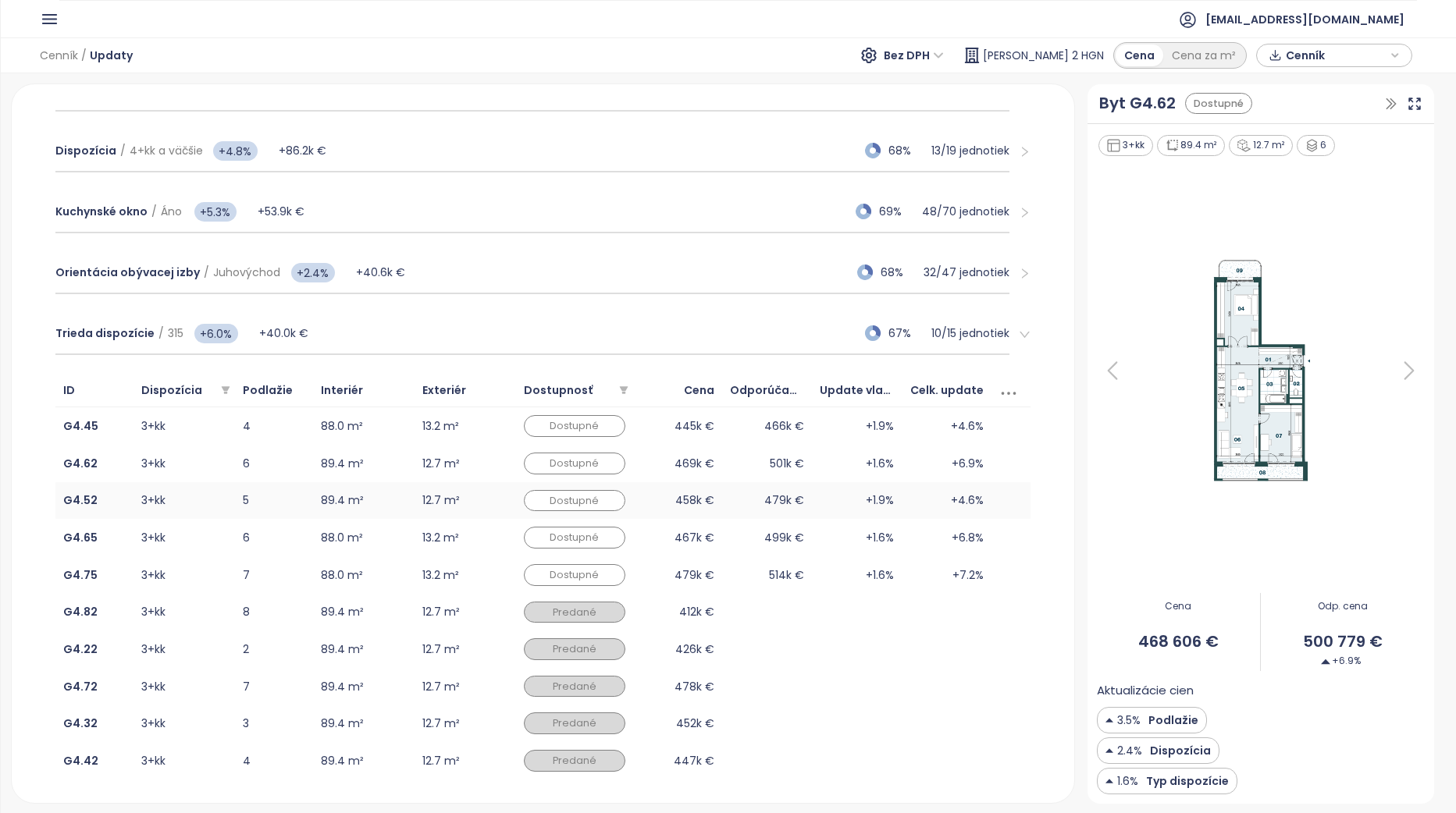
click at [922, 489] on td "+4.6%" at bounding box center [946, 501] width 89 height 38
click at [916, 531] on div "+6.8%" at bounding box center [946, 537] width 74 height 18
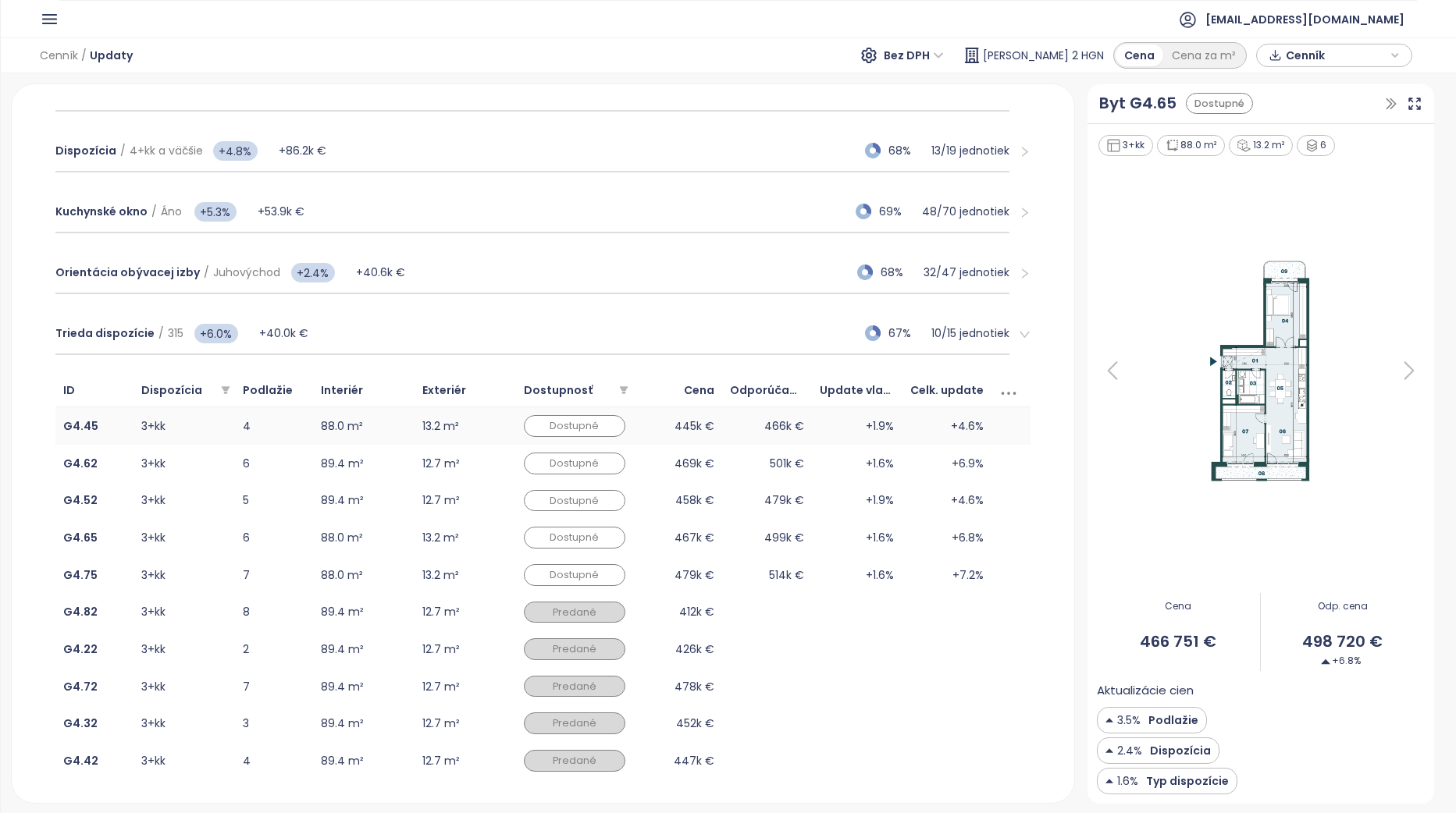
click at [920, 432] on div "+4.6%" at bounding box center [946, 426] width 74 height 18
click at [855, 471] on td "+1.6%" at bounding box center [856, 463] width 89 height 38
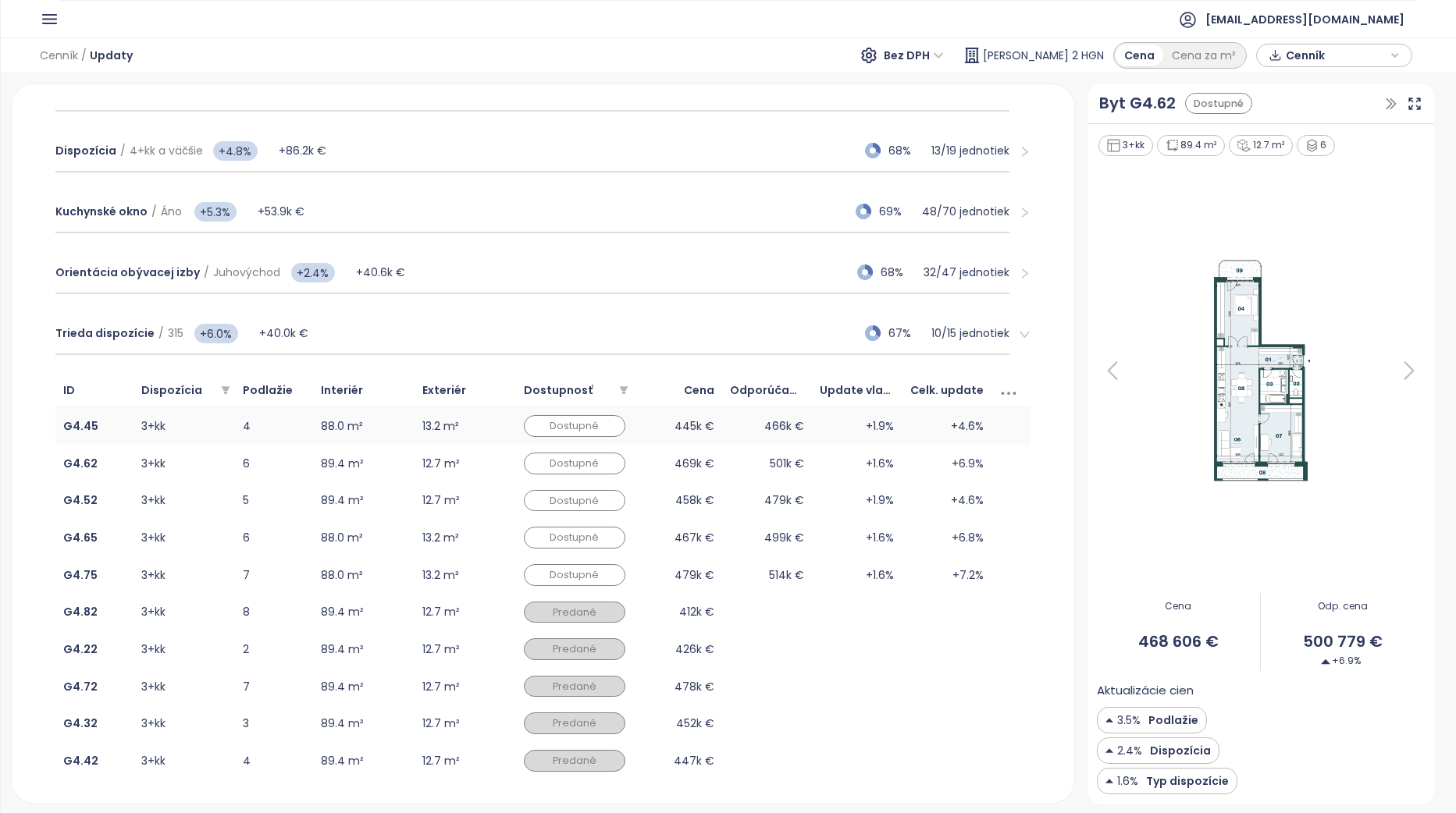
click at [916, 427] on div "+4.6%" at bounding box center [946, 426] width 74 height 18
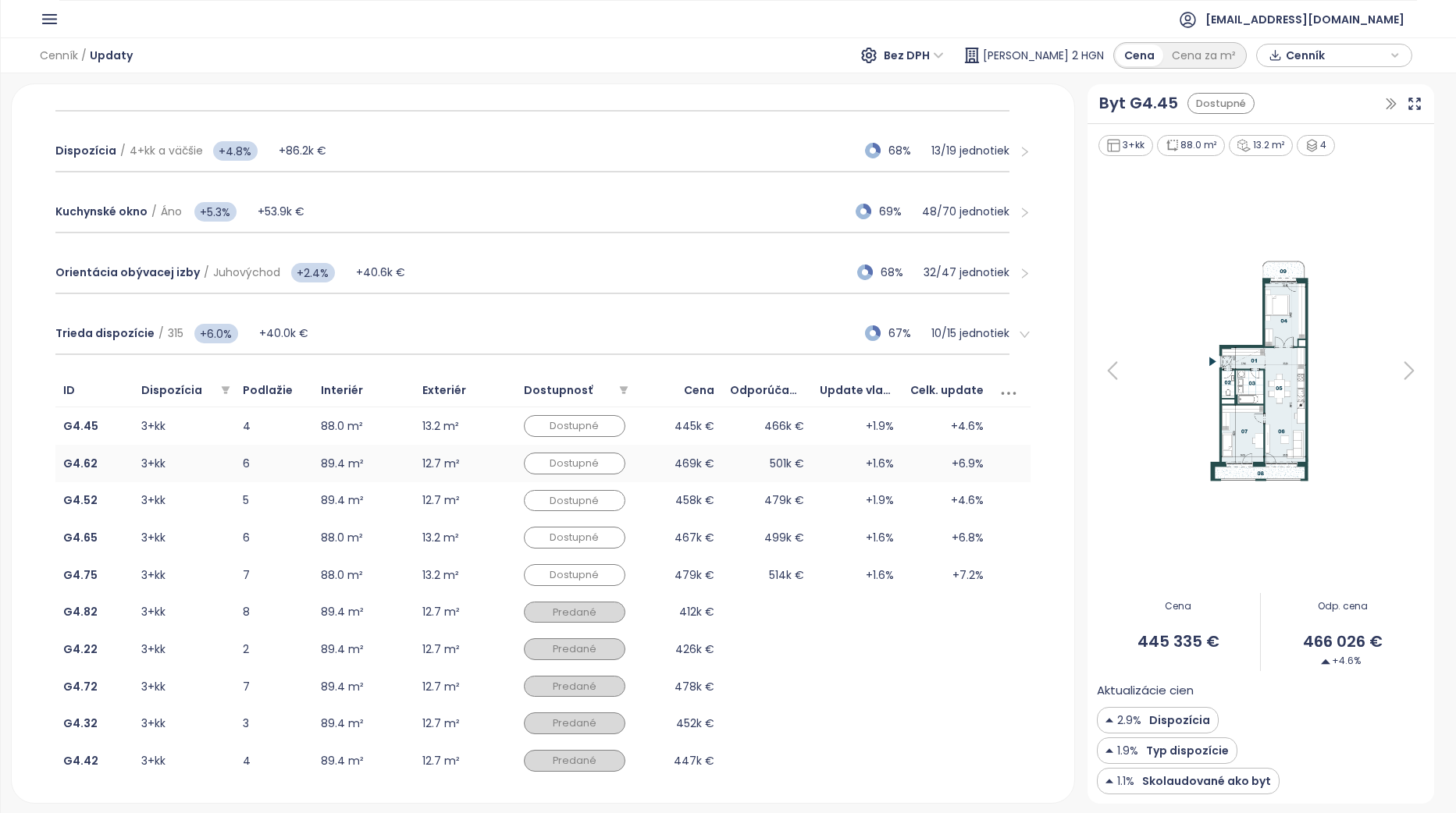
click at [688, 460] on td "469k €" at bounding box center [677, 463] width 89 height 38
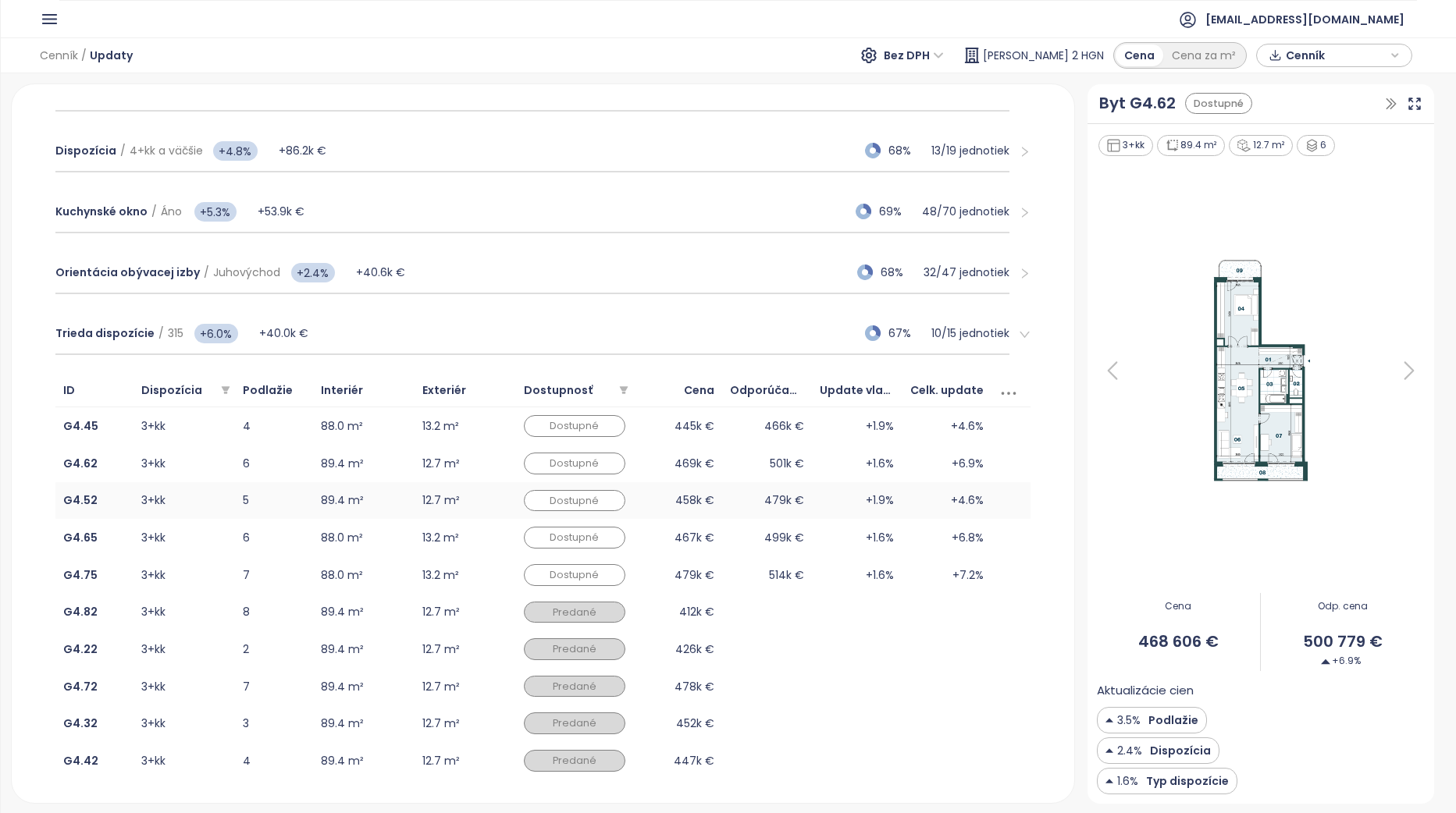
click at [742, 505] on td "479k €" at bounding box center [766, 501] width 89 height 38
click at [757, 551] on td "499k €" at bounding box center [766, 537] width 89 height 38
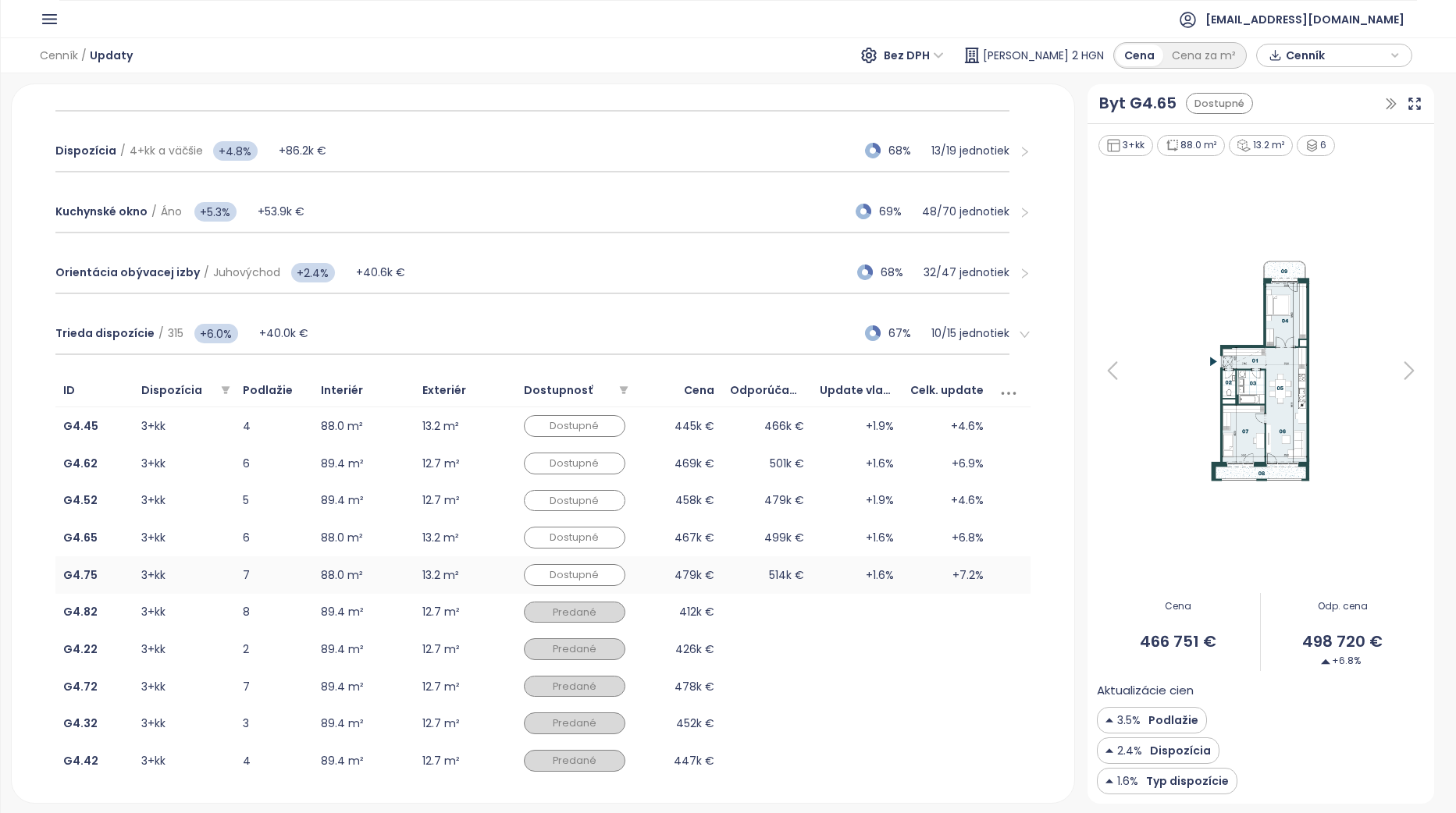
click at [750, 575] on td "514k €" at bounding box center [766, 575] width 89 height 38
click at [750, 547] on td "499k €" at bounding box center [766, 537] width 89 height 38
click at [918, 580] on div "+7.2%" at bounding box center [946, 575] width 74 height 18
click at [866, 462] on td "+1.6%" at bounding box center [856, 463] width 89 height 38
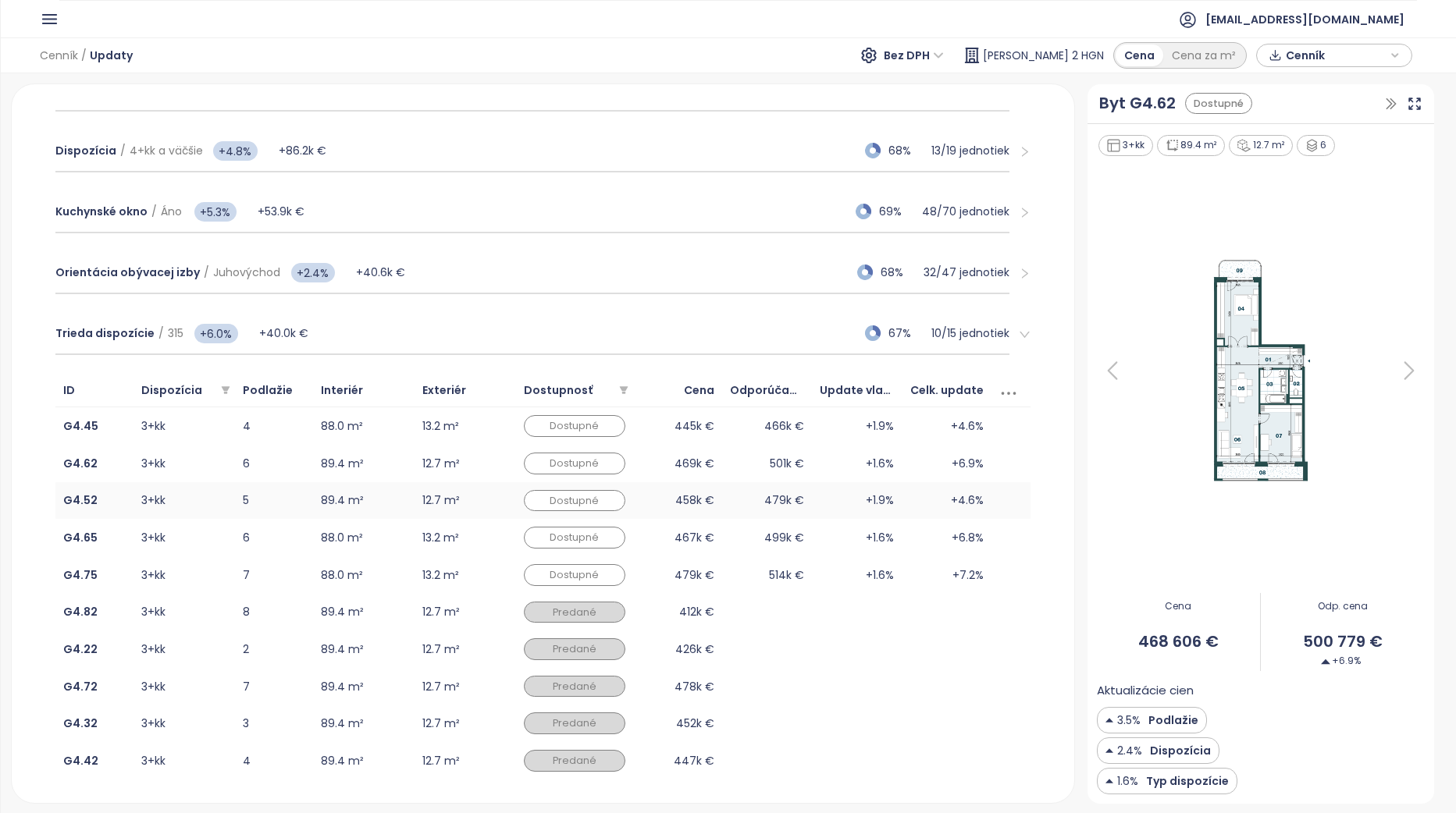
click at [881, 497] on td "+1.9%" at bounding box center [856, 501] width 89 height 38
click at [54, 34] on div "[EMAIL_ADDRESS][DOMAIN_NAME]" at bounding box center [728, 19] width 1377 height 38
click at [52, 28] on icon "button" at bounding box center [49, 18] width 19 height 19
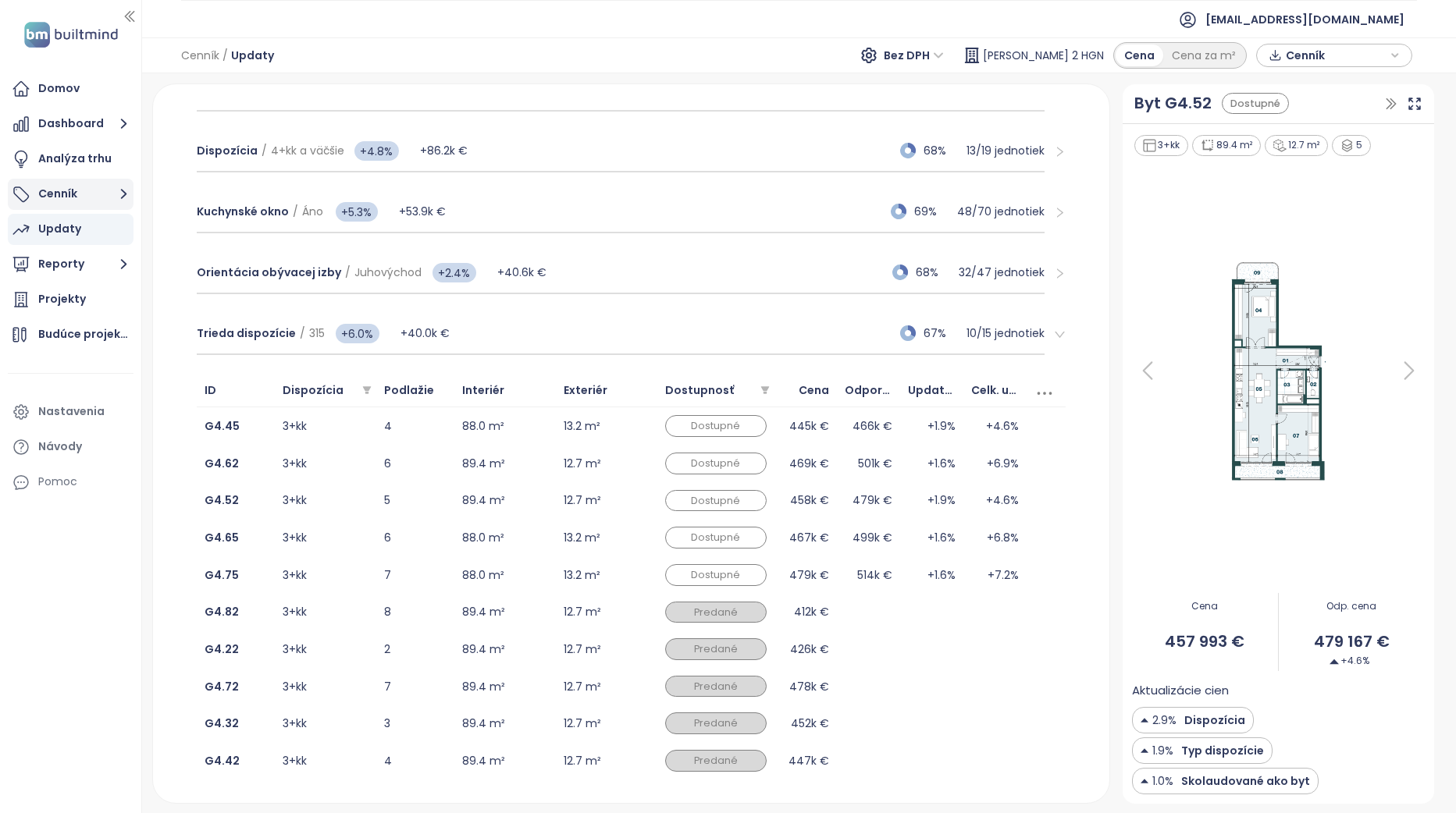
click at [69, 197] on button "Cenník" at bounding box center [70, 194] width 125 height 31
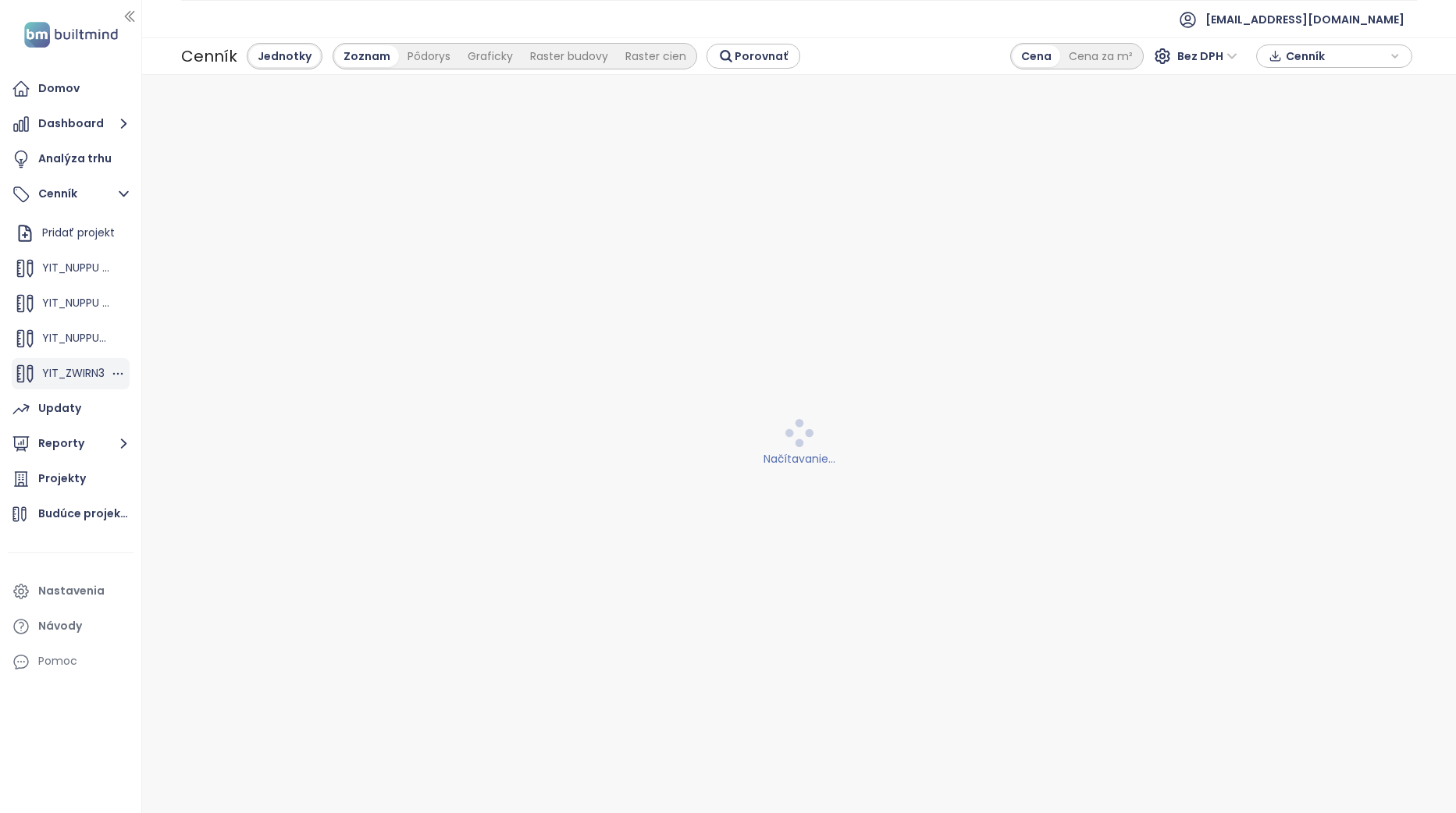
click at [69, 372] on span "YIT_ZWIRN3" at bounding box center [73, 373] width 63 height 16
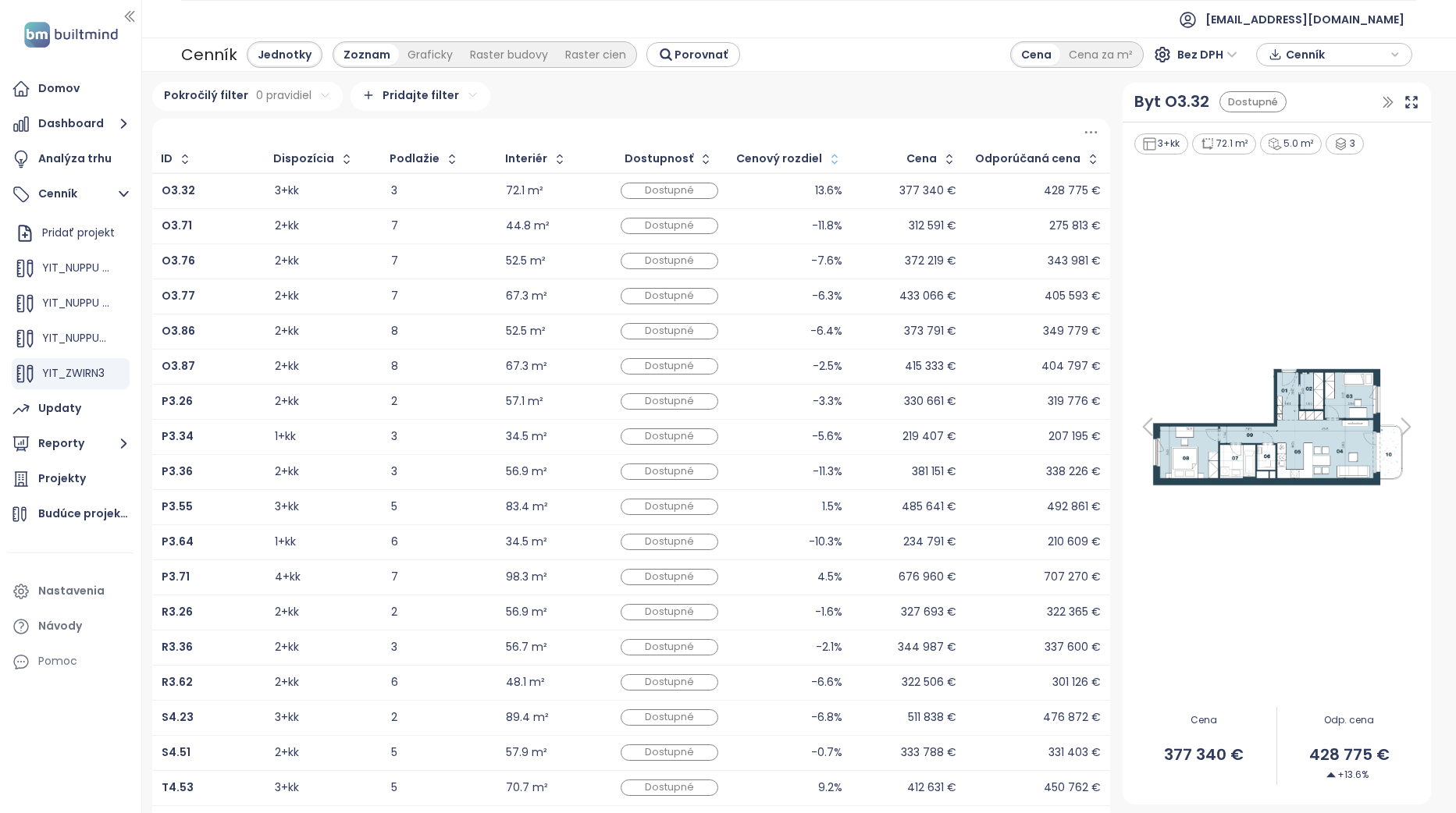
click at [828, 149] on button "button" at bounding box center [832, 160] width 21 height 25
click at [830, 150] on icon "button" at bounding box center [836, 159] width 12 height 18
click at [780, 229] on div "13.6%" at bounding box center [791, 226] width 100 height 18
click at [851, 221] on td "377 340 €" at bounding box center [909, 226] width 115 height 35
click at [86, 130] on button "Dashboard" at bounding box center [70, 124] width 125 height 31
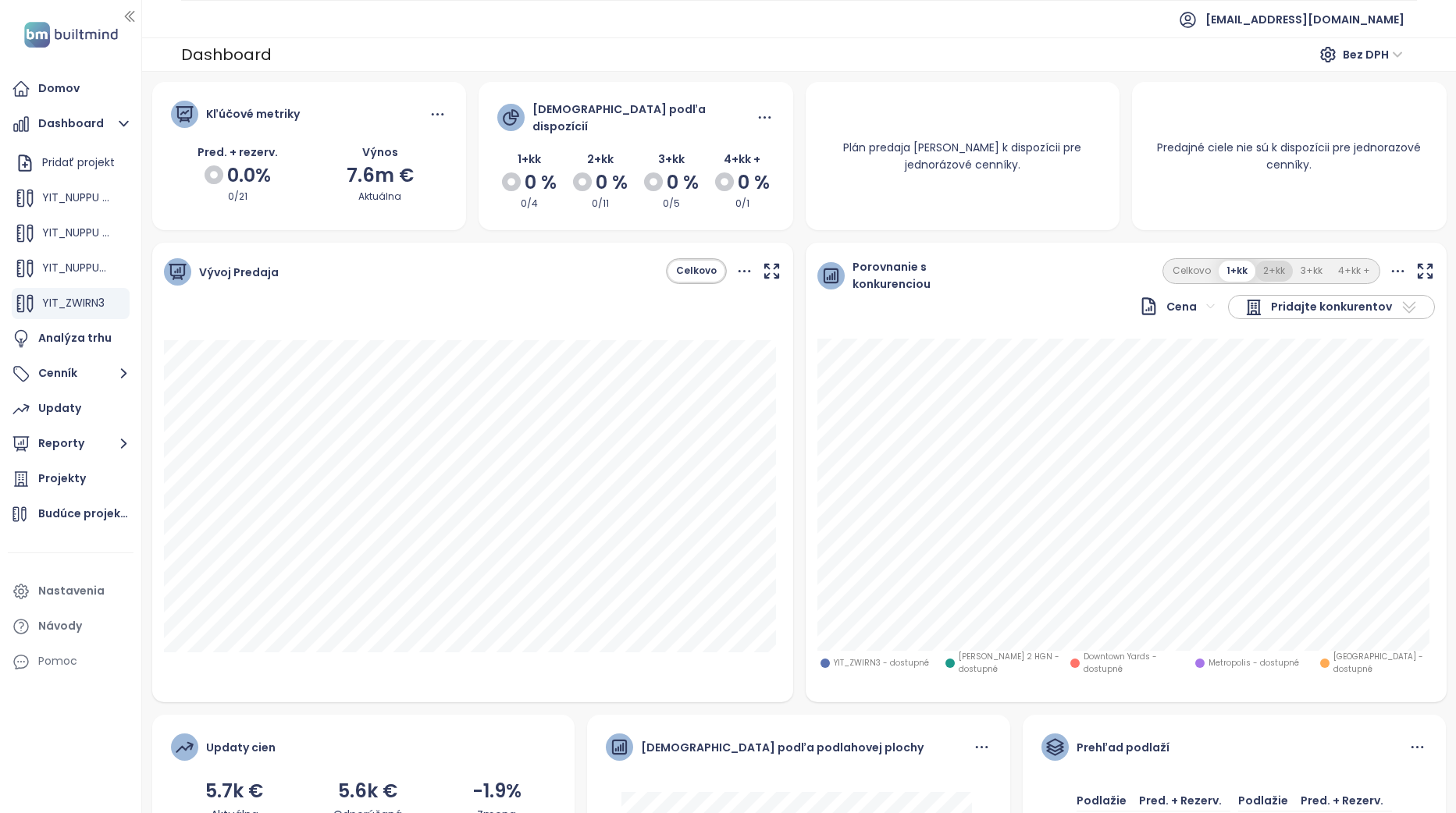
click at [1265, 262] on button "2+kk" at bounding box center [1274, 271] width 38 height 21
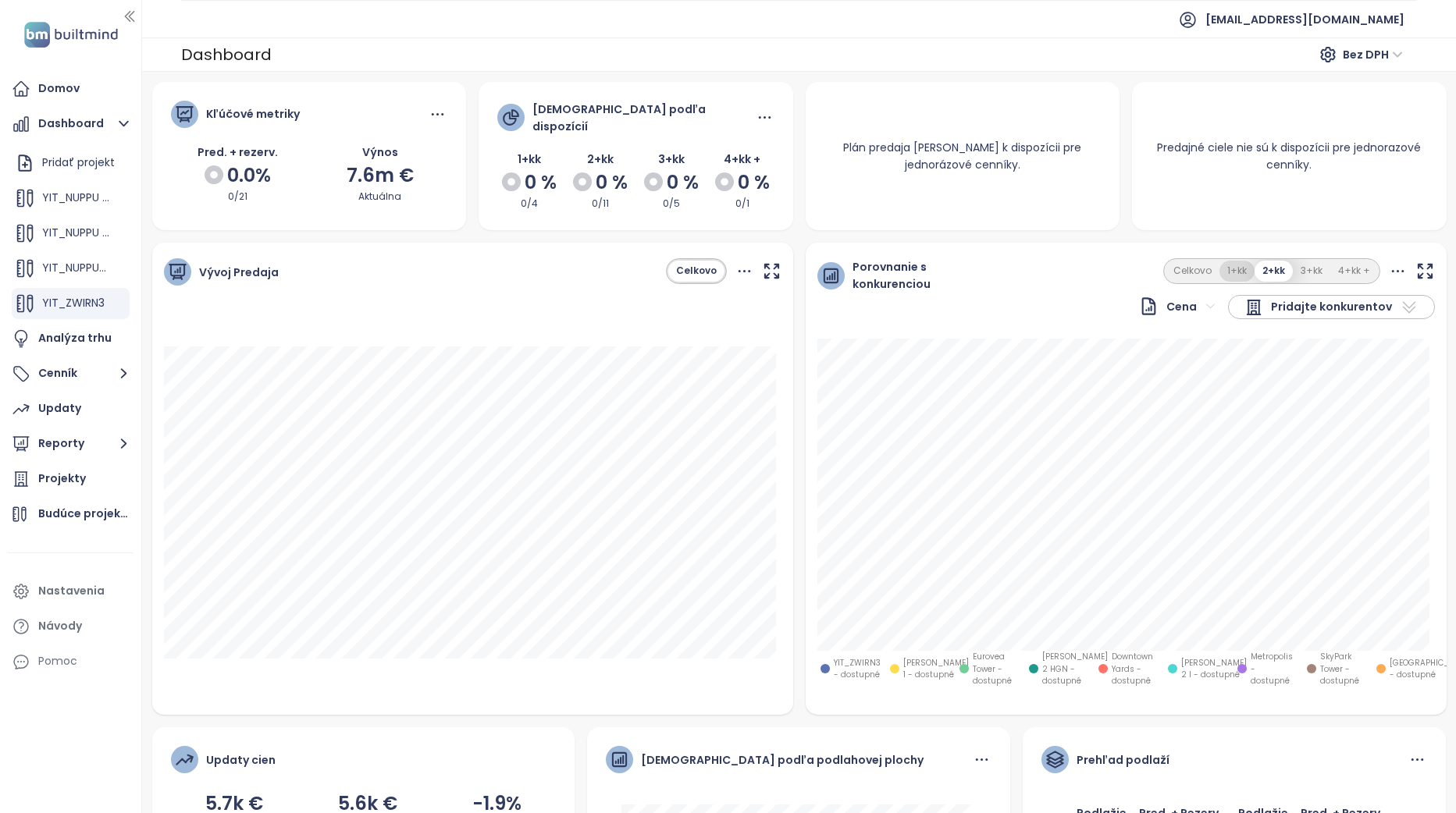
click at [1235, 261] on button "1+kk" at bounding box center [1237, 271] width 35 height 21
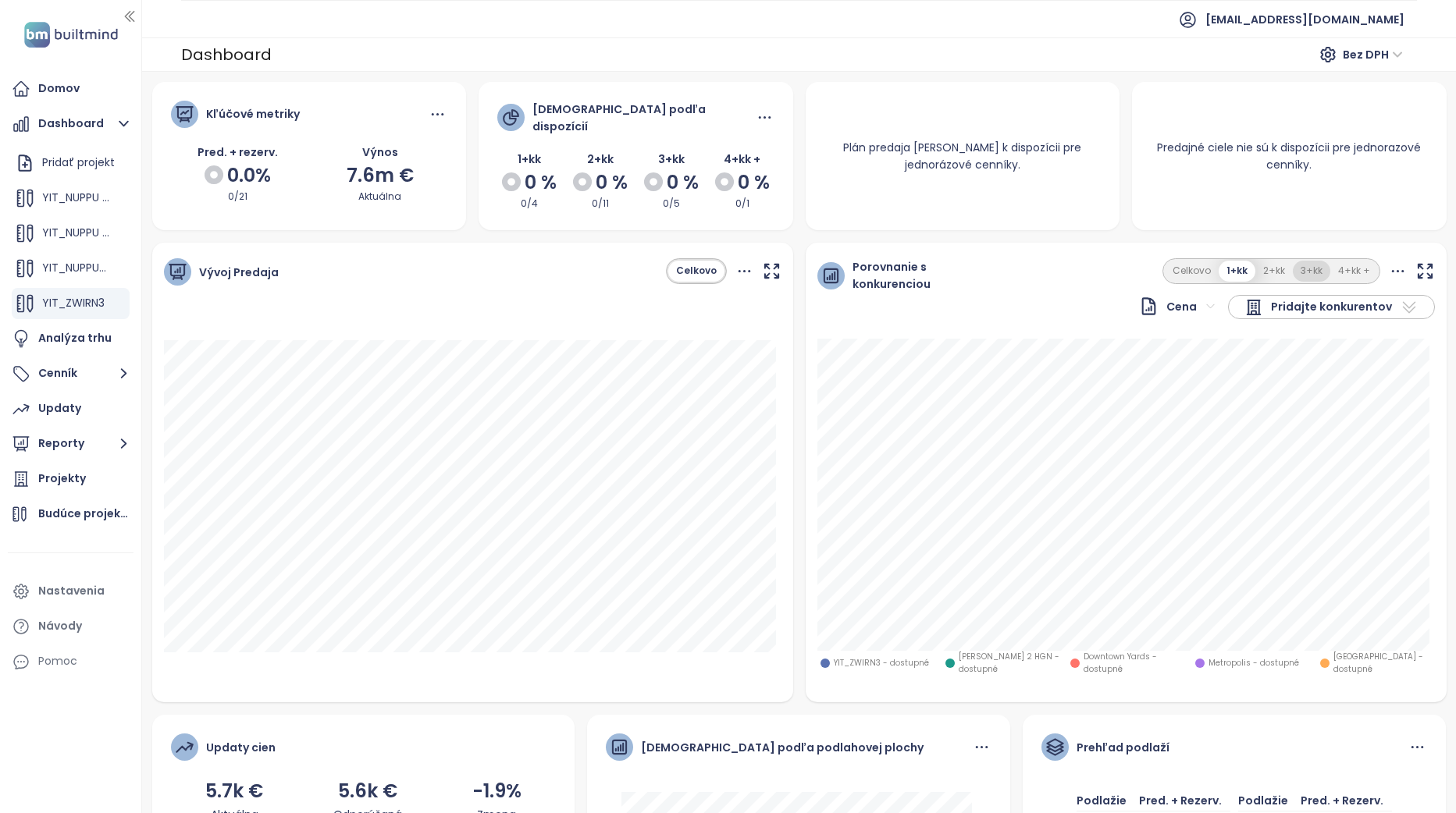
click at [1296, 269] on button "3+kk" at bounding box center [1311, 271] width 38 height 21
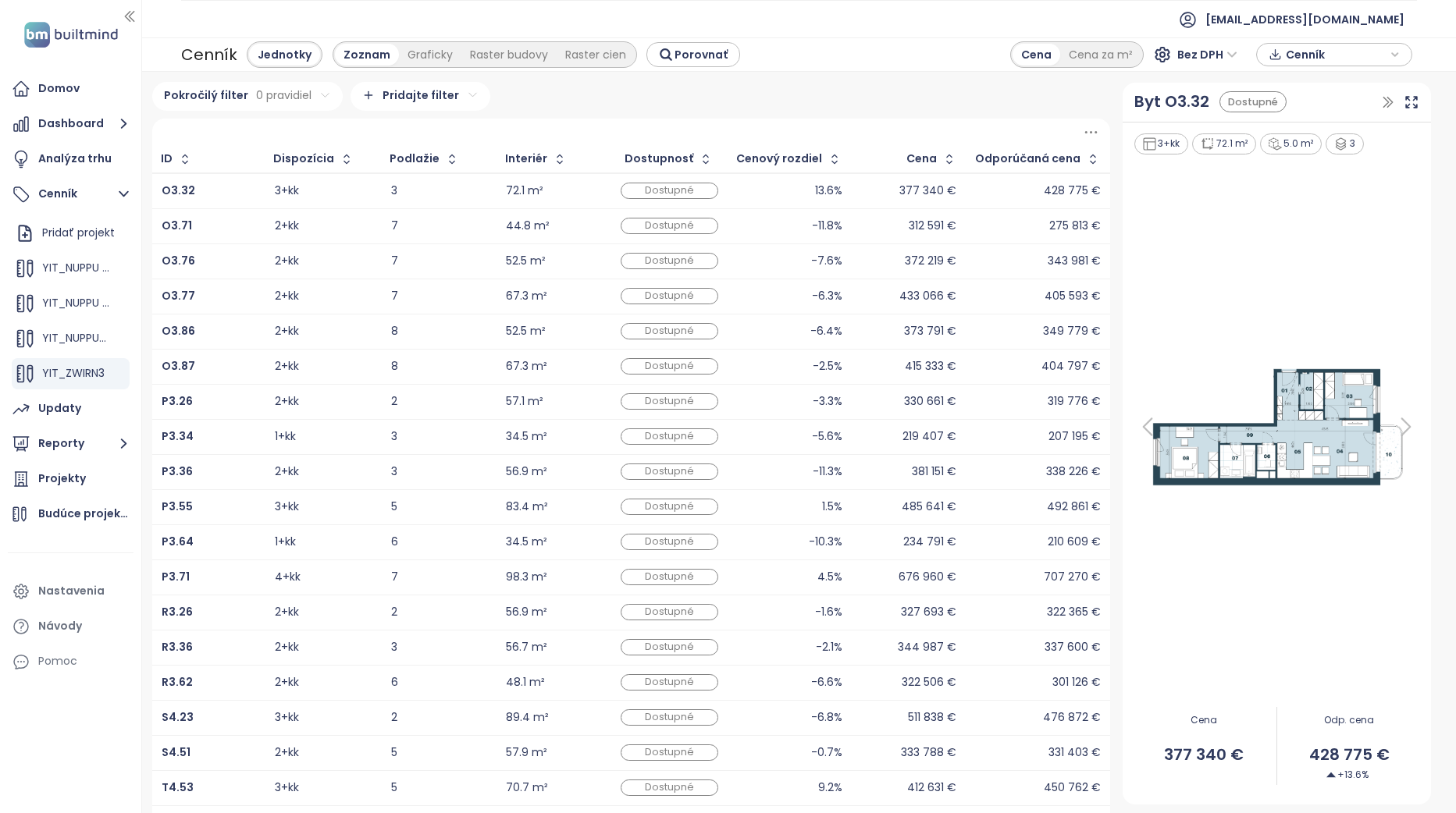
click at [434, 185] on div "3" at bounding box center [439, 191] width 96 height 18
click at [1412, 104] on div "Byt O3.32 Dostupné" at bounding box center [1276, 103] width 308 height 40
click at [1408, 104] on icon at bounding box center [1411, 102] width 16 height 16
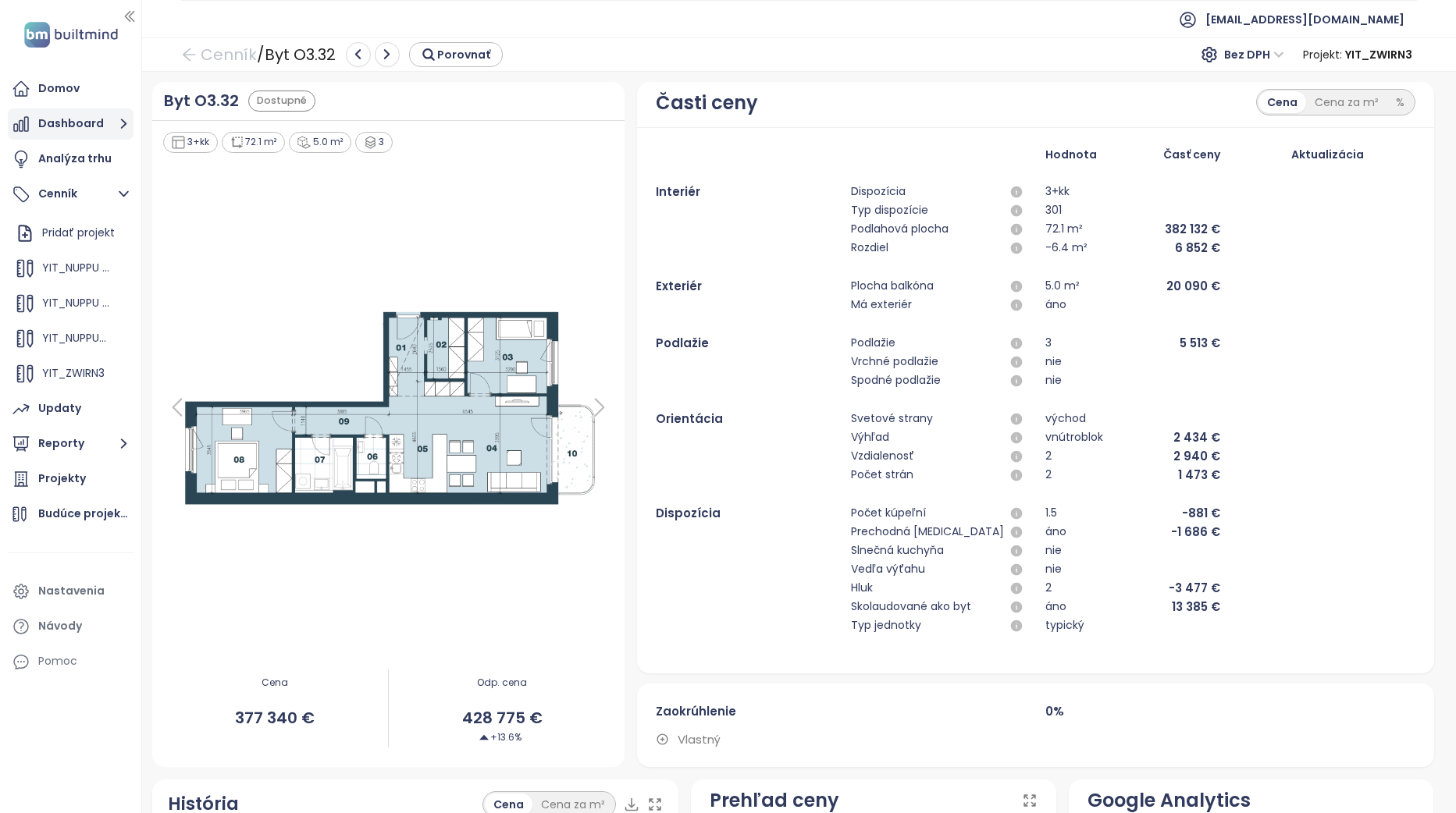
click at [83, 124] on button "Dashboard" at bounding box center [70, 124] width 125 height 31
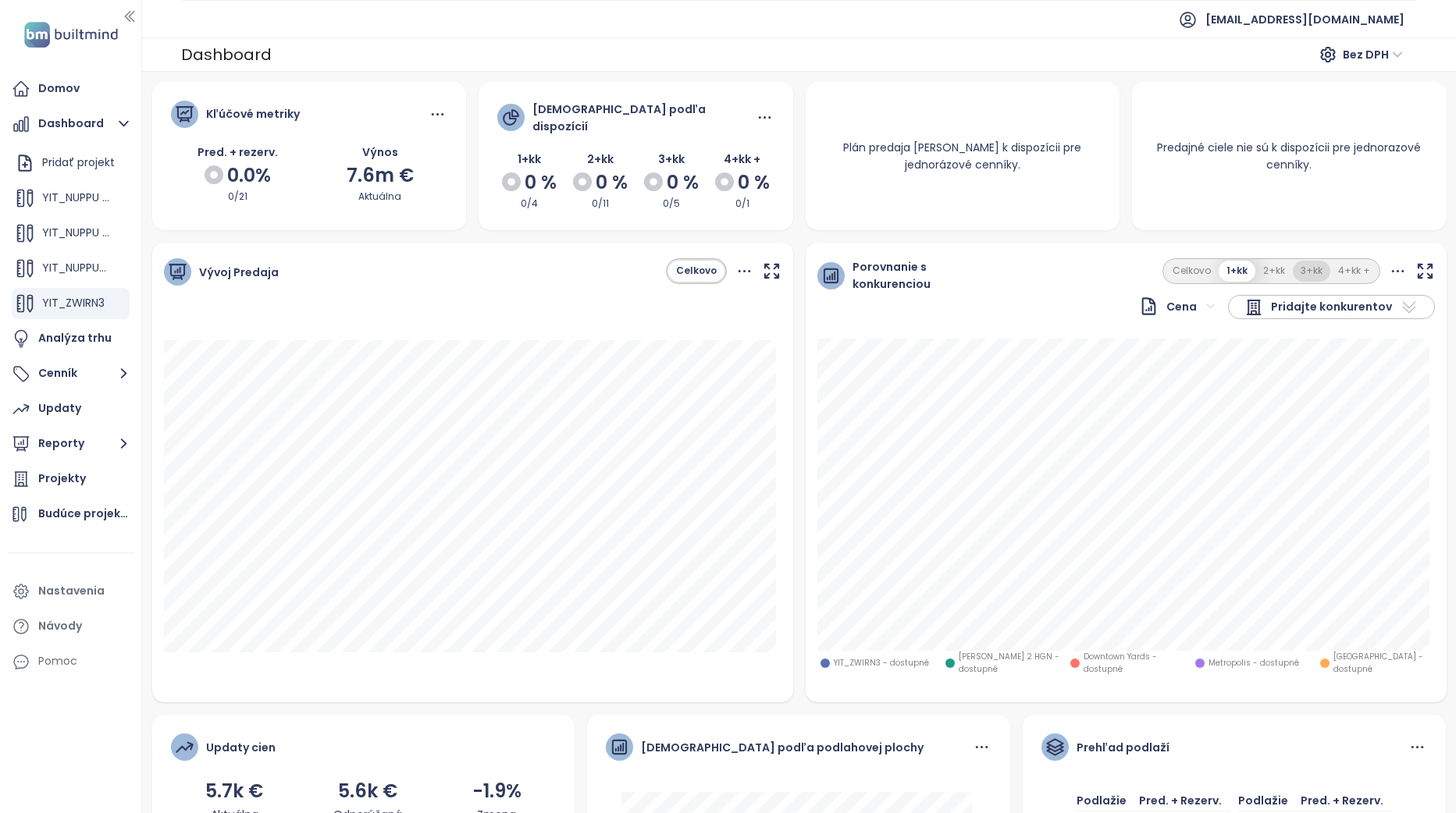
click at [1296, 262] on button "3+kk" at bounding box center [1311, 271] width 38 height 21
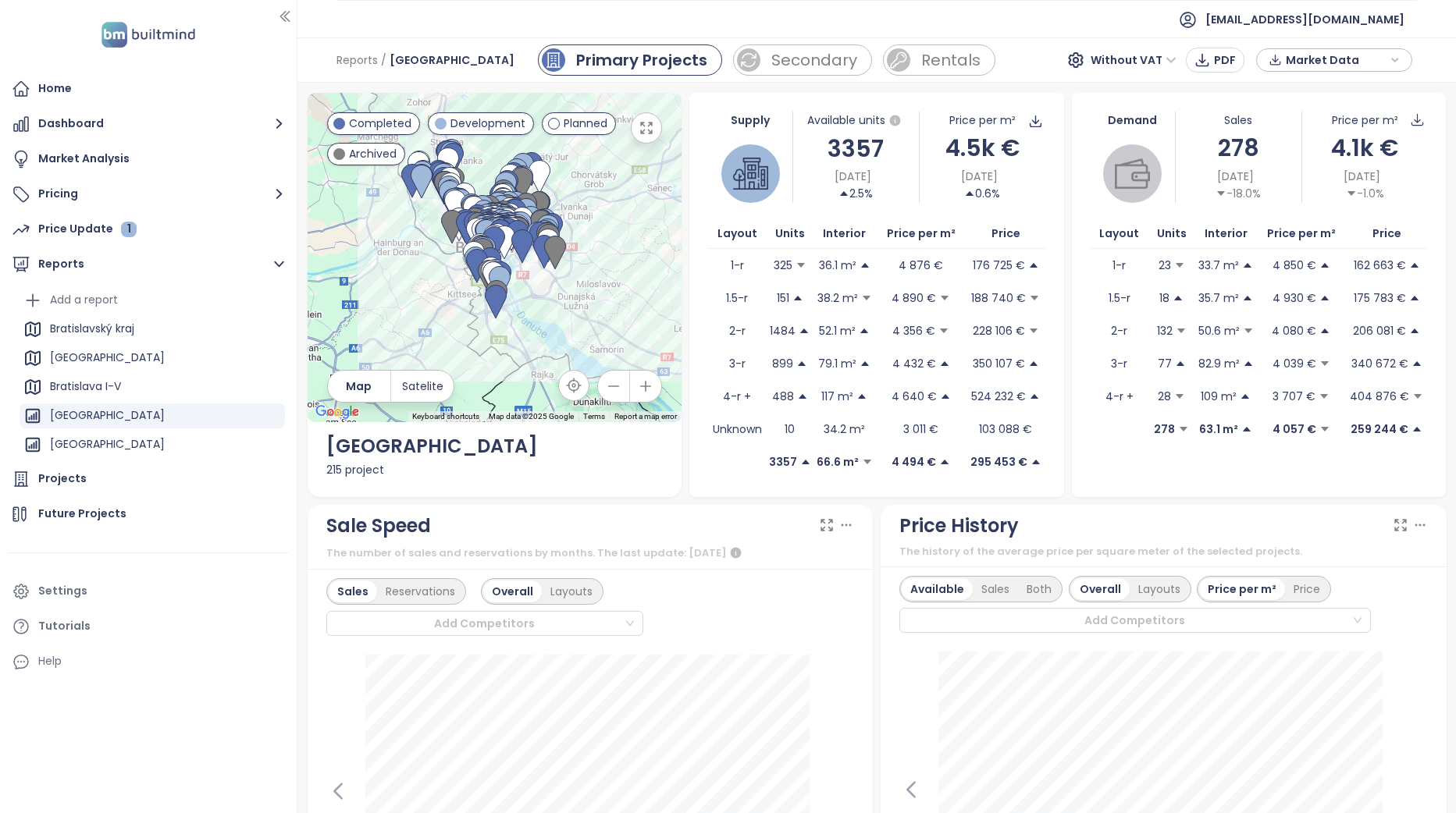
scroll to position [1690, 0]
